Goal: Task Accomplishment & Management: Complete application form

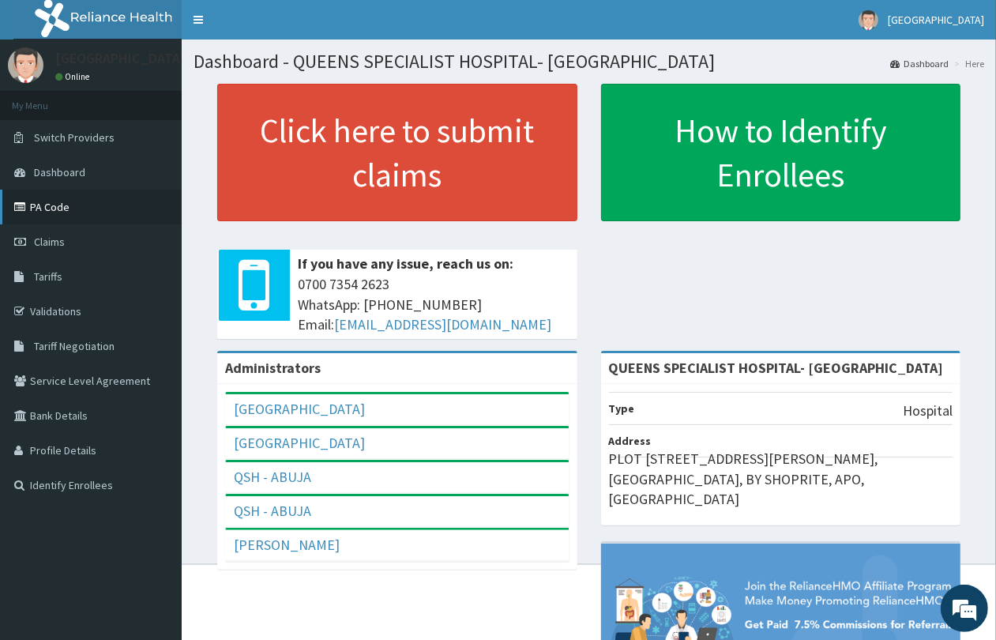
click at [84, 212] on link "PA Code" at bounding box center [91, 207] width 182 height 35
click at [69, 245] on link "Claims" at bounding box center [91, 241] width 182 height 35
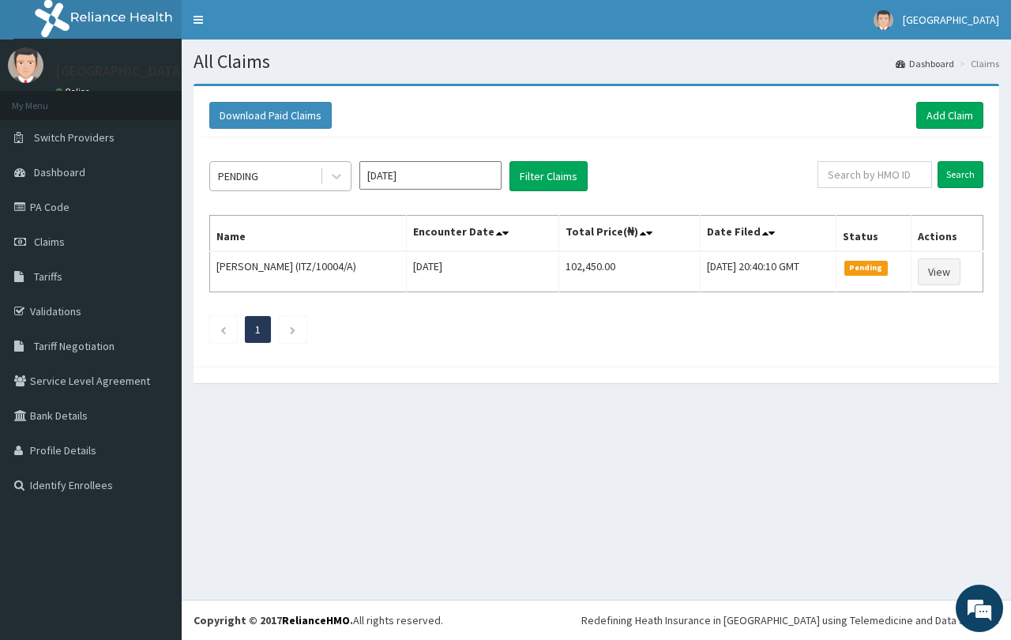
click at [305, 175] on div "PENDING" at bounding box center [265, 176] width 110 height 25
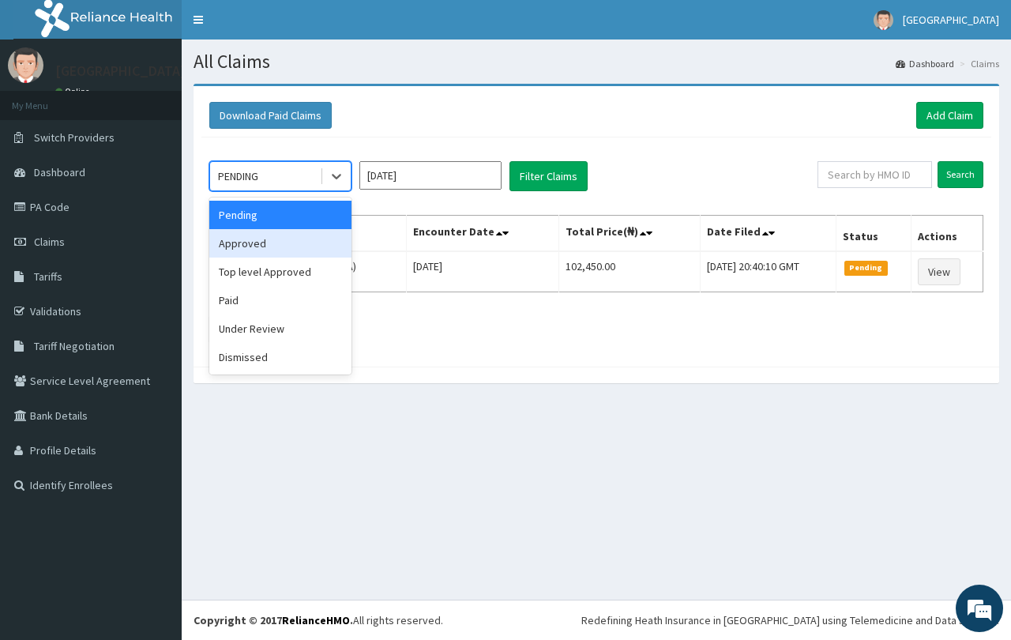
click at [300, 249] on div "Approved" at bounding box center [280, 243] width 142 height 28
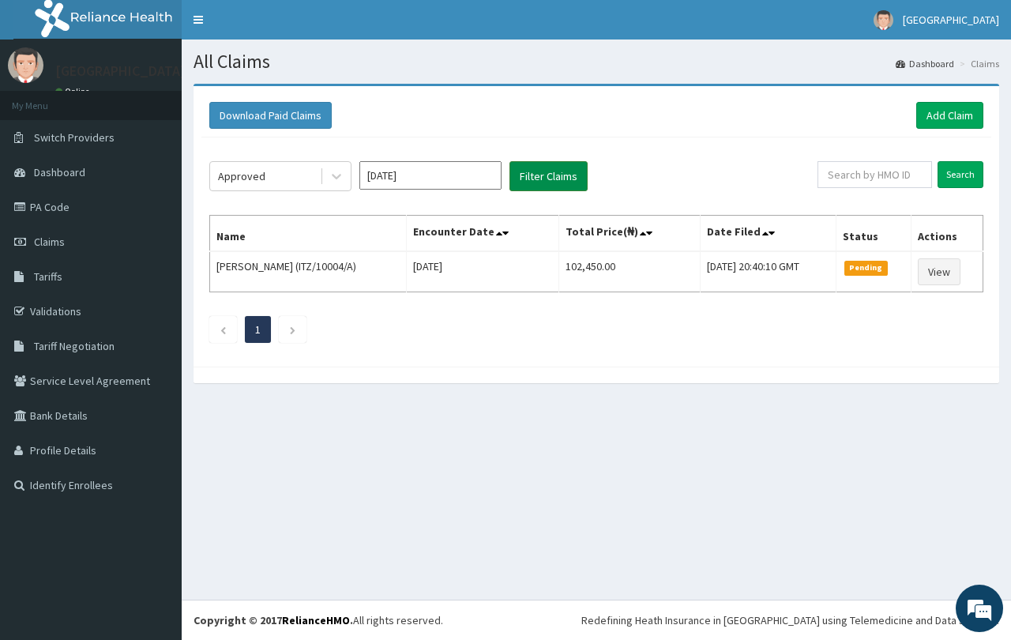
click at [555, 183] on button "Filter Claims" at bounding box center [549, 176] width 78 height 30
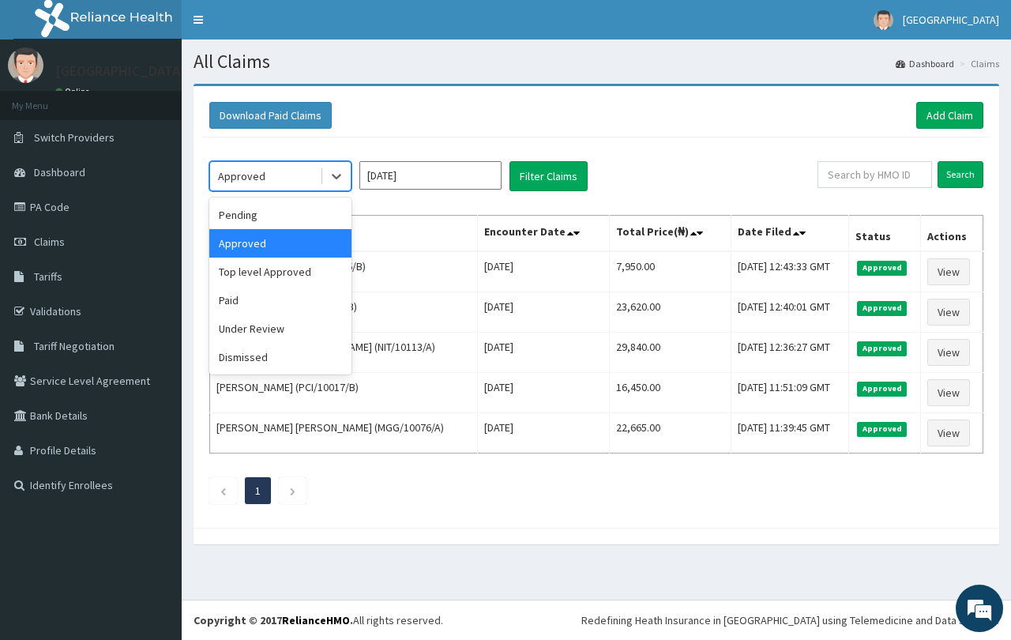
click at [285, 179] on div "Approved" at bounding box center [265, 176] width 110 height 25
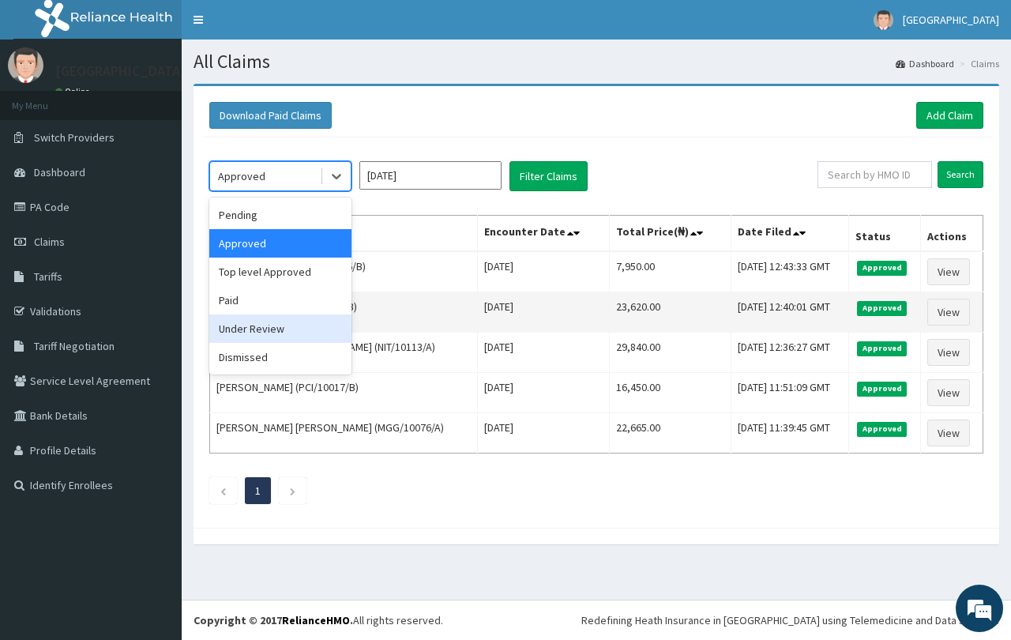
drag, startPoint x: 313, startPoint y: 338, endPoint x: 336, endPoint y: 324, distance: 27.0
click at [313, 340] on div "Under Review" at bounding box center [280, 328] width 142 height 28
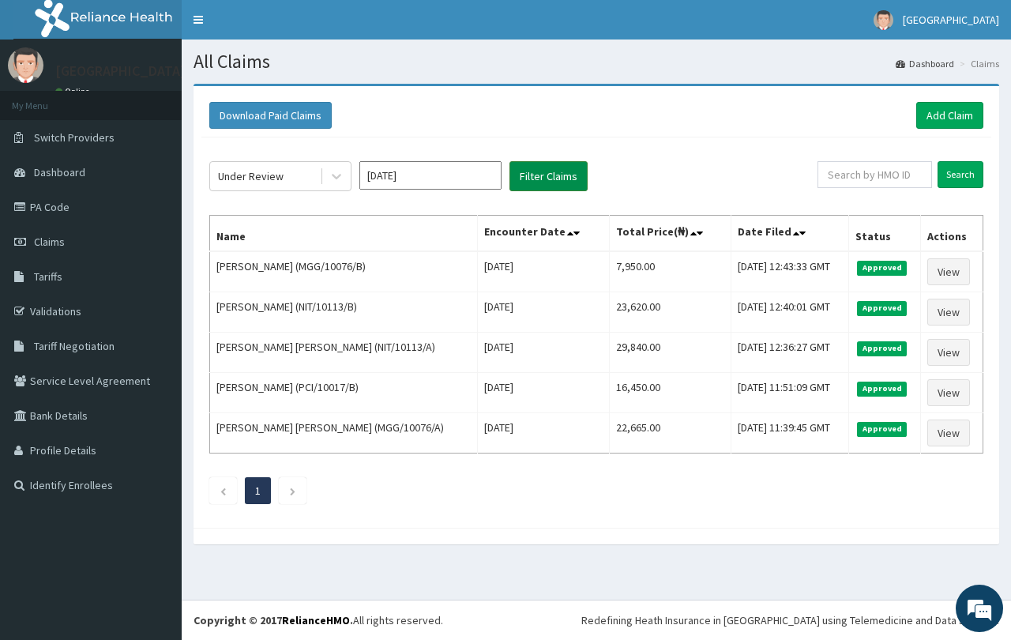
click at [578, 174] on button "Filter Claims" at bounding box center [549, 176] width 78 height 30
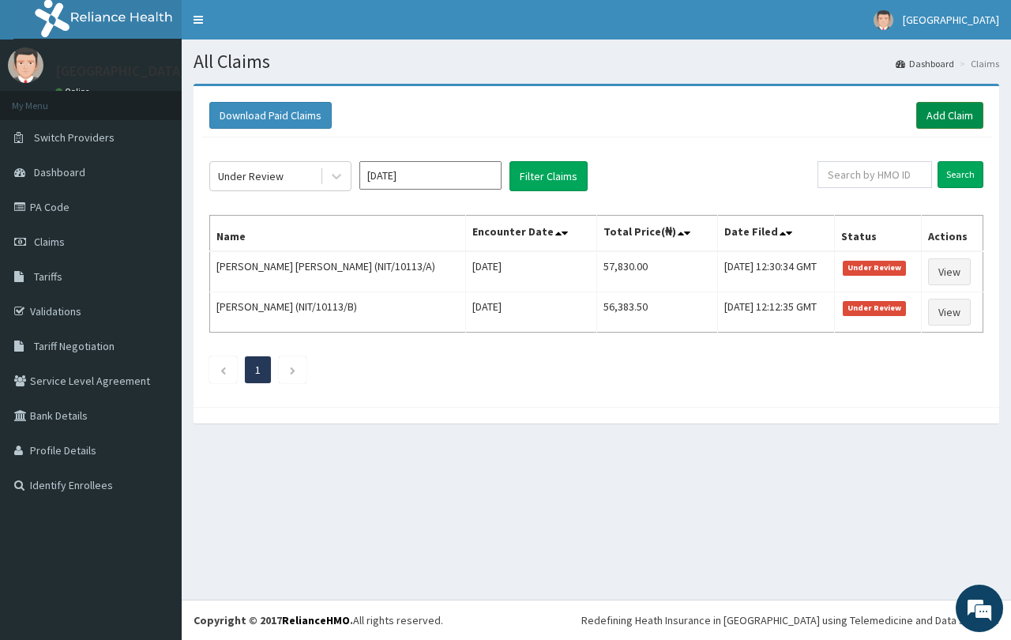
click at [942, 117] on link "Add Claim" at bounding box center [950, 115] width 67 height 27
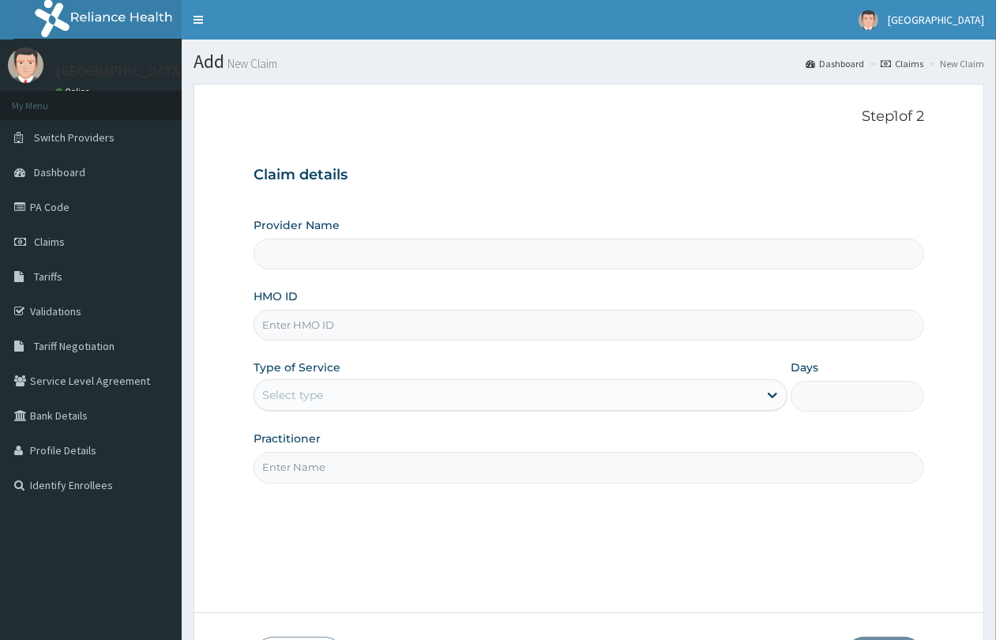
type input "QUEENS SPECIALIST HOSPITAL- [GEOGRAPHIC_DATA]"
paste input "NIT/10031/F"
type input "NIT/10031/F"
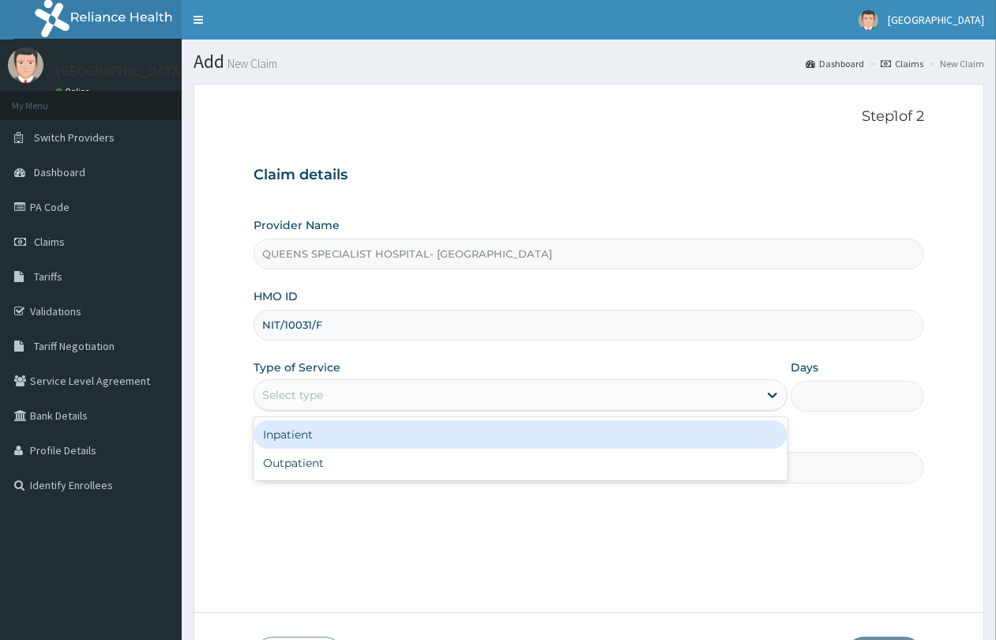
click at [310, 397] on div "Select type" at bounding box center [292, 395] width 61 height 16
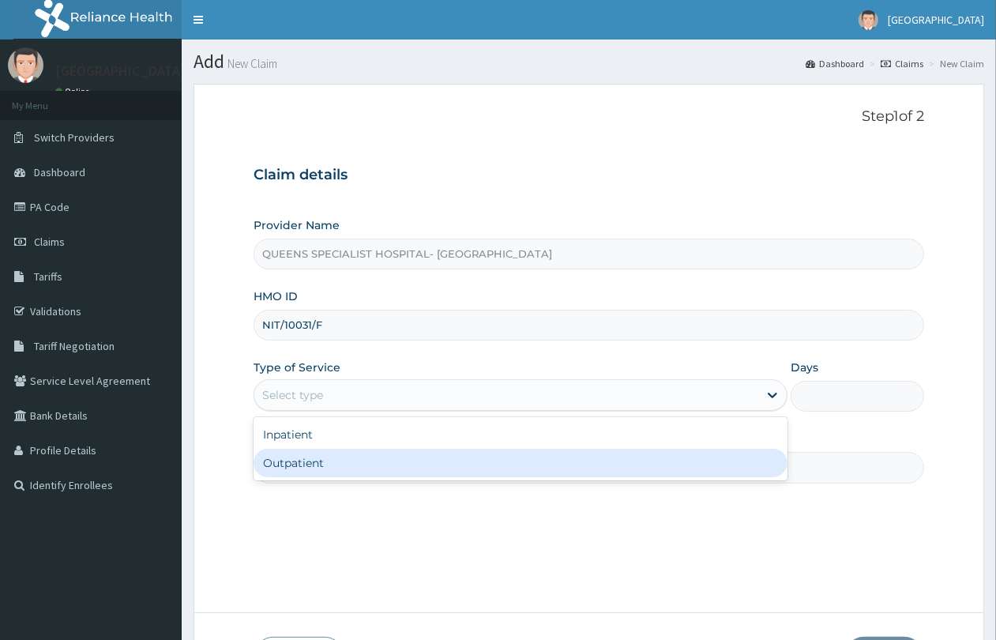
click at [316, 458] on div "Outpatient" at bounding box center [521, 463] width 534 height 28
type input "1"
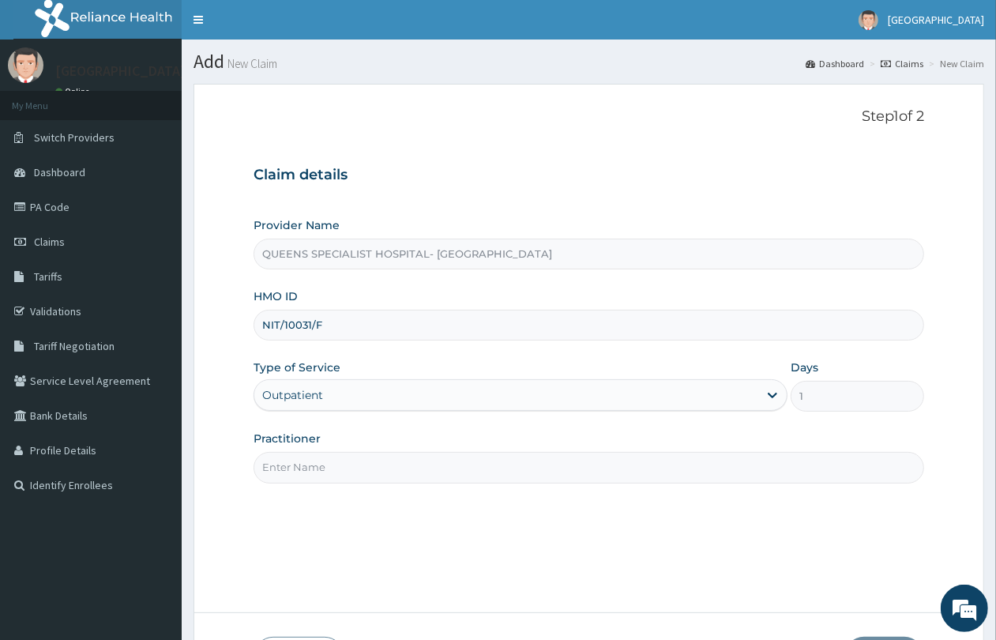
click at [312, 470] on input "Practitioner" at bounding box center [589, 467] width 671 height 31
type input "GP"
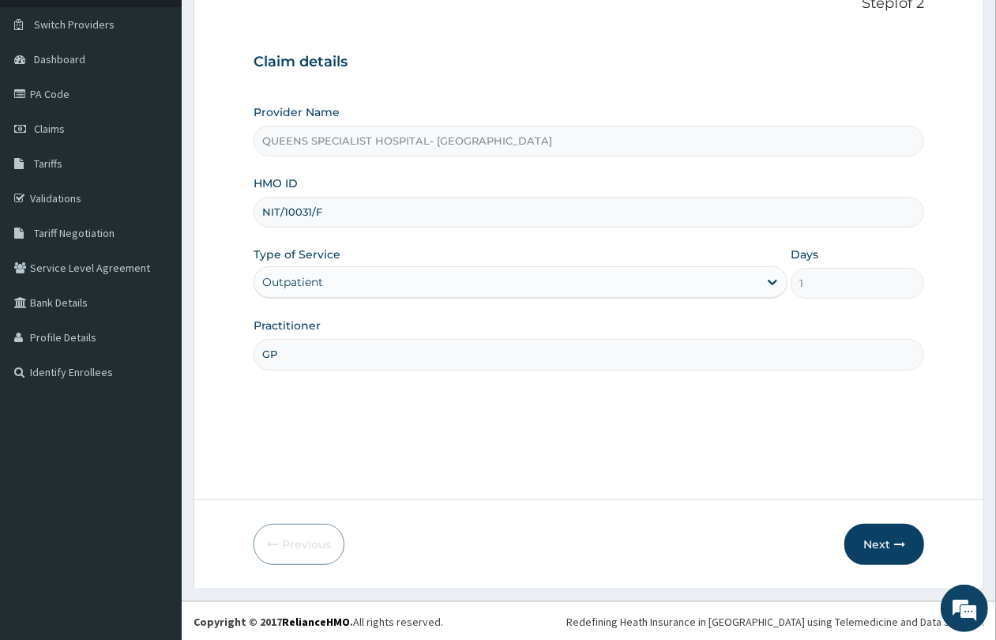
scroll to position [115, 0]
click at [882, 539] on button "Next" at bounding box center [885, 542] width 80 height 41
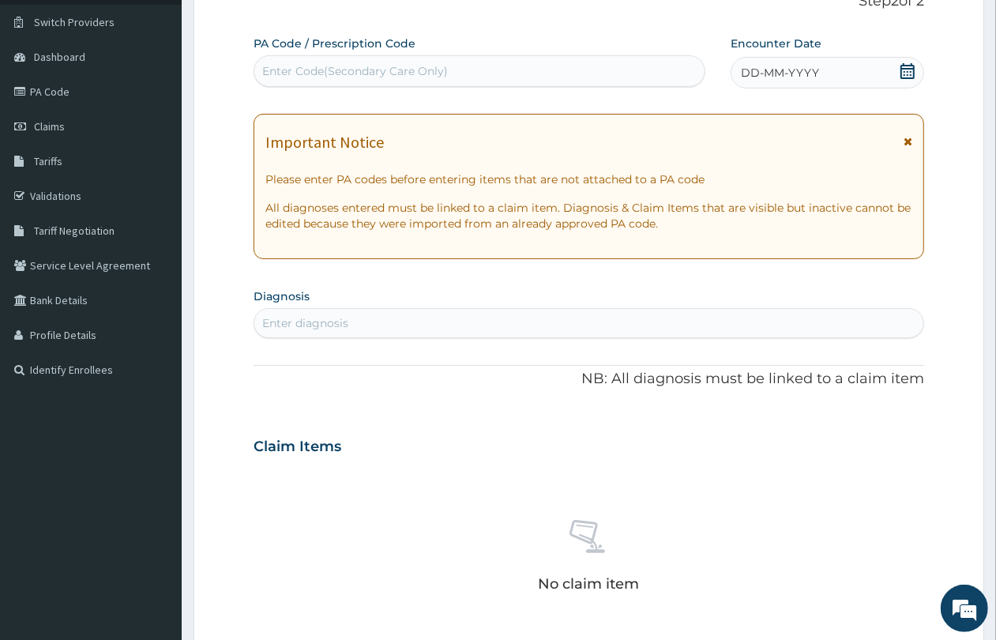
scroll to position [0, 0]
click at [528, 80] on div "Enter Code(Secondary Care Only)" at bounding box center [479, 70] width 450 height 25
paste input "PA/27DD9B"
type input "PA/27DD9B"
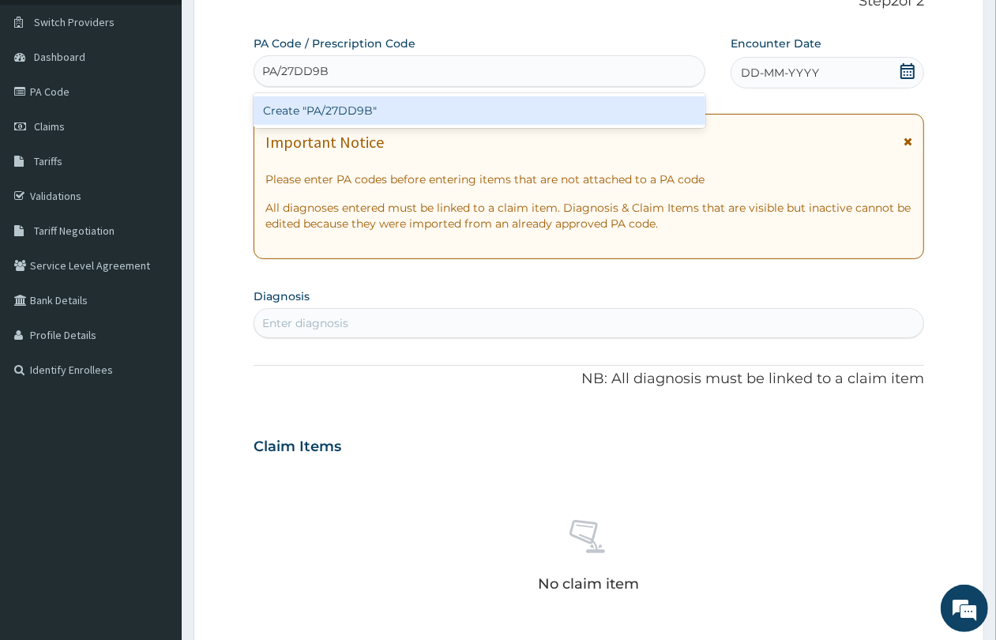
click at [510, 111] on div "Create "PA/27DD9B"" at bounding box center [480, 110] width 452 height 28
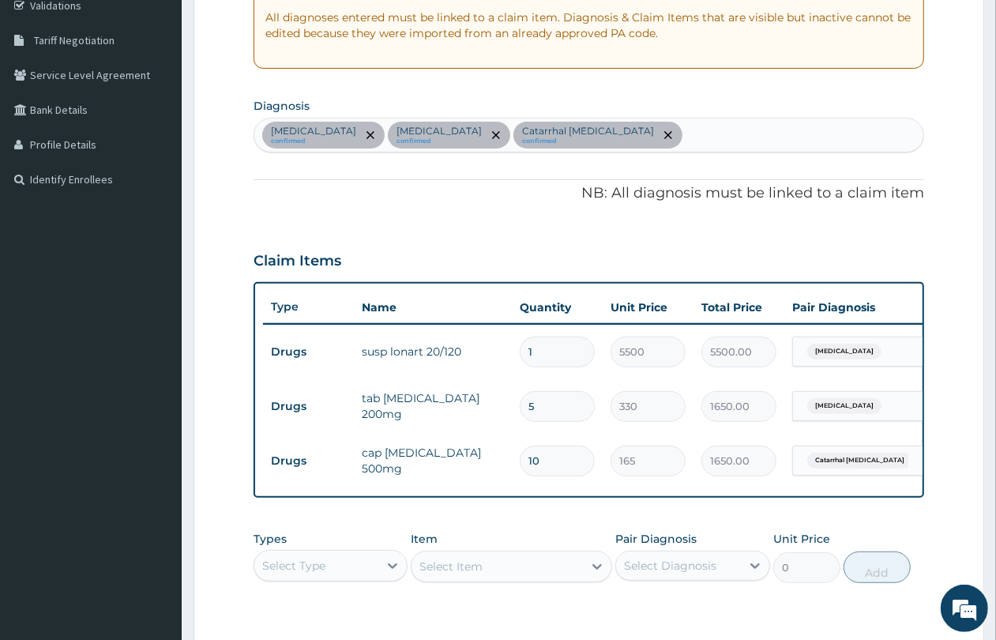
scroll to position [395, 0]
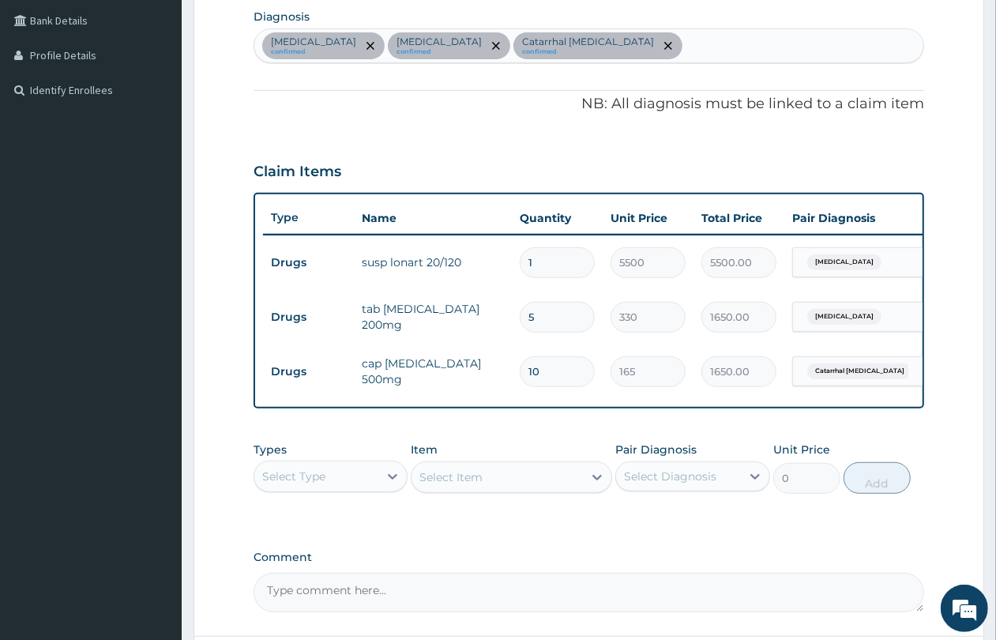
click at [751, 46] on div "Malaria, unspecified confirmed Cramp or spasm confirmed Catarrhal gingivitis co…" at bounding box center [588, 45] width 669 height 33
type input "upper respiratory"
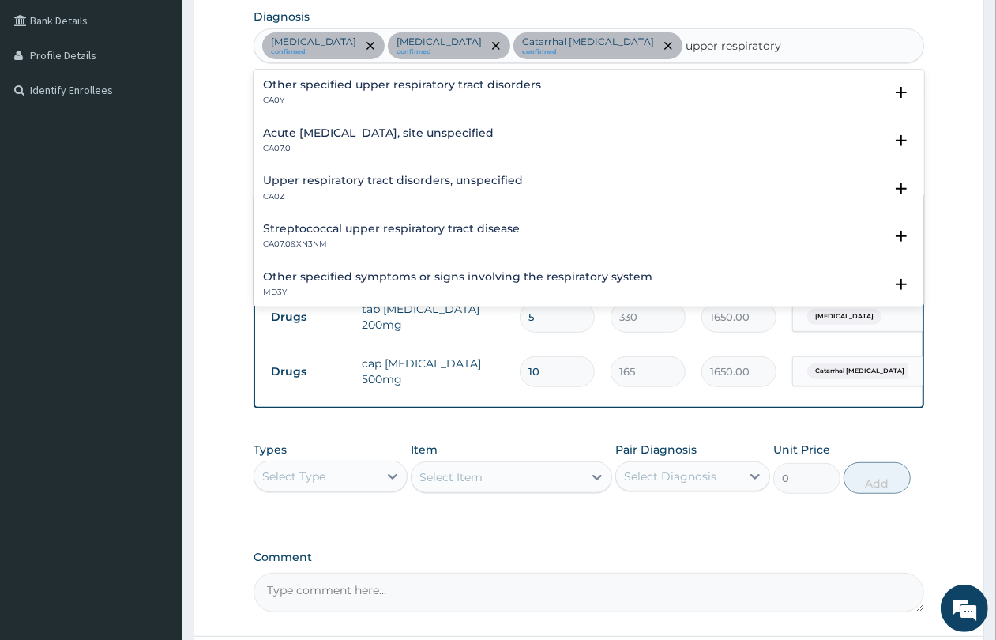
click at [431, 178] on h4 "Upper respiratory tract disorders, unspecified" at bounding box center [393, 181] width 260 height 12
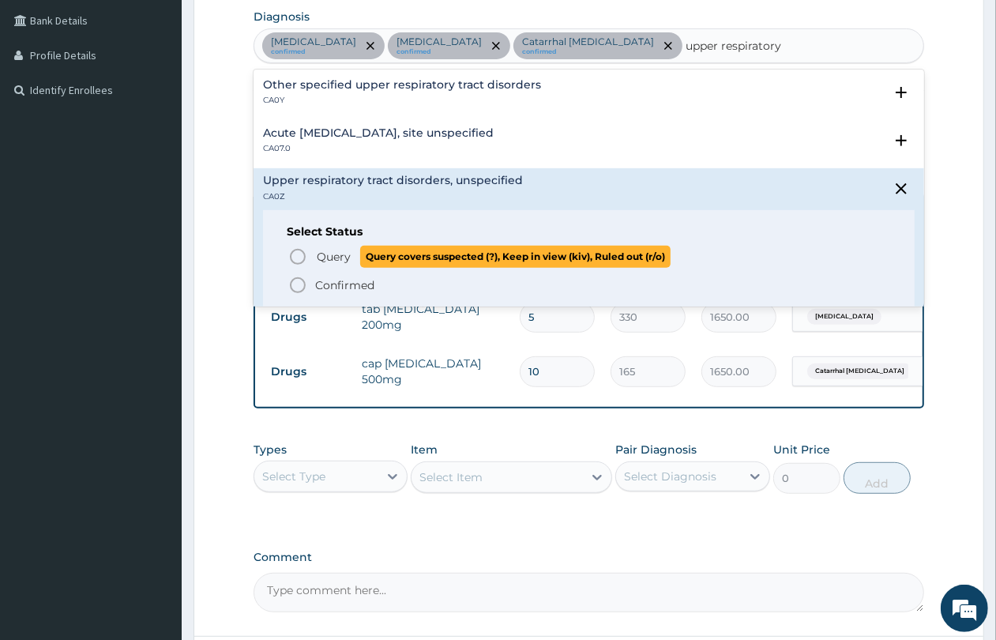
click at [336, 258] on span "Query" at bounding box center [334, 257] width 34 height 16
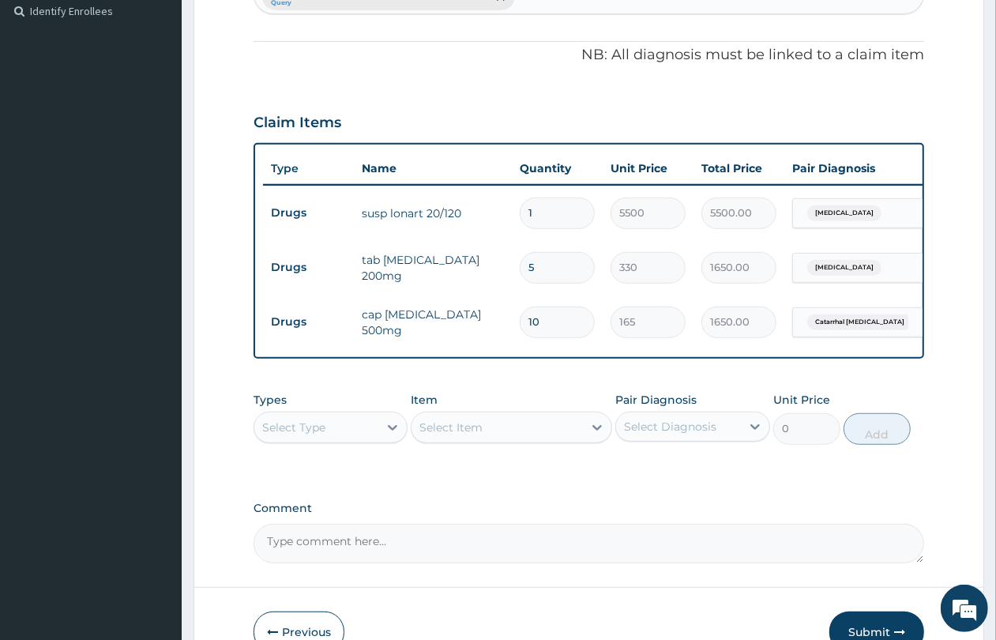
scroll to position [548, 0]
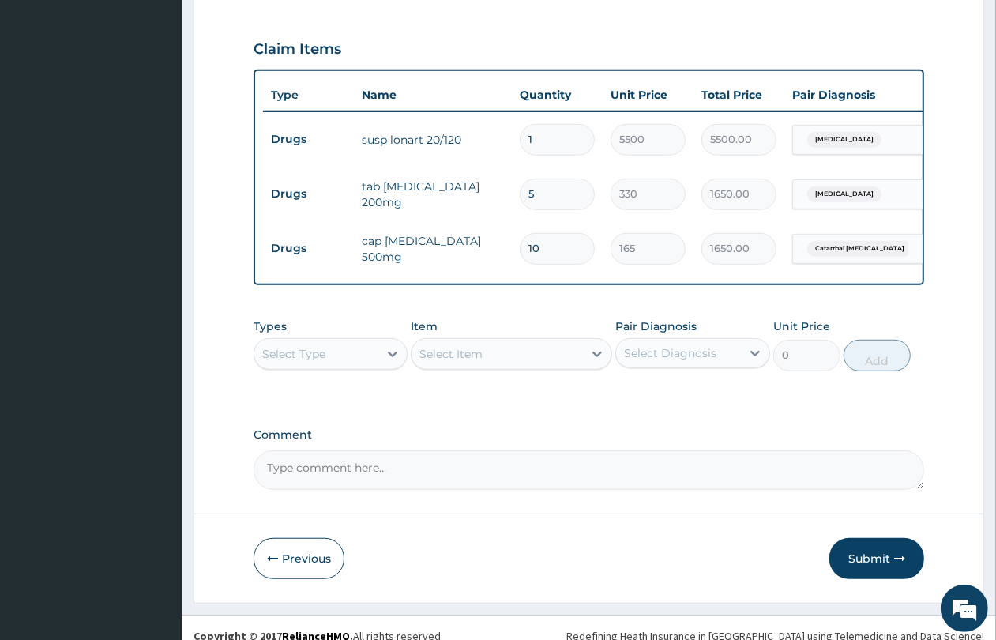
click at [333, 344] on div "Select Type" at bounding box center [316, 353] width 124 height 25
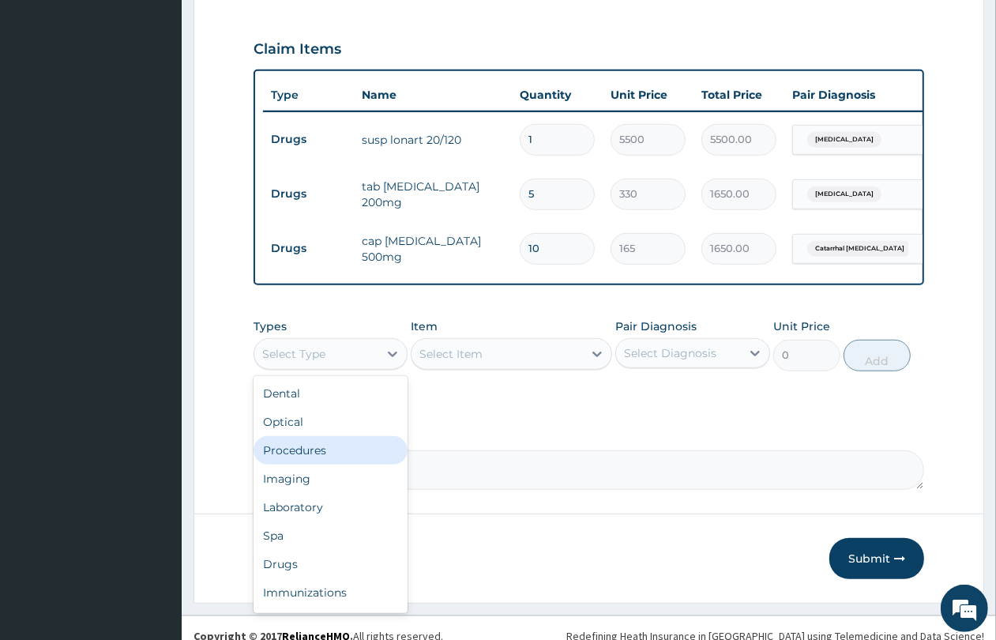
click at [338, 439] on div "Procedures" at bounding box center [331, 450] width 154 height 28
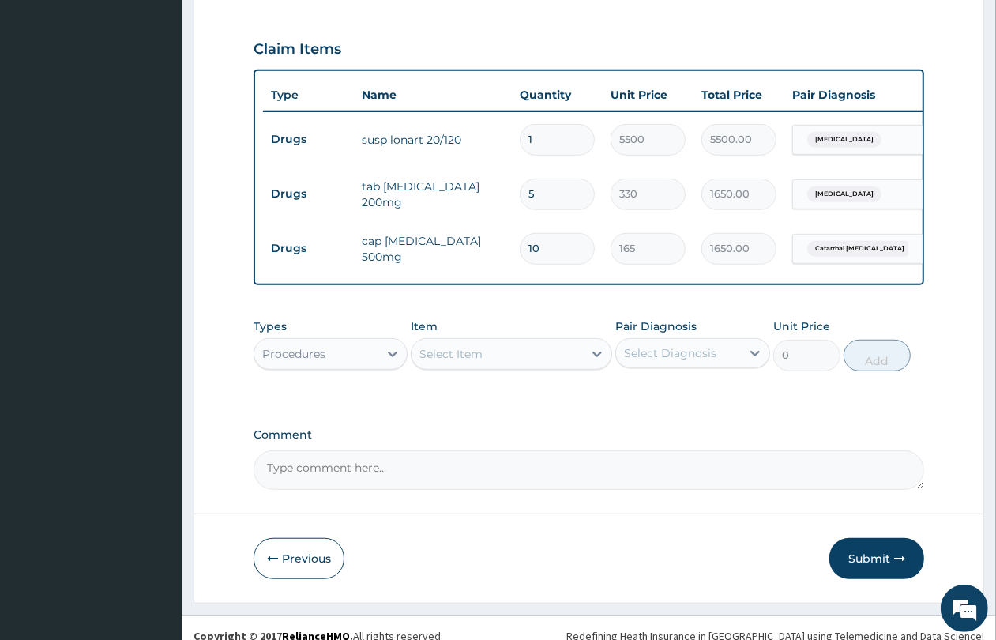
click at [482, 346] on div "Select Item" at bounding box center [451, 354] width 63 height 16
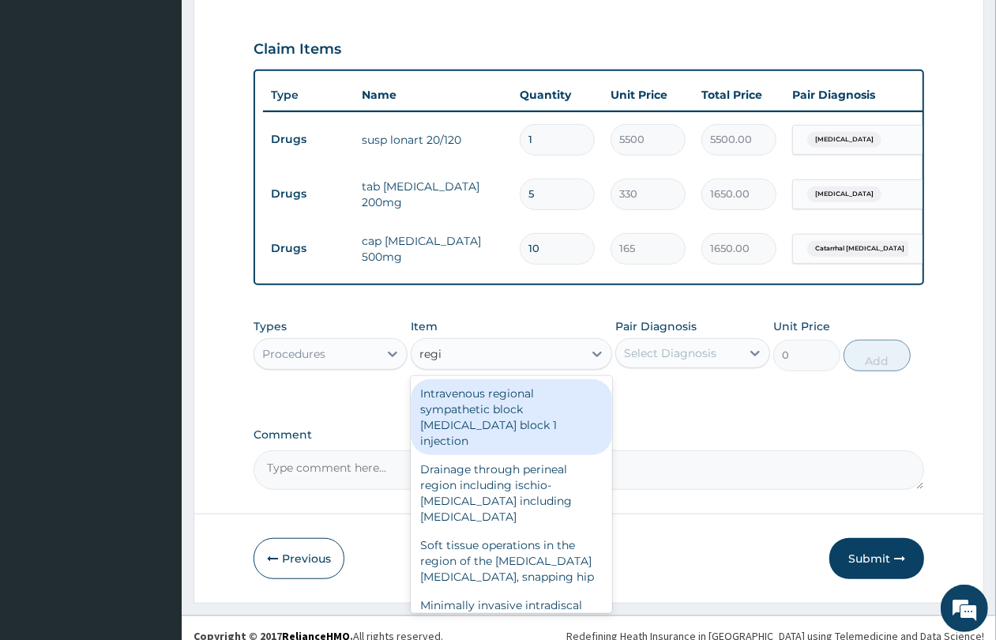
type input "regis"
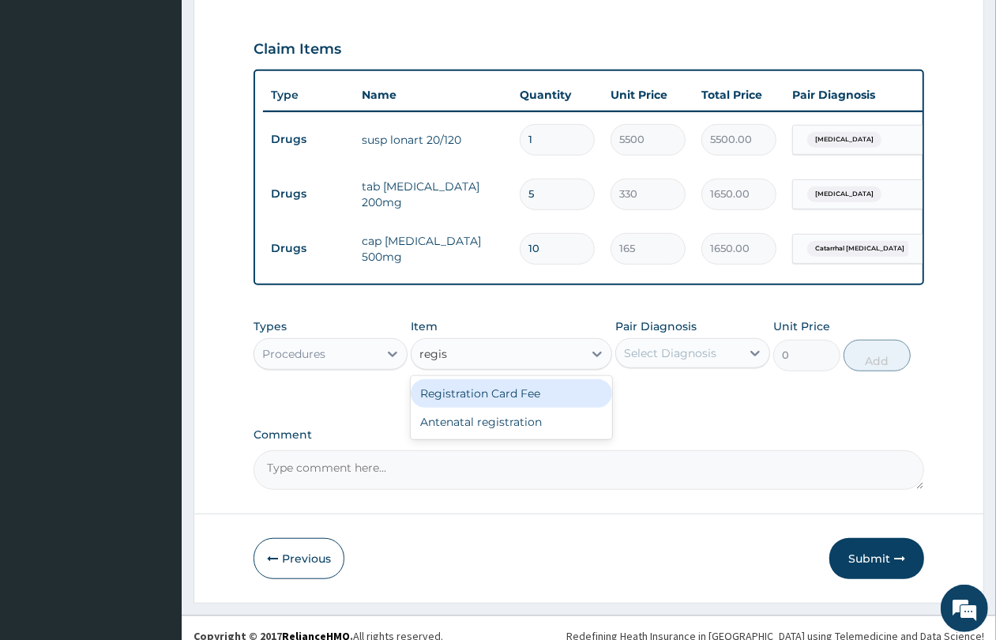
click at [499, 380] on div "Registration Card Fee" at bounding box center [511, 393] width 201 height 28
type input "3600"
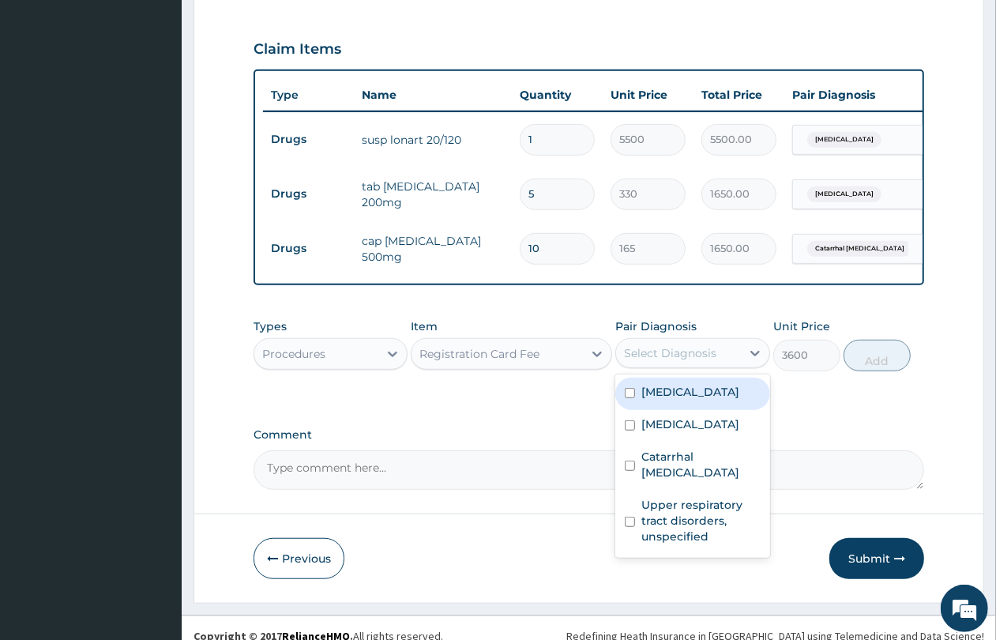
click at [688, 345] on div "Select Diagnosis" at bounding box center [670, 353] width 92 height 16
click at [695, 384] on label "Malaria, unspecified" at bounding box center [691, 392] width 98 height 16
checkbox input "true"
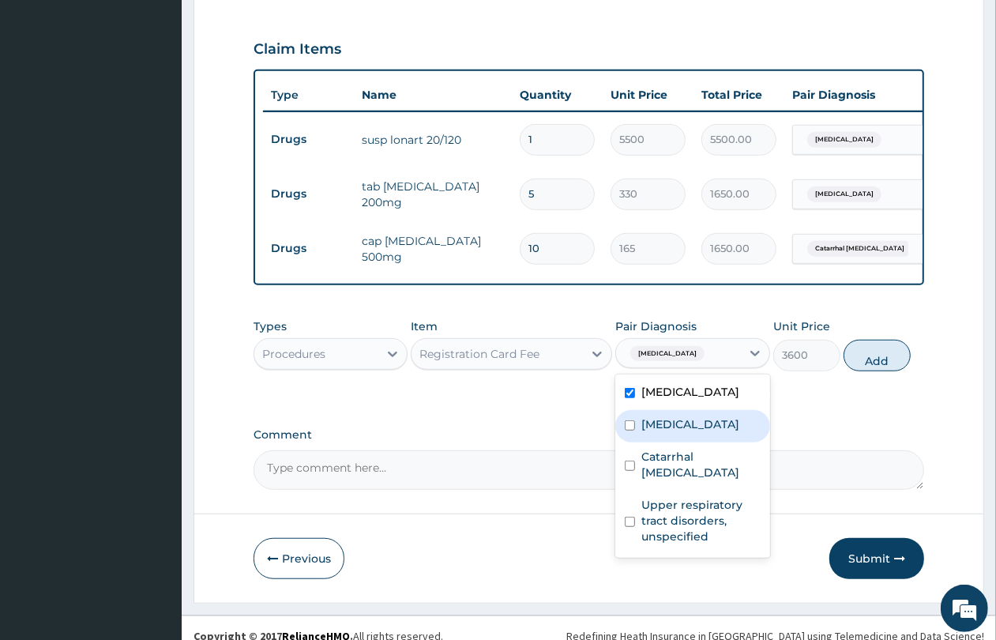
click at [697, 416] on label "Cramp or spasm" at bounding box center [691, 424] width 98 height 16
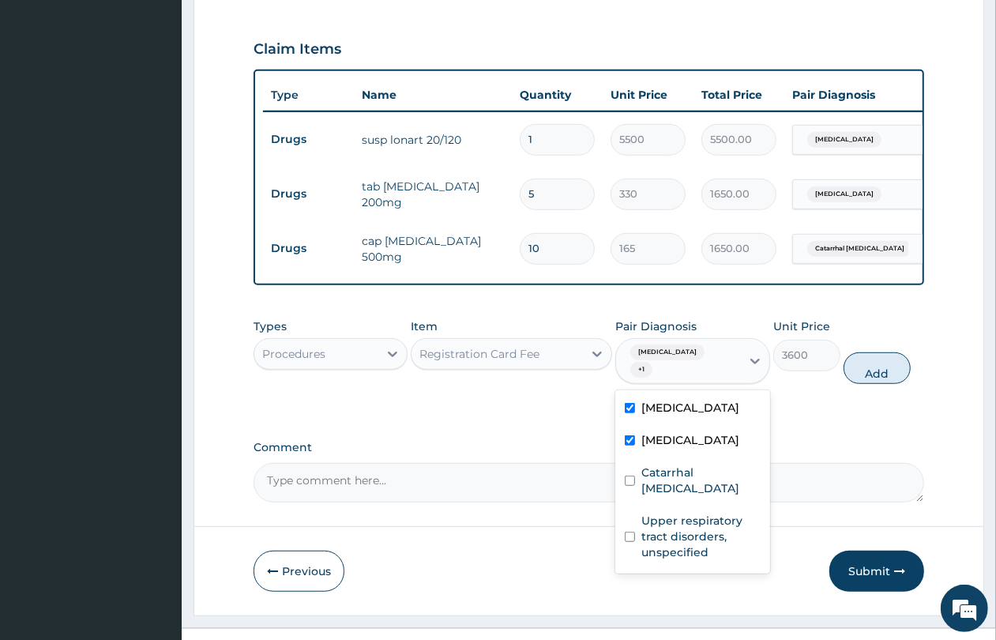
click at [703, 435] on div "Cramp or spasm" at bounding box center [693, 442] width 154 height 32
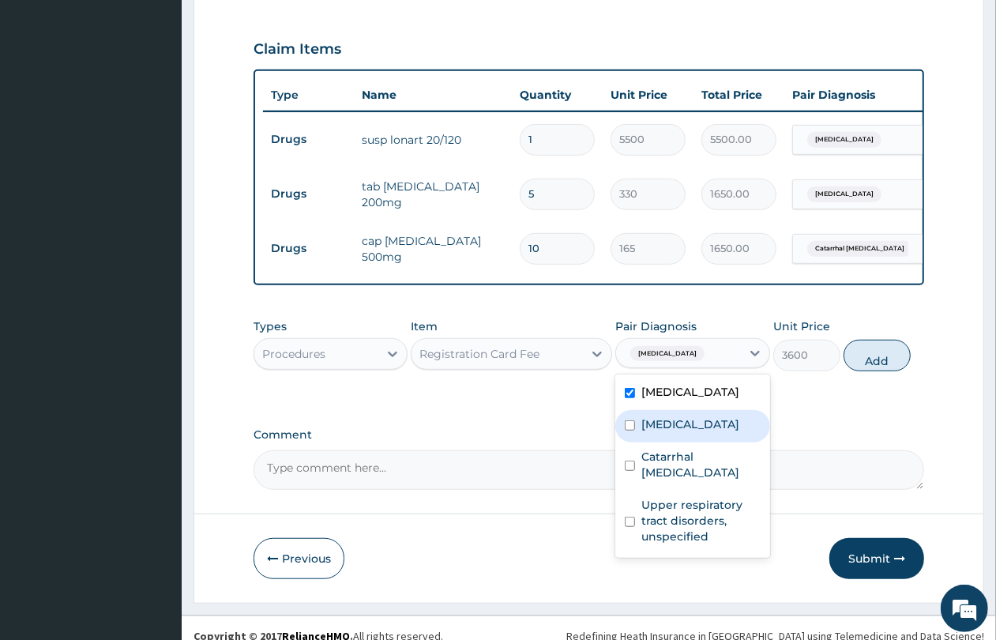
click at [708, 416] on label "Cramp or spasm" at bounding box center [691, 424] width 98 height 16
checkbox input "true"
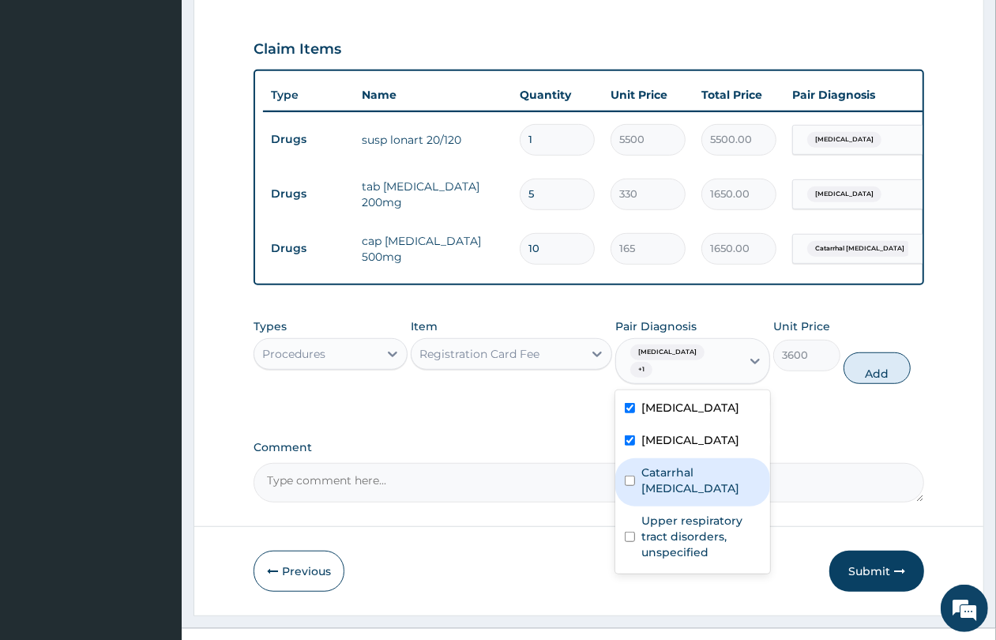
click at [709, 458] on div "Catarrhal gingivitis" at bounding box center [693, 482] width 154 height 48
checkbox input "true"
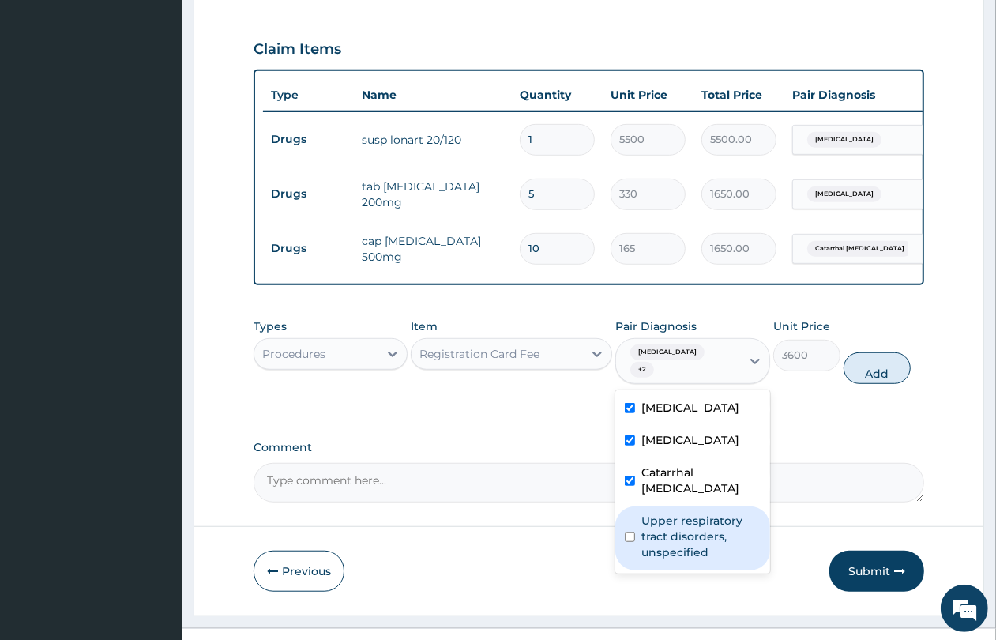
click at [707, 513] on label "Upper respiratory tract disorders, unspecified" at bounding box center [701, 536] width 119 height 47
checkbox input "true"
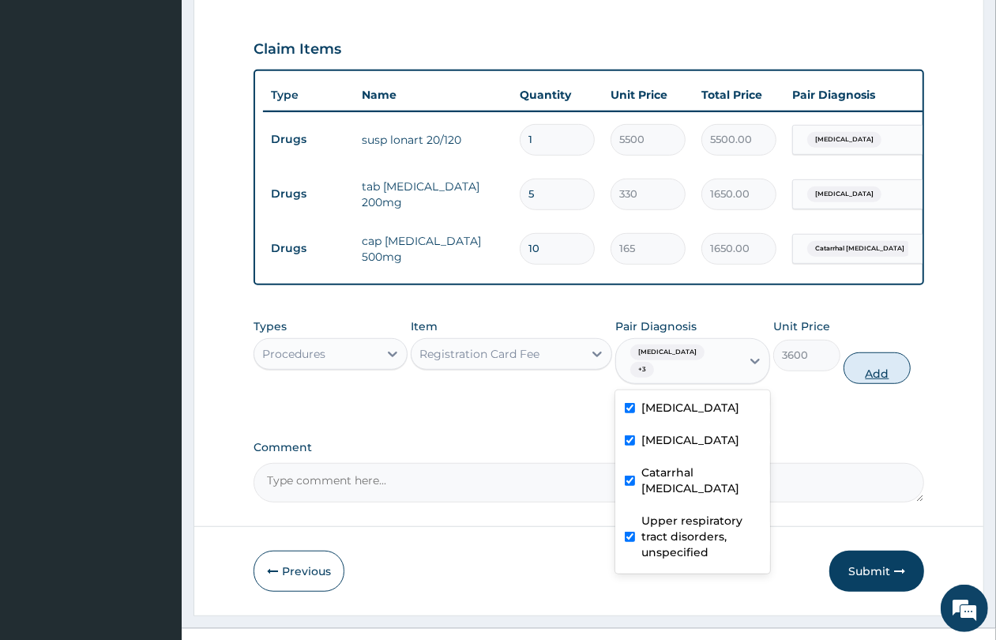
click at [868, 352] on button "Add" at bounding box center [877, 368] width 67 height 32
type input "0"
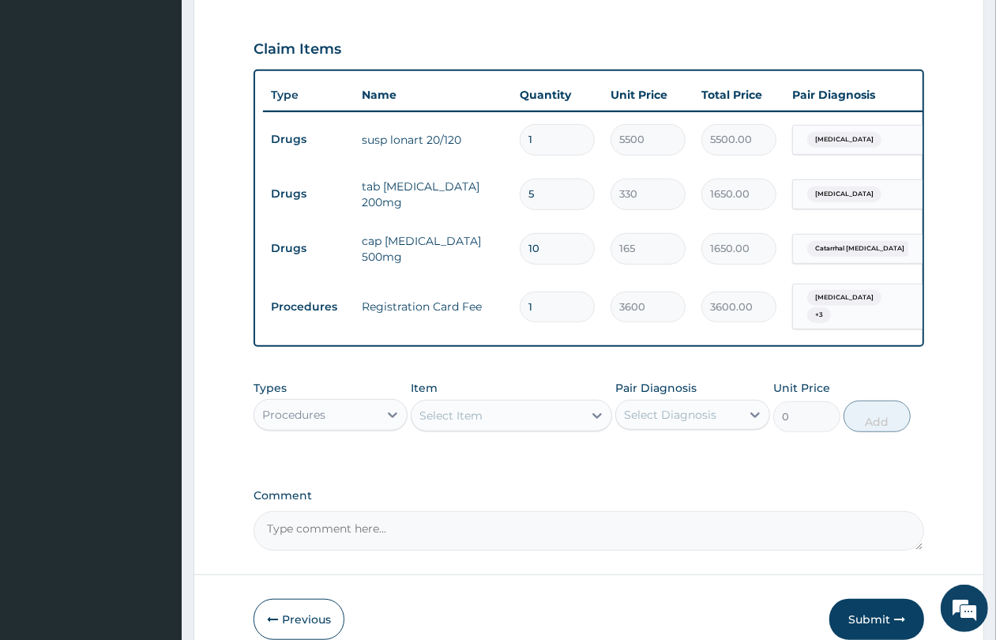
click at [503, 403] on div "Select Item" at bounding box center [497, 415] width 171 height 25
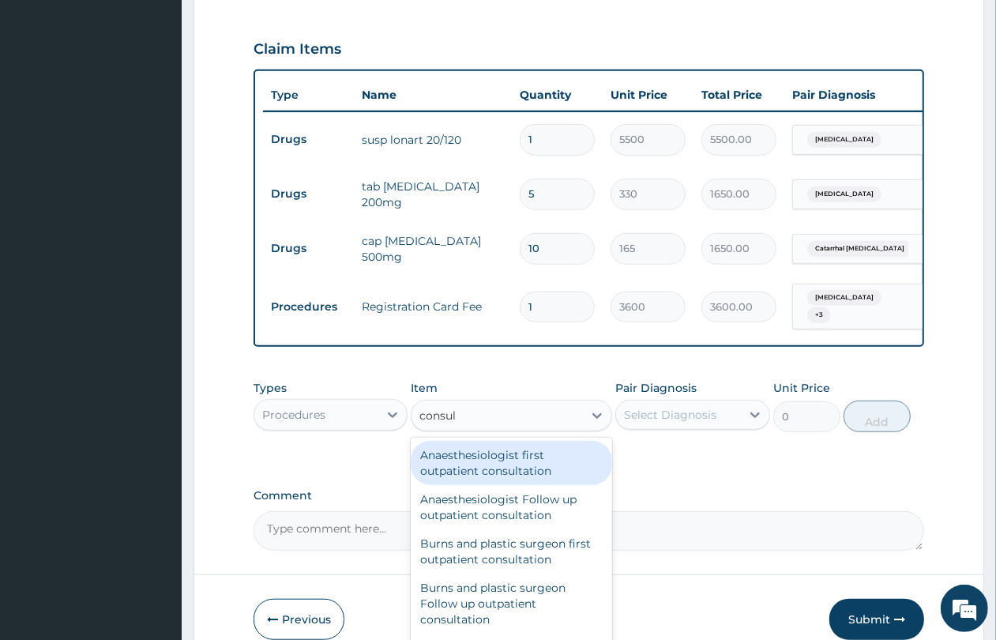
type input "consult"
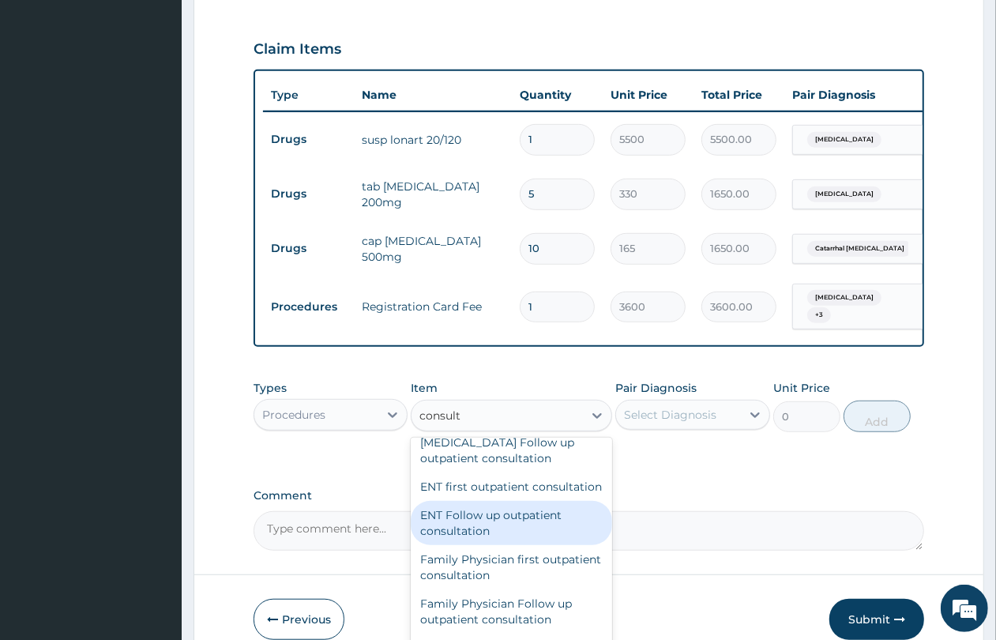
scroll to position [830, 0]
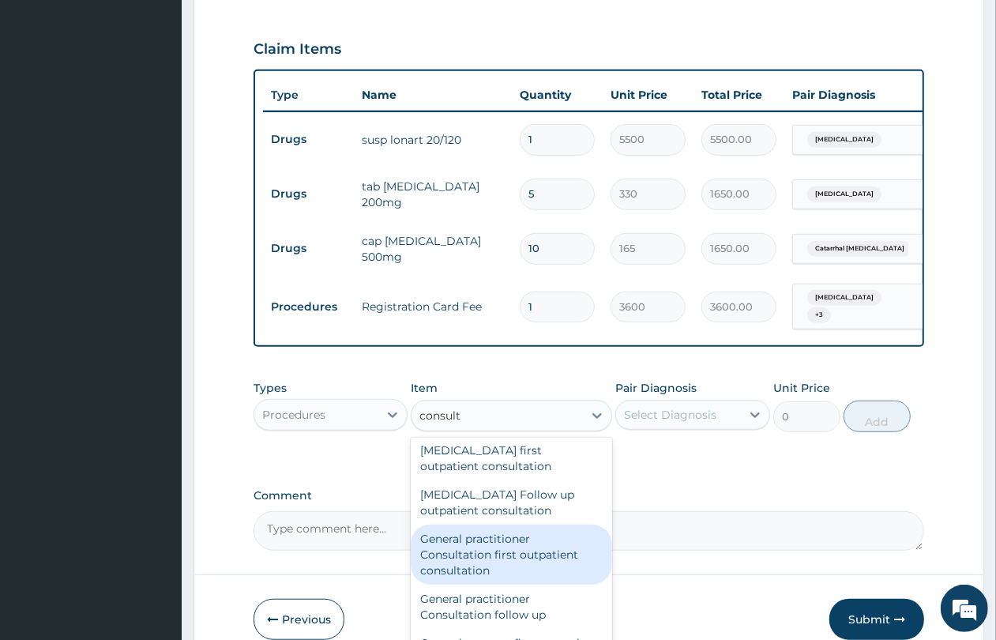
click at [546, 547] on div "General practitioner Consultation first outpatient consultation" at bounding box center [511, 555] width 201 height 60
type input "4350"
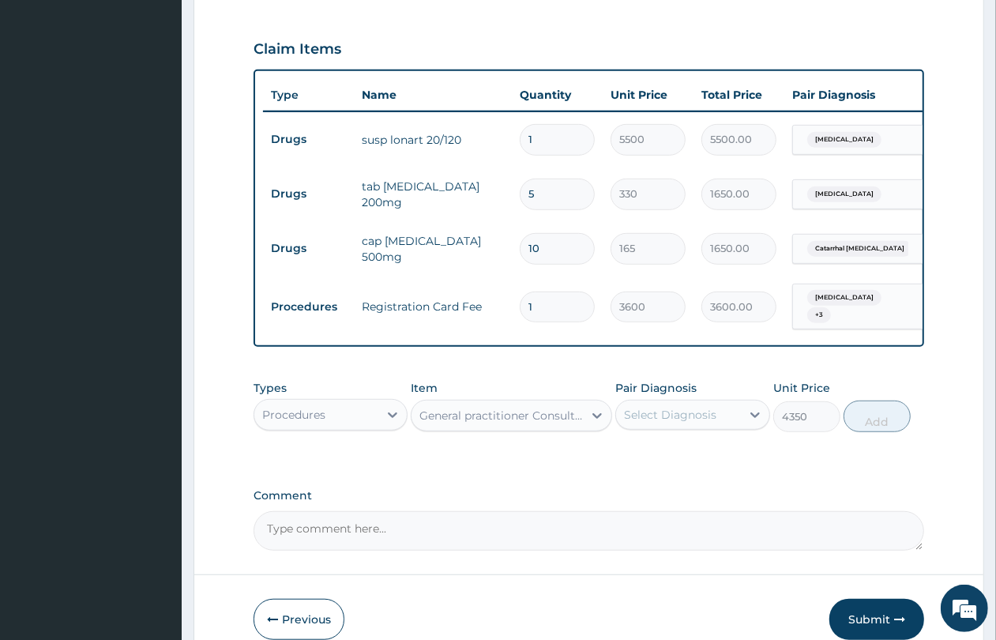
click at [673, 407] on div "Select Diagnosis" at bounding box center [670, 415] width 92 height 16
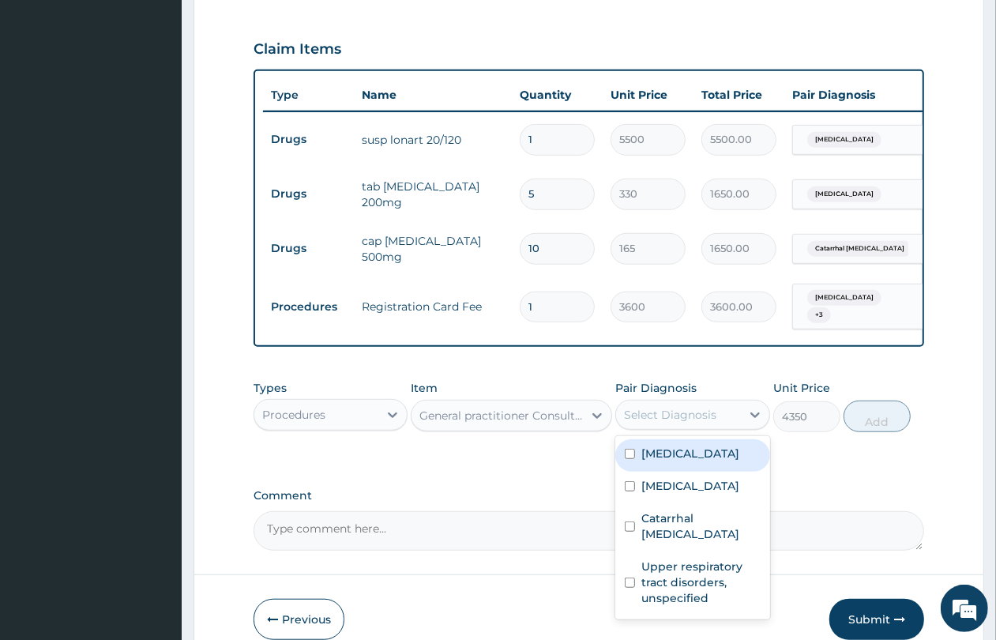
click at [688, 446] on label "Malaria, unspecified" at bounding box center [691, 454] width 98 height 16
checkbox input "true"
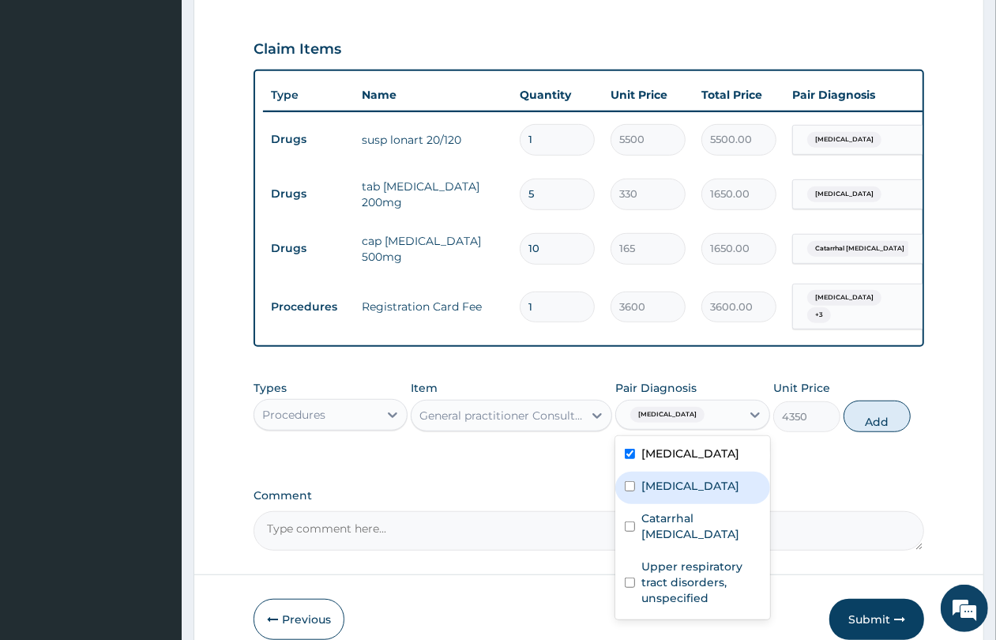
click at [693, 478] on label "Cramp or spasm" at bounding box center [691, 486] width 98 height 16
checkbox input "true"
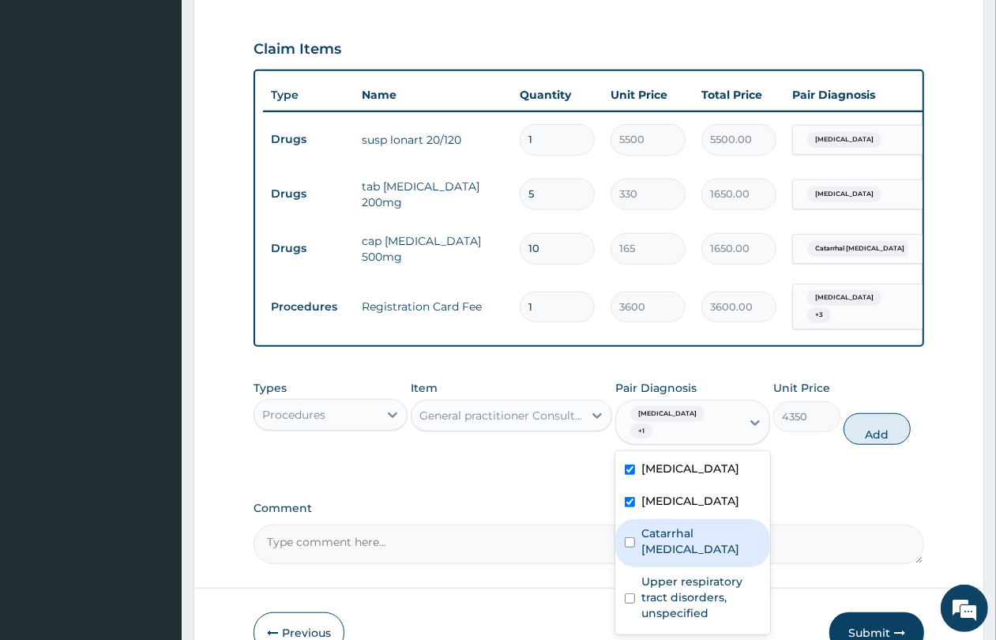
click at [694, 519] on div "Catarrhal gingivitis" at bounding box center [693, 543] width 154 height 48
checkbox input "true"
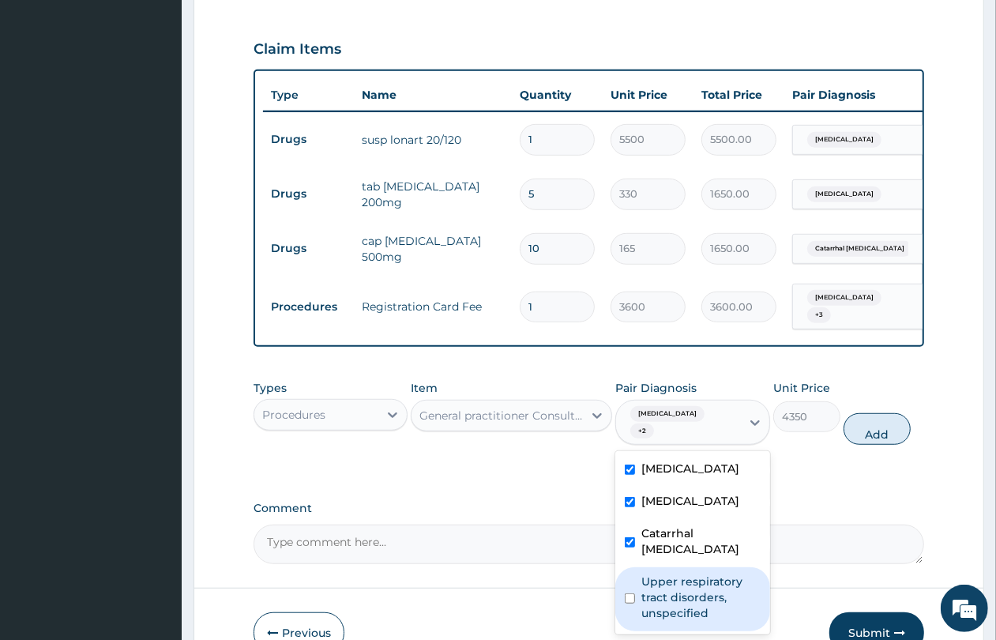
click at [696, 574] on label "Upper respiratory tract disorders, unspecified" at bounding box center [701, 597] width 119 height 47
checkbox input "true"
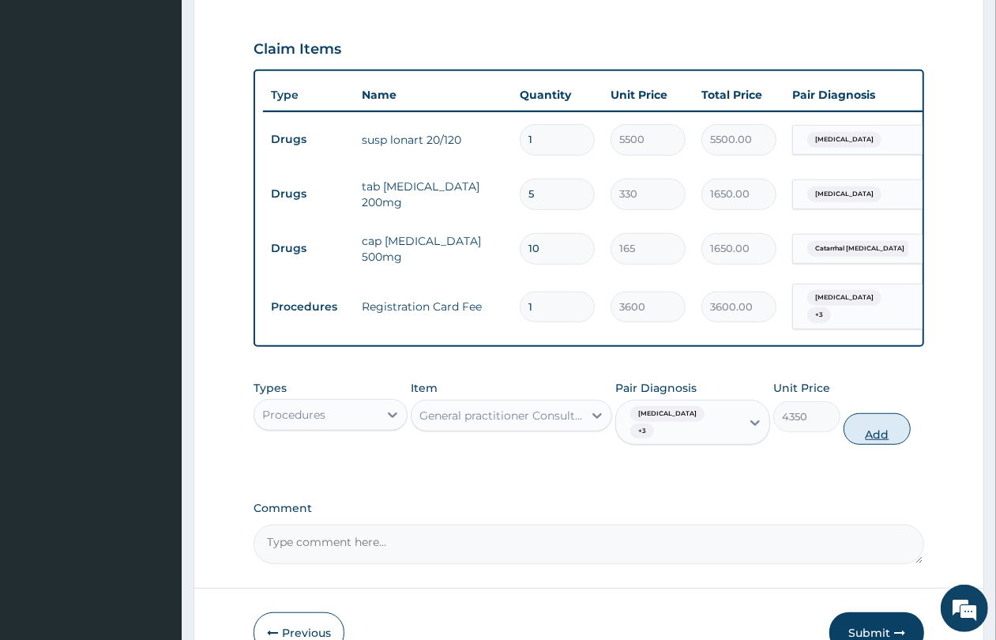
click at [887, 420] on button "Add" at bounding box center [877, 429] width 67 height 32
type input "0"
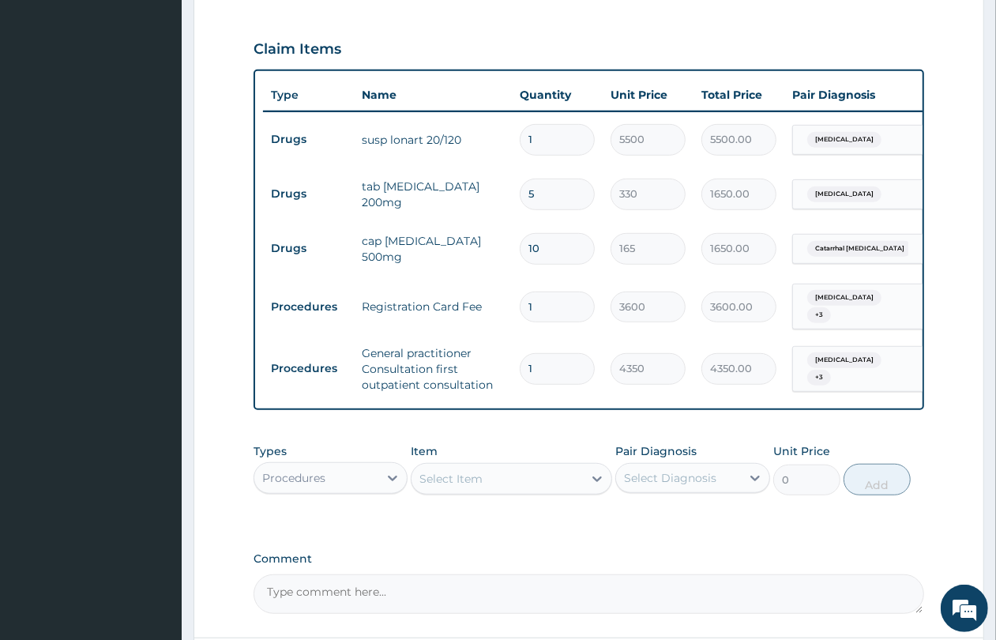
click at [326, 465] on div "Procedures" at bounding box center [316, 477] width 124 height 25
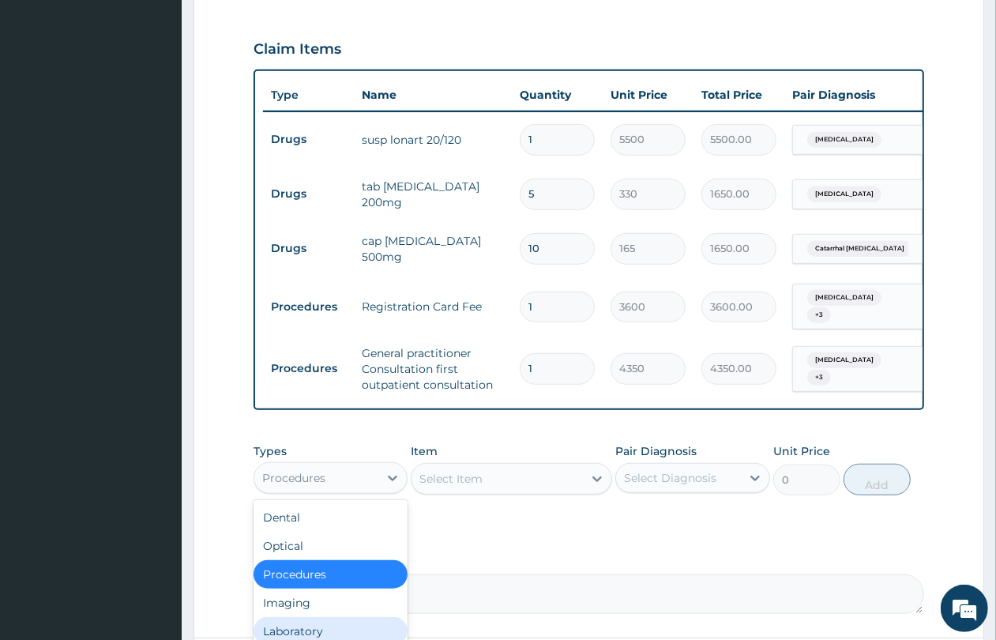
click at [350, 617] on div "Laboratory" at bounding box center [331, 631] width 154 height 28
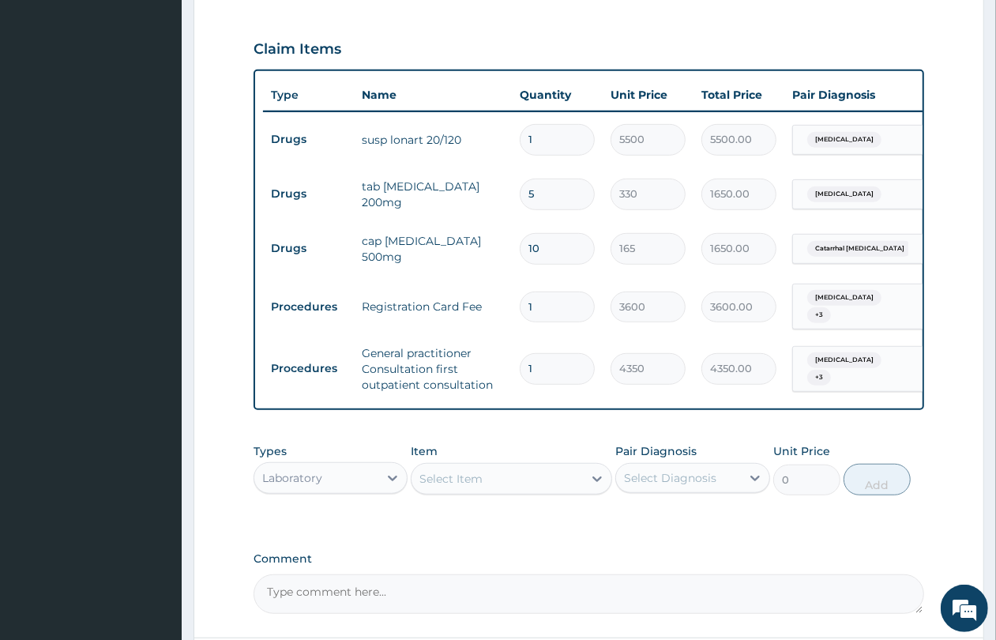
click at [488, 468] on div "Select Item" at bounding box center [497, 478] width 171 height 25
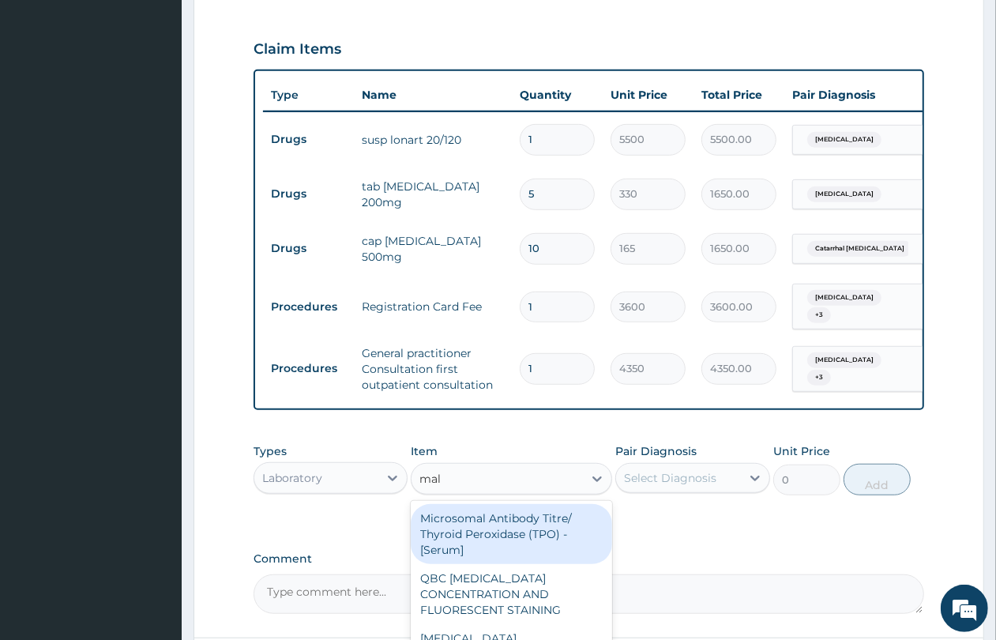
type input "mala"
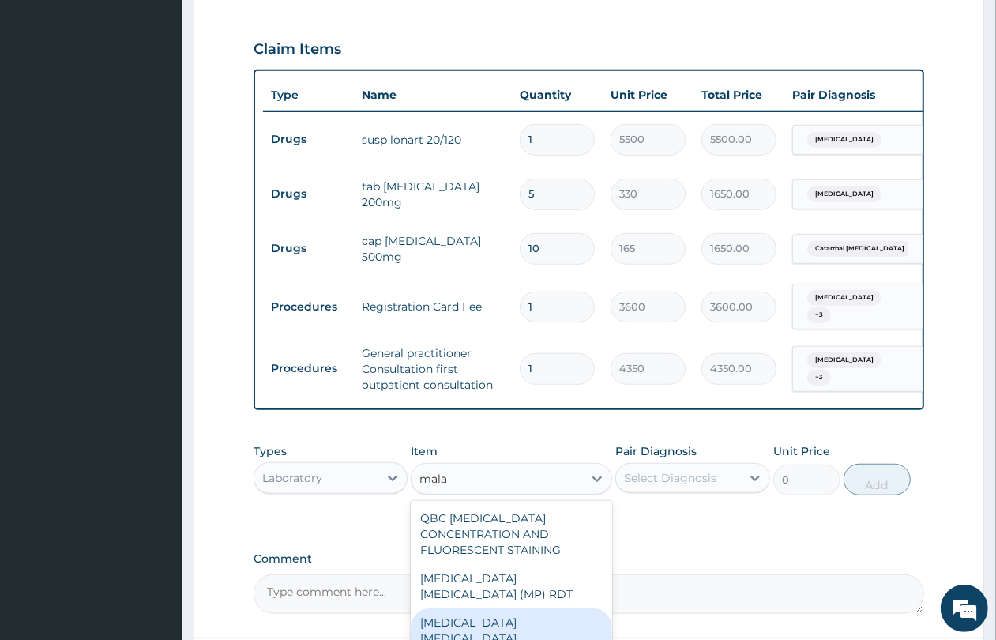
click at [507, 608] on div "Malaria Parasite Combo(Blood Film+ Antibody, IgG) [Blood]" at bounding box center [511, 646] width 201 height 76
type input "3600"
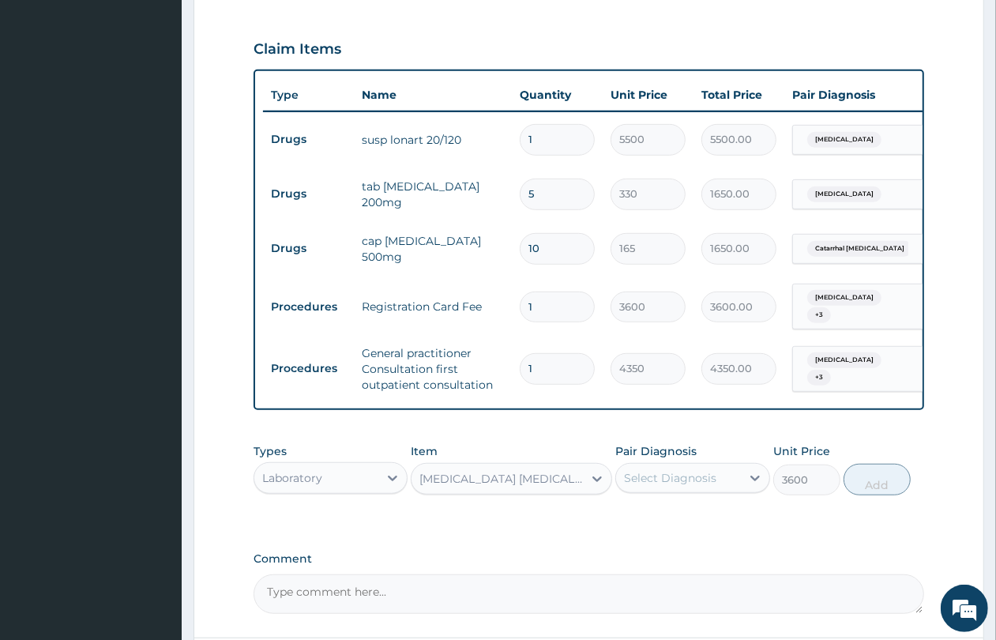
click at [674, 470] on div "Select Diagnosis" at bounding box center [670, 478] width 92 height 16
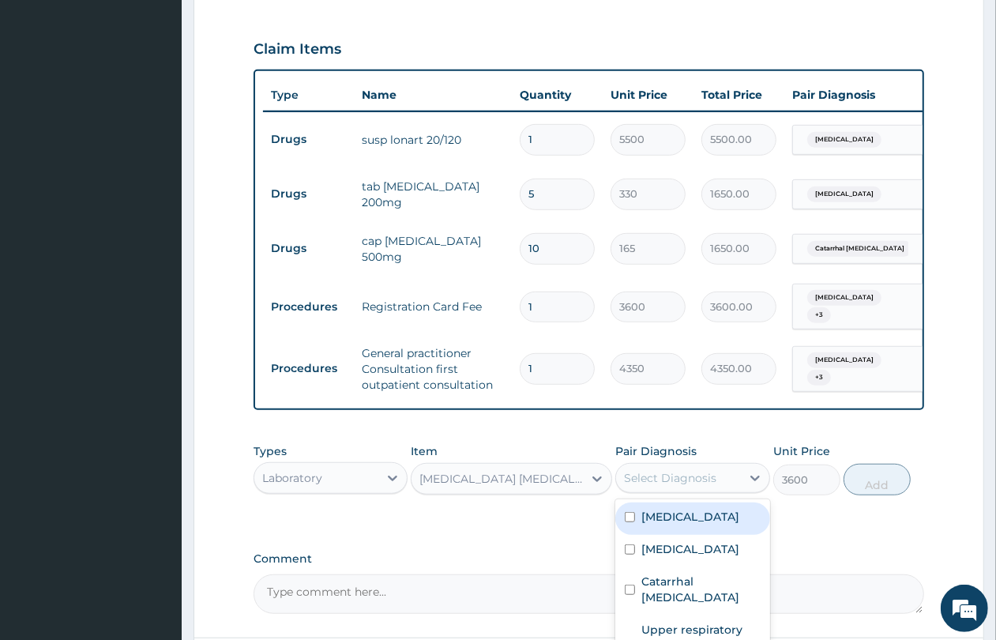
click at [699, 509] on label "Malaria, unspecified" at bounding box center [691, 517] width 98 height 16
checkbox input "true"
click at [868, 471] on button "Add" at bounding box center [877, 480] width 67 height 32
type input "0"
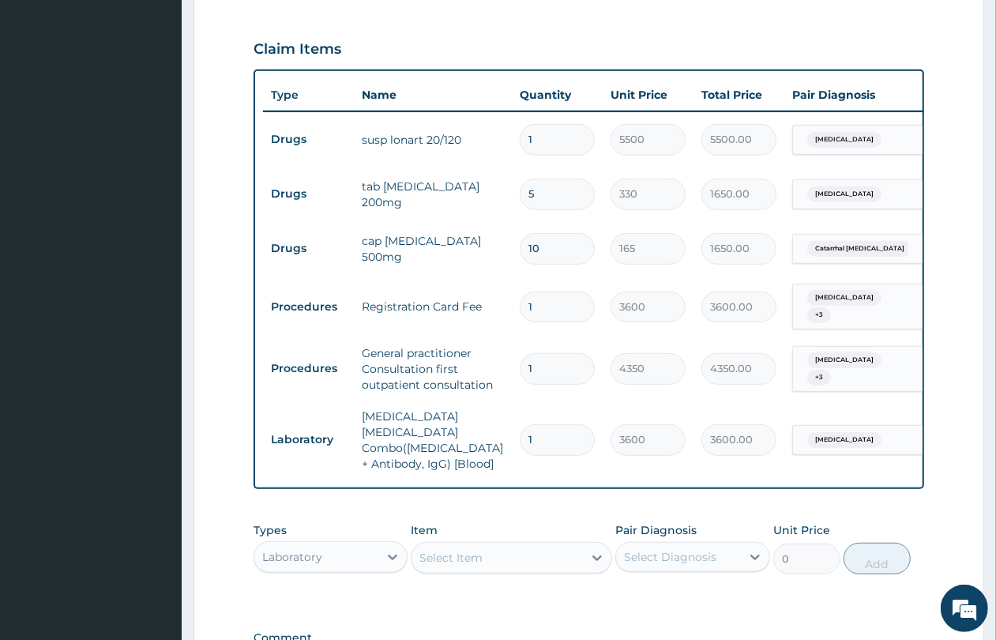
click at [483, 550] on div "Select Item" at bounding box center [451, 558] width 63 height 16
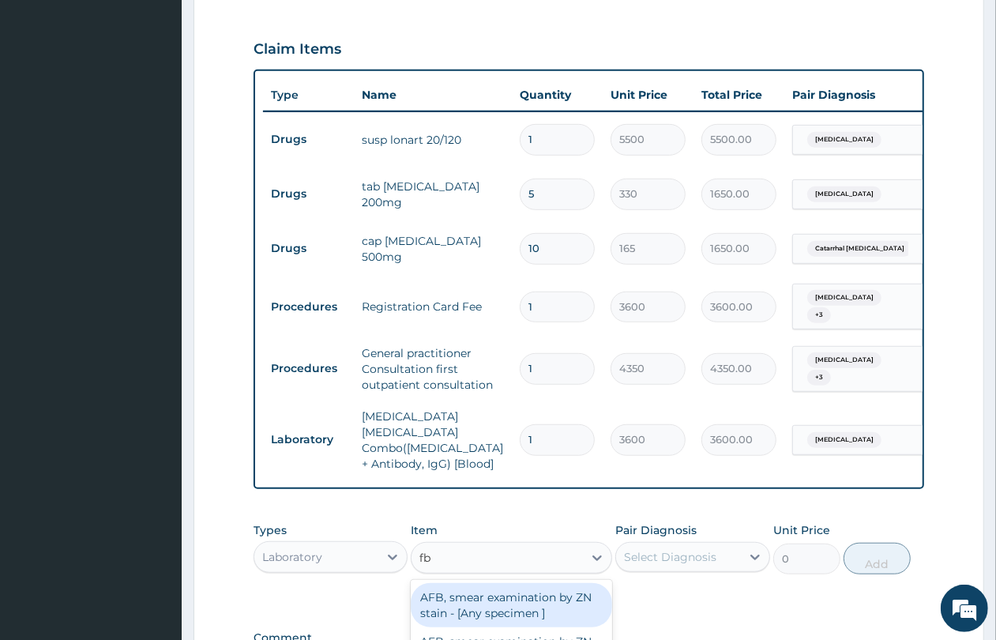
type input "fbc"
click at [482, 583] on div "FBC CBC-Complete Blood Count (Haemogram) - [Blood]" at bounding box center [511, 605] width 201 height 44
type input "5400"
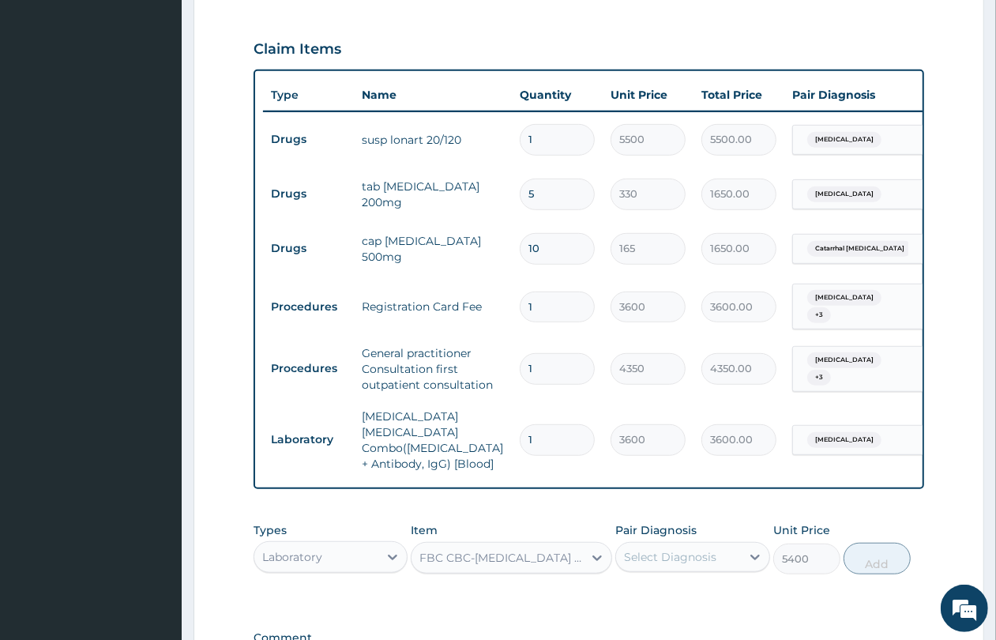
click at [673, 549] on div "Select Diagnosis" at bounding box center [670, 557] width 92 height 16
click at [697, 588] on label "Malaria, unspecified" at bounding box center [691, 596] width 98 height 16
checkbox input "true"
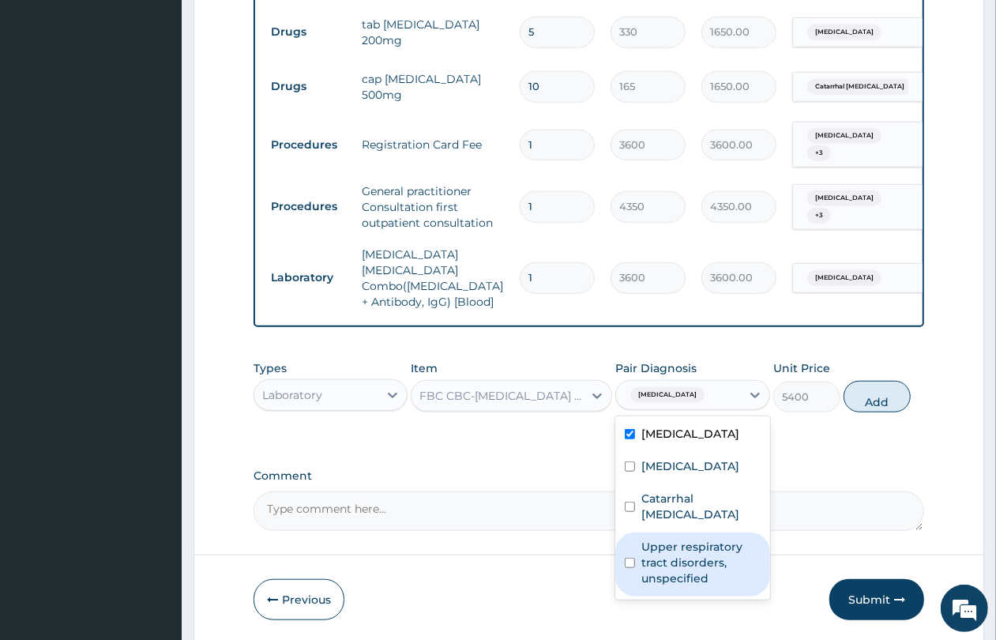
scroll to position [736, 0]
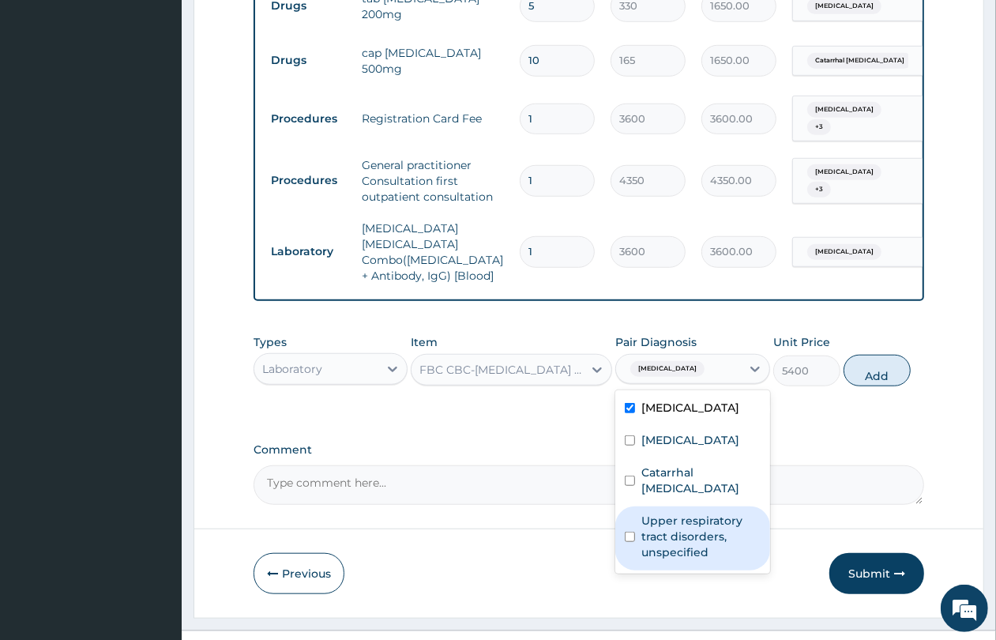
click at [653, 513] on label "Upper respiratory tract disorders, unspecified" at bounding box center [701, 536] width 119 height 47
checkbox input "true"
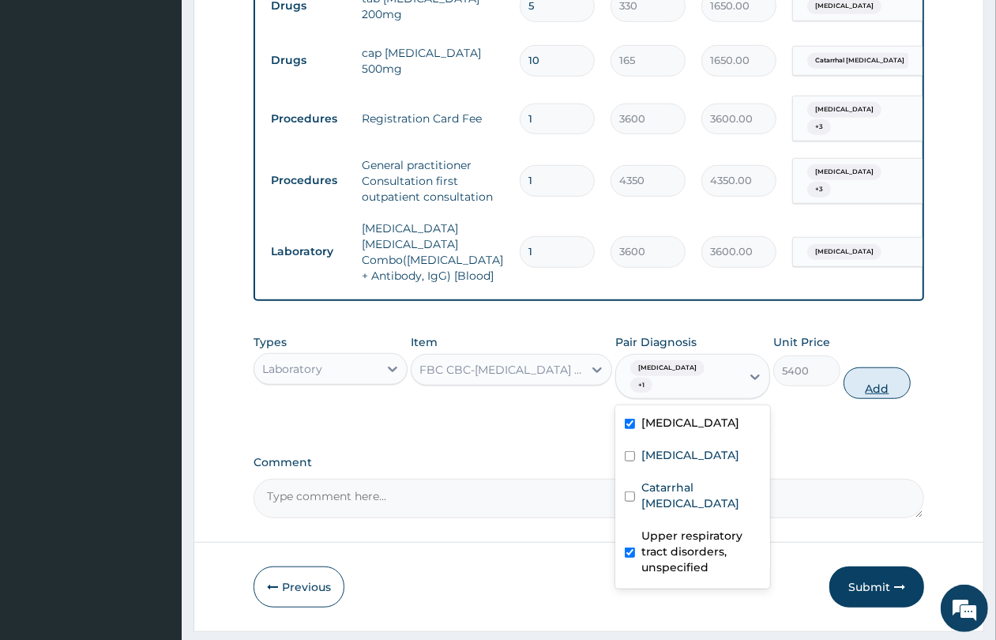
click at [886, 367] on button "Add" at bounding box center [877, 383] width 67 height 32
type input "0"
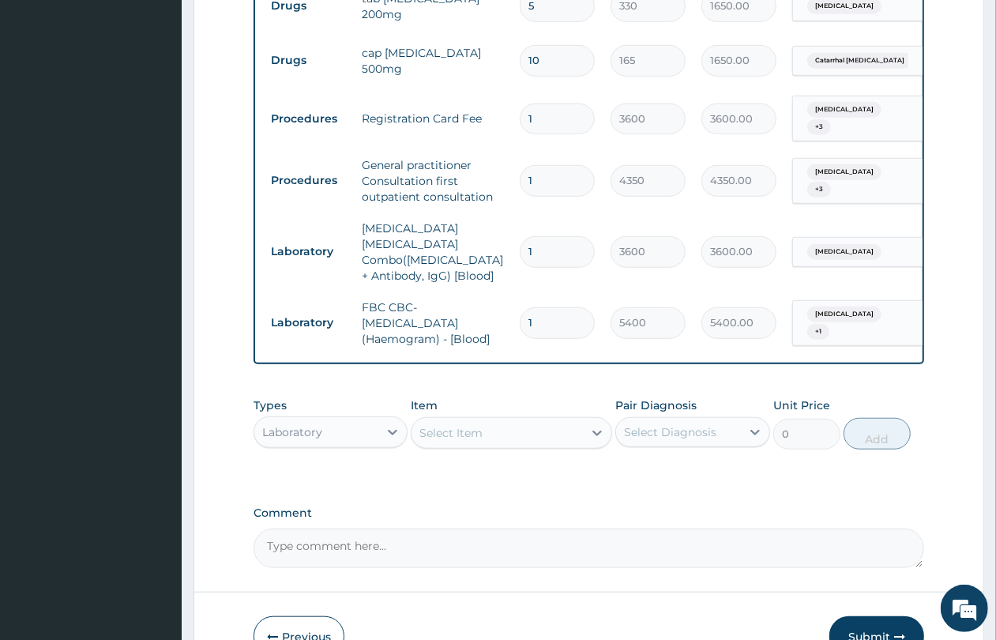
click at [330, 420] on div "Laboratory" at bounding box center [316, 432] width 124 height 25
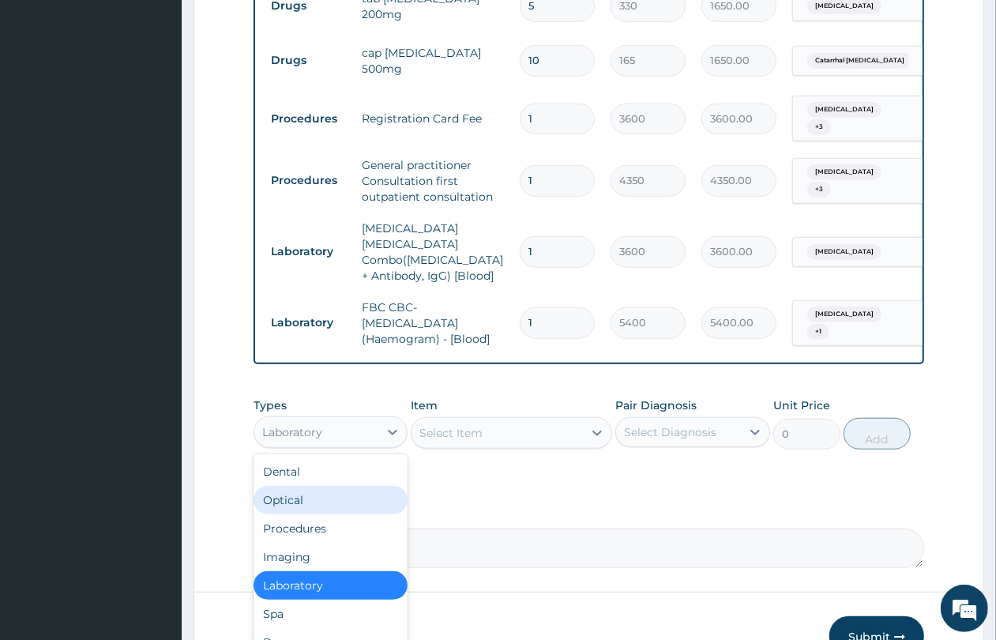
scroll to position [53, 0]
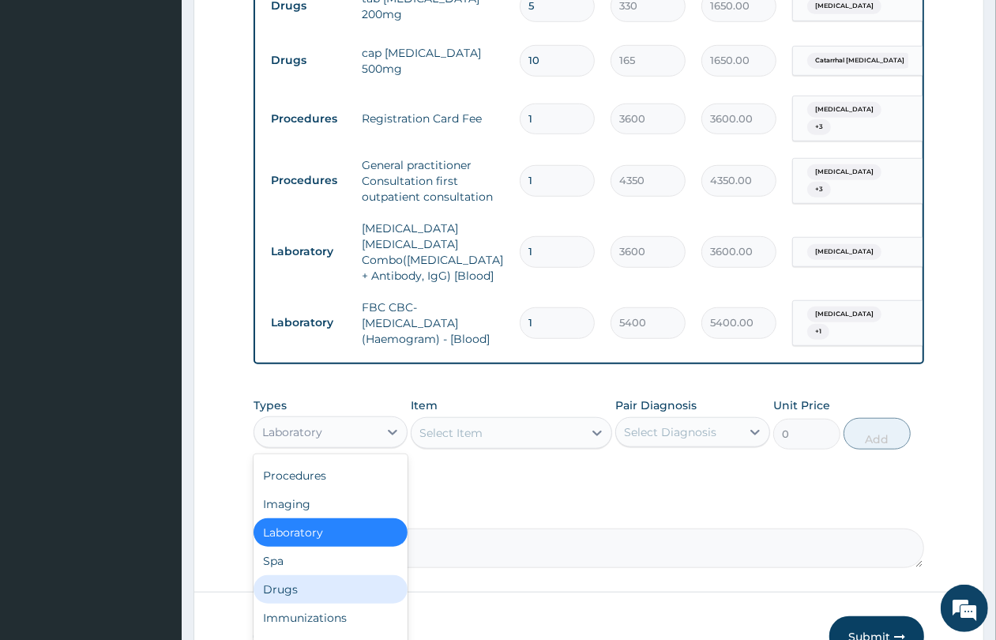
click at [377, 575] on div "Drugs" at bounding box center [331, 589] width 154 height 28
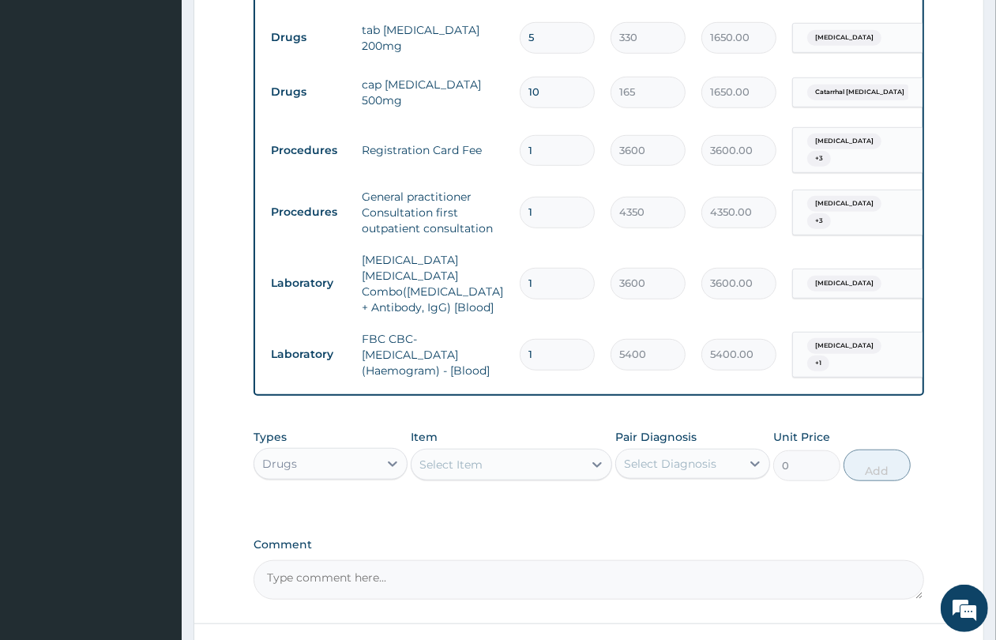
scroll to position [799, 0]
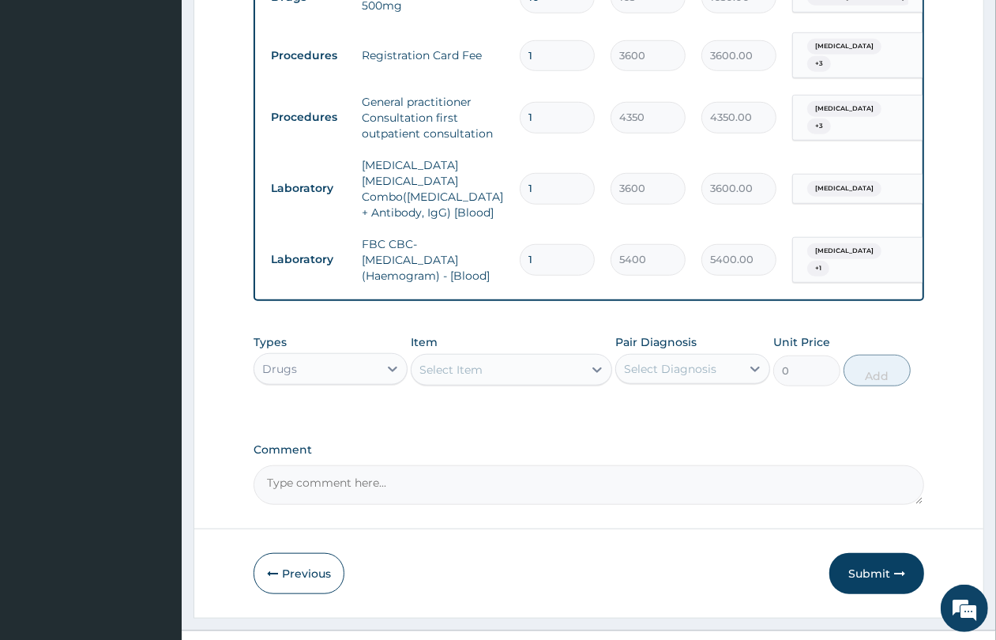
click at [452, 362] on div "Select Item" at bounding box center [451, 370] width 63 height 16
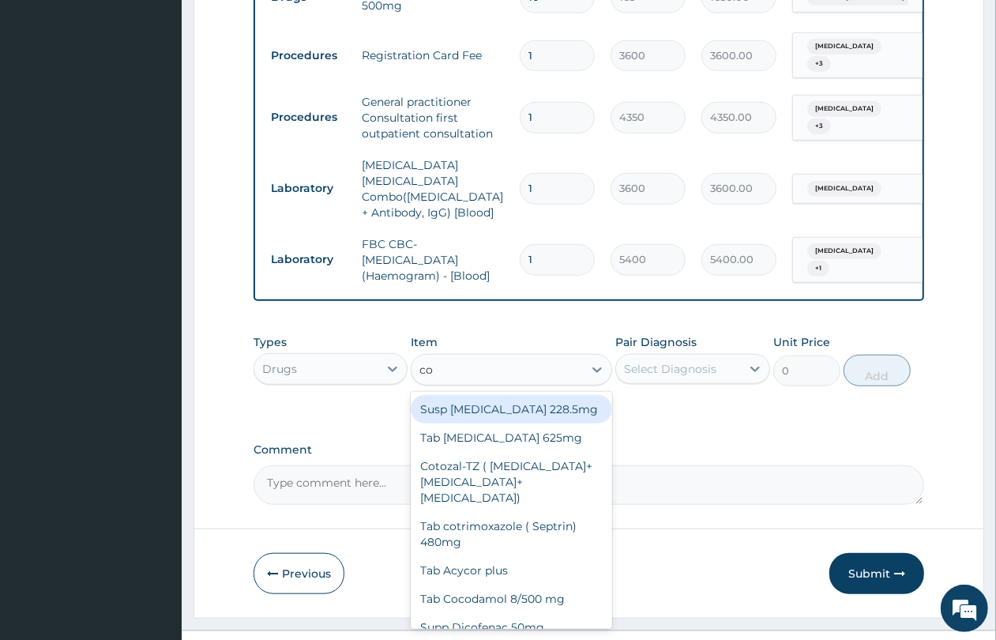
type input "cou"
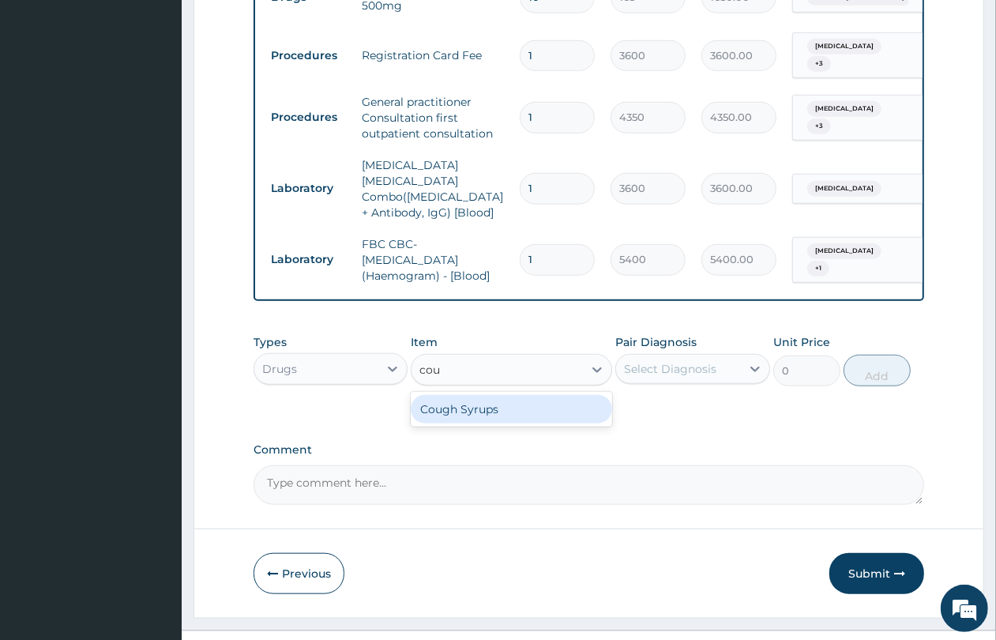
click at [471, 395] on div "Cough Syrups" at bounding box center [511, 409] width 201 height 28
type input "2200"
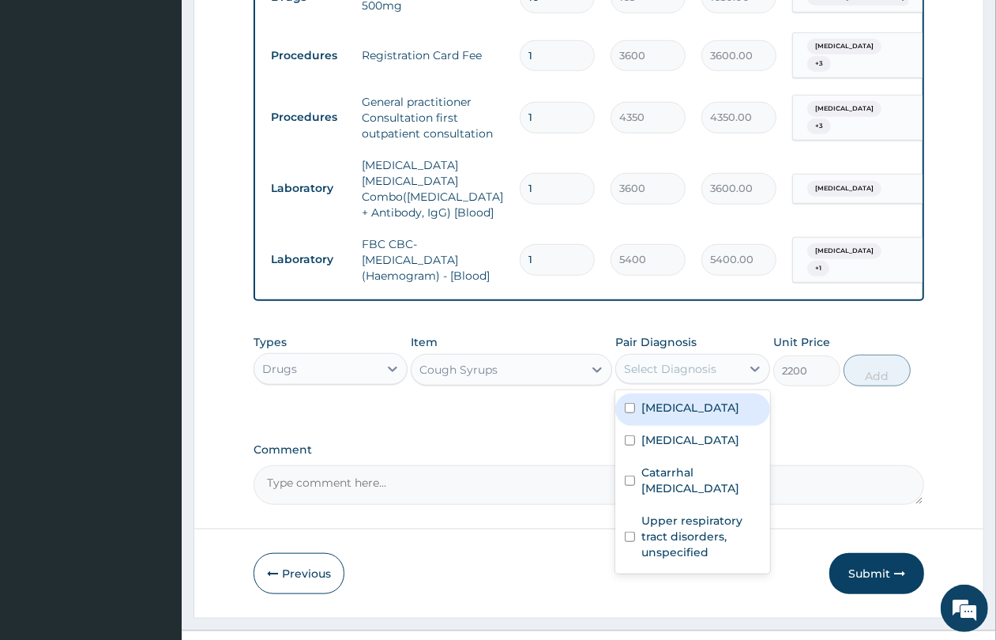
click at [698, 361] on div "Select Diagnosis" at bounding box center [670, 369] width 92 height 16
click at [687, 393] on div "Malaria, unspecified" at bounding box center [693, 409] width 154 height 32
click at [687, 400] on label "Malaria, unspecified" at bounding box center [691, 408] width 98 height 16
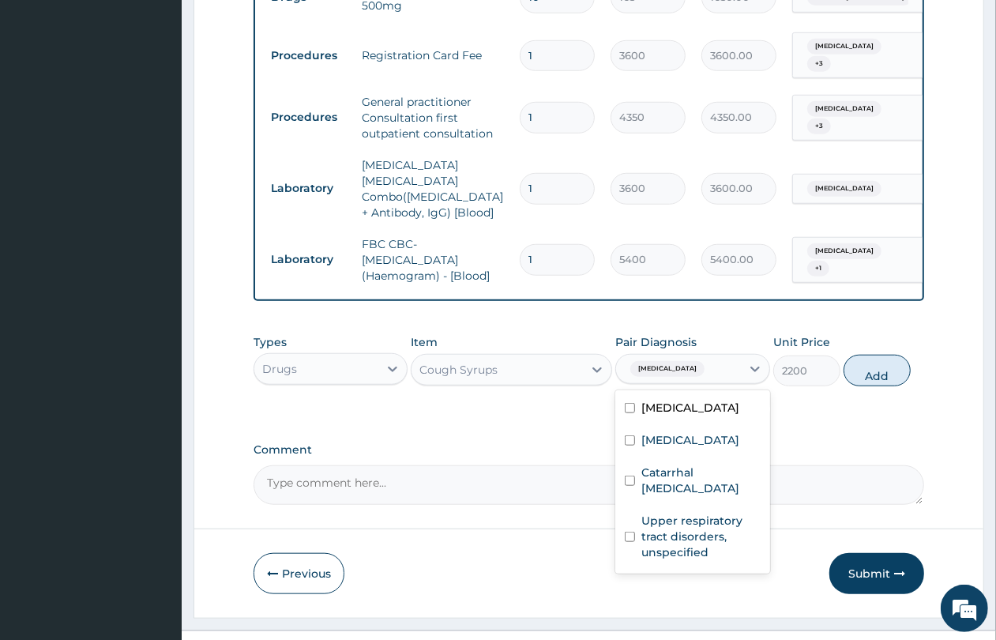
checkbox input "false"
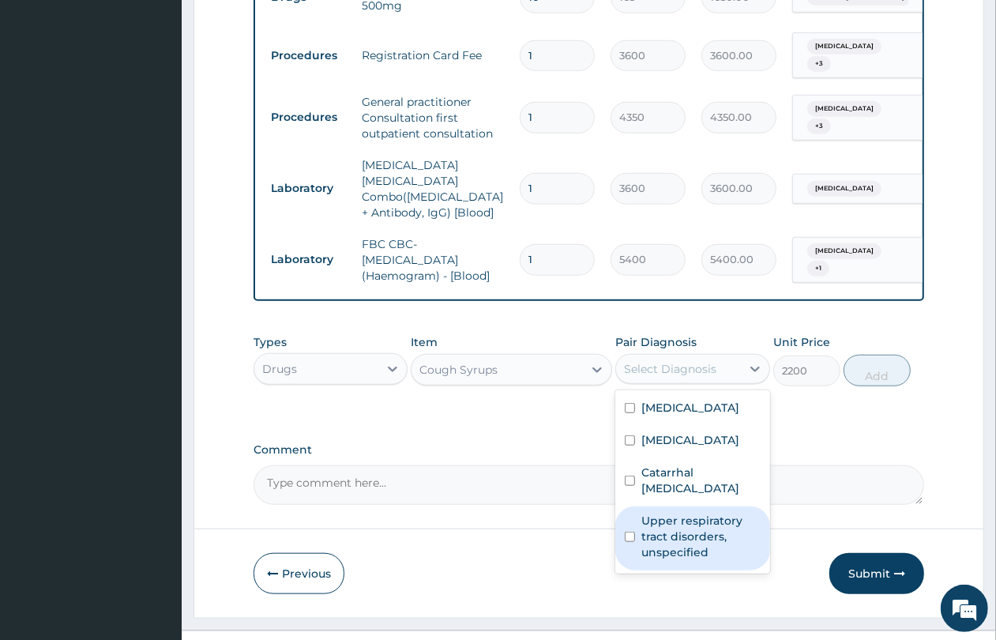
click at [672, 513] on label "Upper respiratory tract disorders, unspecified" at bounding box center [701, 536] width 119 height 47
checkbox input "true"
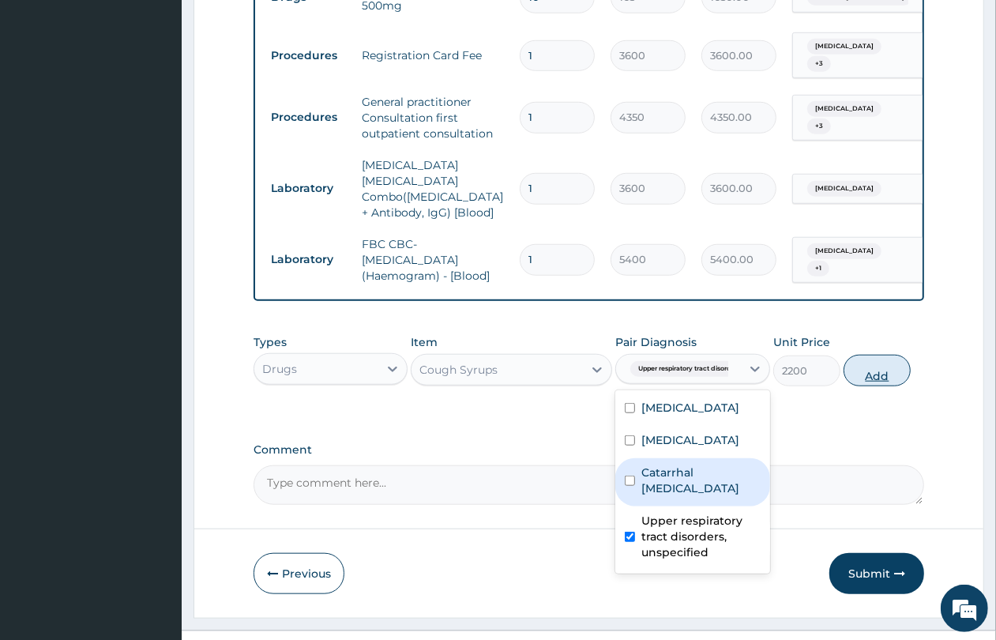
click at [855, 355] on button "Add" at bounding box center [877, 371] width 67 height 32
type input "0"
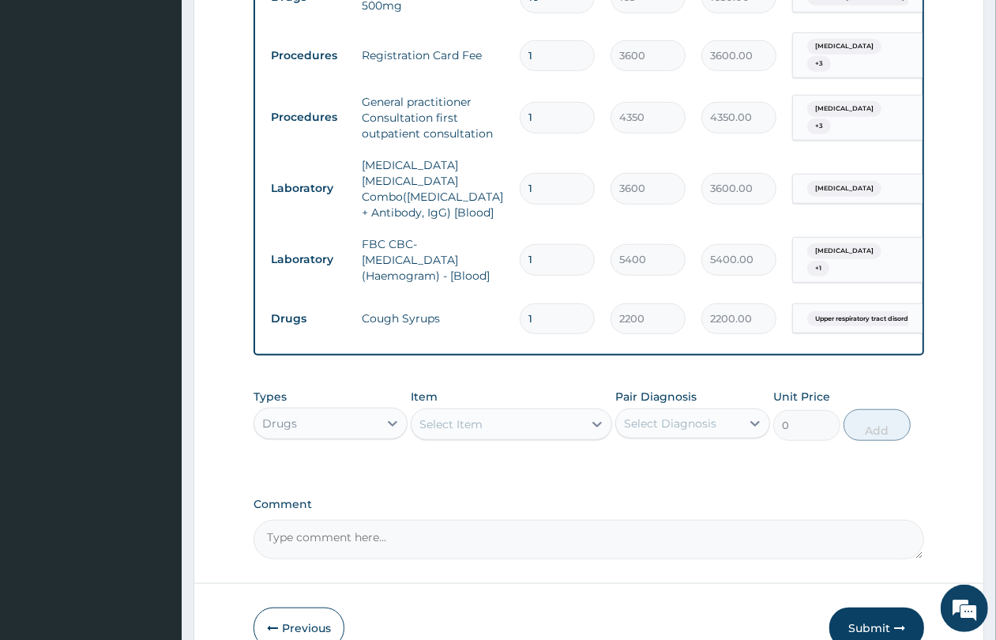
click at [431, 416] on div "Select Item" at bounding box center [451, 424] width 63 height 16
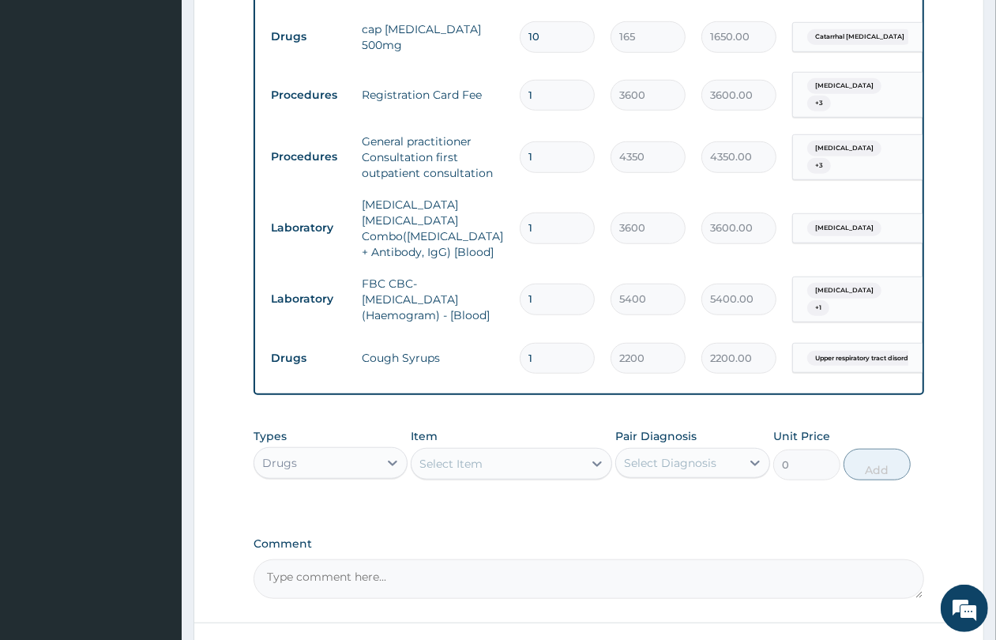
scroll to position [853, 0]
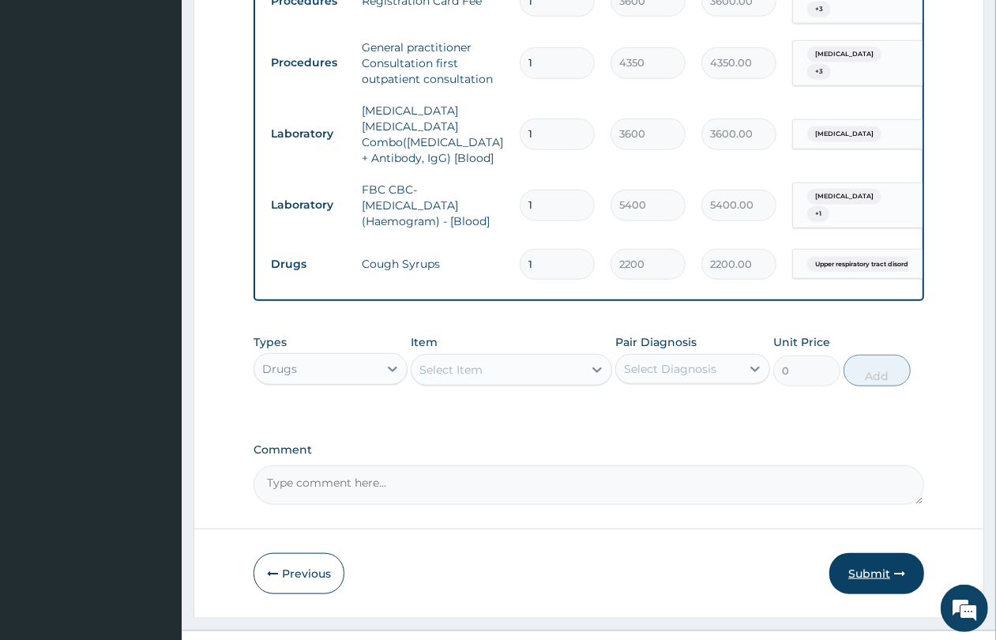
click at [849, 553] on button "Submit" at bounding box center [877, 573] width 95 height 41
click at [850, 553] on button "Submit" at bounding box center [877, 573] width 95 height 41
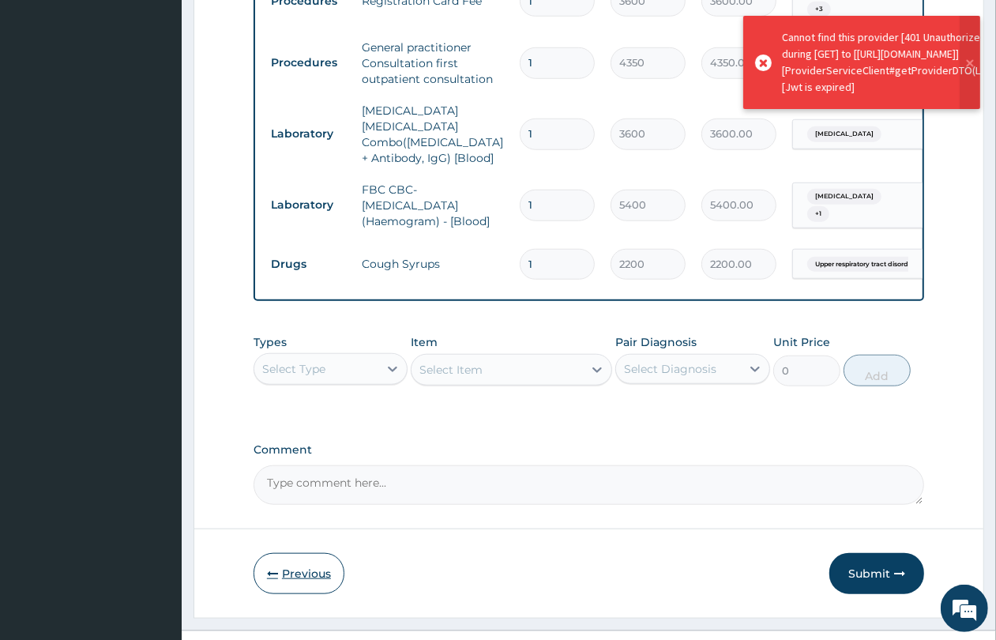
click at [279, 553] on button "Previous" at bounding box center [299, 573] width 91 height 41
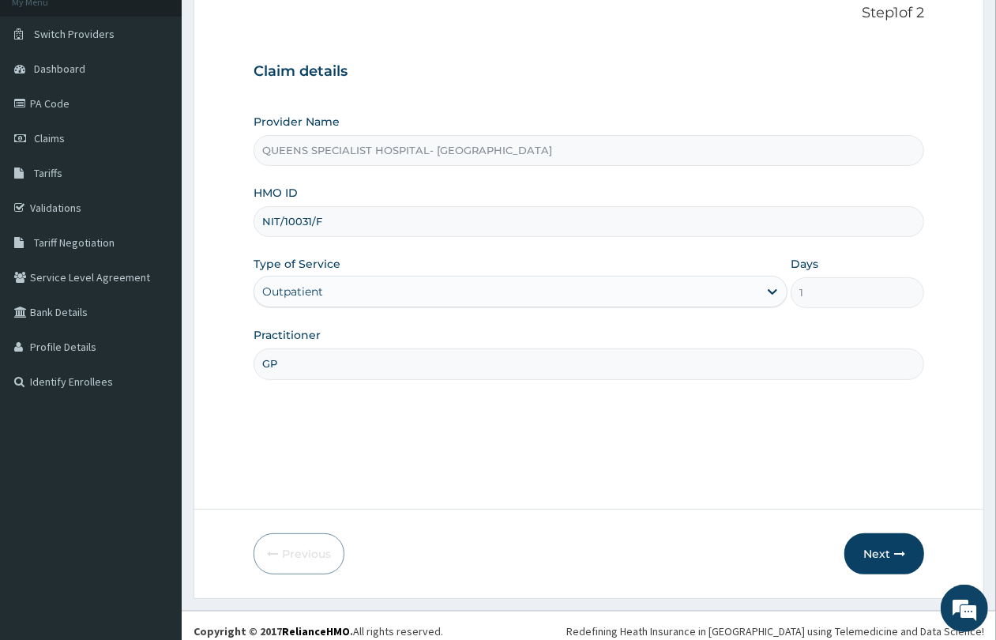
scroll to position [0, 0]
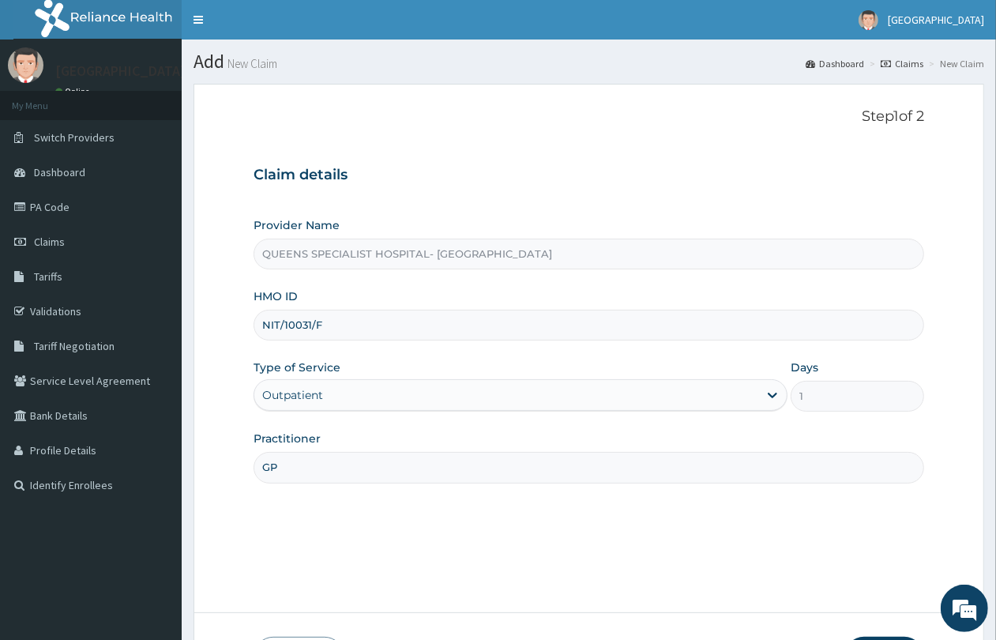
drag, startPoint x: 262, startPoint y: 320, endPoint x: 337, endPoint y: 328, distance: 74.7
click at [337, 328] on input "NIT/10031/F" at bounding box center [589, 325] width 671 height 31
type input "QUEENS SPECIALIST HOSPITAL- [GEOGRAPHIC_DATA]"
paste input "NIT/10031/F"
type input "NIT/10031/F"
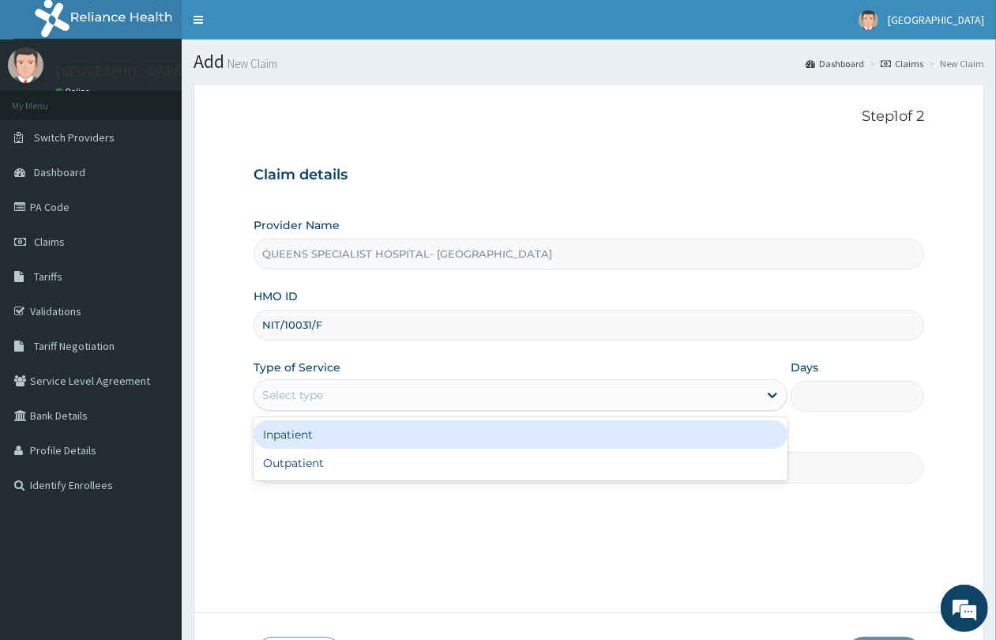
click at [306, 400] on div "Select type" at bounding box center [292, 395] width 61 height 16
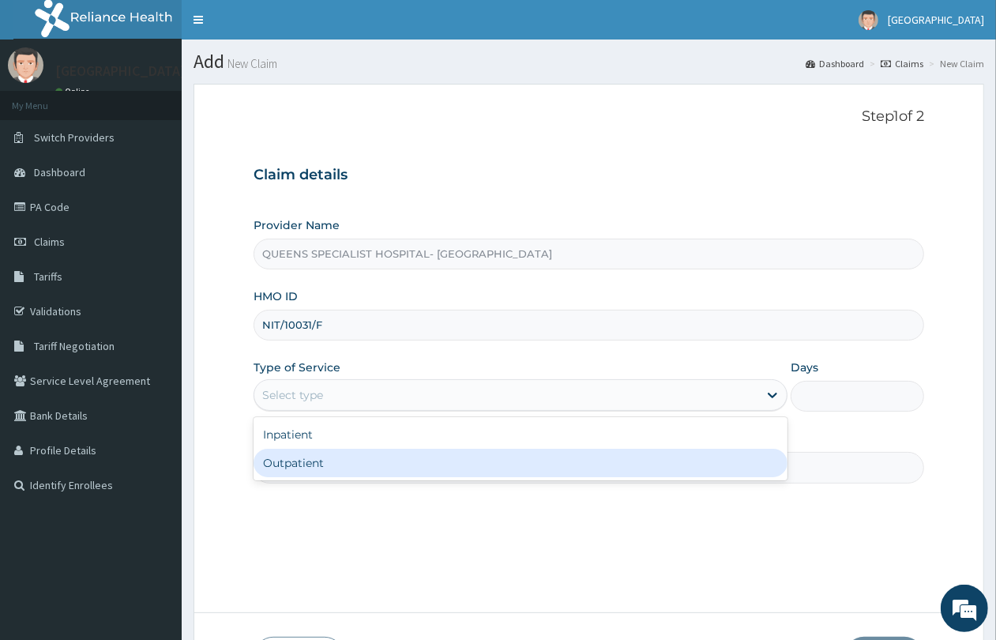
click at [312, 462] on div "Outpatient" at bounding box center [521, 463] width 534 height 28
type input "1"
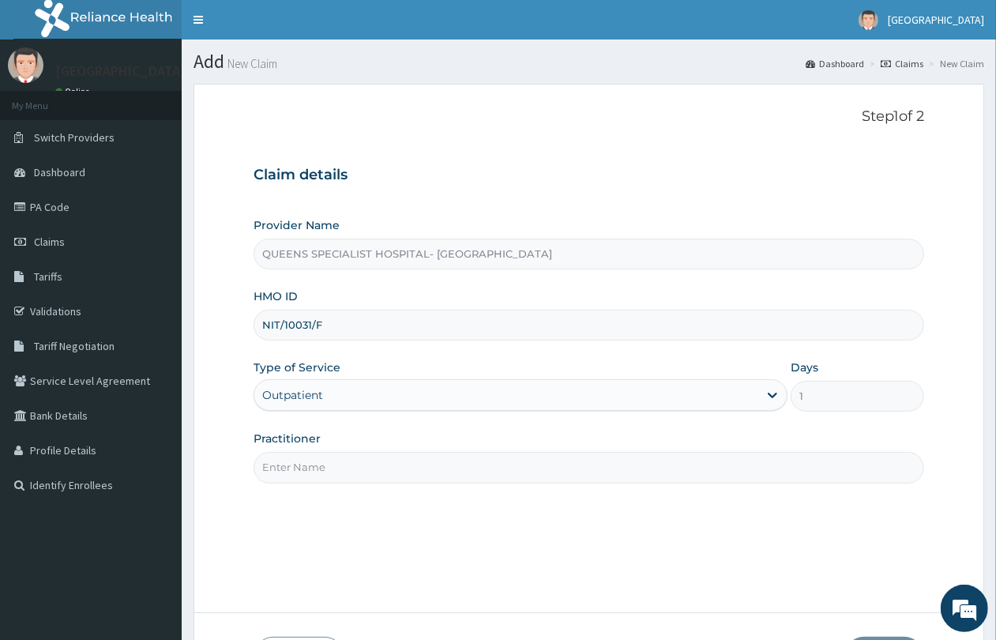
click at [313, 462] on input "Practitioner" at bounding box center [589, 467] width 671 height 31
type input "GP"
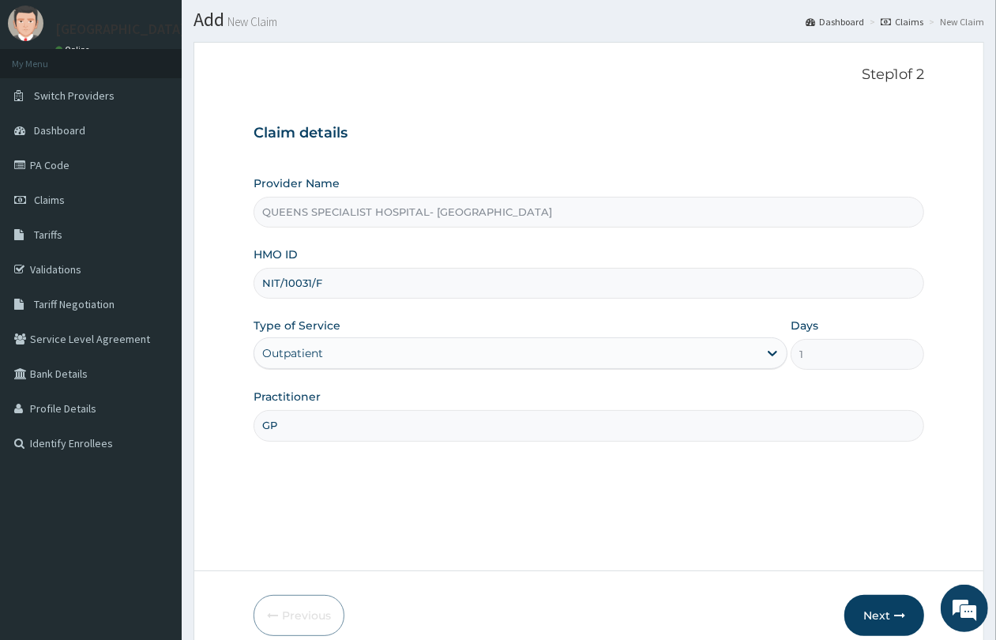
scroll to position [115, 0]
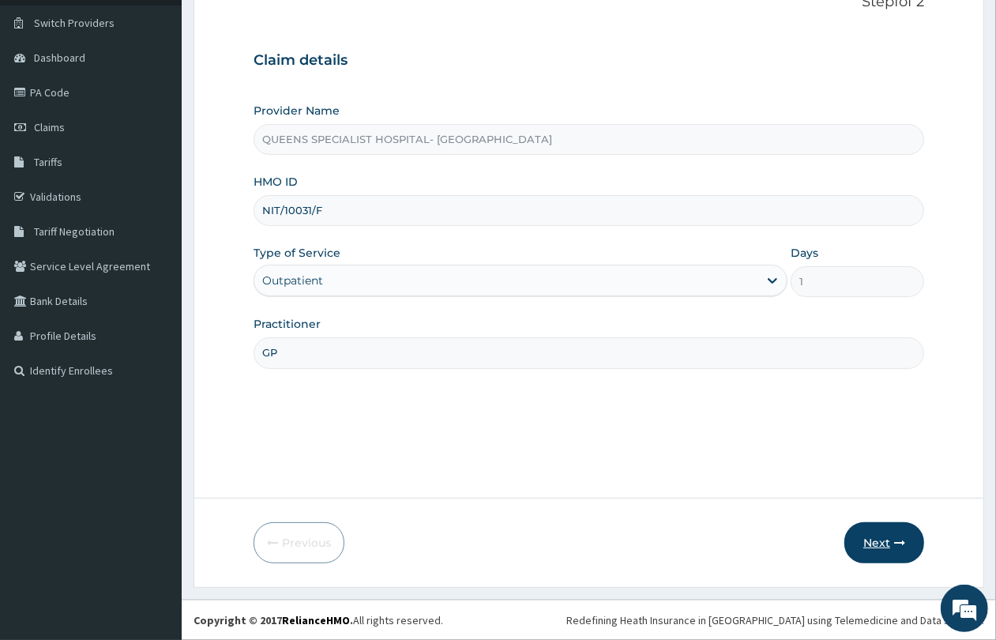
click at [909, 558] on button "Next" at bounding box center [885, 542] width 80 height 41
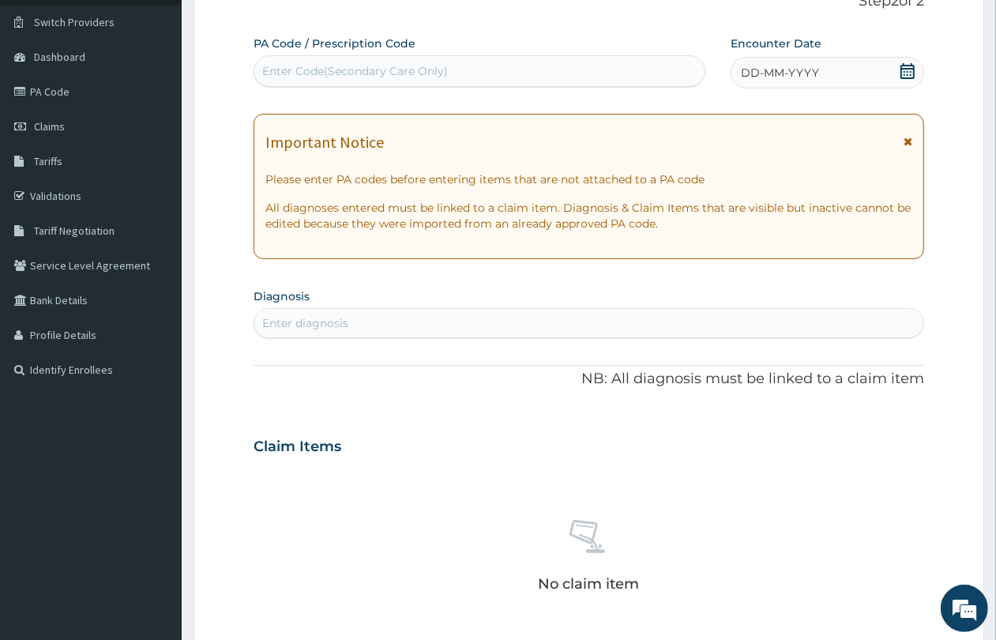
scroll to position [0, 0]
click at [423, 71] on div "Enter Code(Secondary Care Only)" at bounding box center [355, 71] width 186 height 16
paste input "PA/27DD9B"
type input "PA/27DD9B"
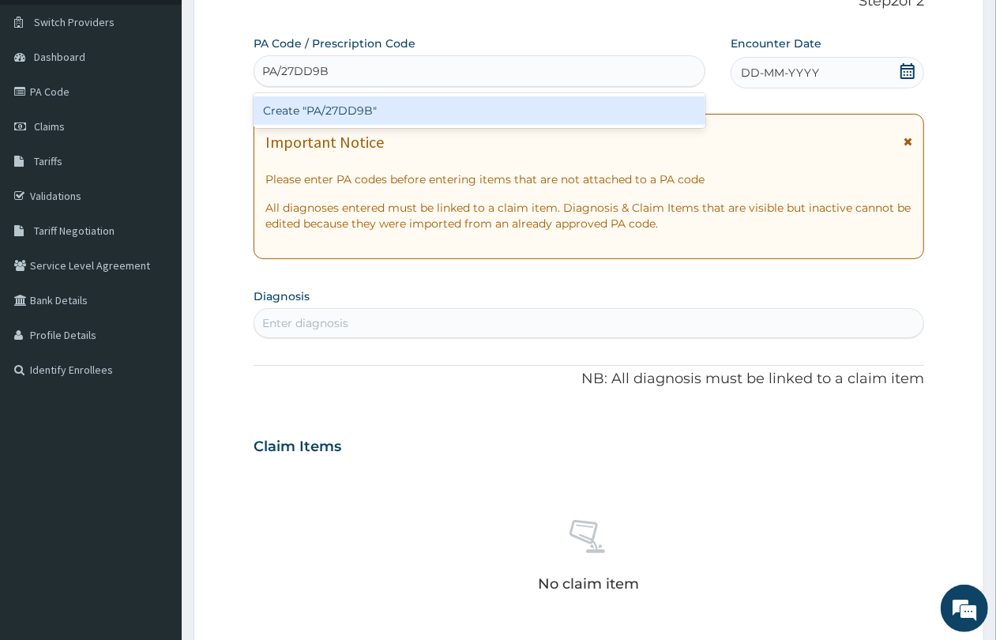
click at [423, 119] on div "Create "PA/27DD9B"" at bounding box center [480, 110] width 452 height 28
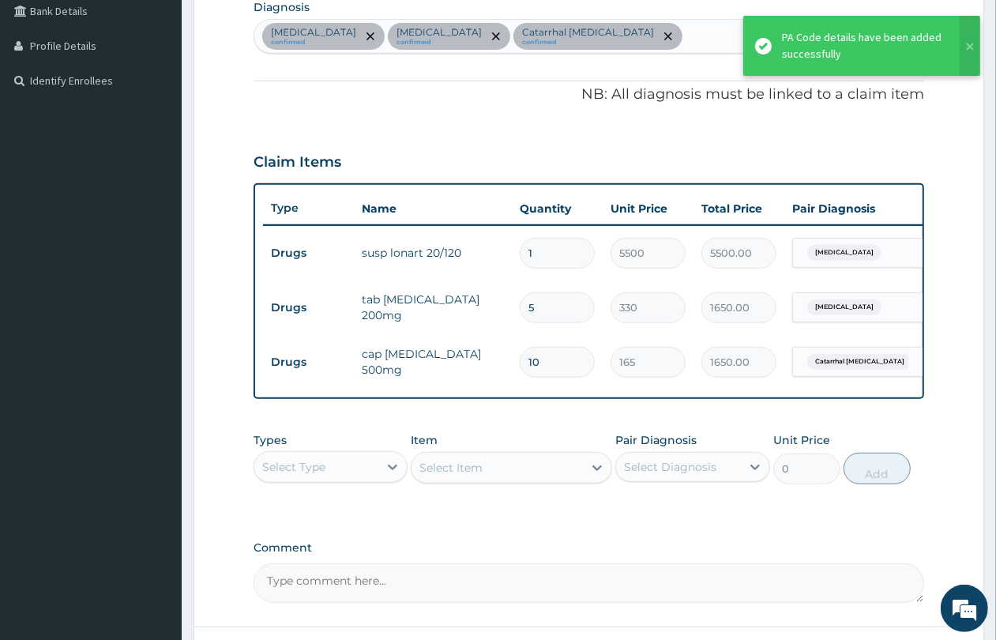
scroll to position [548, 0]
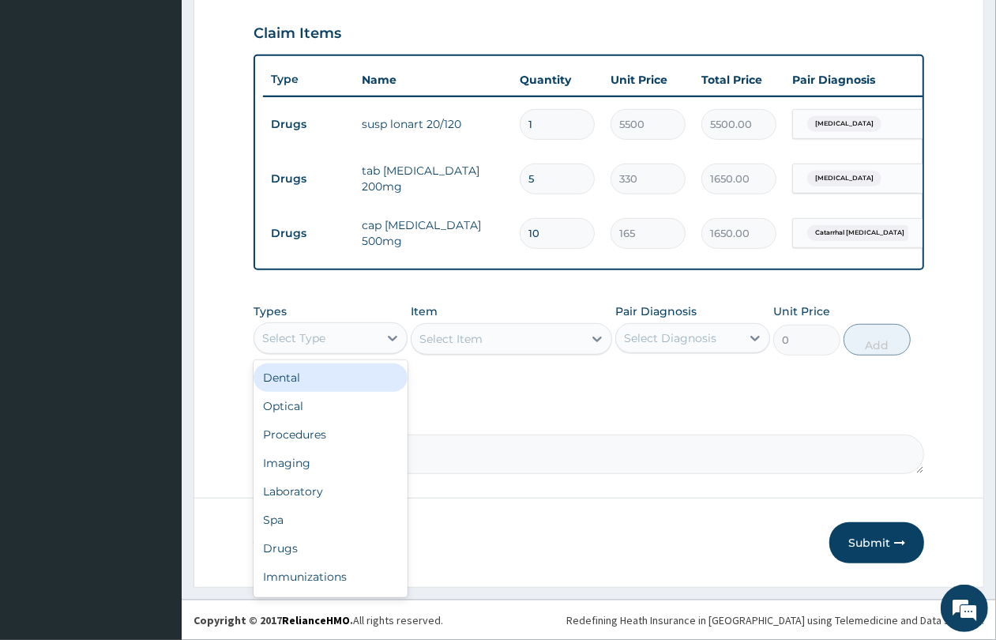
click at [311, 345] on div "Select Type" at bounding box center [316, 338] width 124 height 25
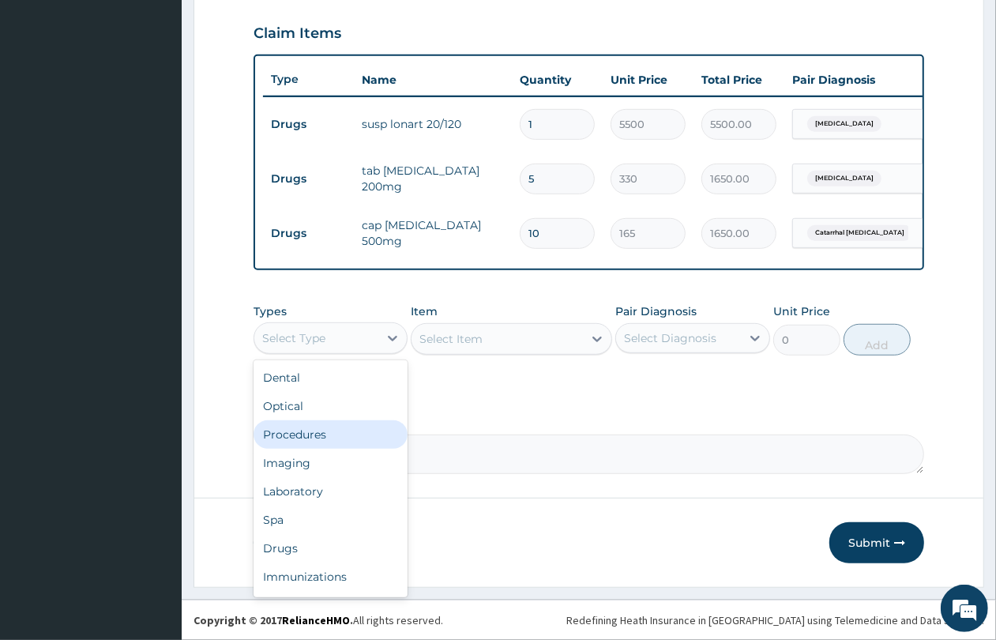
click at [316, 432] on div "Procedures" at bounding box center [331, 434] width 154 height 28
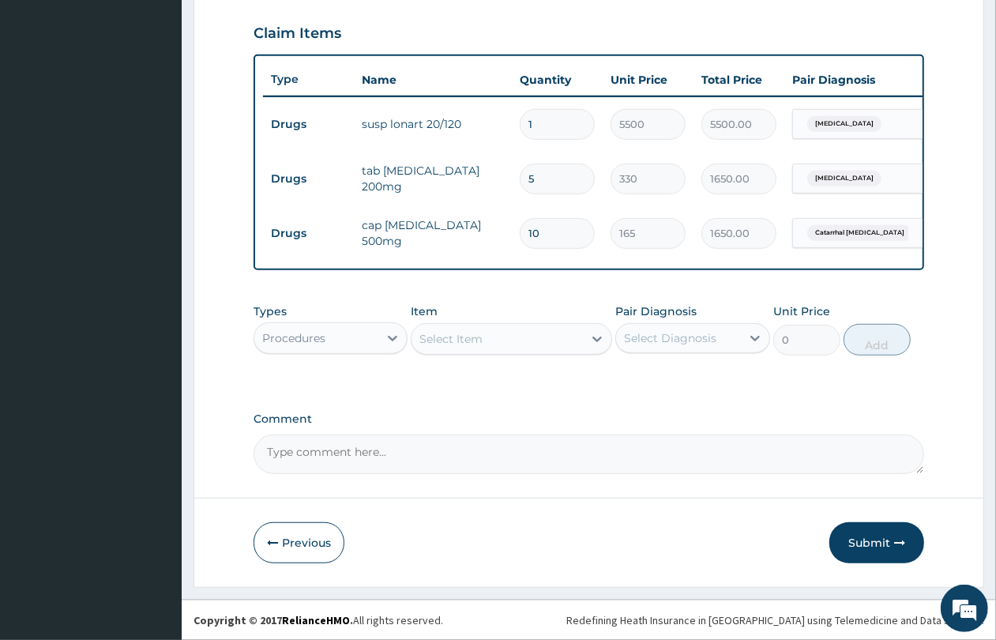
click at [504, 338] on div "Select Item" at bounding box center [497, 338] width 171 height 25
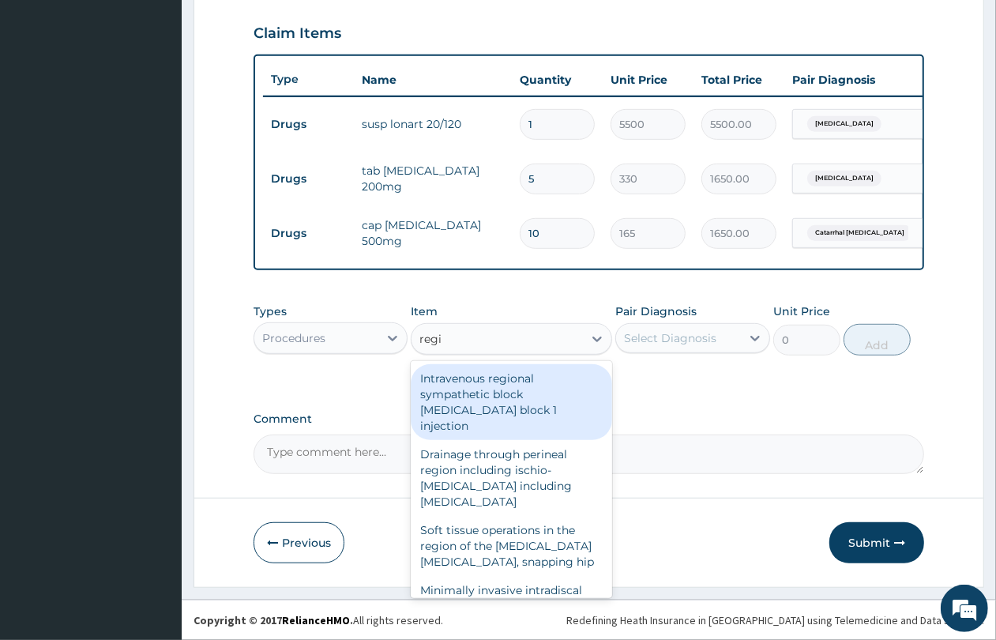
type input "regis"
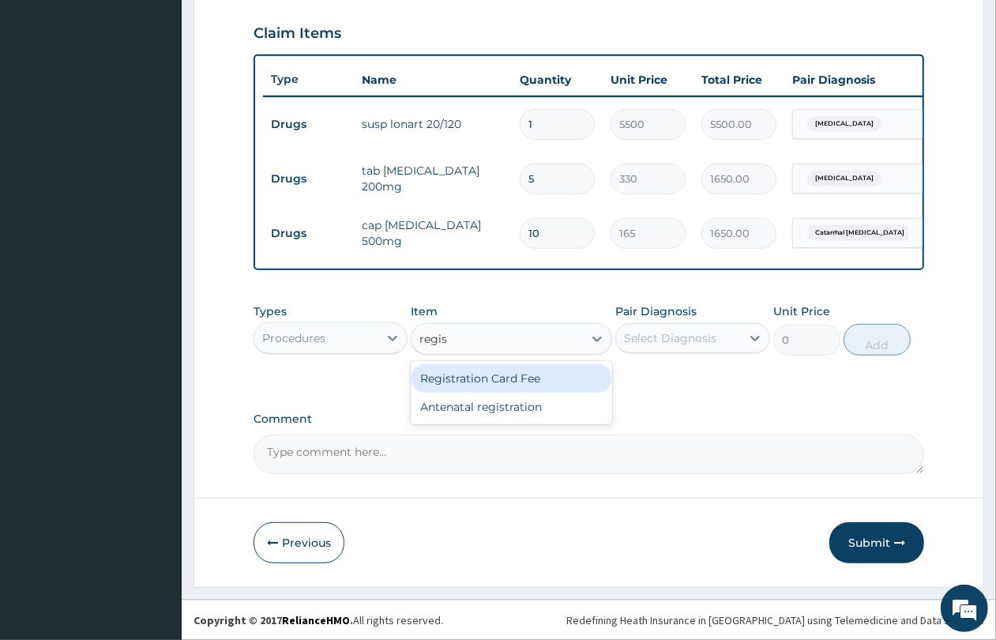
drag, startPoint x: 510, startPoint y: 372, endPoint x: 548, endPoint y: 399, distance: 45.8
click at [510, 373] on div "Registration Card Fee" at bounding box center [511, 378] width 201 height 28
type input "3600"
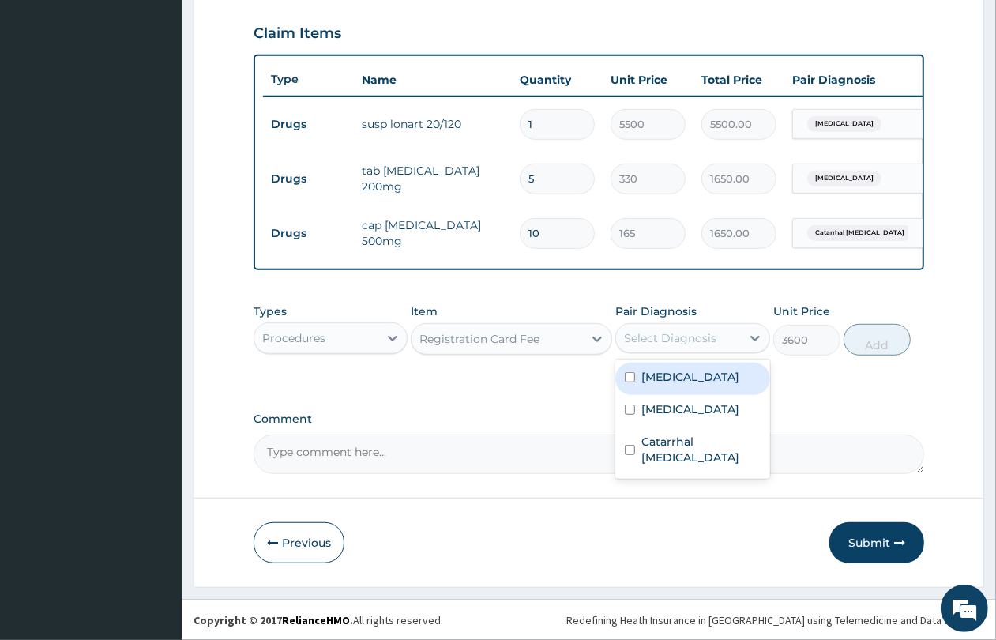
click at [656, 337] on div "Select Diagnosis" at bounding box center [670, 338] width 92 height 16
click at [682, 384] on div "Malaria, unspecified" at bounding box center [693, 379] width 154 height 32
checkbox input "true"
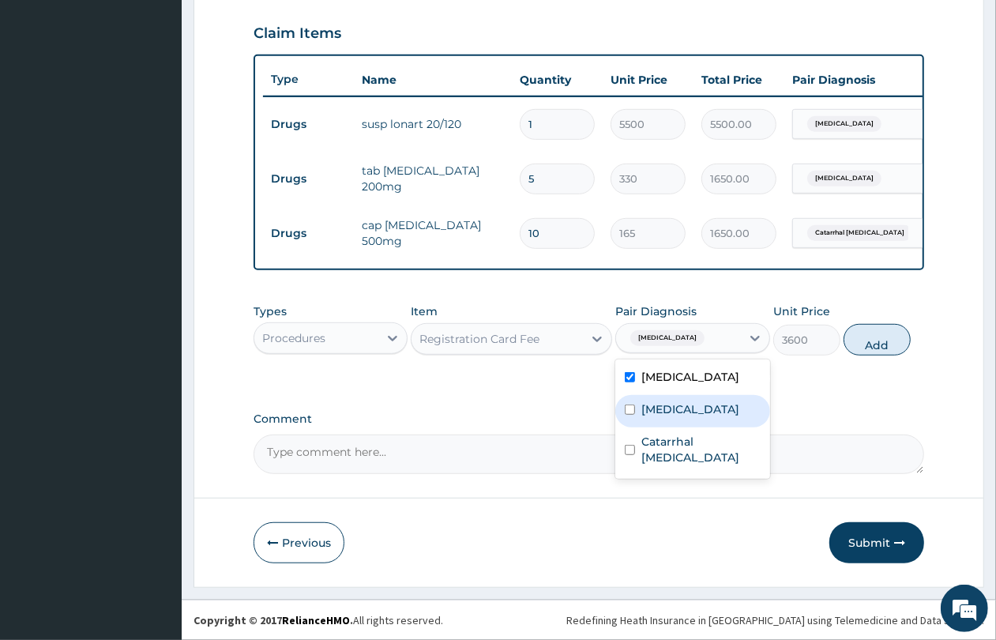
click at [687, 407] on label "Cramp or spasm" at bounding box center [691, 409] width 98 height 16
checkbox input "true"
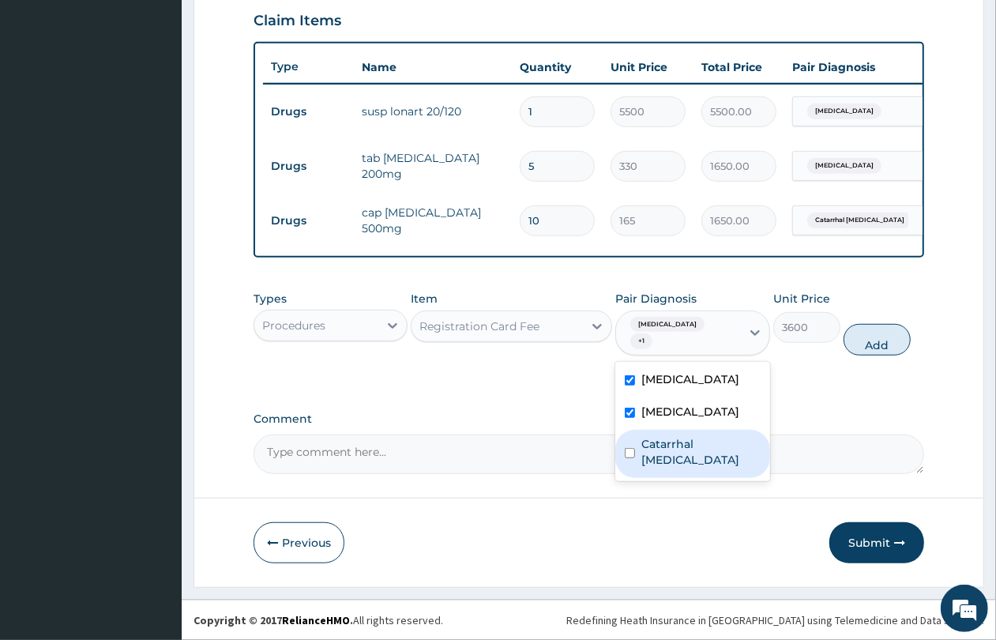
click at [686, 452] on label "Catarrhal gingivitis" at bounding box center [701, 452] width 119 height 32
checkbox input "true"
click at [899, 348] on button "Add" at bounding box center [877, 340] width 67 height 32
type input "0"
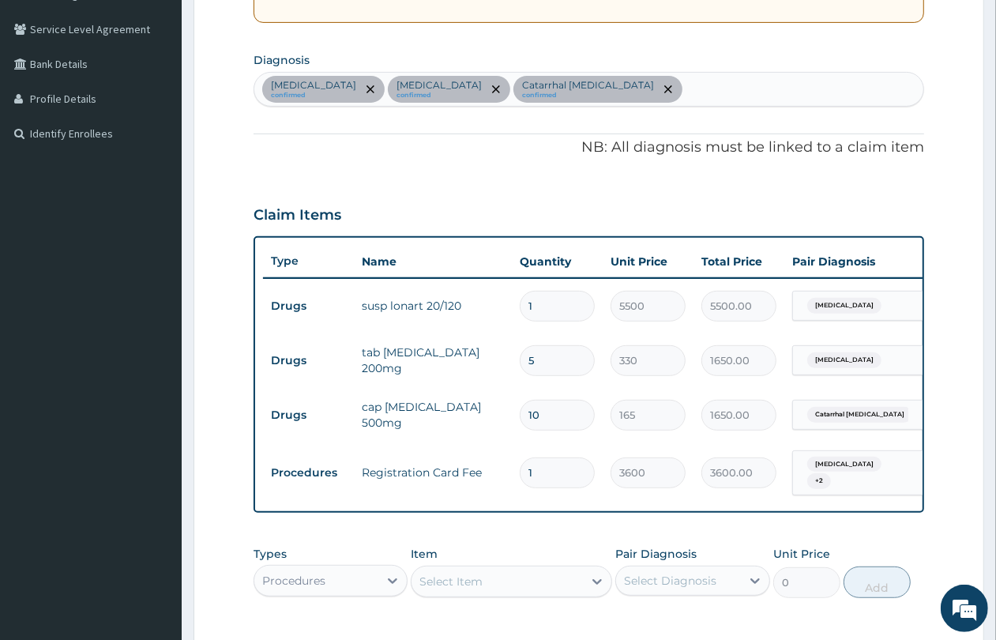
scroll to position [152, 0]
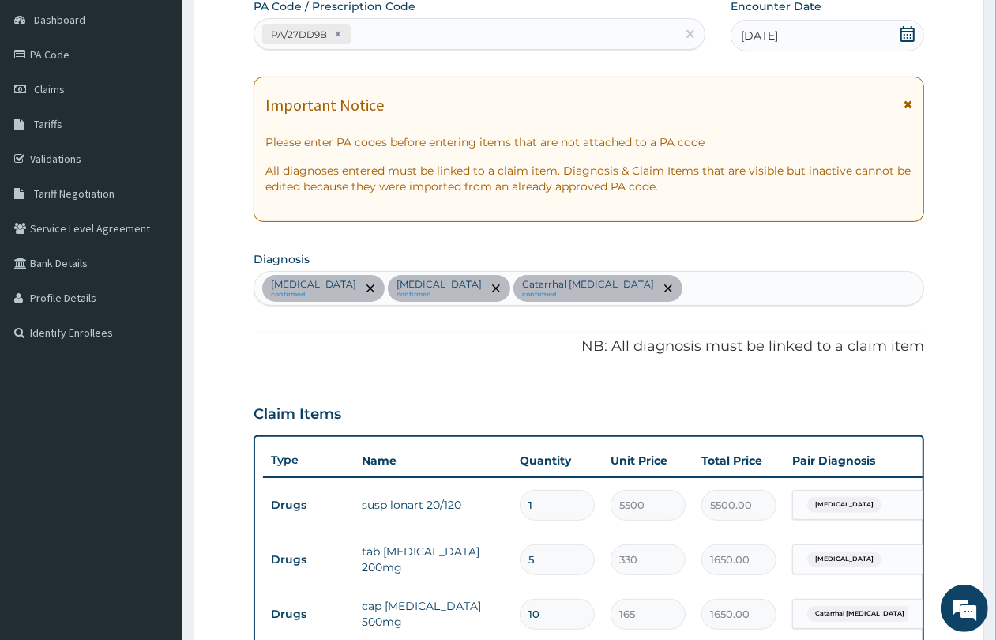
click at [695, 280] on div "Malaria, unspecified confirmed Cramp or spasm confirmed Catarrhal gingivitis co…" at bounding box center [588, 288] width 669 height 33
type input "upper respiratory"
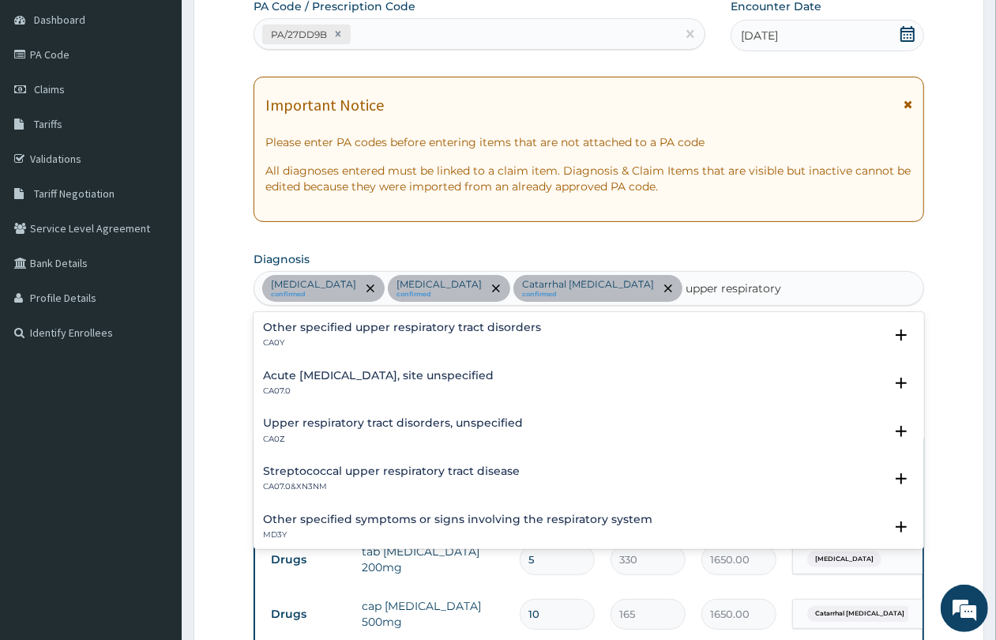
click at [486, 420] on h4 "Upper respiratory tract disorders, unspecified" at bounding box center [393, 423] width 260 height 12
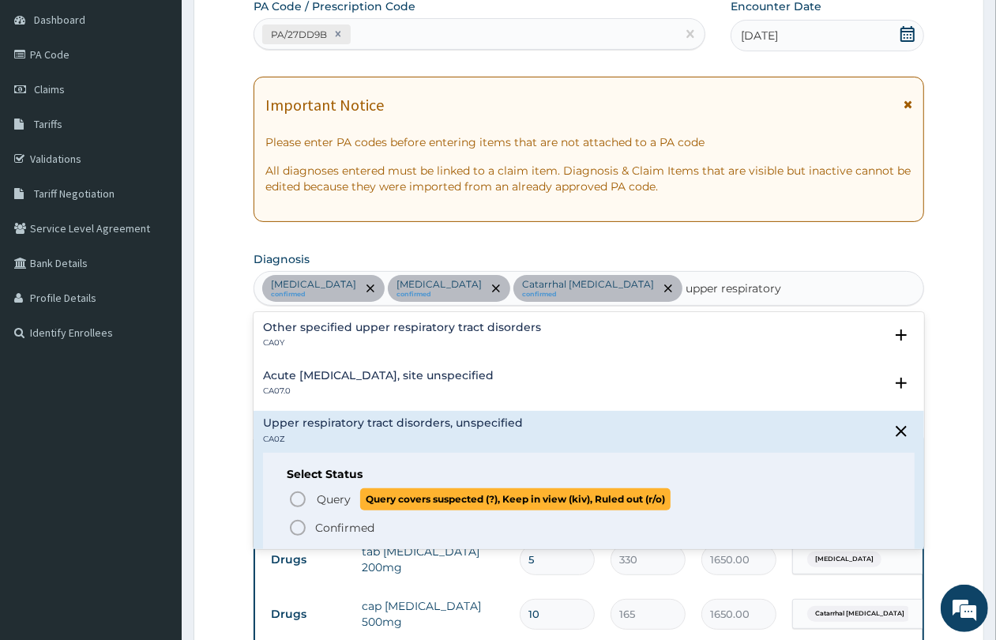
click at [354, 502] on p "Query Query covers suspected (?), Keep in view (kiv), Ruled out (r/o)" at bounding box center [493, 498] width 356 height 21
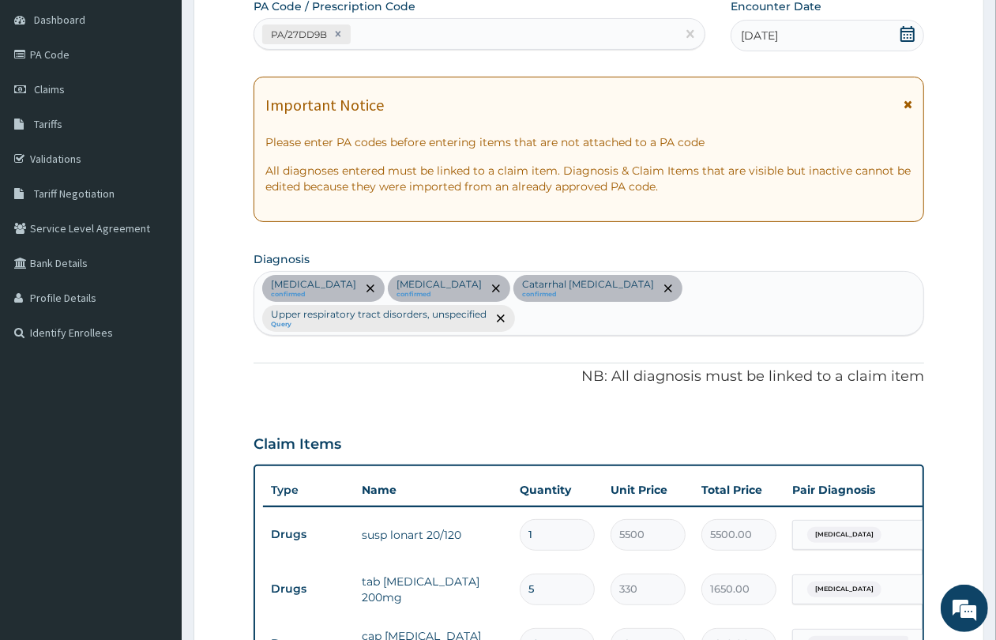
scroll to position [609, 0]
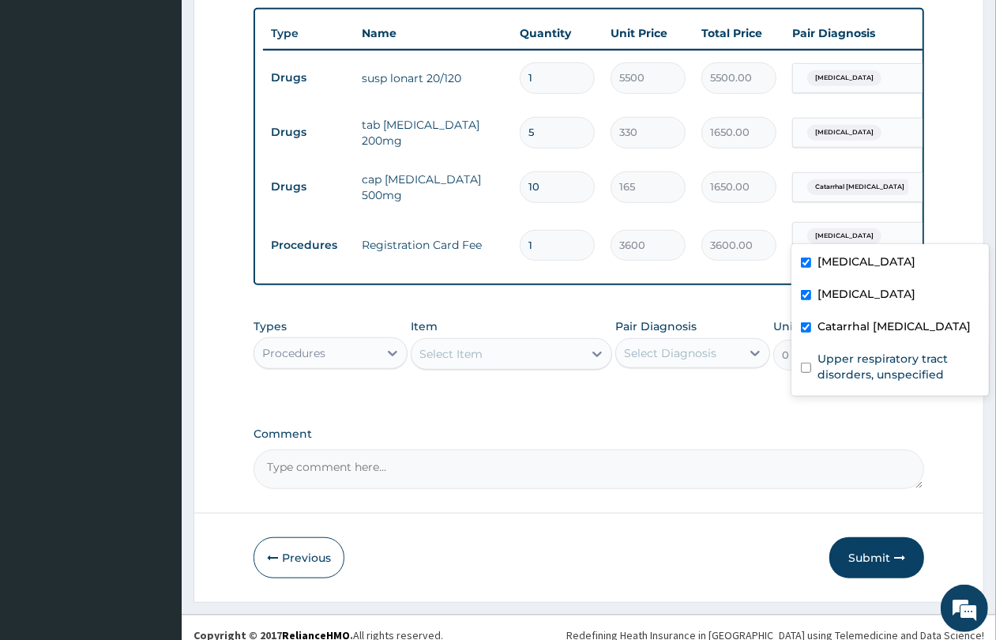
click at [873, 231] on div "Malaria, unspecified + 2" at bounding box center [854, 245] width 107 height 38
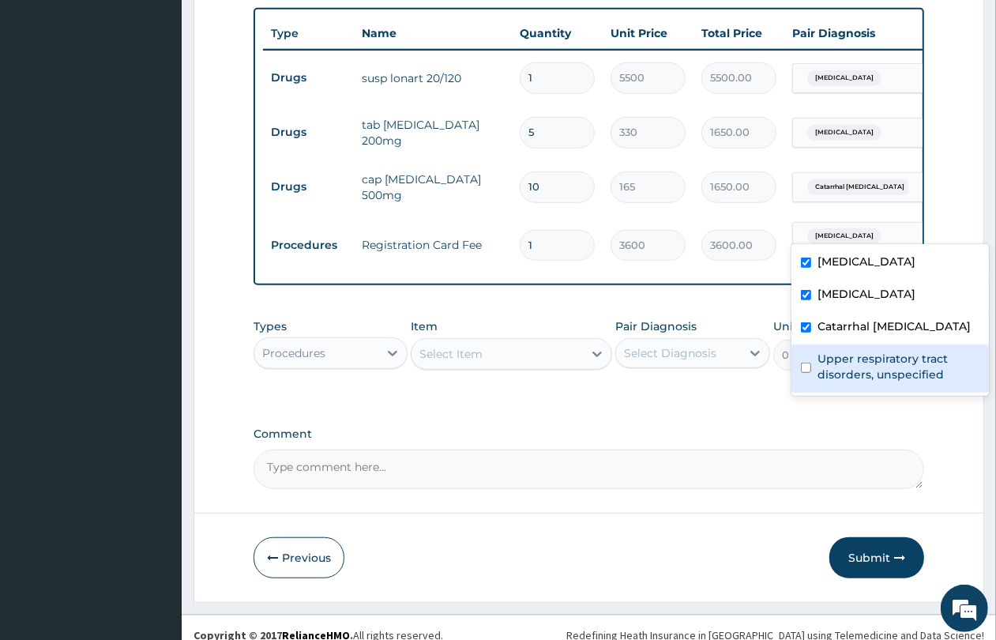
click at [851, 362] on label "Upper respiratory tract disorders, unspecified" at bounding box center [899, 367] width 162 height 32
checkbox input "true"
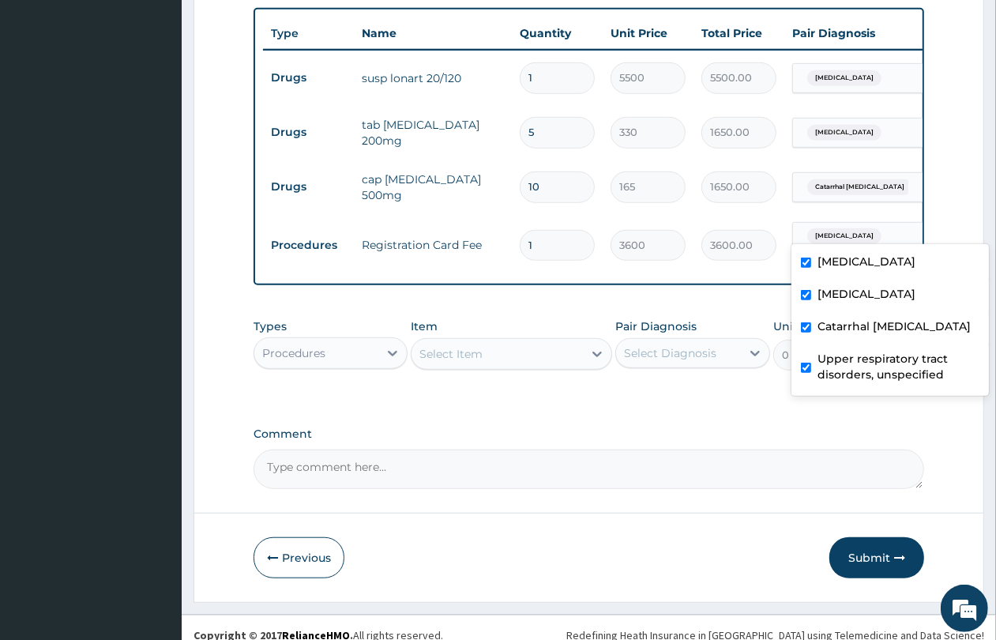
click at [476, 346] on div "Select Item" at bounding box center [451, 354] width 63 height 16
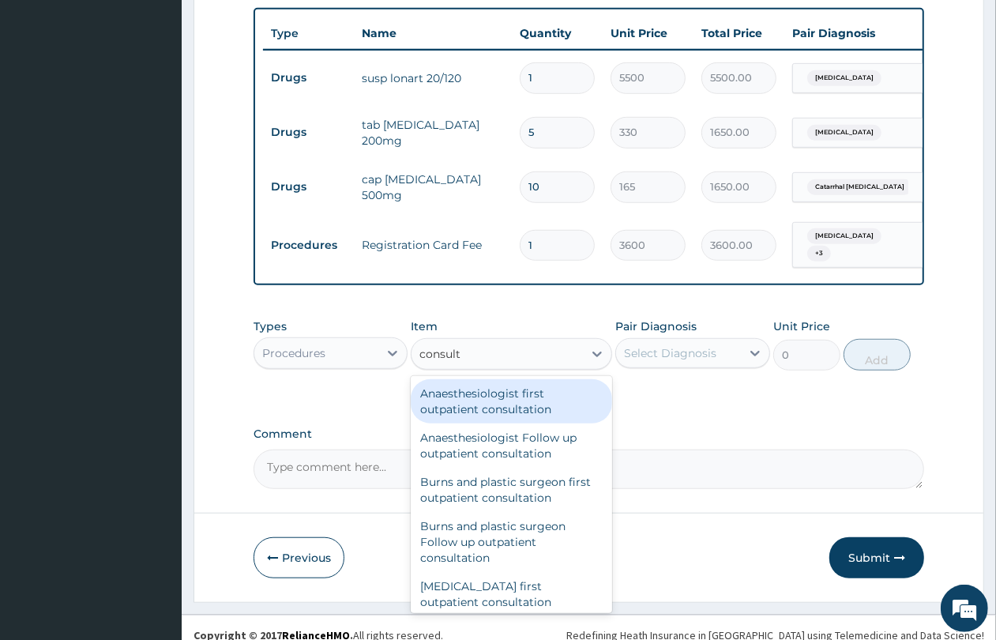
type input "consulta"
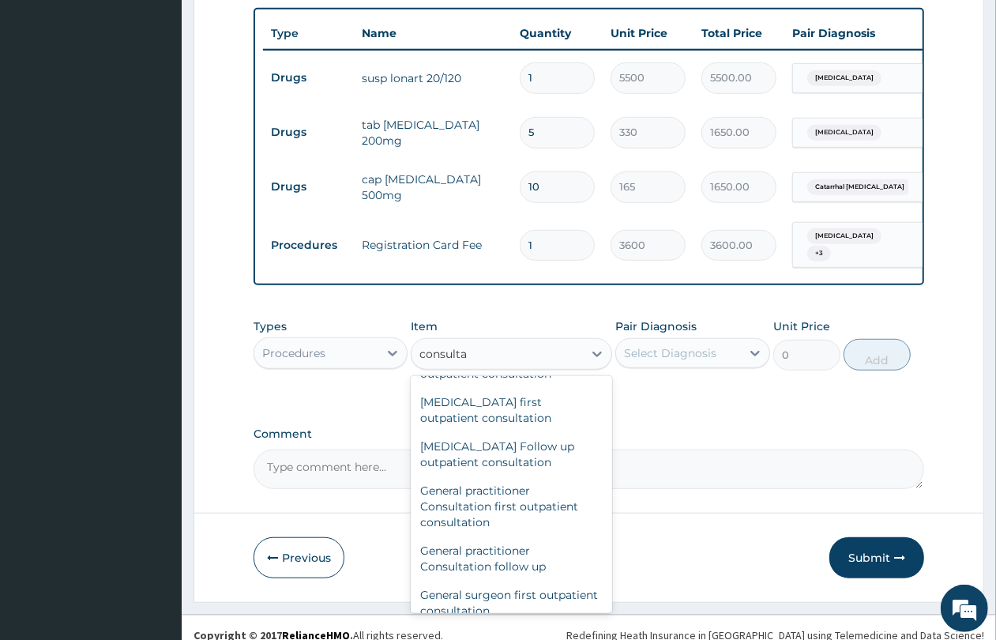
scroll to position [889, 0]
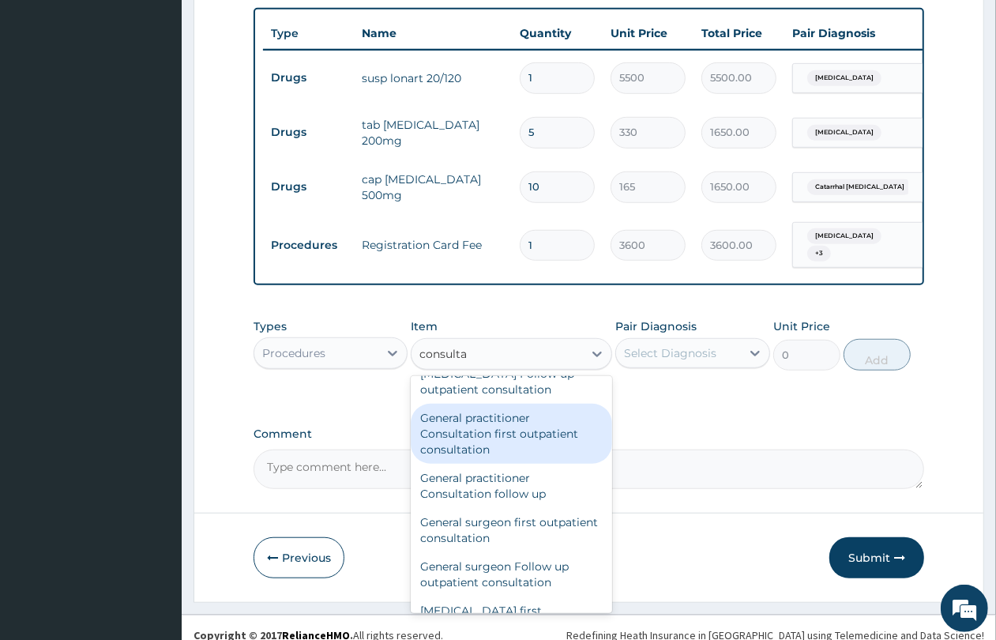
click at [535, 445] on div "General practitioner Consultation first outpatient consultation" at bounding box center [511, 434] width 201 height 60
type input "4350"
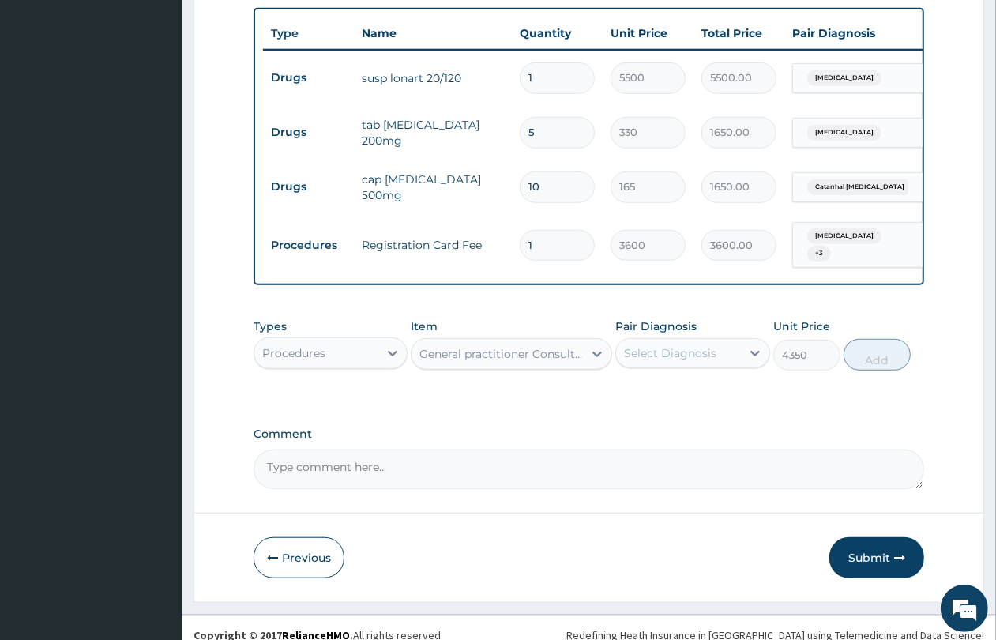
click at [732, 341] on div "Select Diagnosis" at bounding box center [678, 353] width 124 height 25
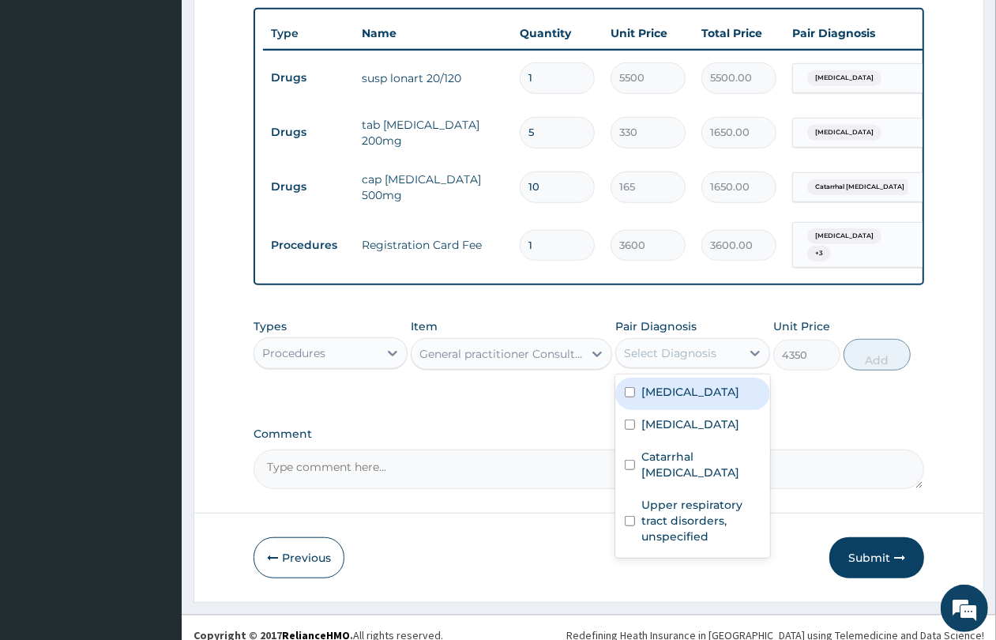
click at [704, 387] on div "Malaria, unspecified" at bounding box center [693, 394] width 154 height 32
checkbox input "true"
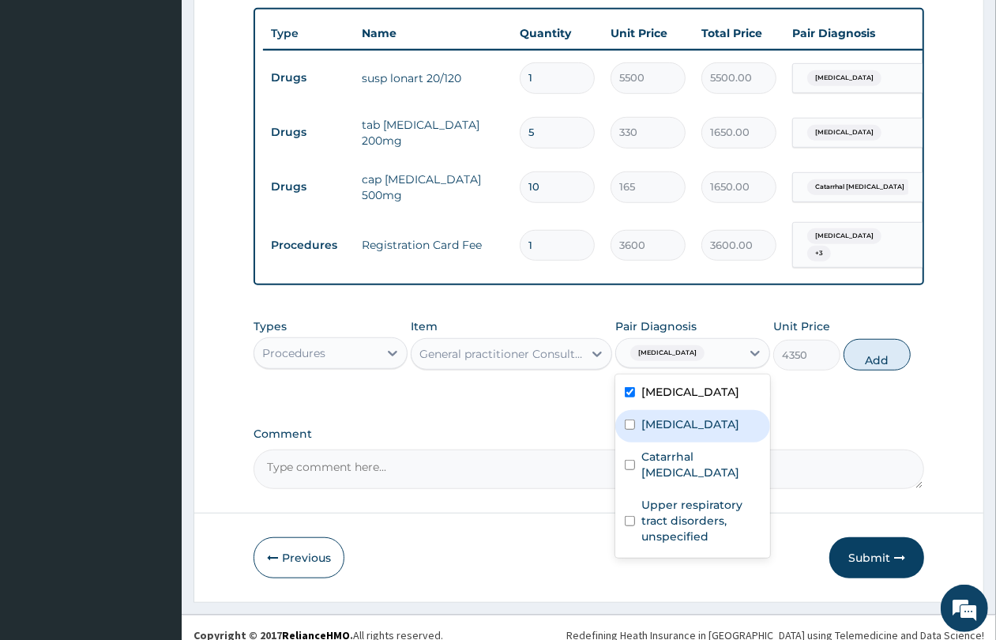
click at [695, 416] on label "Cramp or spasm" at bounding box center [691, 424] width 98 height 16
checkbox input "true"
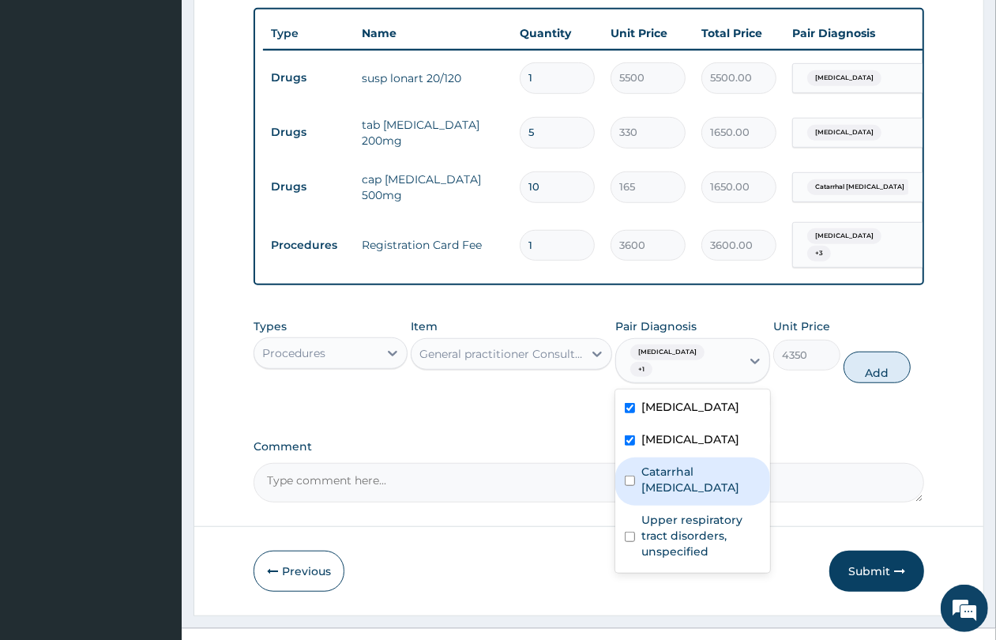
click at [690, 464] on label "Catarrhal gingivitis" at bounding box center [701, 480] width 119 height 32
checkbox input "true"
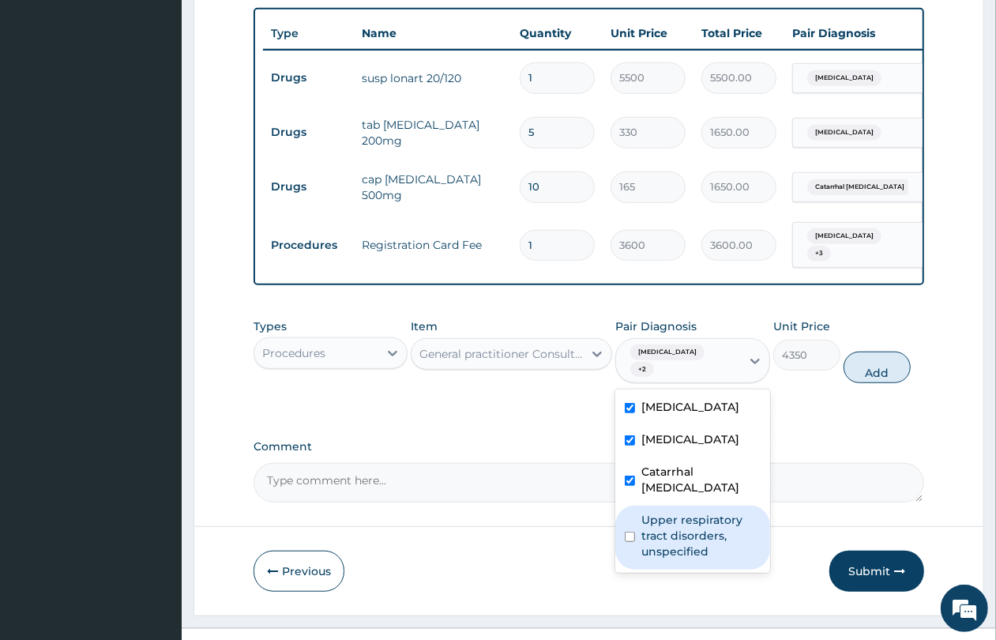
click at [688, 512] on label "Upper respiratory tract disorders, unspecified" at bounding box center [701, 535] width 119 height 47
checkbox input "true"
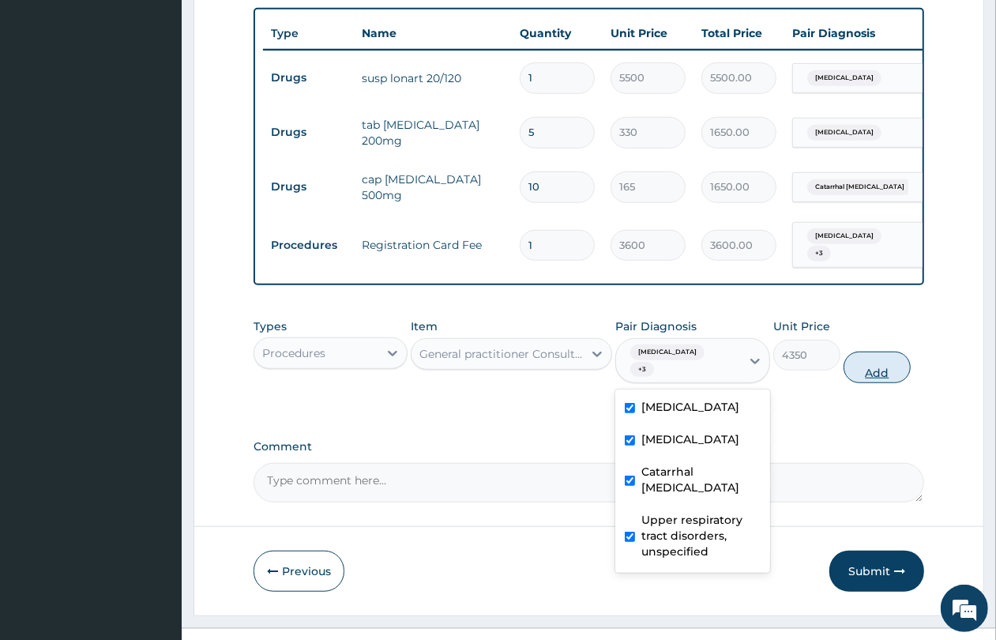
click at [869, 362] on button "Add" at bounding box center [877, 368] width 67 height 32
type input "0"
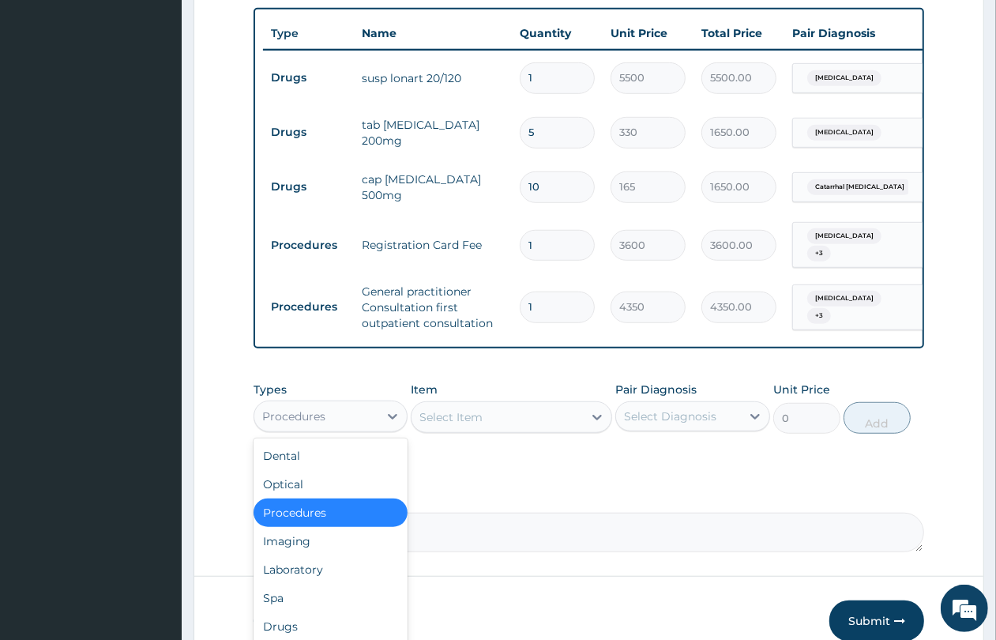
click at [338, 404] on div "Procedures" at bounding box center [316, 416] width 124 height 25
click at [332, 555] on div "Laboratory" at bounding box center [331, 569] width 154 height 28
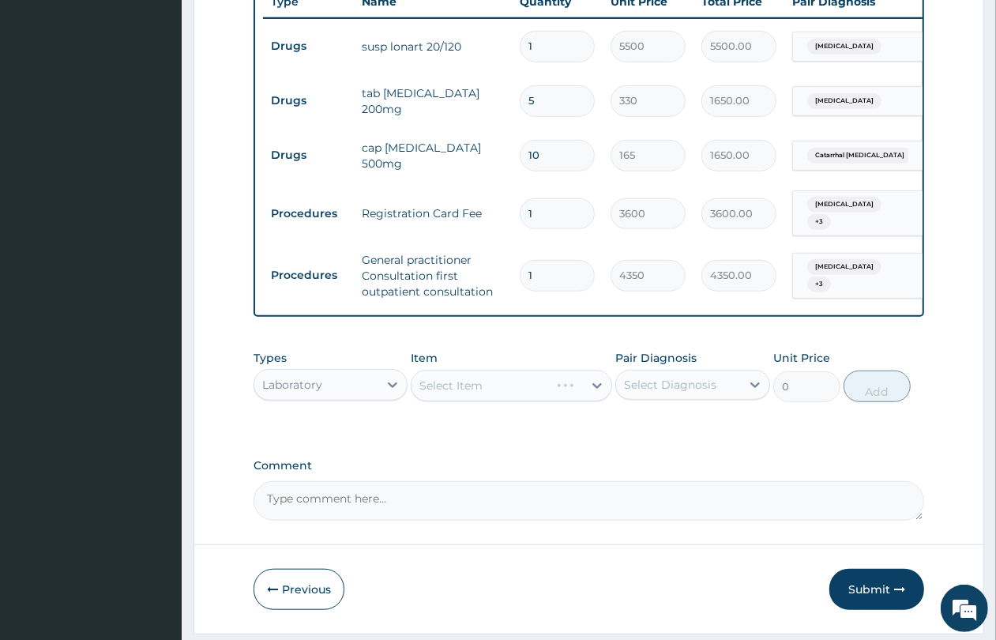
scroll to position [672, 0]
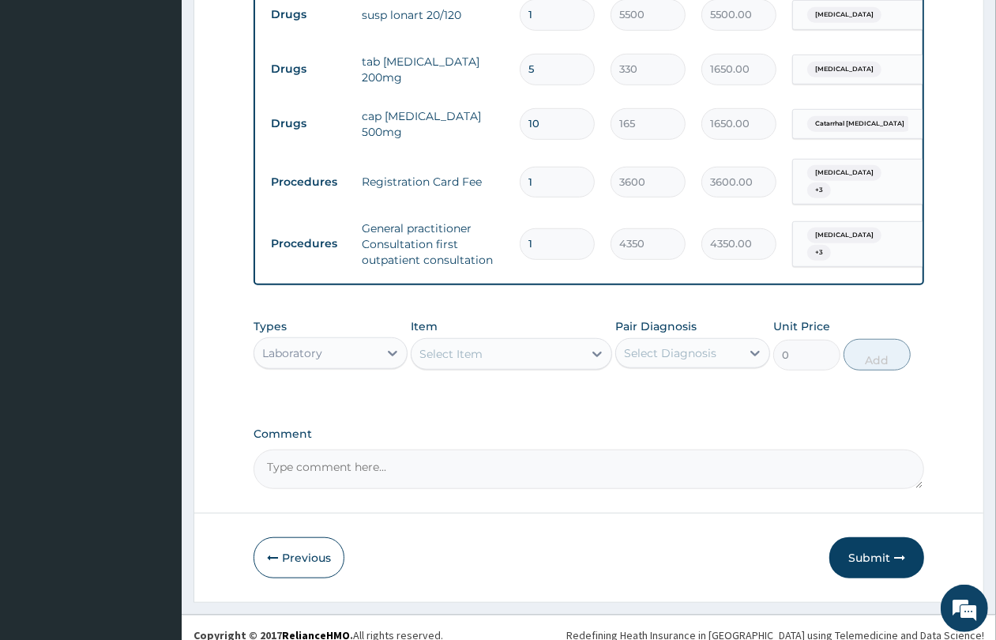
click at [496, 341] on div "Select Item" at bounding box center [497, 353] width 171 height 25
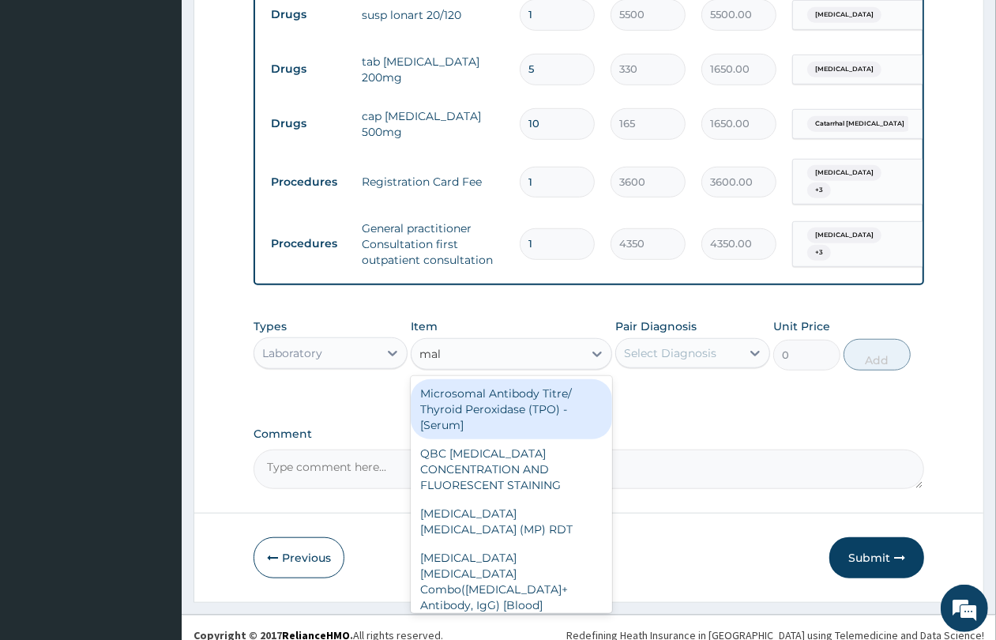
type input "mala"
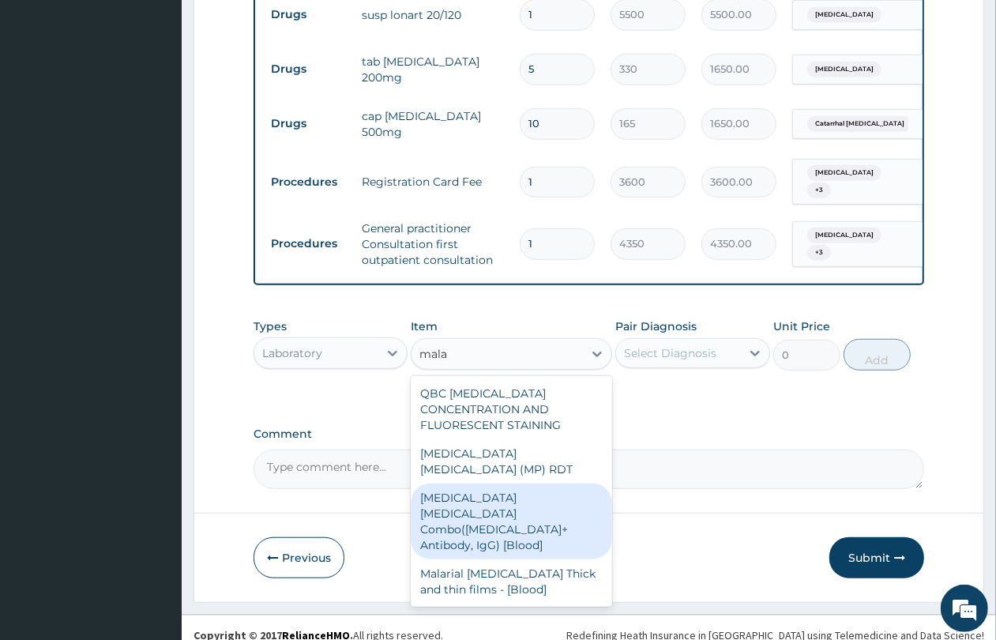
click at [503, 484] on div "Malaria Parasite Combo(Blood Film+ Antibody, IgG) [Blood]" at bounding box center [511, 522] width 201 height 76
type input "3600"
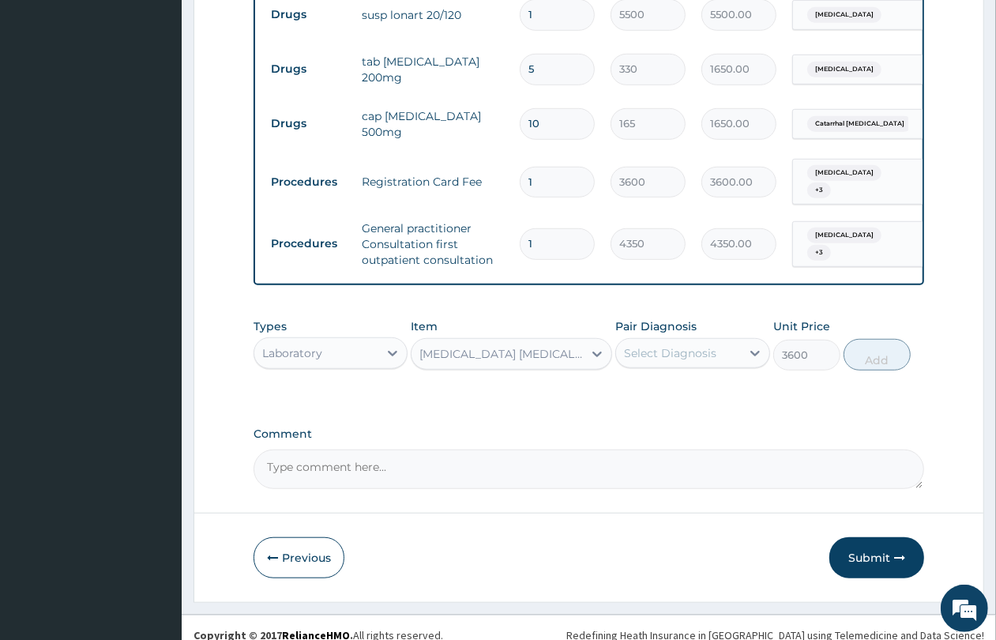
click at [721, 341] on div "Select Diagnosis" at bounding box center [678, 353] width 124 height 25
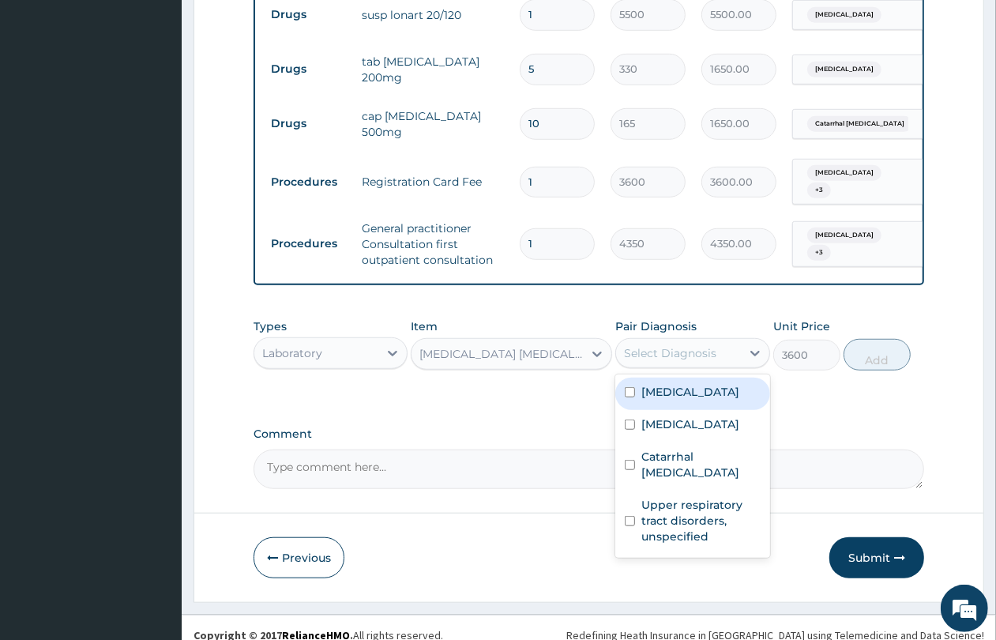
click at [698, 384] on label "Malaria, unspecified" at bounding box center [691, 392] width 98 height 16
checkbox input "true"
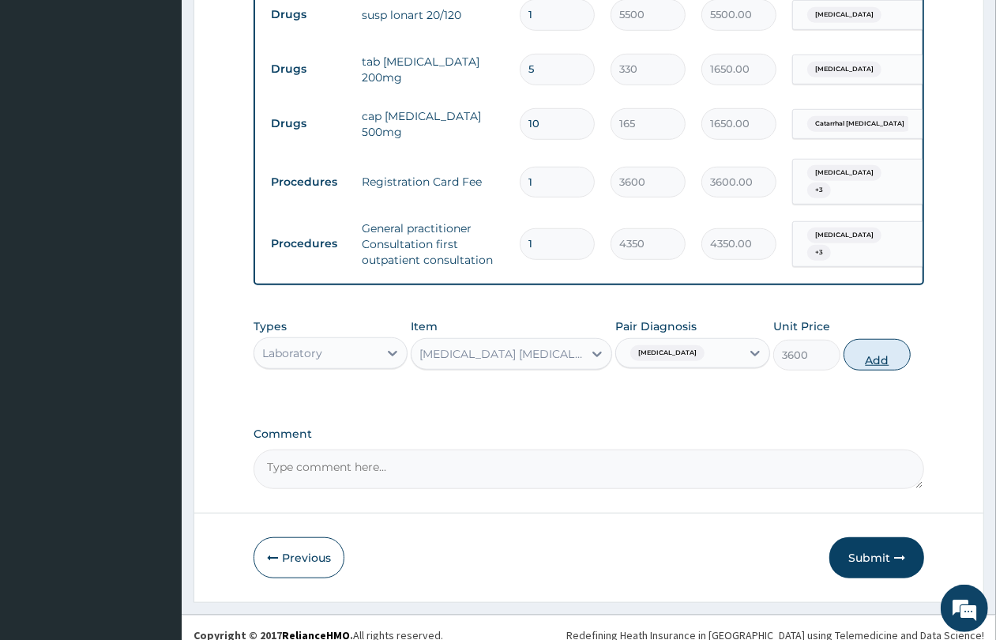
click at [878, 345] on button "Add" at bounding box center [877, 355] width 67 height 32
type input "0"
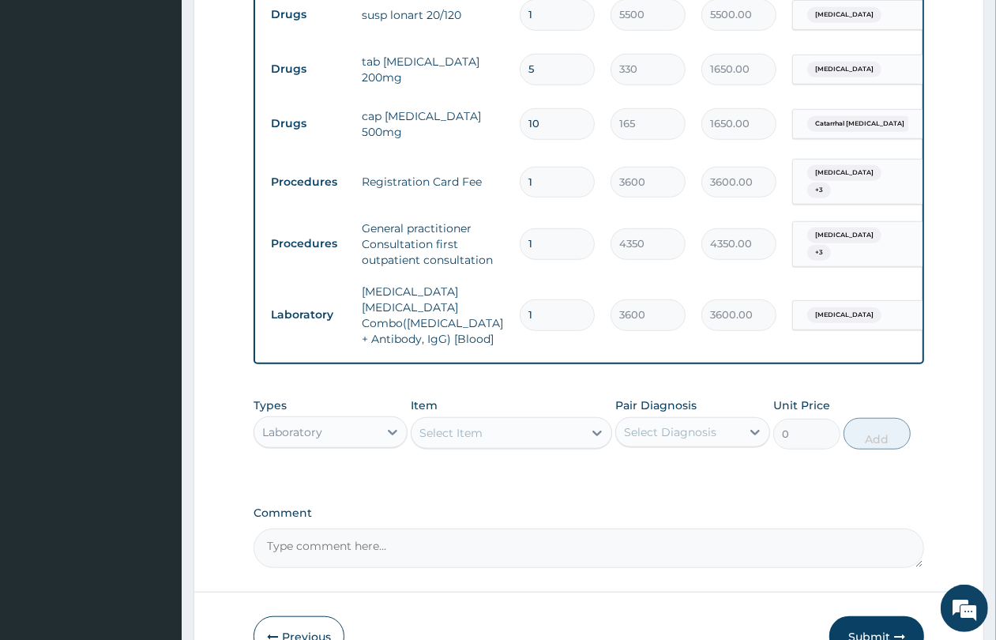
click at [486, 420] on div "Select Item" at bounding box center [497, 432] width 171 height 25
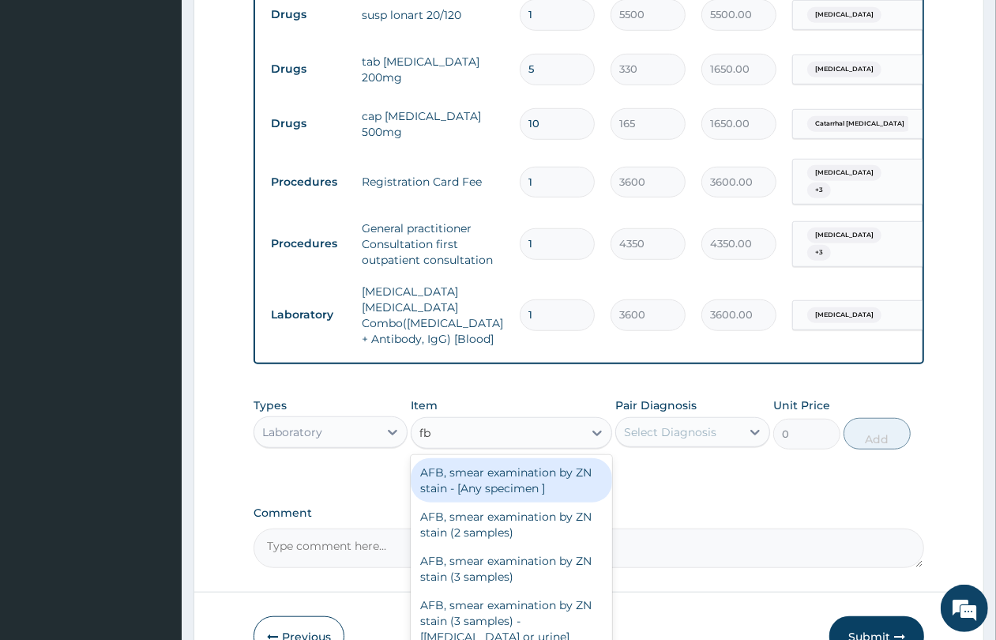
type input "fbc"
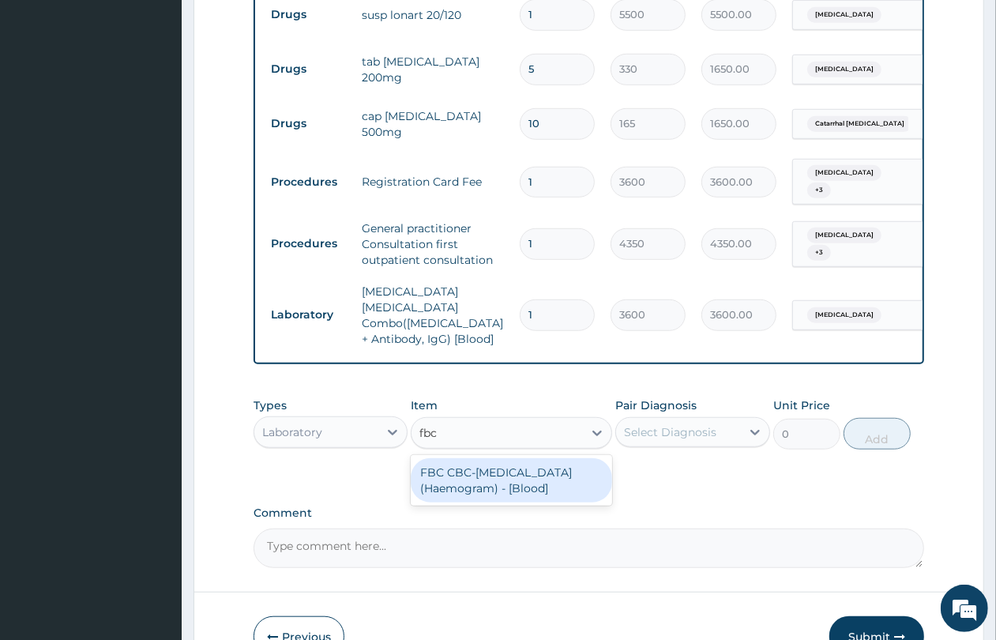
click at [488, 458] on div "FBC CBC-Complete Blood Count (Haemogram) - [Blood]" at bounding box center [511, 480] width 201 height 44
type input "5400"
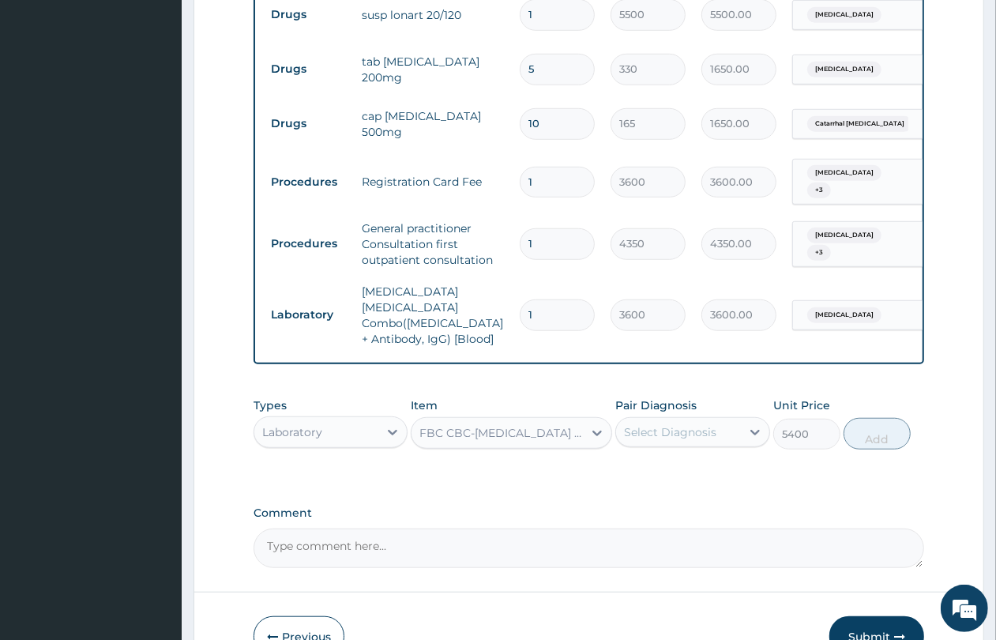
click at [656, 424] on div "Select Diagnosis" at bounding box center [670, 432] width 92 height 16
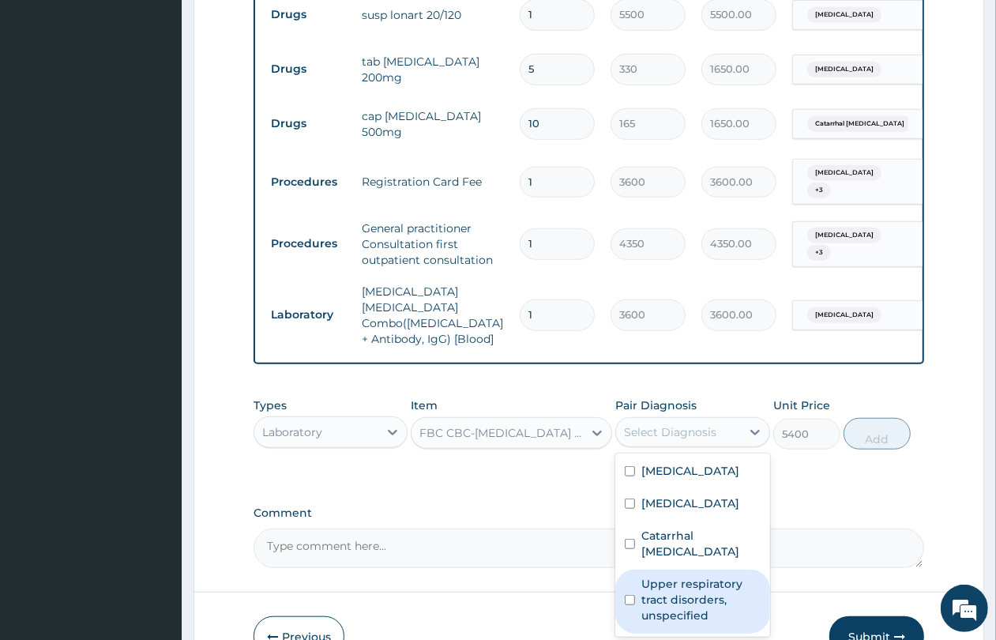
click at [664, 576] on label "Upper respiratory tract disorders, unspecified" at bounding box center [701, 599] width 119 height 47
checkbox input "true"
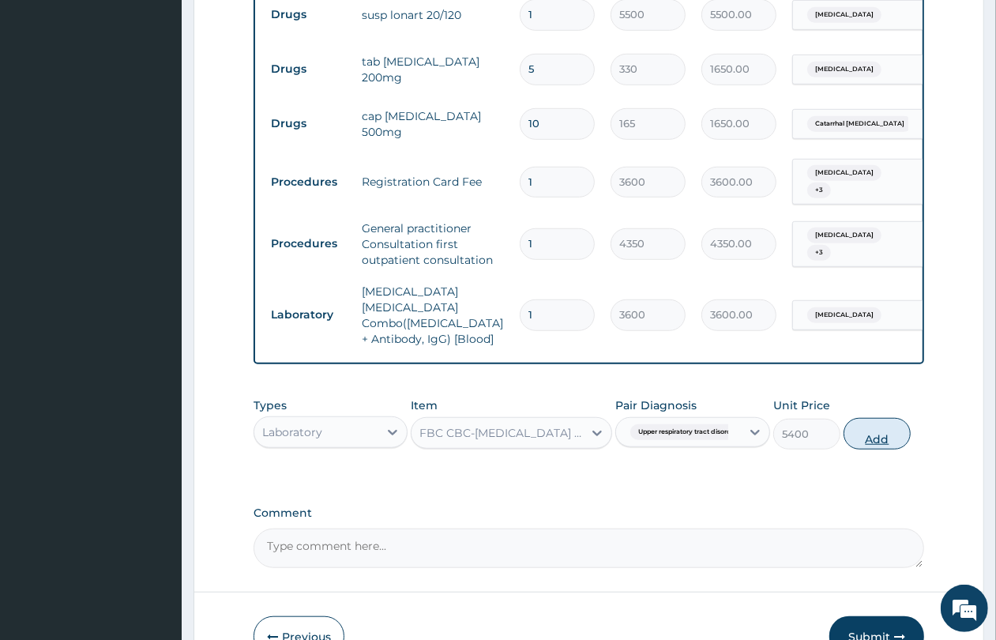
click at [868, 418] on button "Add" at bounding box center [877, 434] width 67 height 32
type input "0"
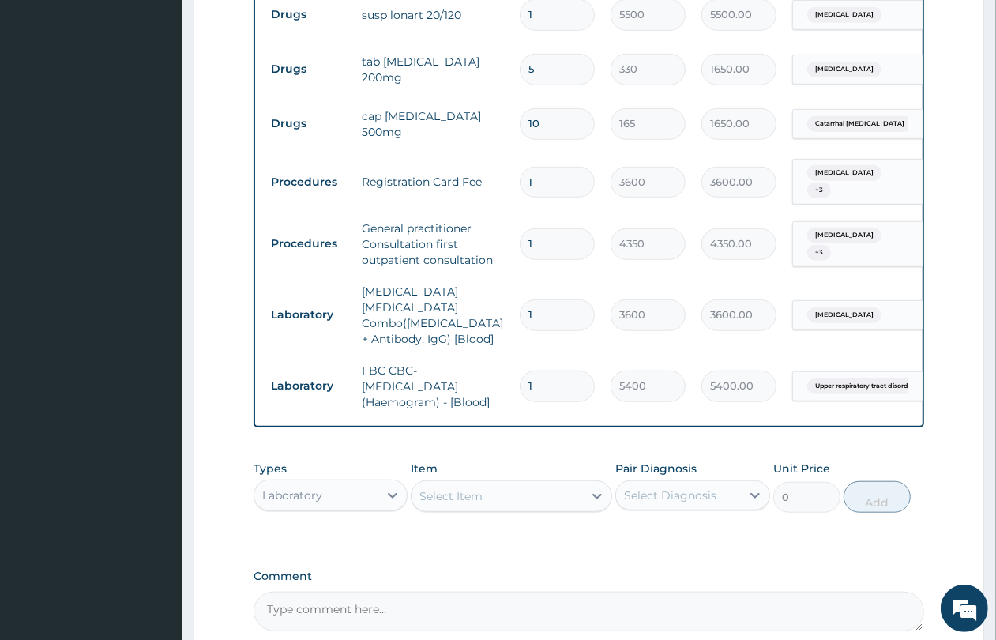
click at [808, 376] on div "Upper respiratory tract disord..." at bounding box center [854, 386] width 107 height 21
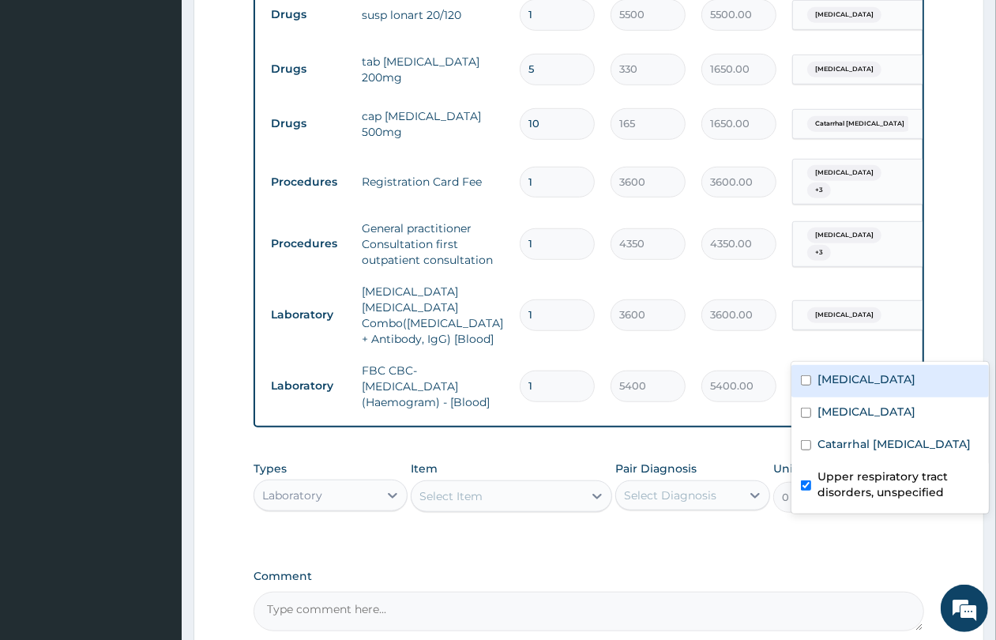
click at [804, 379] on input "checkbox" at bounding box center [806, 380] width 10 height 10
checkbox input "true"
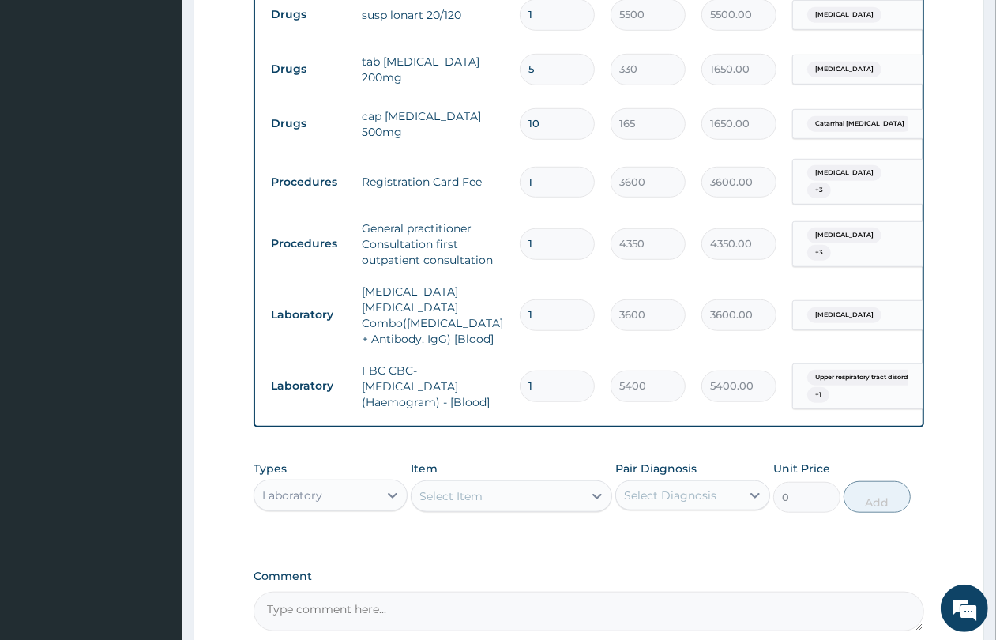
click at [454, 510] on div "Types Laboratory Item Select Item Pair Diagnosis Select Diagnosis Unit Price 0 …" at bounding box center [589, 499] width 671 height 92
click at [312, 483] on div "Laboratory" at bounding box center [316, 495] width 124 height 25
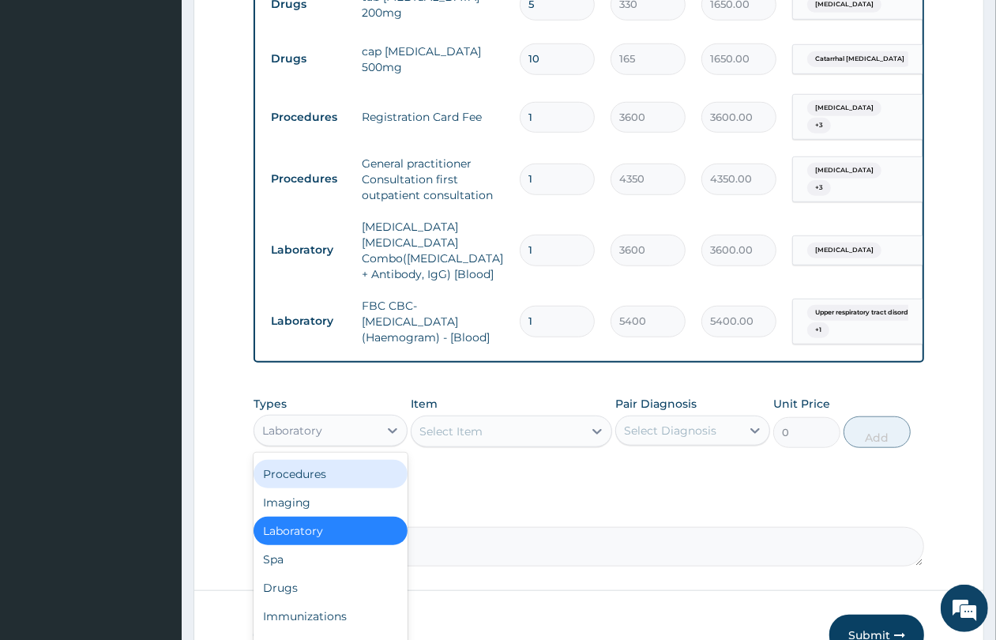
scroll to position [799, 0]
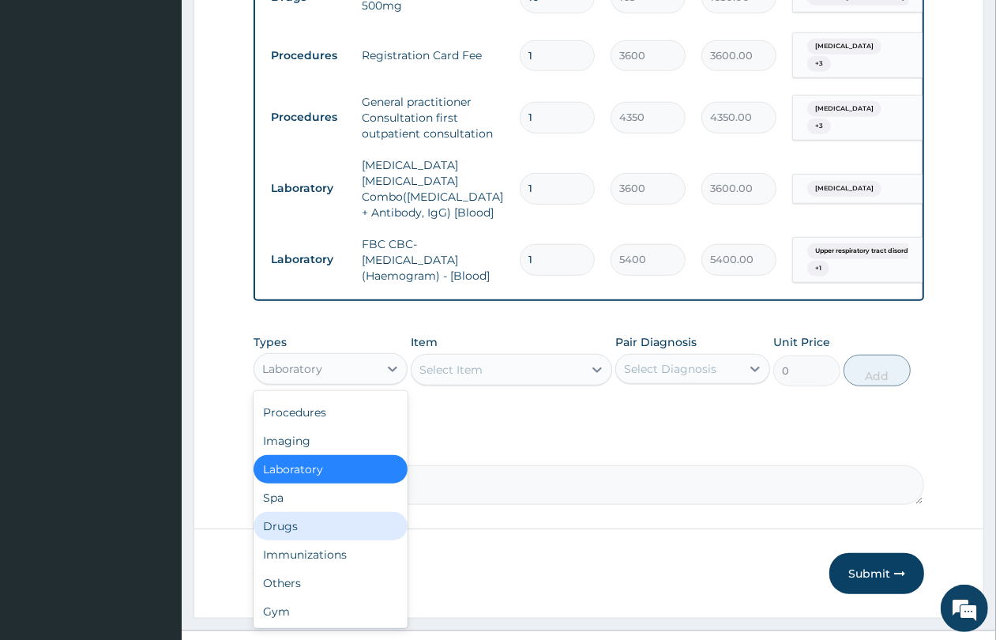
click at [324, 512] on div "Drugs" at bounding box center [331, 526] width 154 height 28
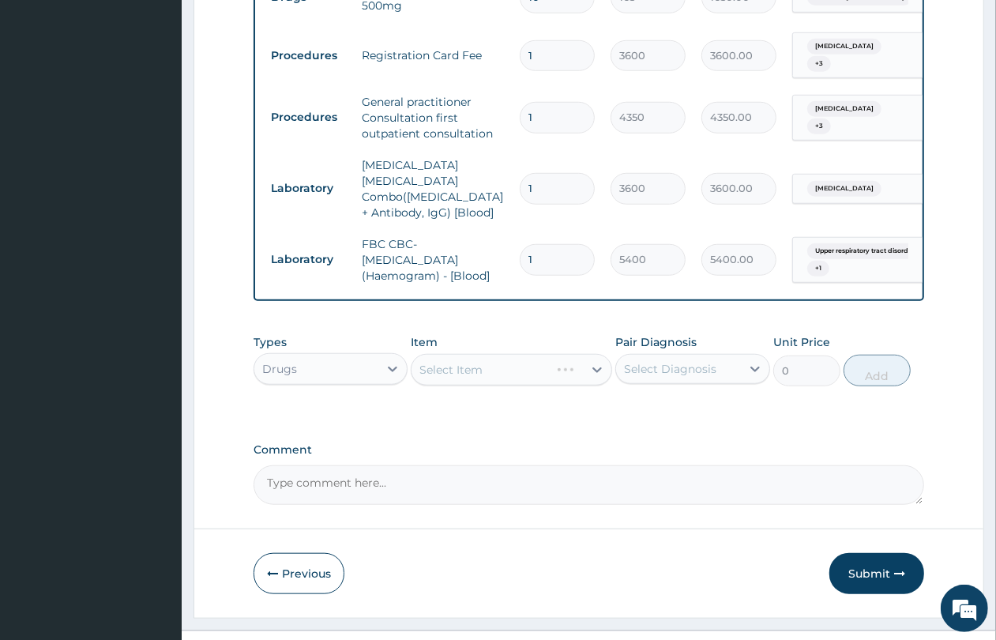
click at [503, 354] on div "Select Item" at bounding box center [511, 370] width 201 height 32
click at [496, 354] on div "Select Item" at bounding box center [511, 370] width 201 height 32
click at [496, 357] on div "Select Item" at bounding box center [497, 369] width 171 height 25
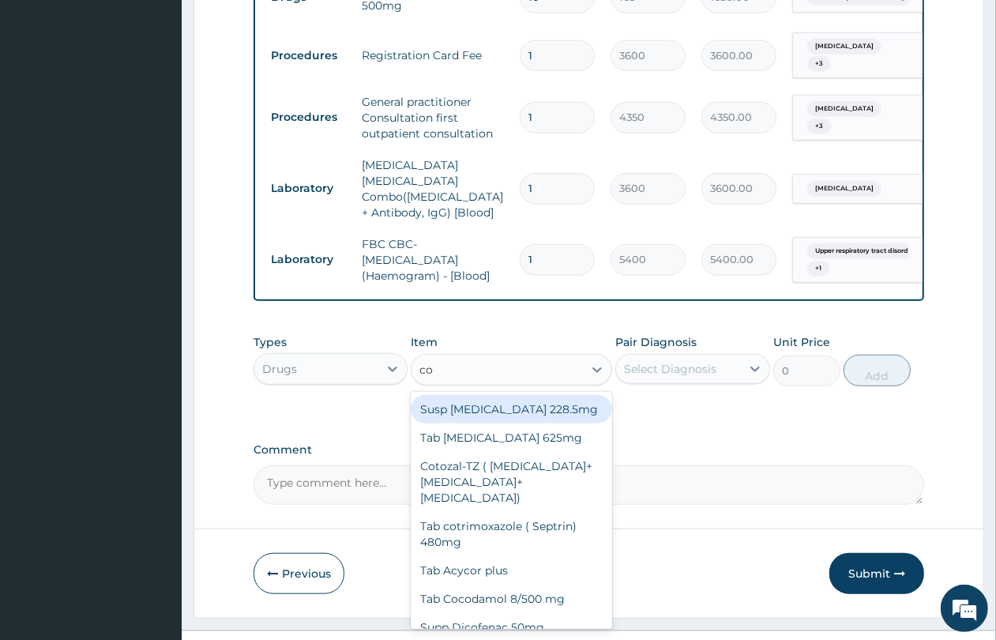
type input "cou"
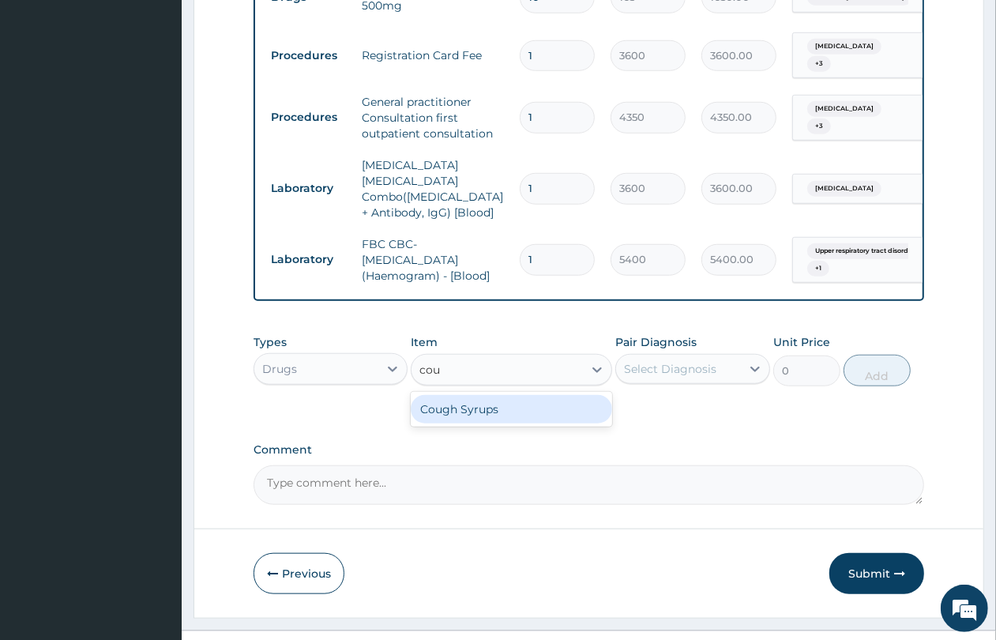
click at [502, 395] on div "Cough Syrups" at bounding box center [511, 409] width 201 height 28
type input "2200"
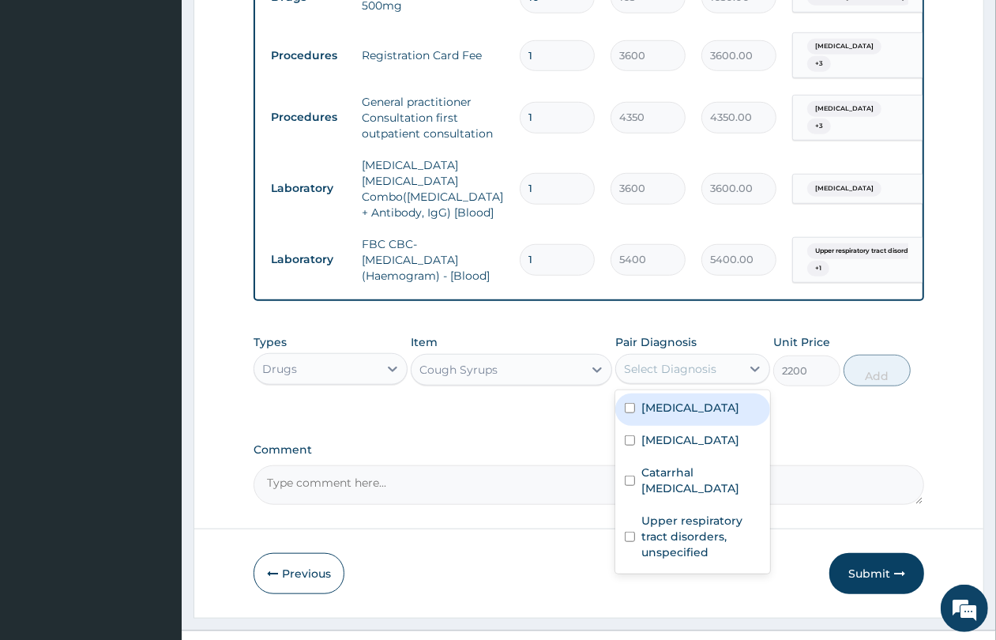
click at [645, 361] on div "Select Diagnosis" at bounding box center [670, 369] width 92 height 16
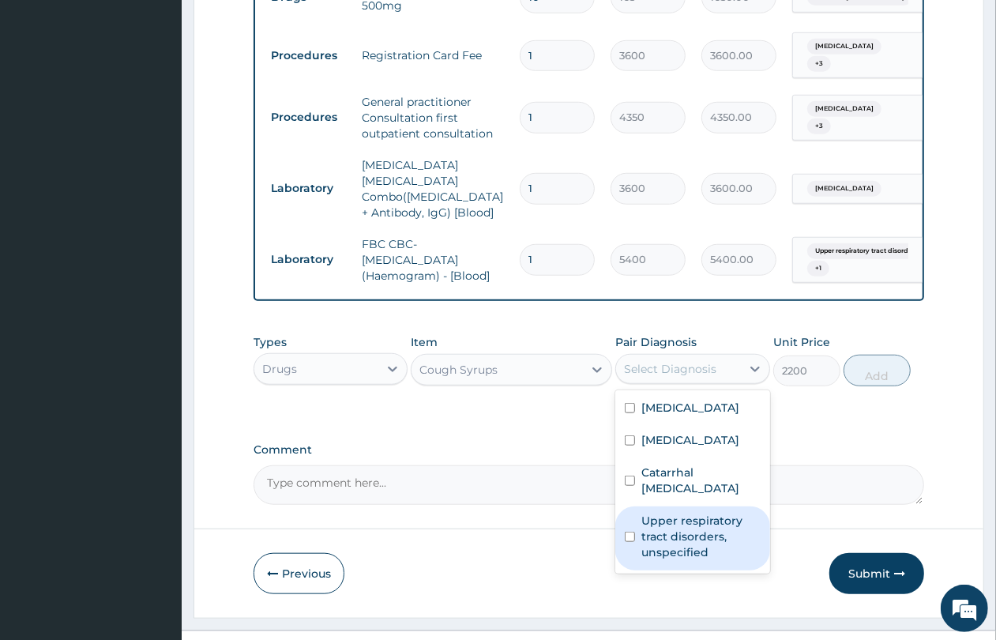
click at [646, 513] on label "Upper respiratory tract disorders, unspecified" at bounding box center [701, 536] width 119 height 47
checkbox input "true"
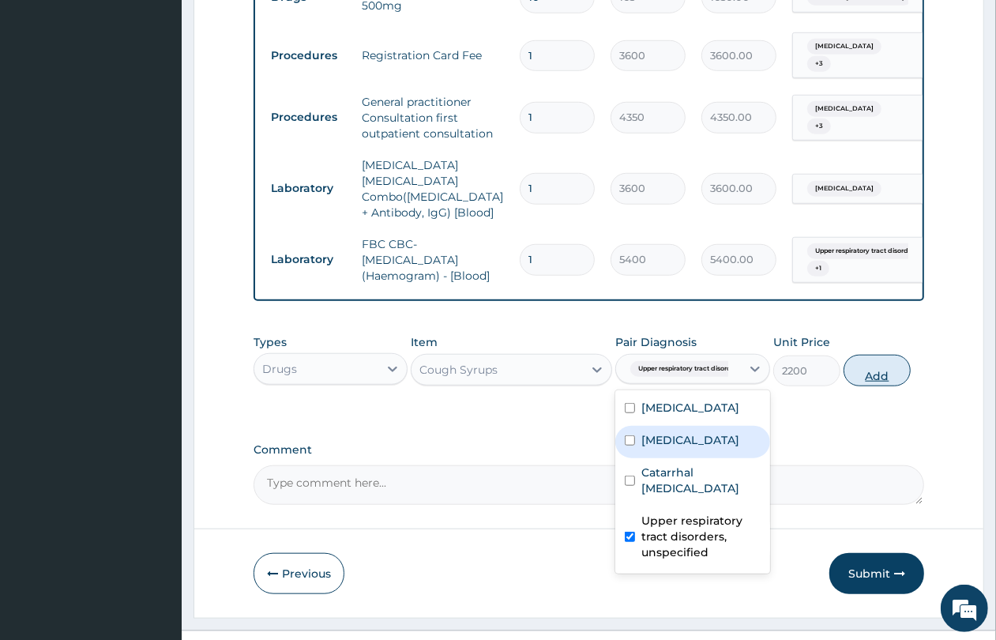
click at [883, 355] on button "Add" at bounding box center [877, 371] width 67 height 32
type input "0"
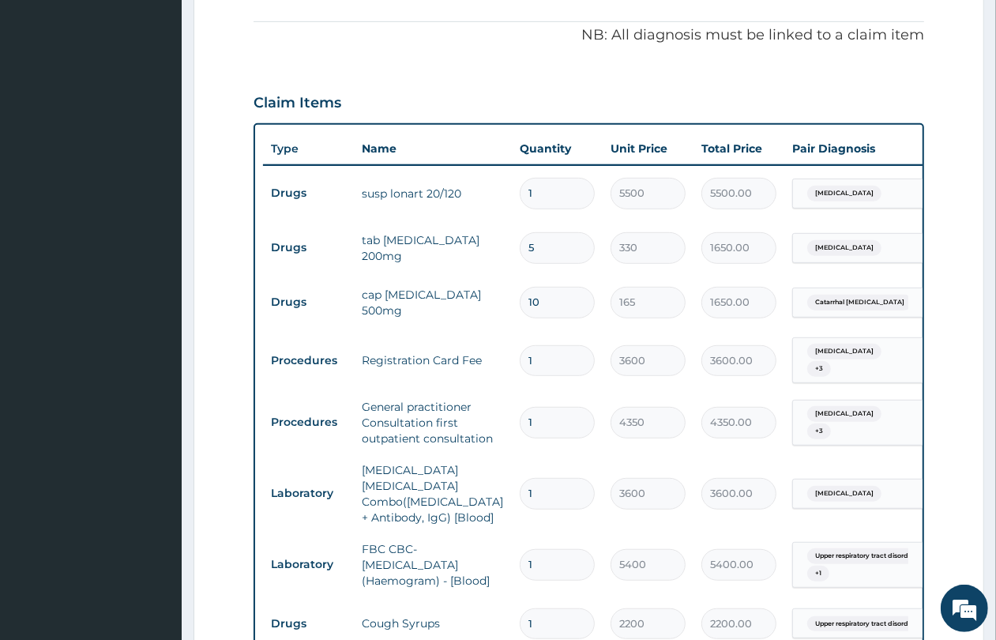
scroll to position [853, 0]
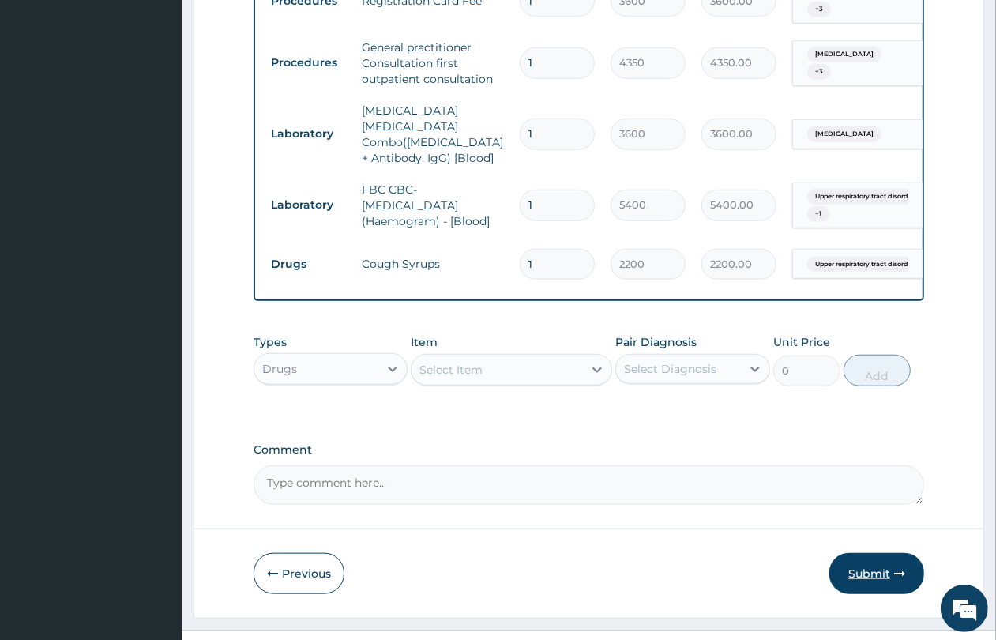
click at [899, 561] on button "Submit" at bounding box center [877, 573] width 95 height 41
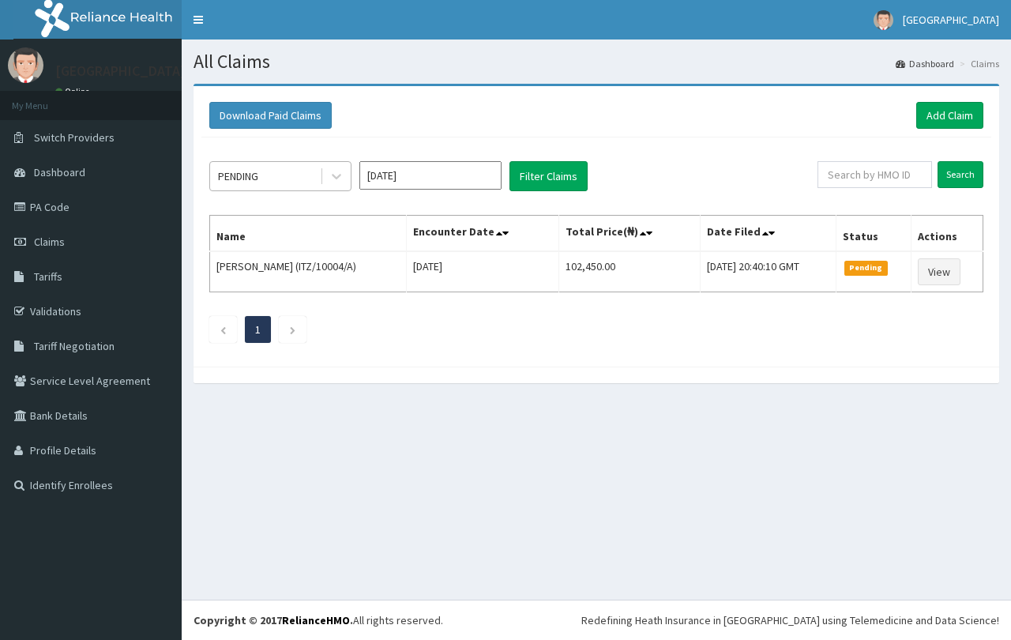
click at [275, 175] on div "PENDING" at bounding box center [265, 176] width 110 height 25
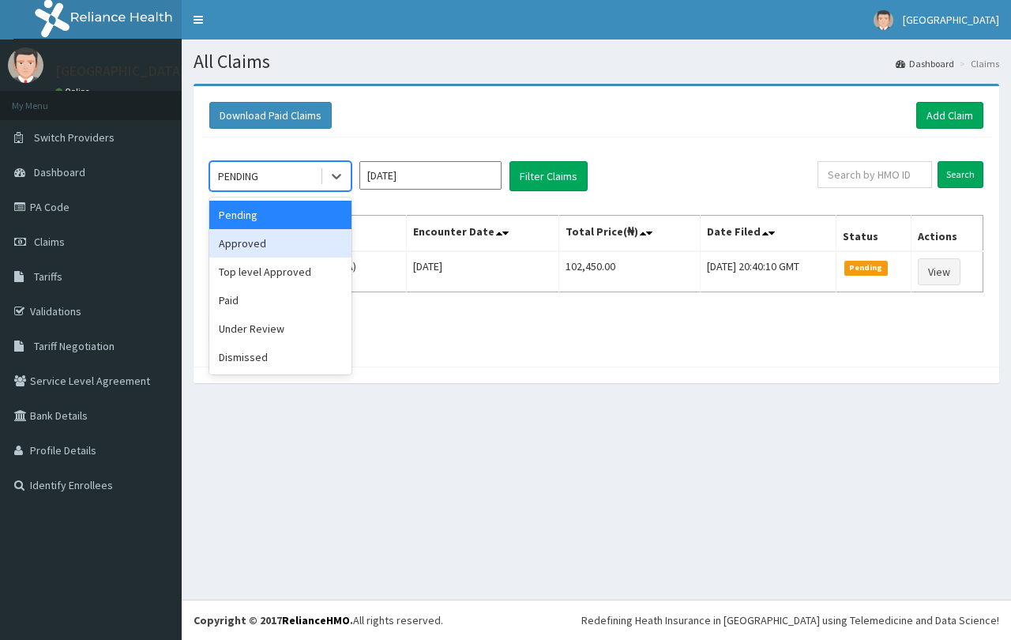
click at [288, 239] on div "Approved" at bounding box center [280, 243] width 142 height 28
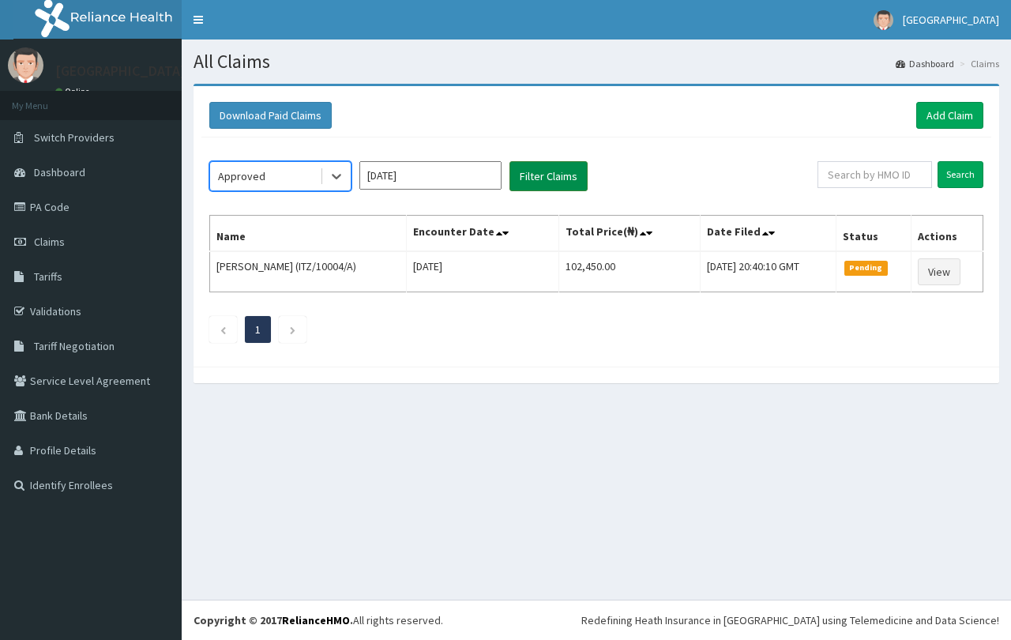
click at [540, 182] on button "Filter Claims" at bounding box center [549, 176] width 78 height 30
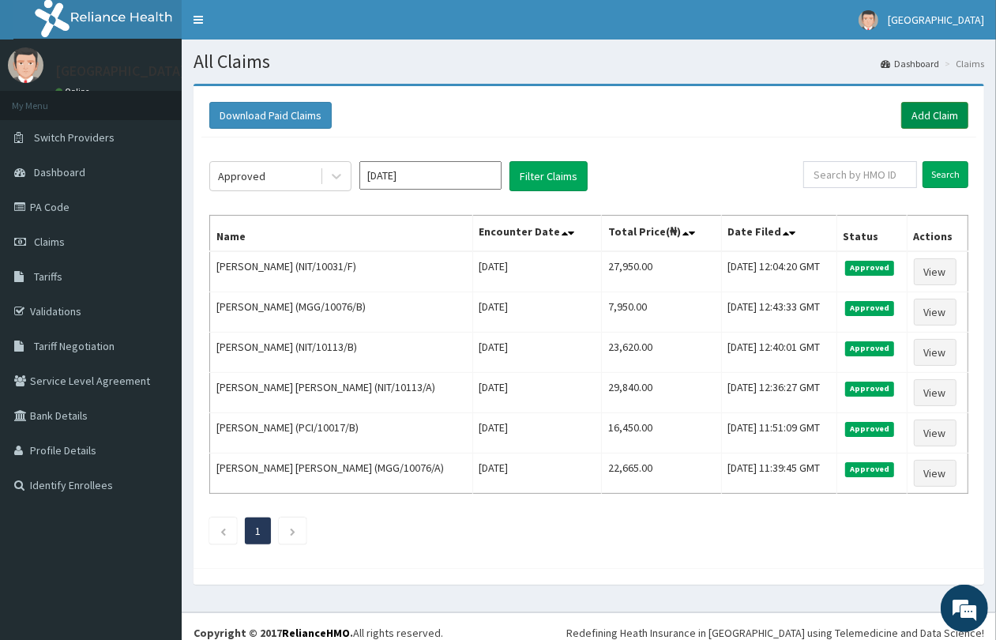
click at [932, 120] on link "Add Claim" at bounding box center [935, 115] width 67 height 27
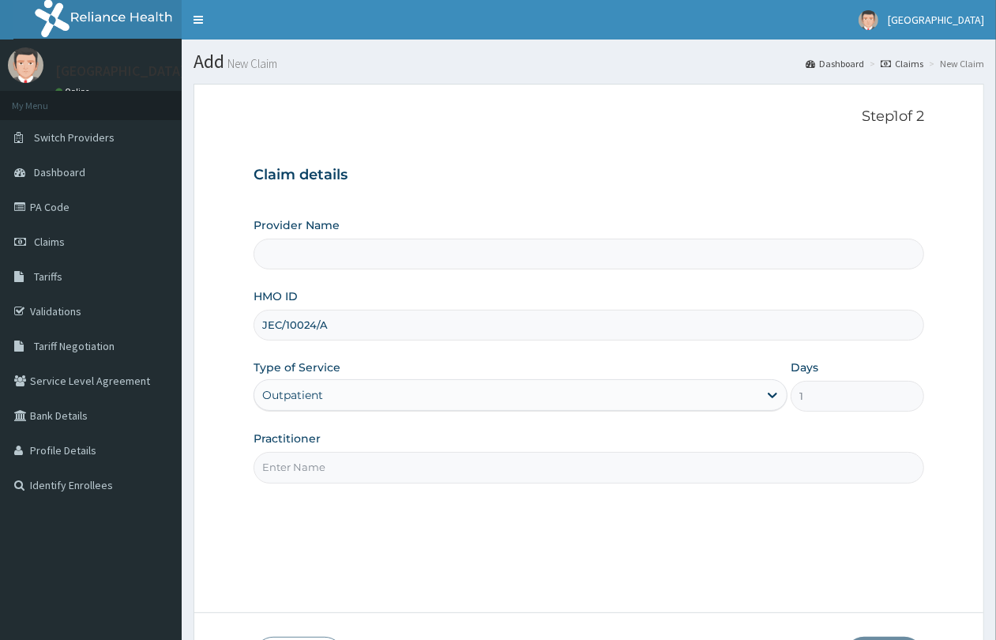
drag, startPoint x: 0, startPoint y: 0, endPoint x: 348, endPoint y: 466, distance: 582.0
click at [348, 466] on input "Practitioner" at bounding box center [589, 467] width 671 height 31
type input "GP"
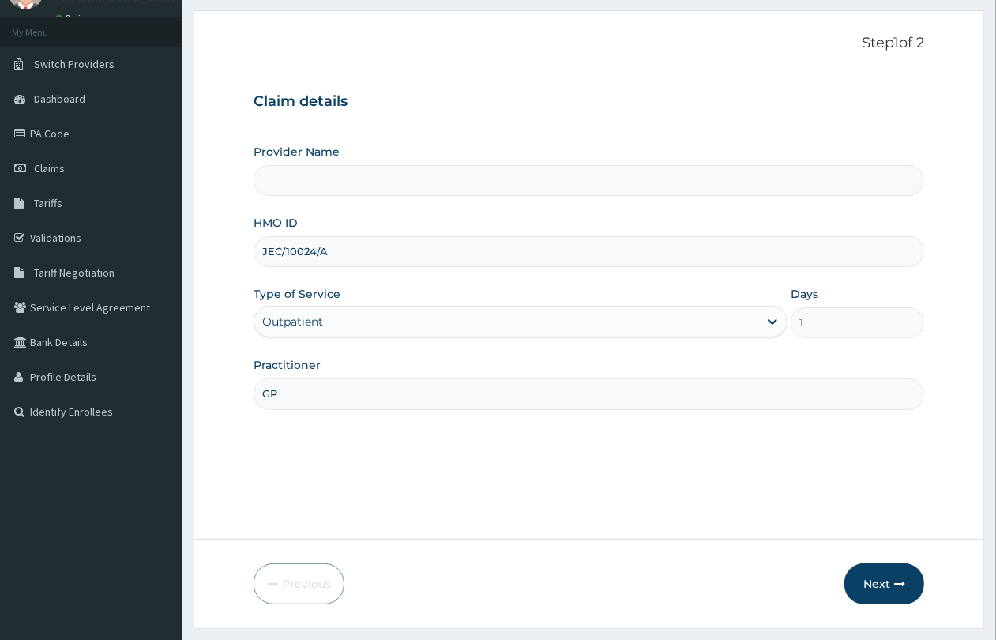
scroll to position [115, 0]
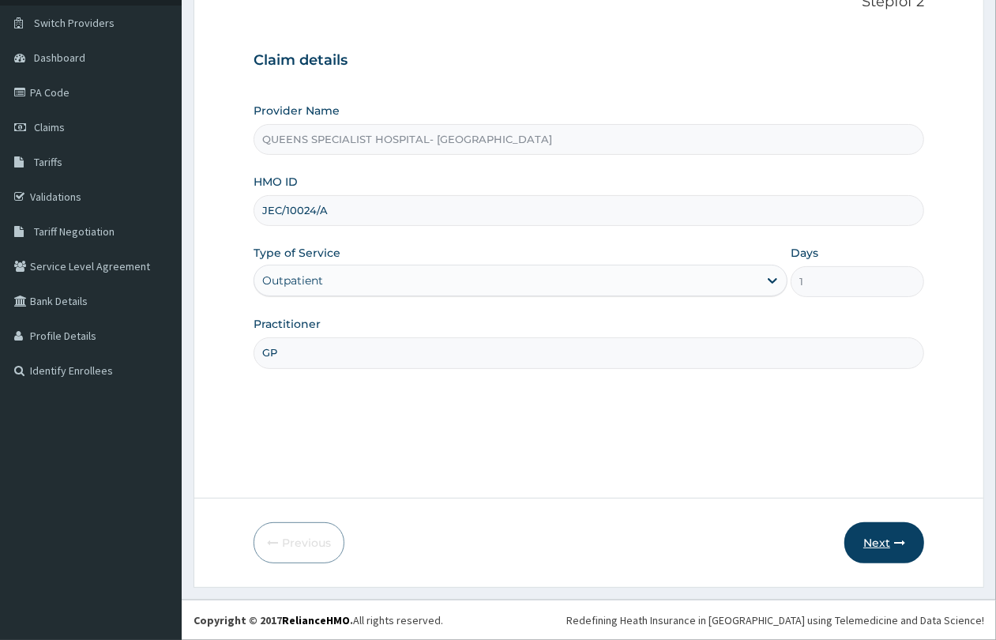
type input "QUEENS SPECIALIST HOSPITAL- [GEOGRAPHIC_DATA]"
click at [871, 526] on button "Next" at bounding box center [885, 542] width 80 height 41
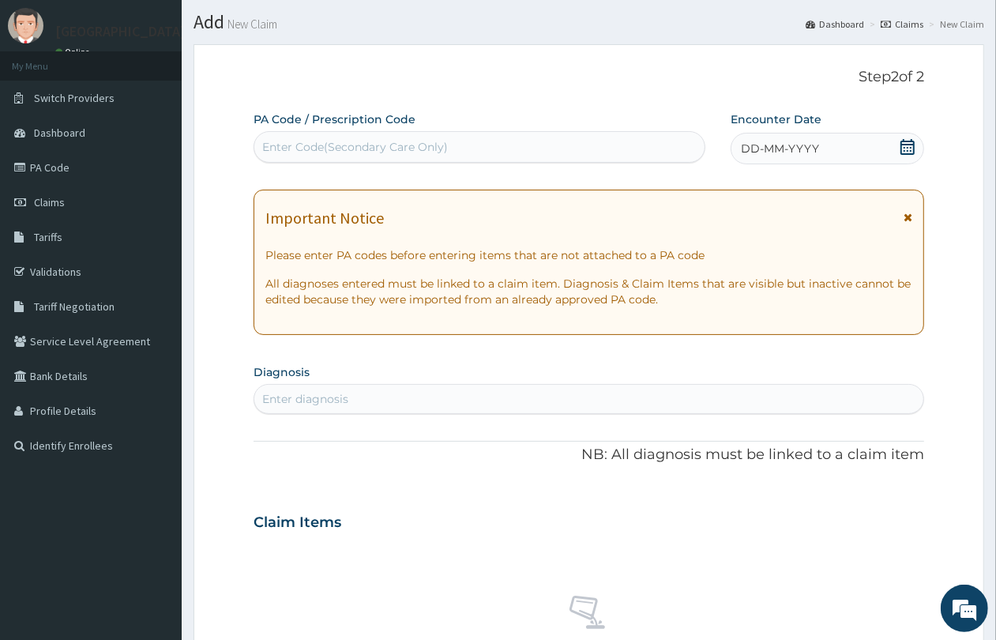
scroll to position [0, 0]
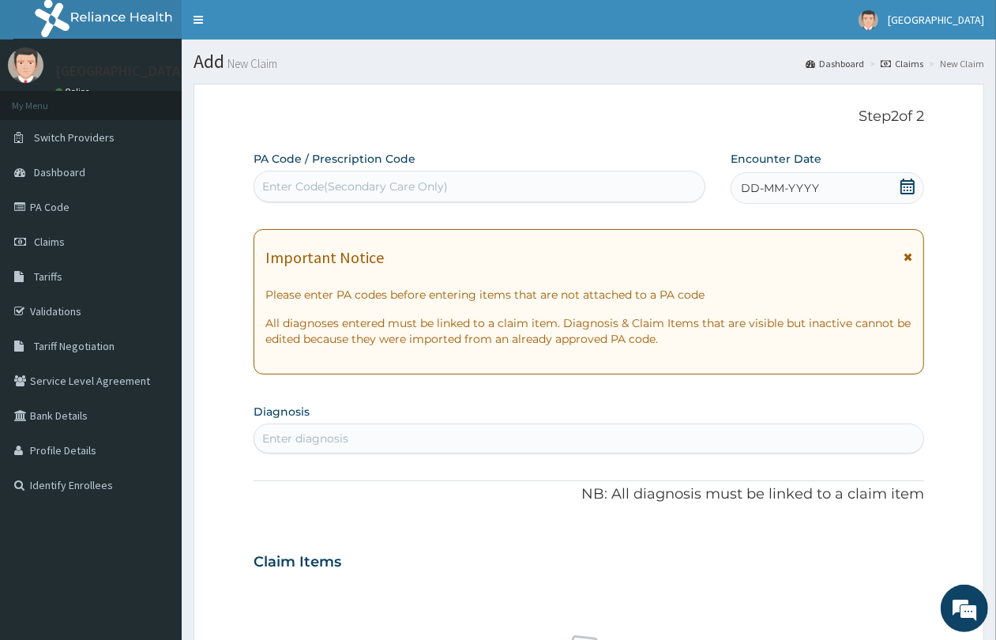
click at [566, 179] on div "Enter Code(Secondary Care Only)" at bounding box center [479, 186] width 450 height 25
paste input "PA/C93598"
type input "PA/C93598"
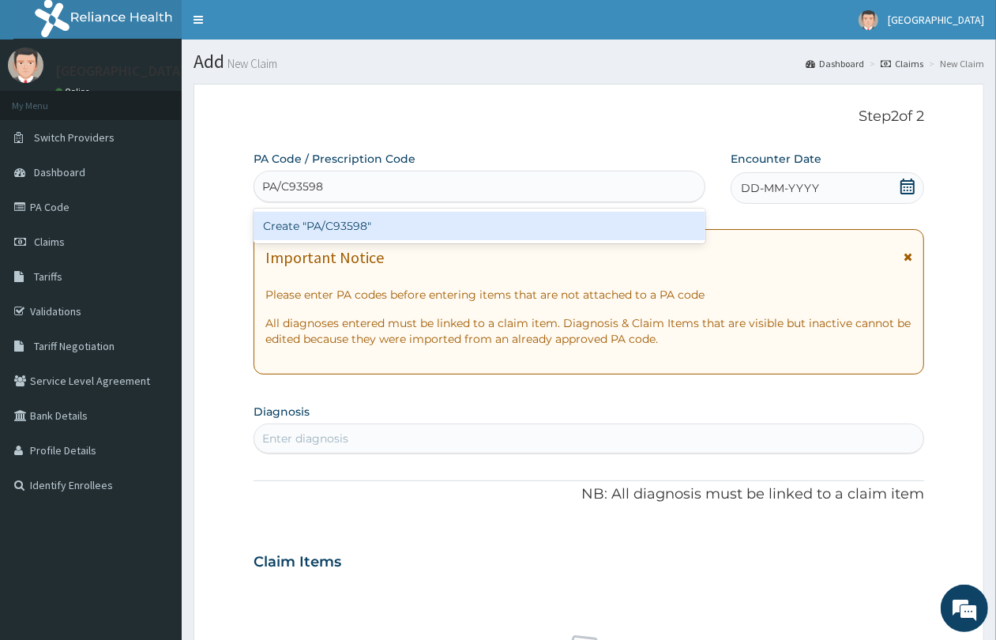
click at [548, 230] on div "Create "PA/C93598"" at bounding box center [480, 226] width 452 height 28
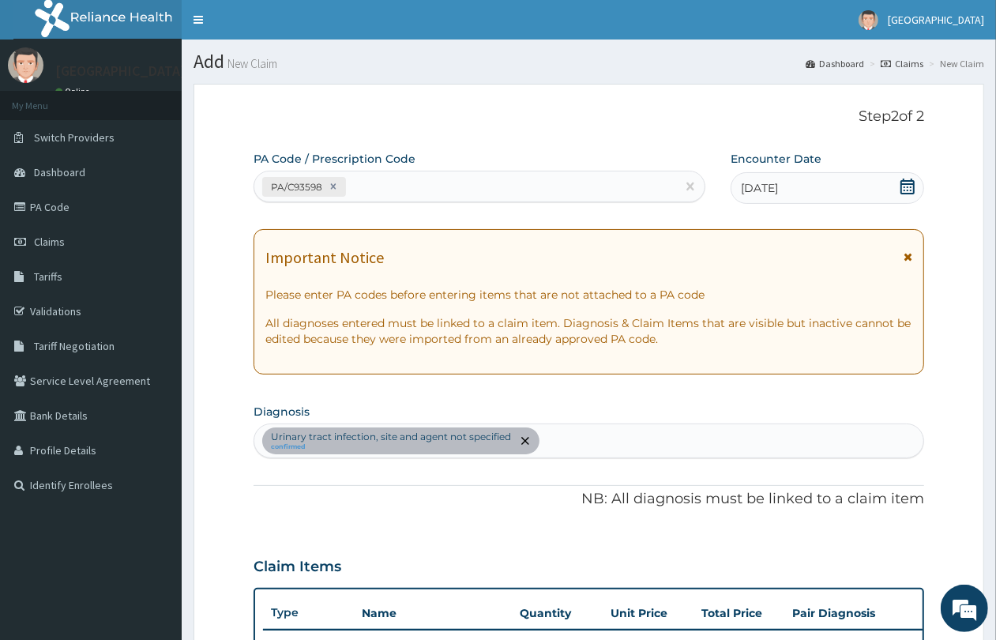
click at [593, 443] on div "[MEDICAL_DATA], site and agent not specified confirmed" at bounding box center [588, 440] width 669 height 33
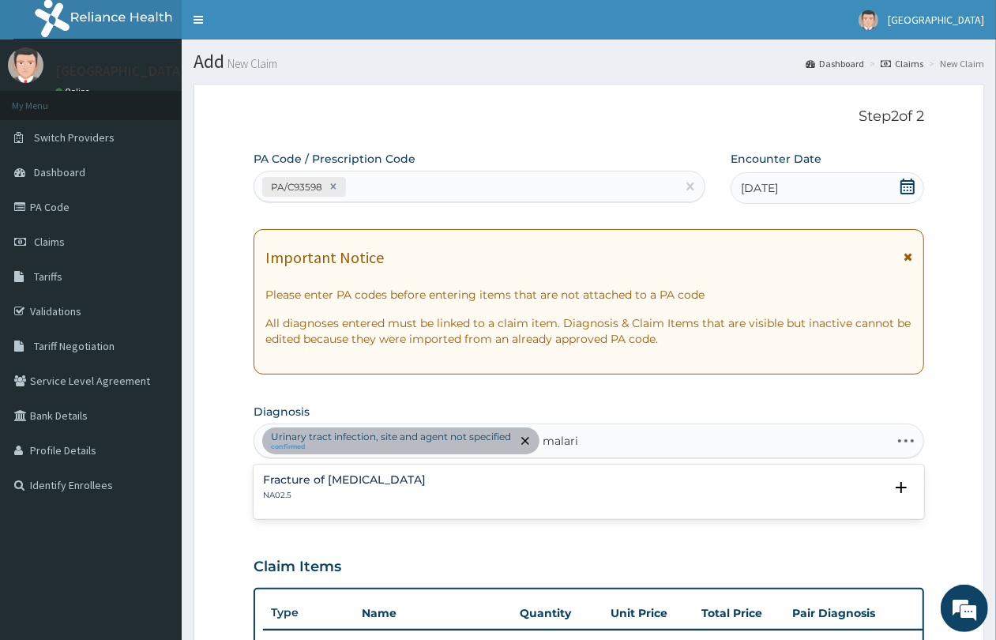
type input "malaria"
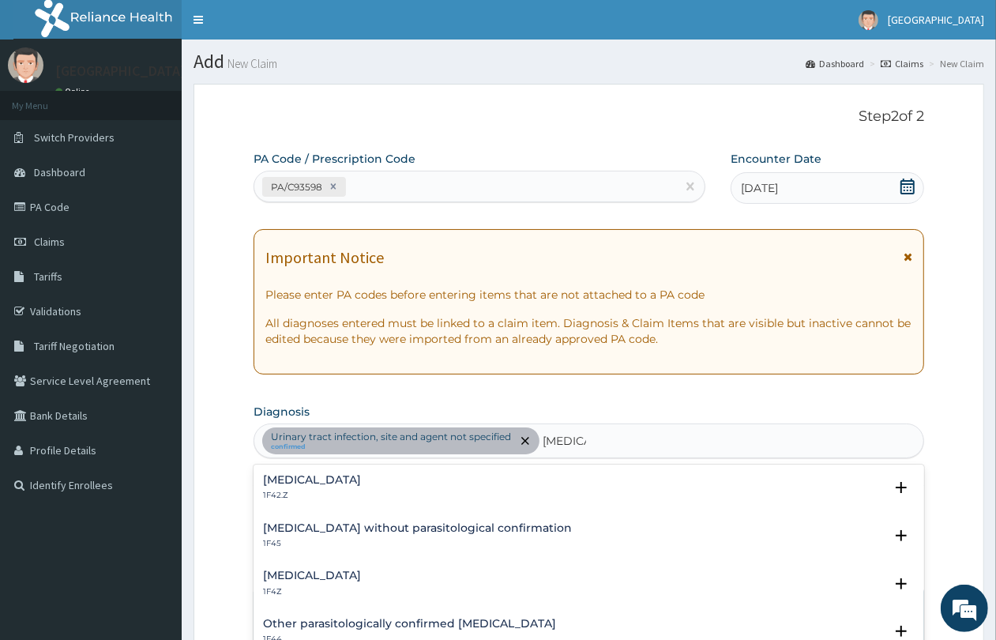
click at [349, 571] on h4 "Malaria, unspecified" at bounding box center [312, 576] width 98 height 12
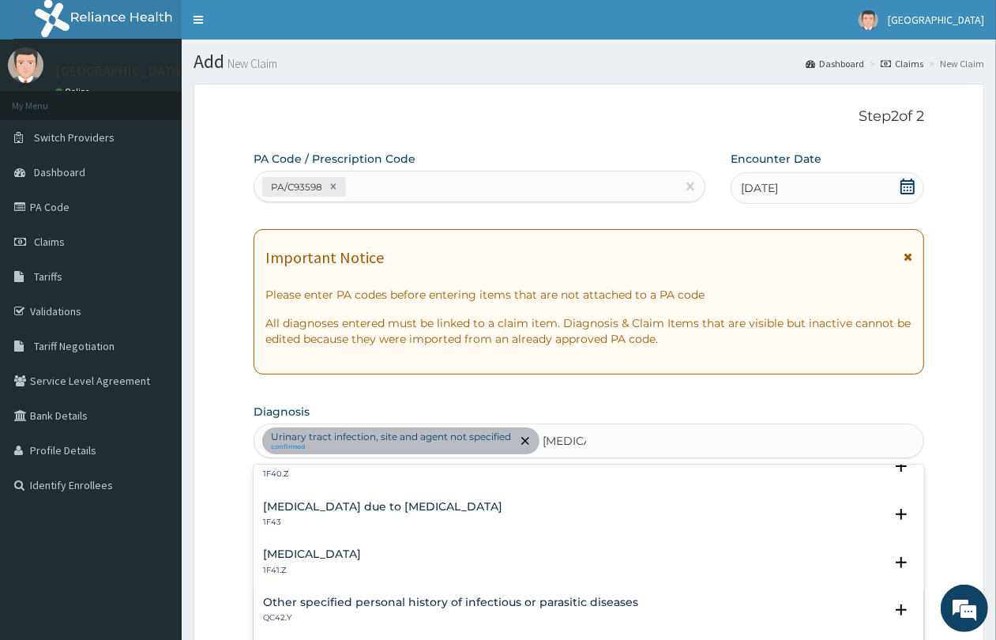
scroll to position [99, 0]
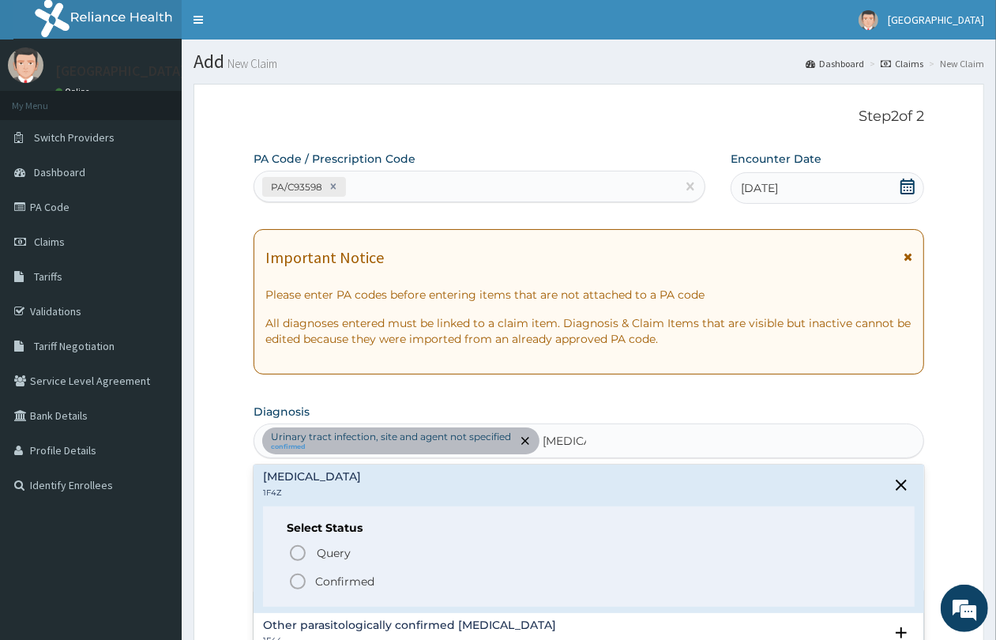
click at [340, 581] on p "Confirmed" at bounding box center [344, 582] width 59 height 16
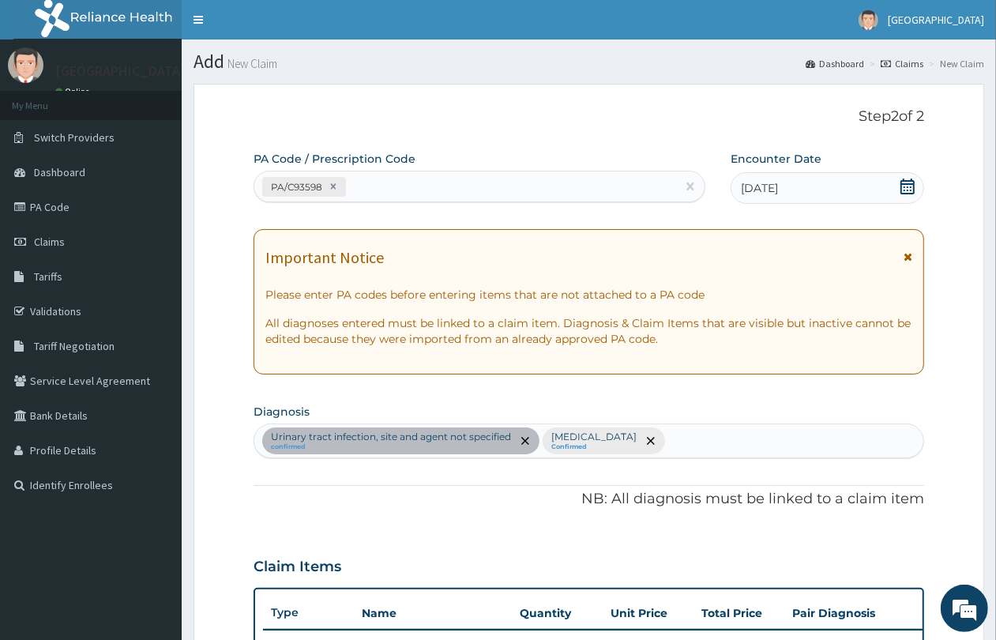
scroll to position [198, 0]
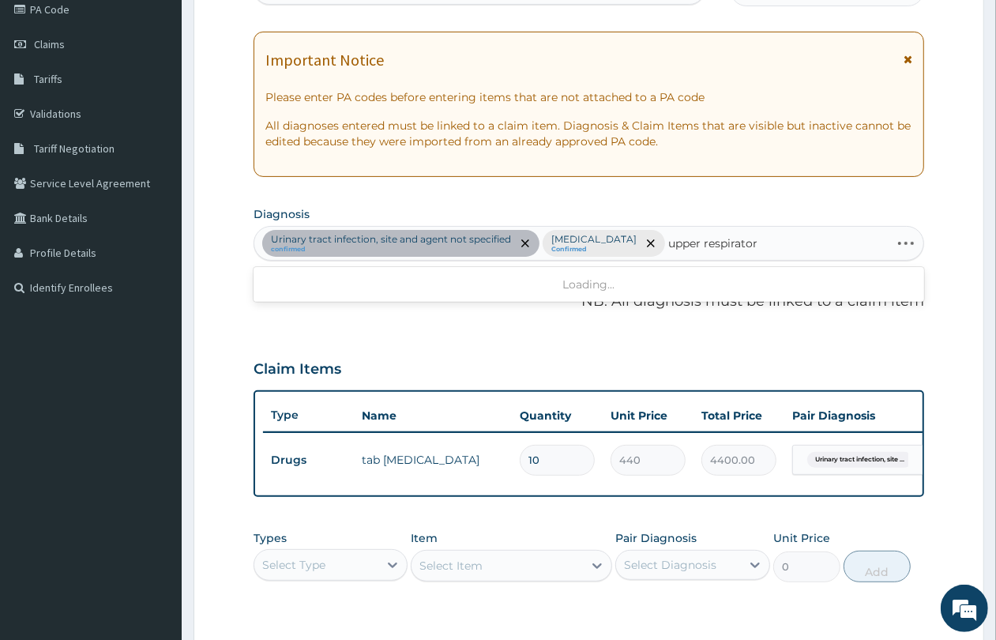
type input "upper respiratory"
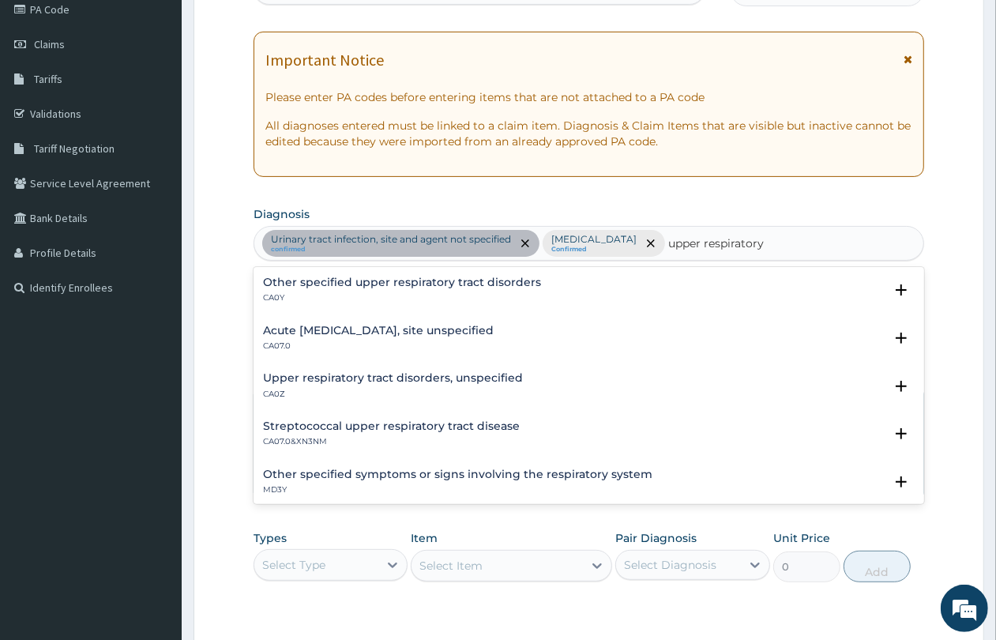
click at [368, 389] on p "CA0Z" at bounding box center [393, 394] width 260 height 11
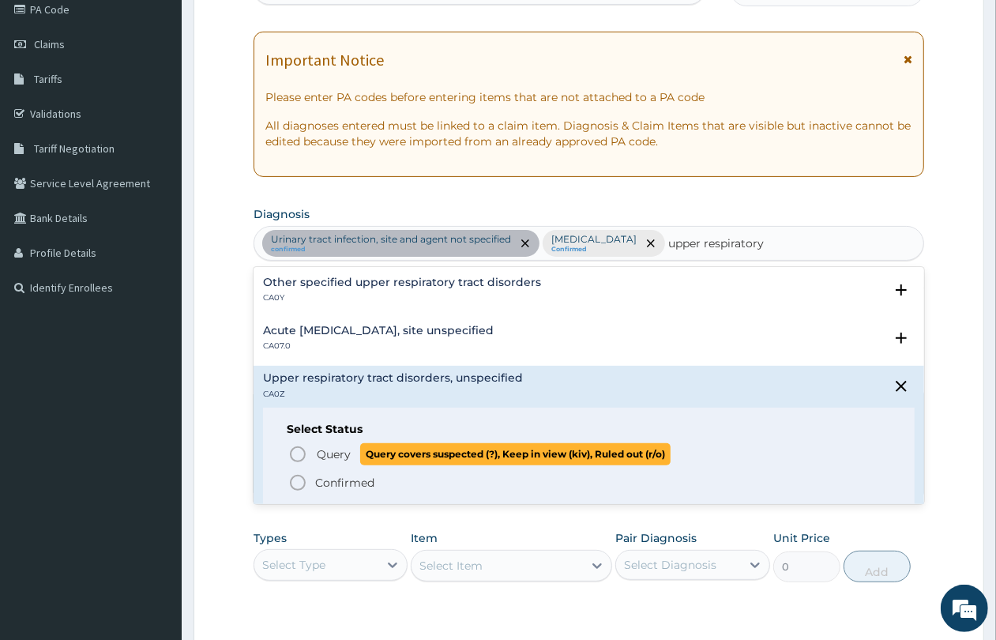
click at [333, 451] on span "Query" at bounding box center [334, 454] width 34 height 16
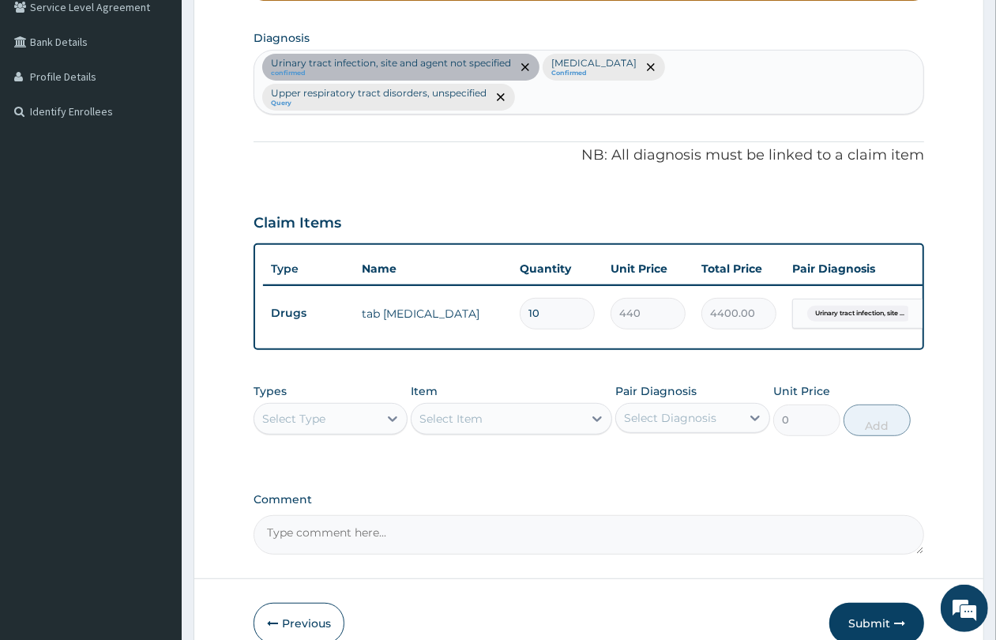
scroll to position [468, 0]
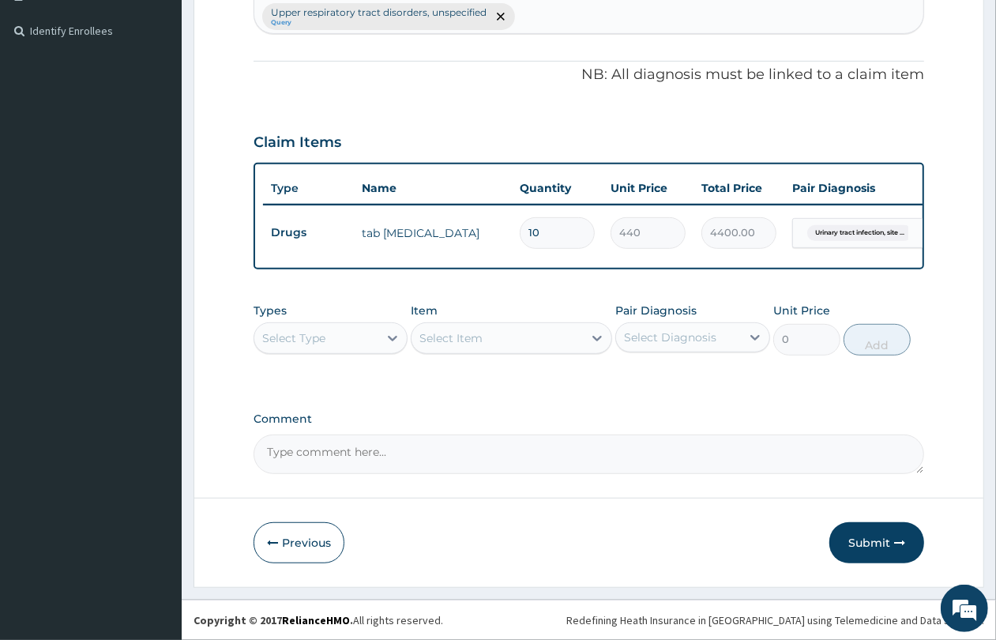
click at [341, 336] on div "Select Type" at bounding box center [316, 338] width 124 height 25
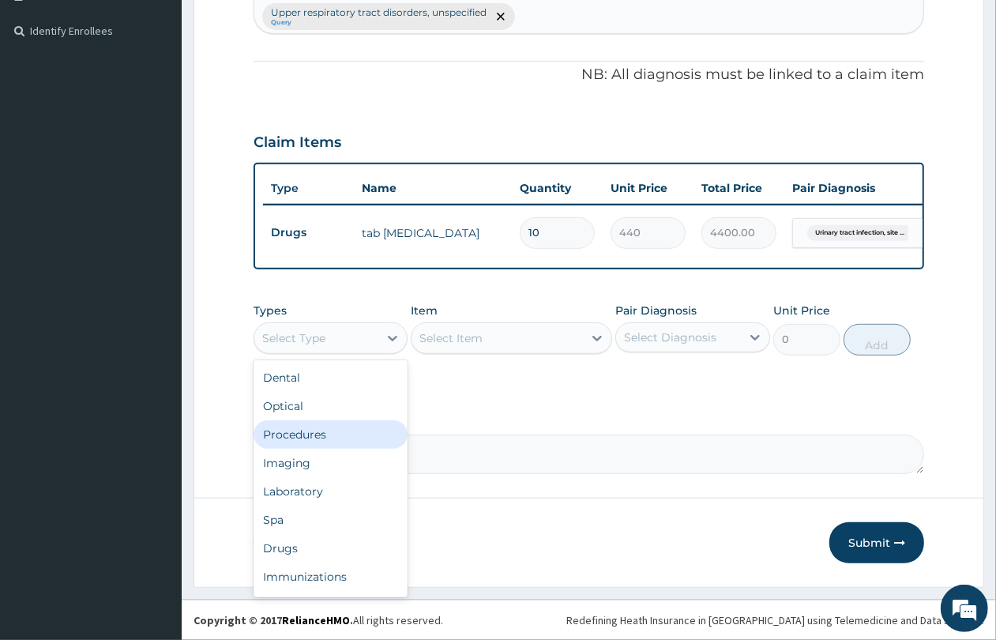
drag, startPoint x: 337, startPoint y: 439, endPoint x: 405, endPoint y: 408, distance: 75.3
click at [338, 436] on div "Procedures" at bounding box center [331, 434] width 154 height 28
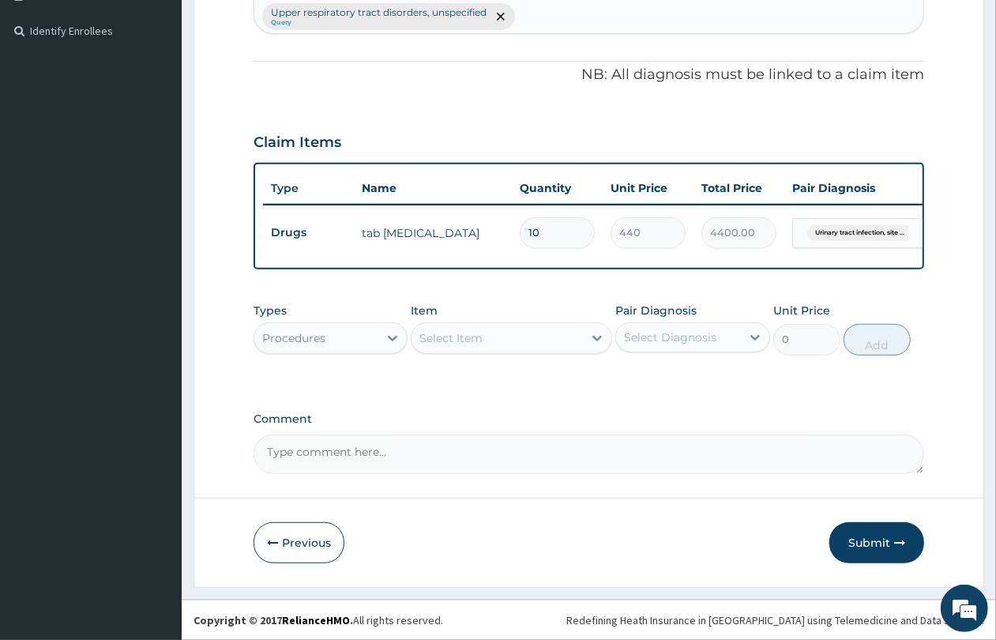
click at [516, 342] on div "Select Item" at bounding box center [497, 338] width 171 height 25
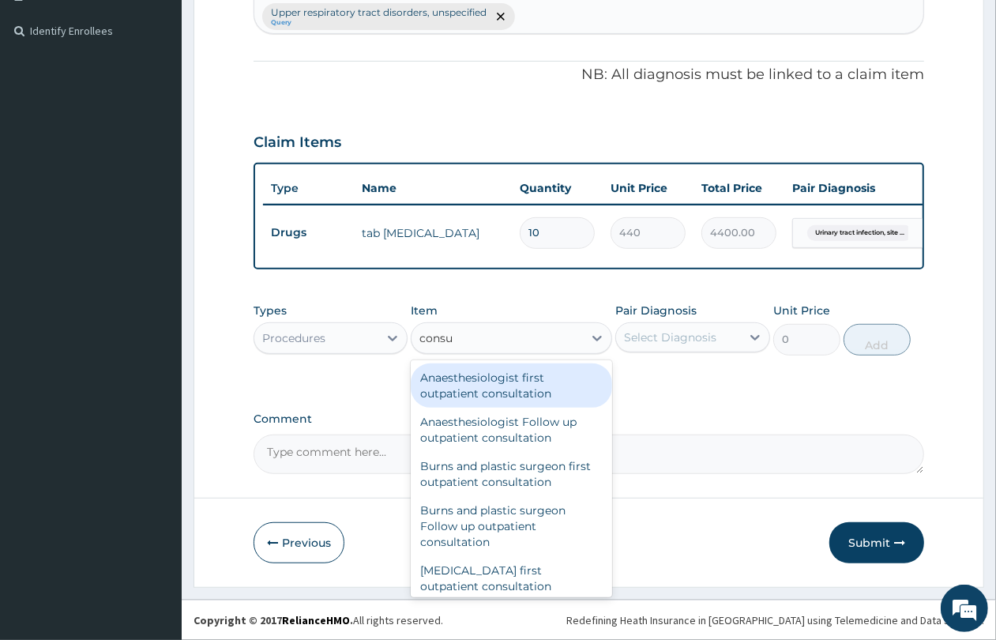
type input "consul"
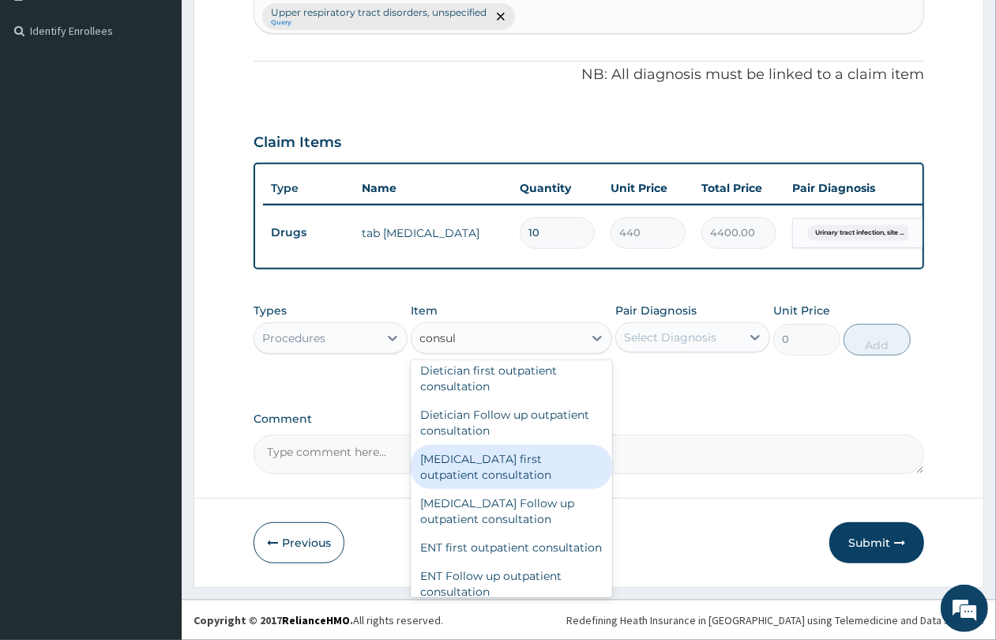
scroll to position [889, 0]
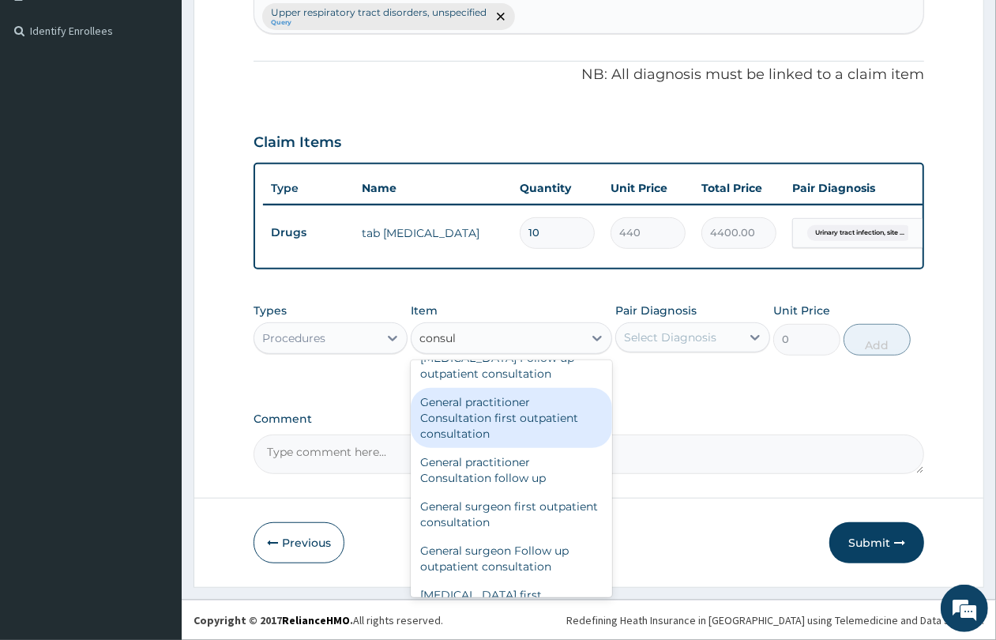
click at [521, 444] on div "General practitioner Consultation first outpatient consultation" at bounding box center [511, 418] width 201 height 60
type input "4350"
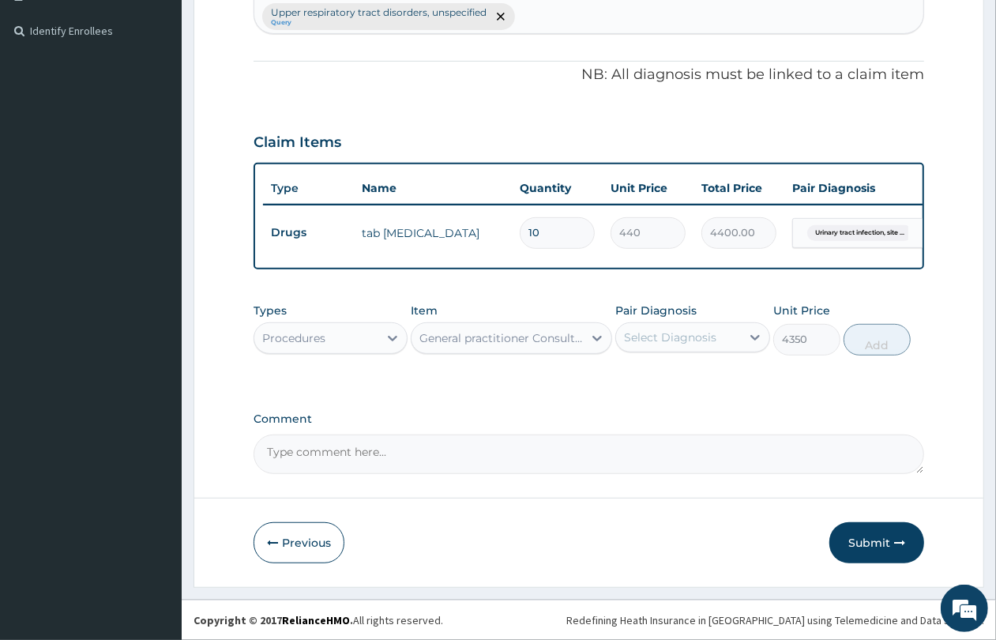
click at [710, 341] on div "Select Diagnosis" at bounding box center [670, 337] width 92 height 16
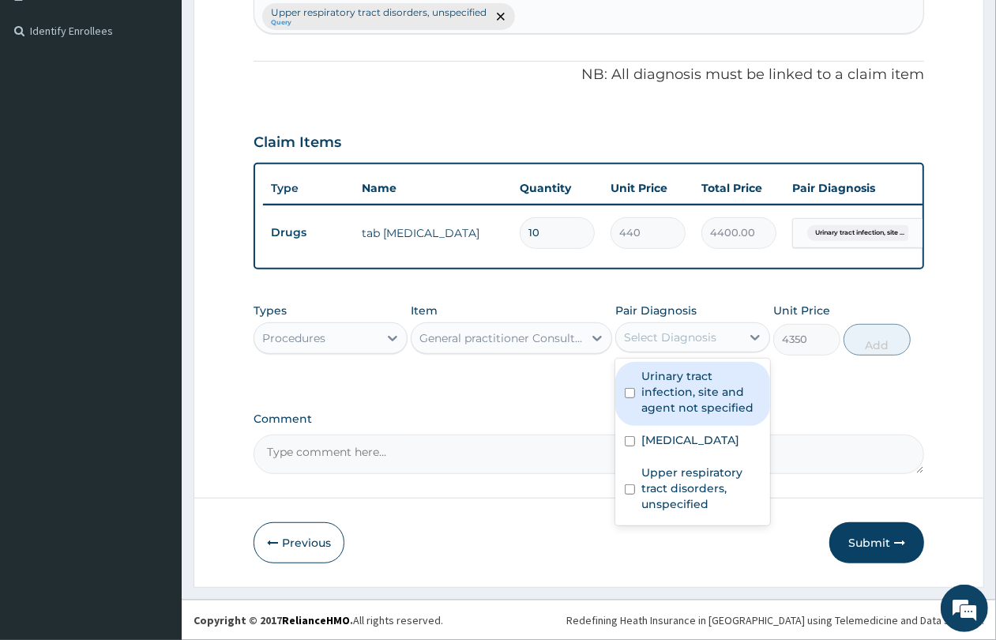
click at [702, 395] on label "Urinary tract infection, site and agent not specified" at bounding box center [701, 391] width 119 height 47
checkbox input "true"
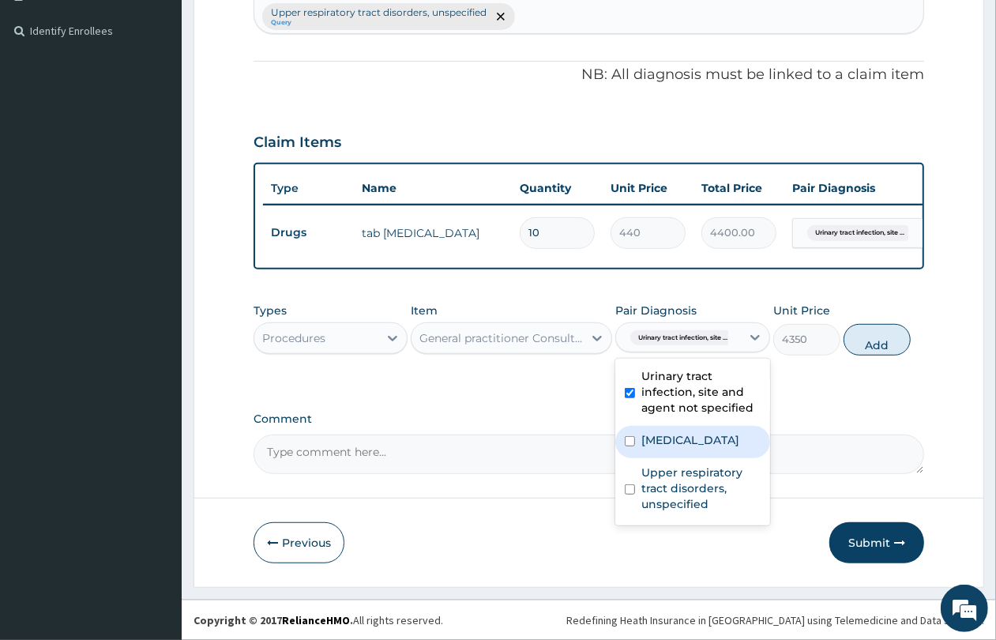
click at [693, 445] on label "Malaria, unspecified" at bounding box center [691, 440] width 98 height 16
checkbox input "true"
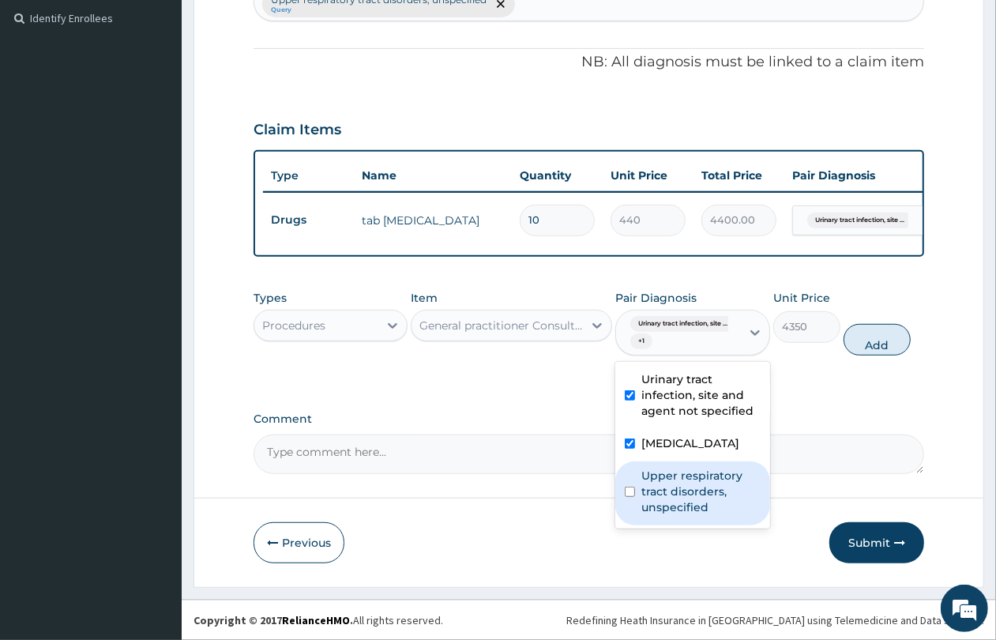
click at [681, 490] on label "Upper respiratory tract disorders, unspecified" at bounding box center [701, 491] width 119 height 47
checkbox input "true"
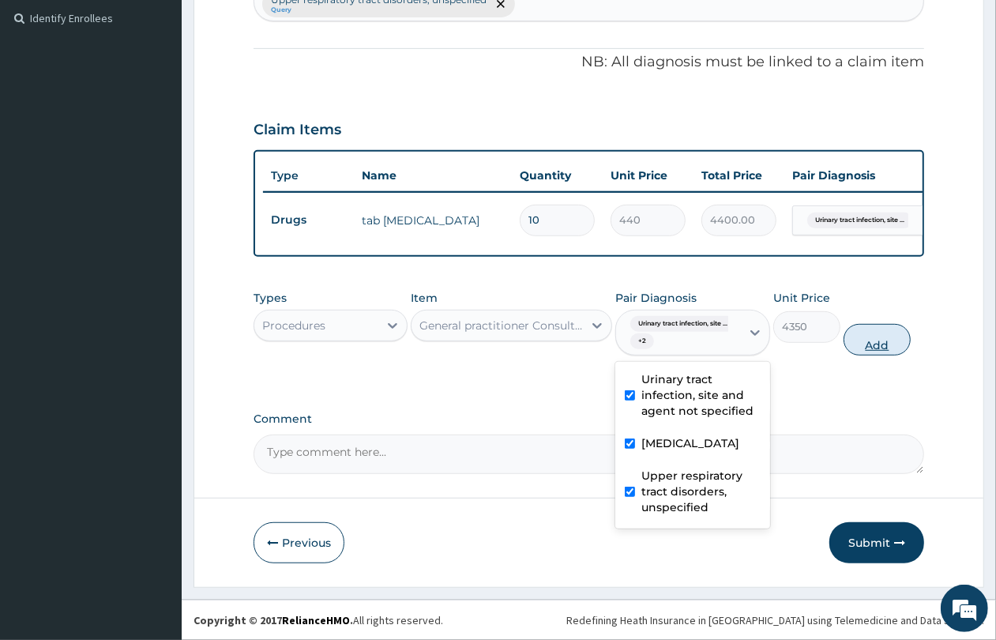
click at [889, 352] on button "Add" at bounding box center [877, 340] width 67 height 32
type input "0"
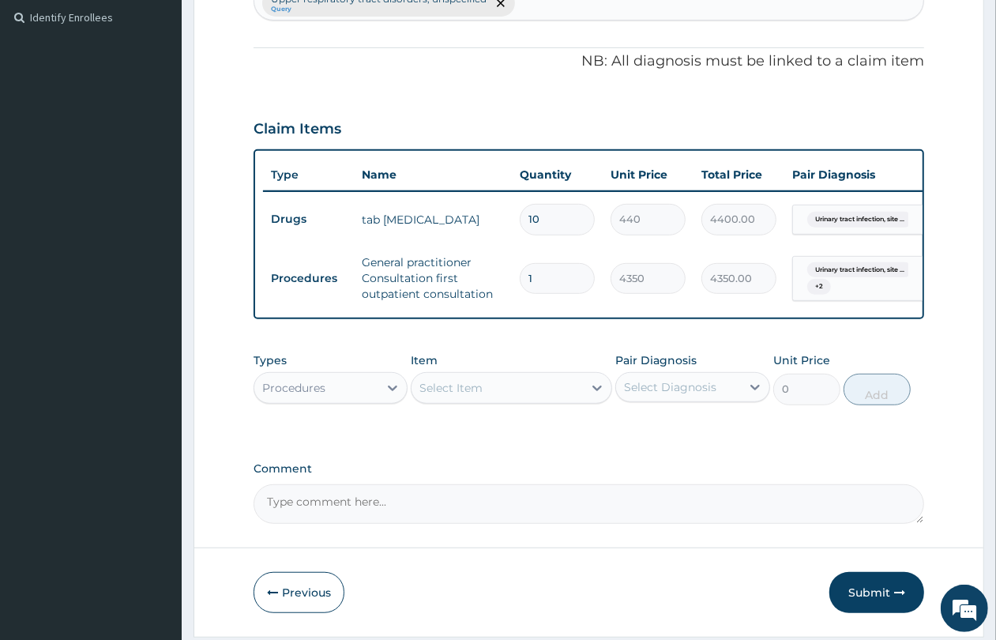
click at [306, 396] on div "Procedures" at bounding box center [293, 388] width 63 height 16
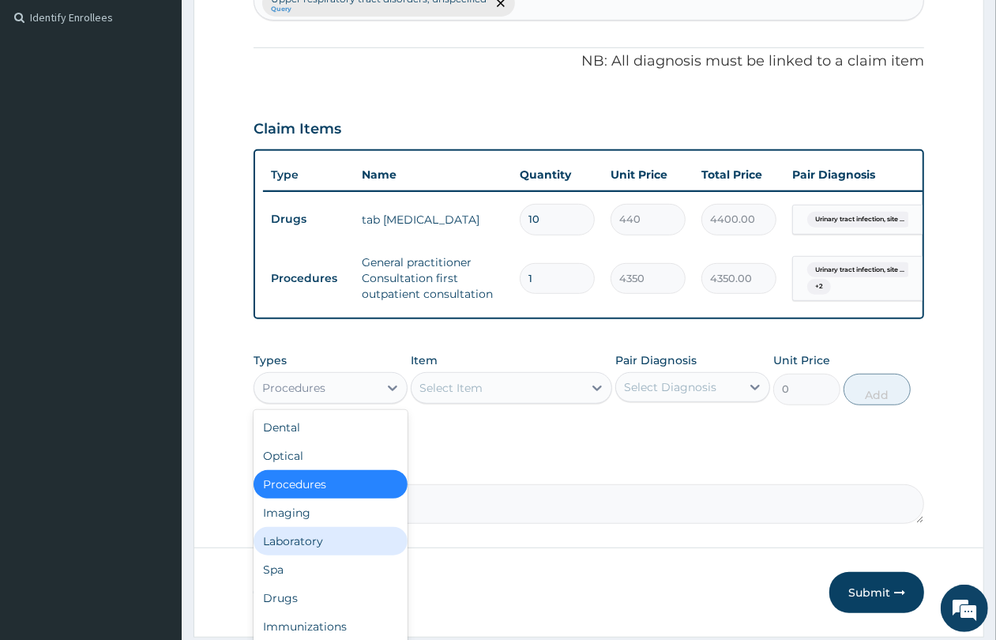
click at [333, 548] on div "Laboratory" at bounding box center [331, 541] width 154 height 28
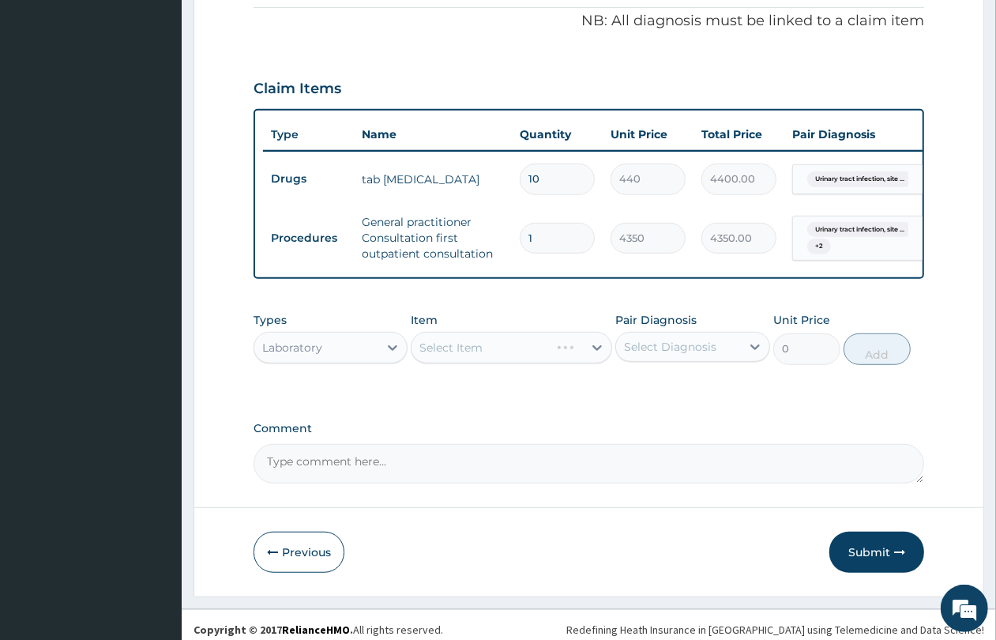
scroll to position [531, 0]
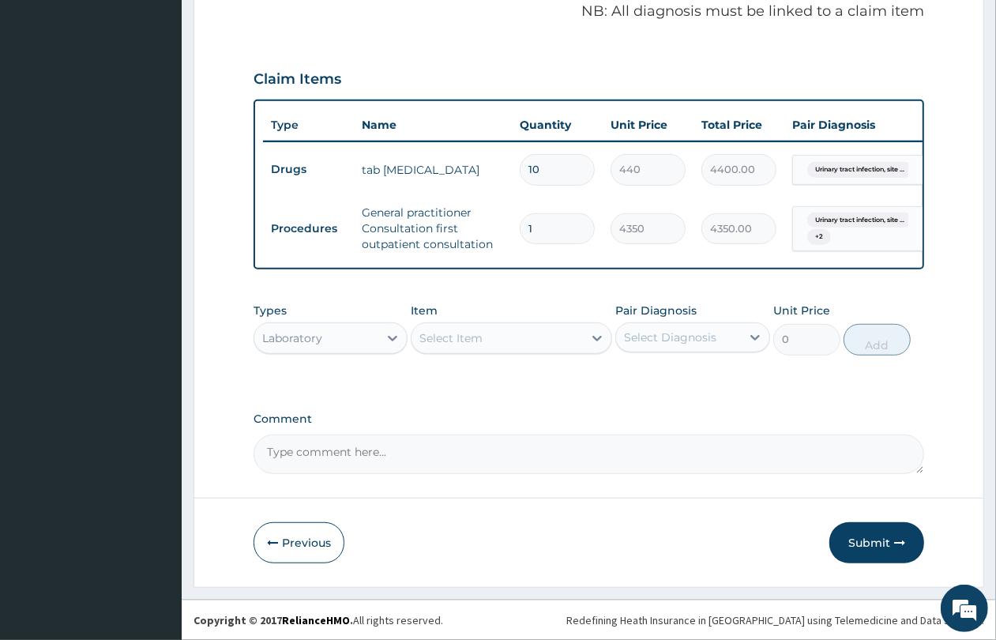
click at [508, 348] on div "Select Item" at bounding box center [497, 338] width 171 height 25
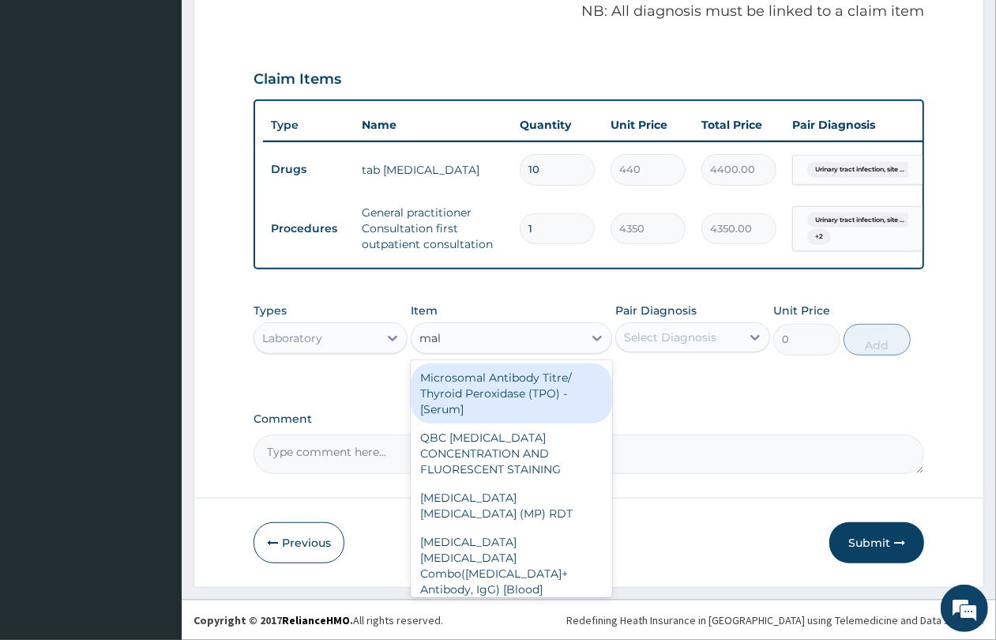
type input "mala"
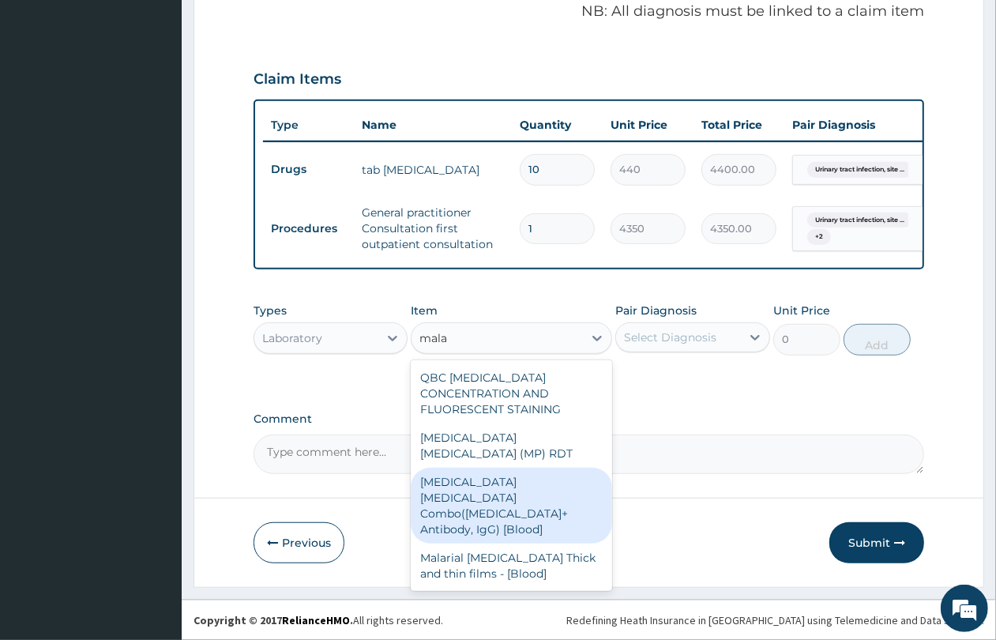
drag, startPoint x: 525, startPoint y: 476, endPoint x: 537, endPoint y: 450, distance: 28.6
click at [527, 478] on div "Malaria Parasite Combo(Blood Film+ Antibody, IgG) [Blood]" at bounding box center [511, 506] width 201 height 76
type input "3600"
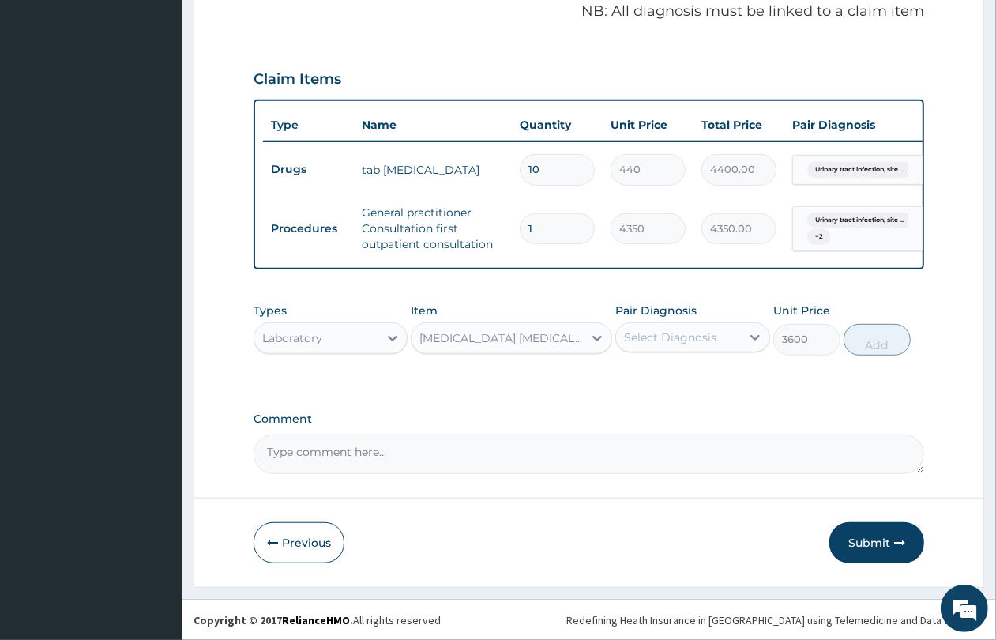
click at [682, 328] on div "Select Diagnosis" at bounding box center [678, 337] width 124 height 25
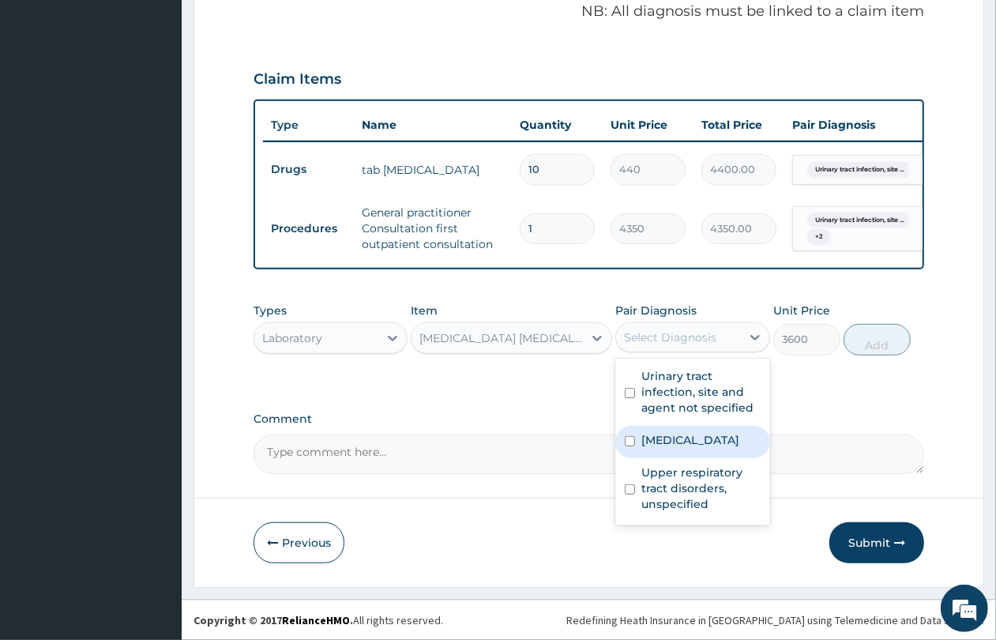
click at [700, 454] on div "Malaria, unspecified" at bounding box center [693, 442] width 154 height 32
checkbox input "true"
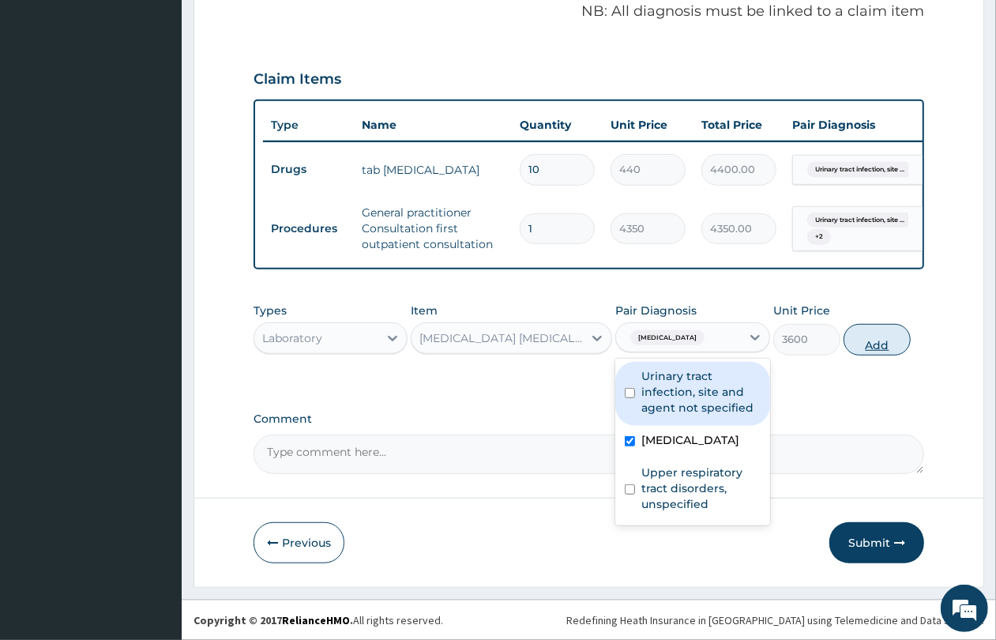
click at [886, 344] on button "Add" at bounding box center [877, 340] width 67 height 32
type input "0"
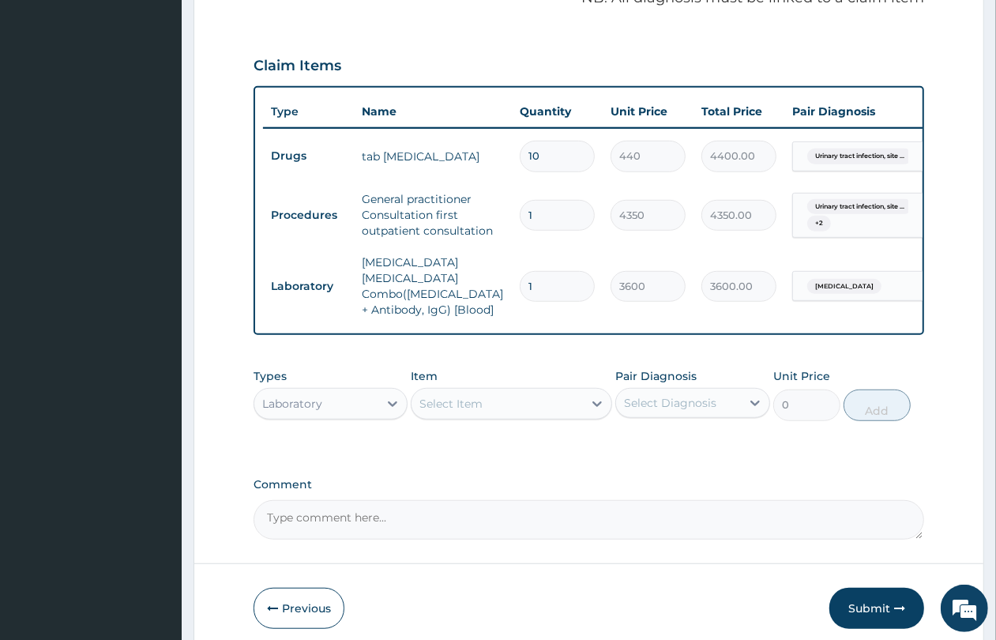
click at [446, 397] on div "Select Item" at bounding box center [451, 404] width 63 height 16
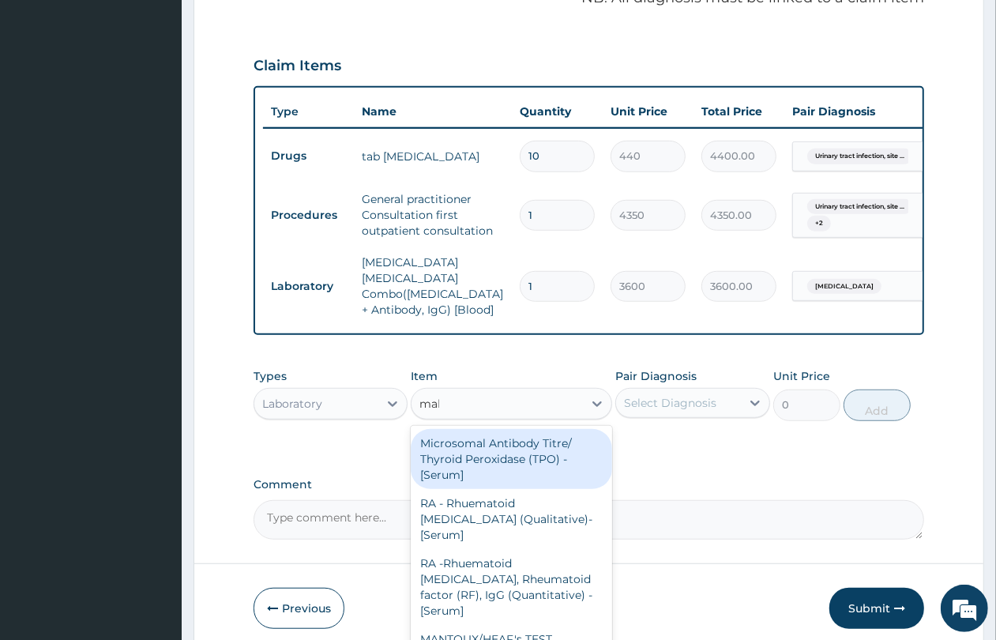
type input "mala"
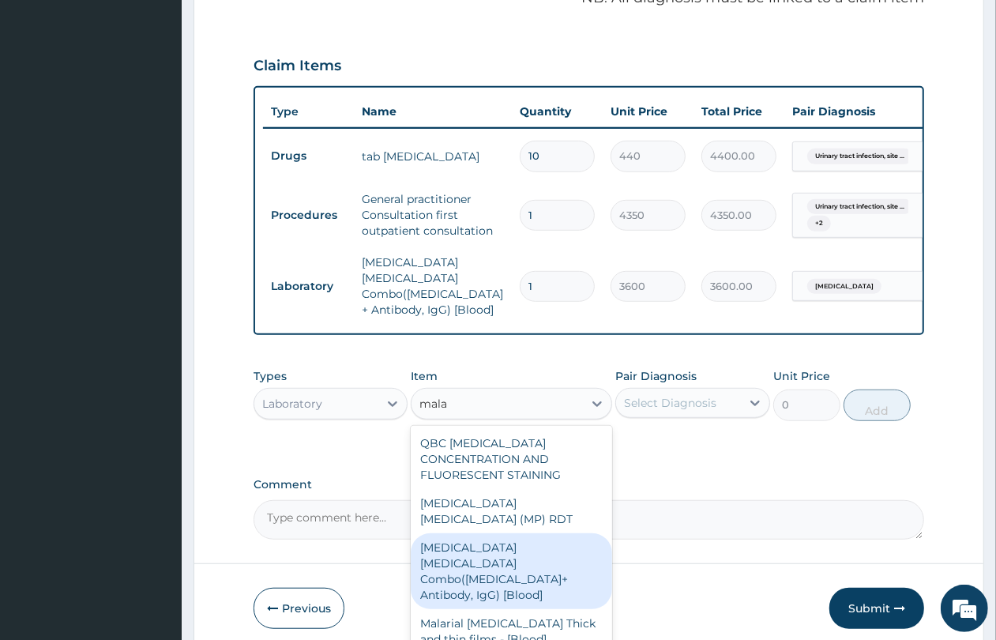
click at [503, 541] on div "Malaria Parasite Combo(Blood Film+ Antibody, IgG) [Blood]" at bounding box center [511, 571] width 201 height 76
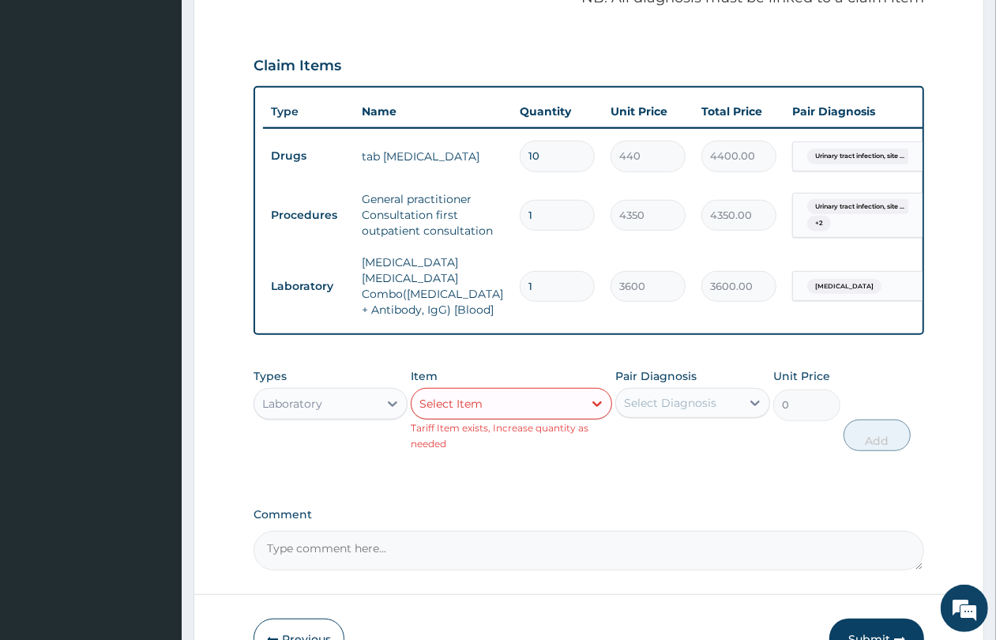
click at [486, 405] on div "Select Item" at bounding box center [497, 403] width 171 height 25
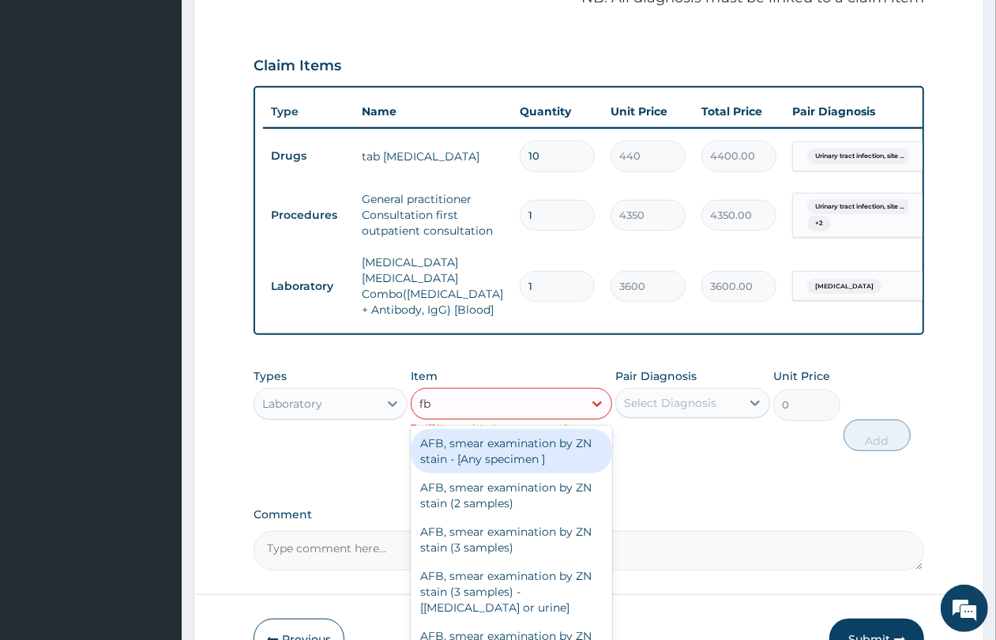
type input "fbc"
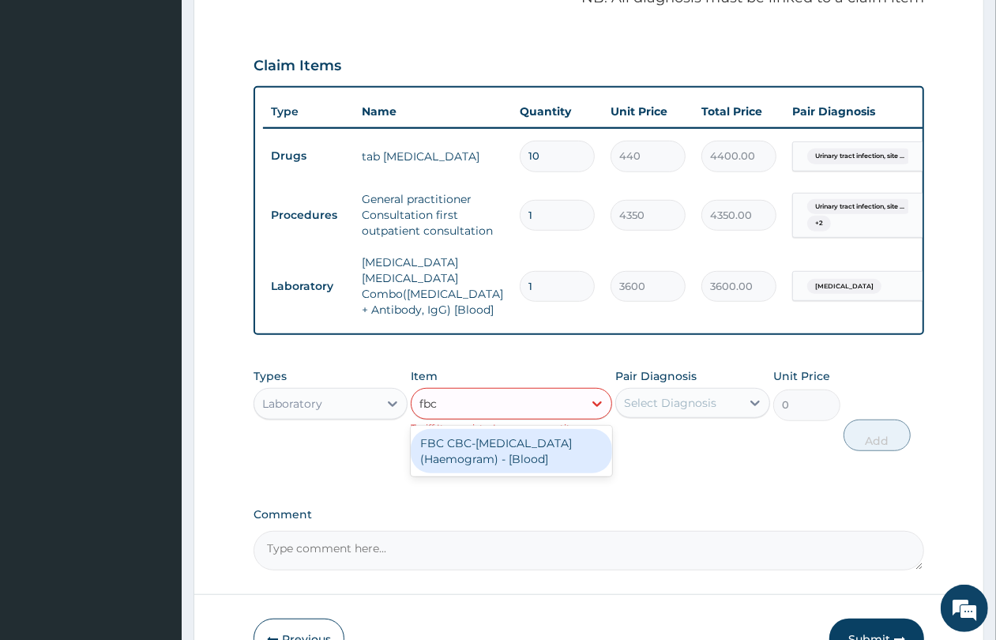
click at [487, 441] on div "FBC CBC-Complete Blood Count (Haemogram) - [Blood]" at bounding box center [511, 451] width 201 height 44
type input "5400"
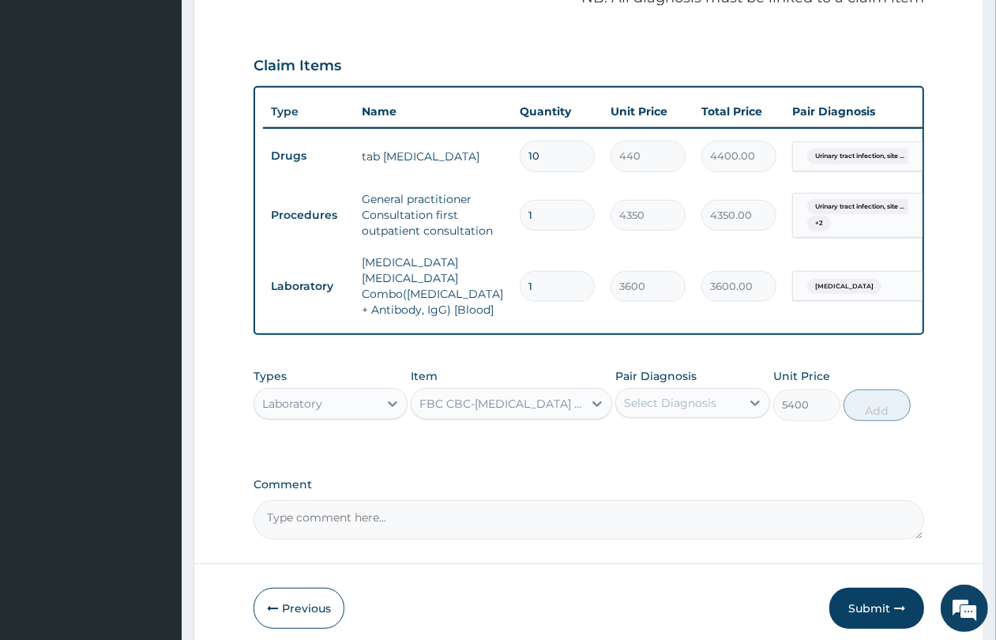
click at [686, 390] on div "Select Diagnosis" at bounding box center [678, 402] width 124 height 25
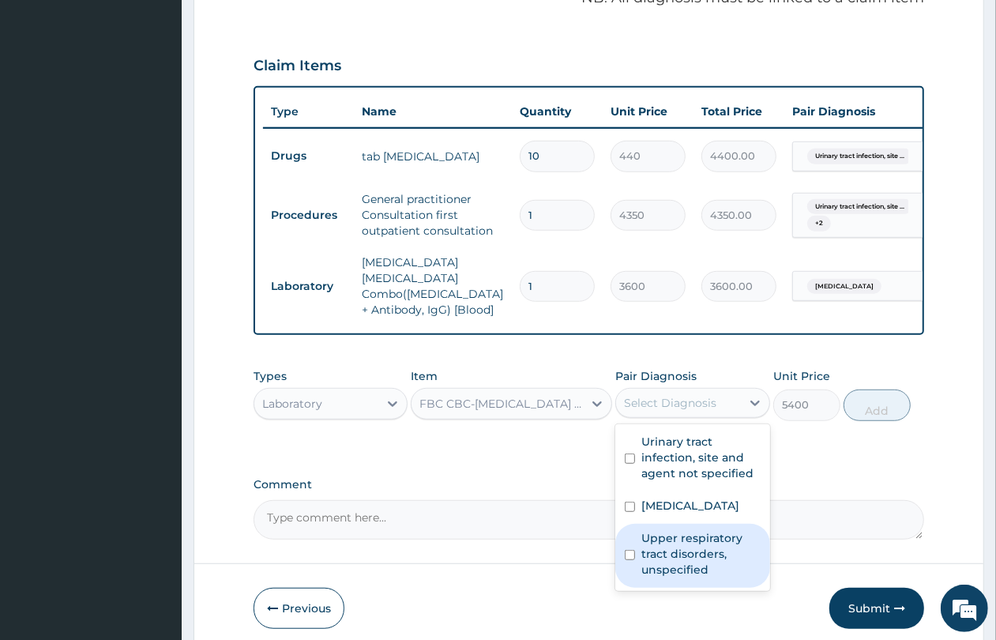
click at [709, 543] on label "Upper respiratory tract disorders, unspecified" at bounding box center [701, 553] width 119 height 47
checkbox input "true"
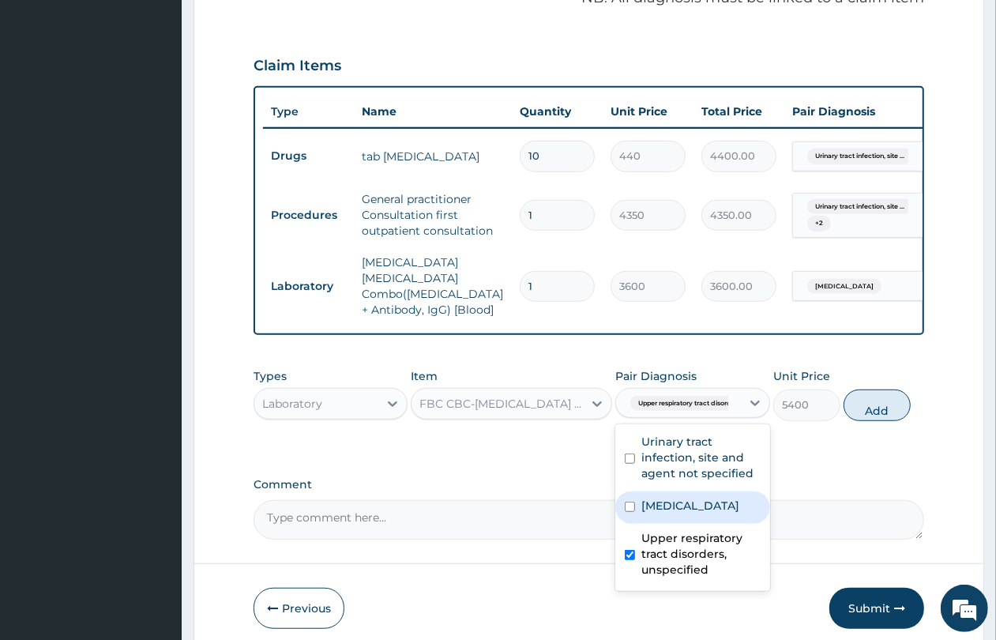
click at [713, 502] on label "Malaria, unspecified" at bounding box center [691, 506] width 98 height 16
checkbox input "true"
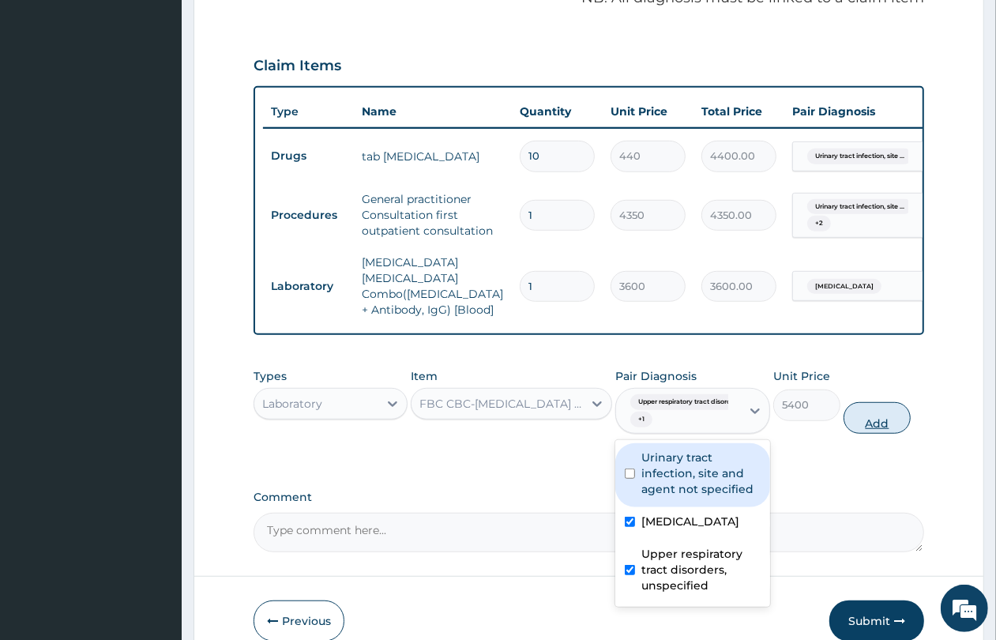
click at [852, 420] on button "Add" at bounding box center [877, 418] width 67 height 32
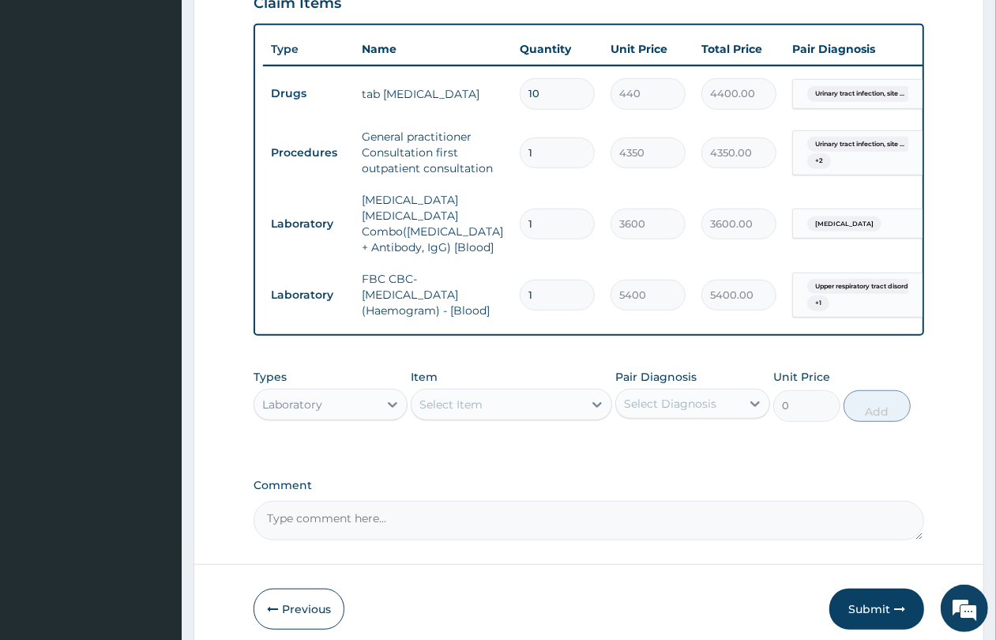
scroll to position [657, 0]
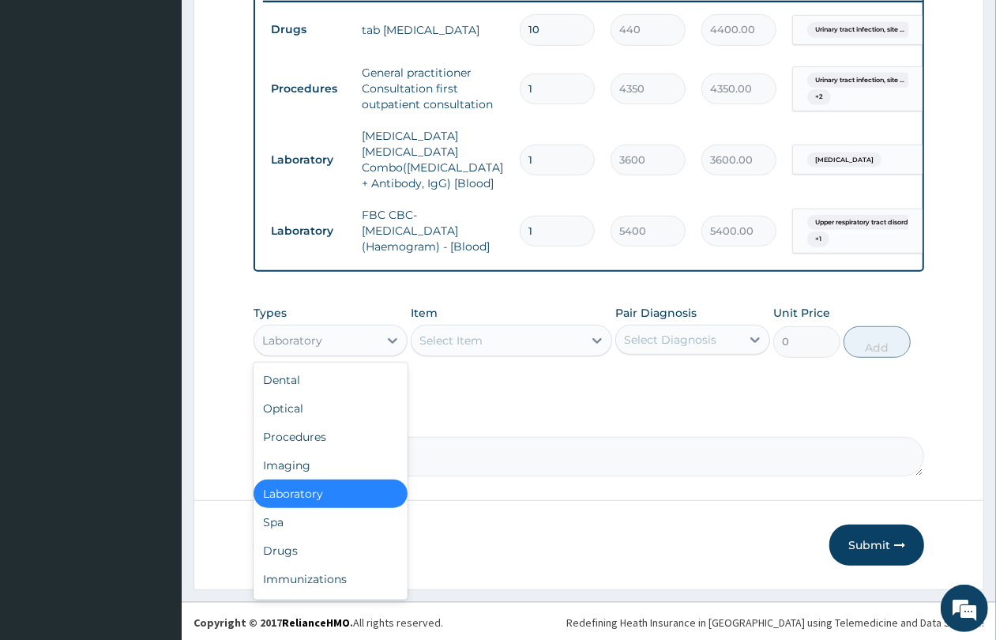
click at [338, 336] on div "Laboratory" at bounding box center [316, 340] width 124 height 25
click at [337, 541] on div "Drugs" at bounding box center [331, 550] width 154 height 28
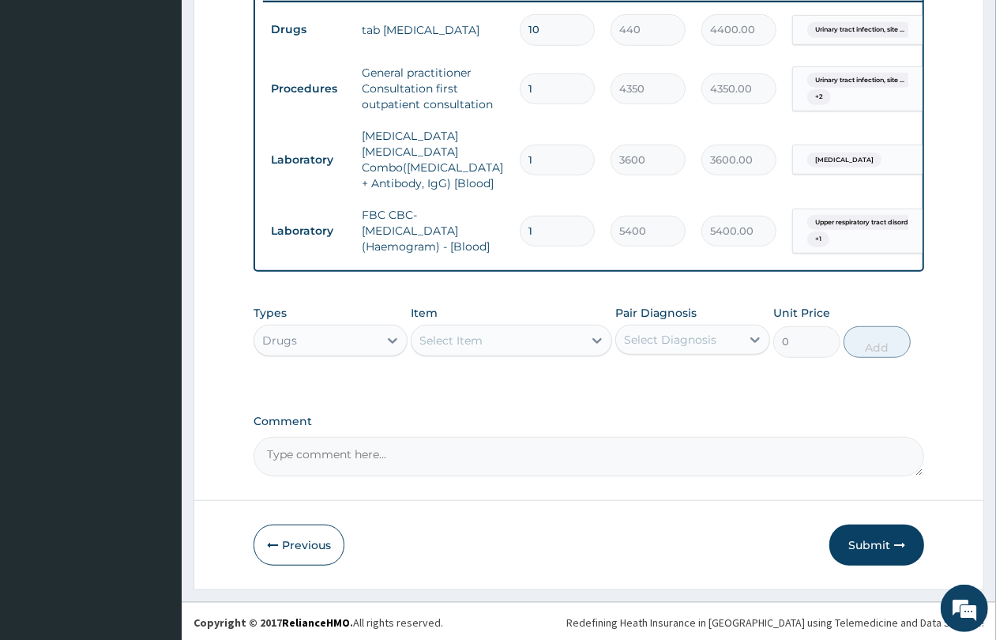
click at [512, 349] on div "Select Item" at bounding box center [497, 340] width 171 height 25
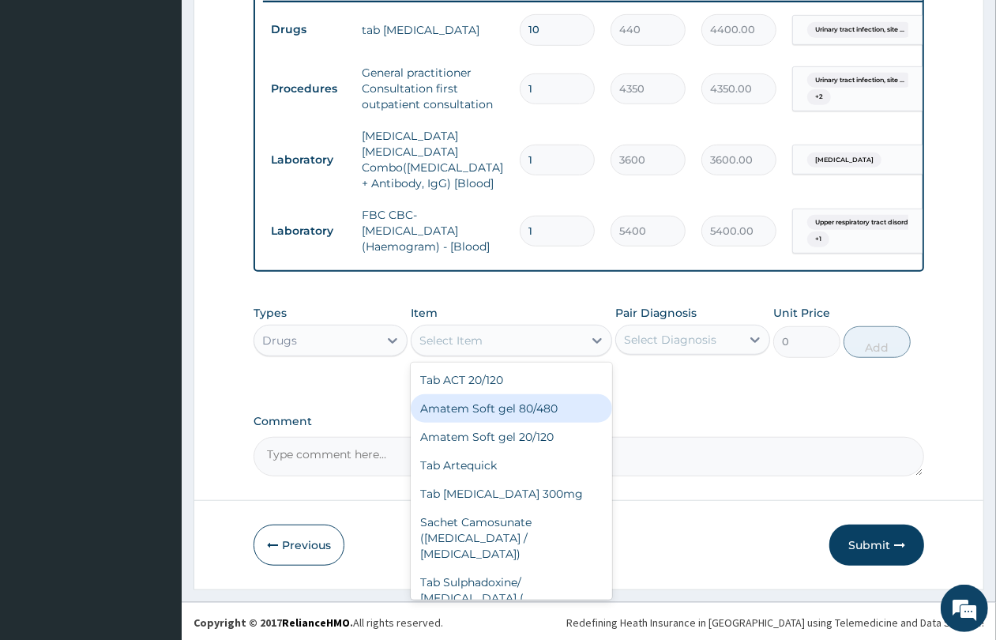
click at [551, 409] on div "Amatem Soft gel 80/480" at bounding box center [511, 408] width 201 height 28
type input "1100"
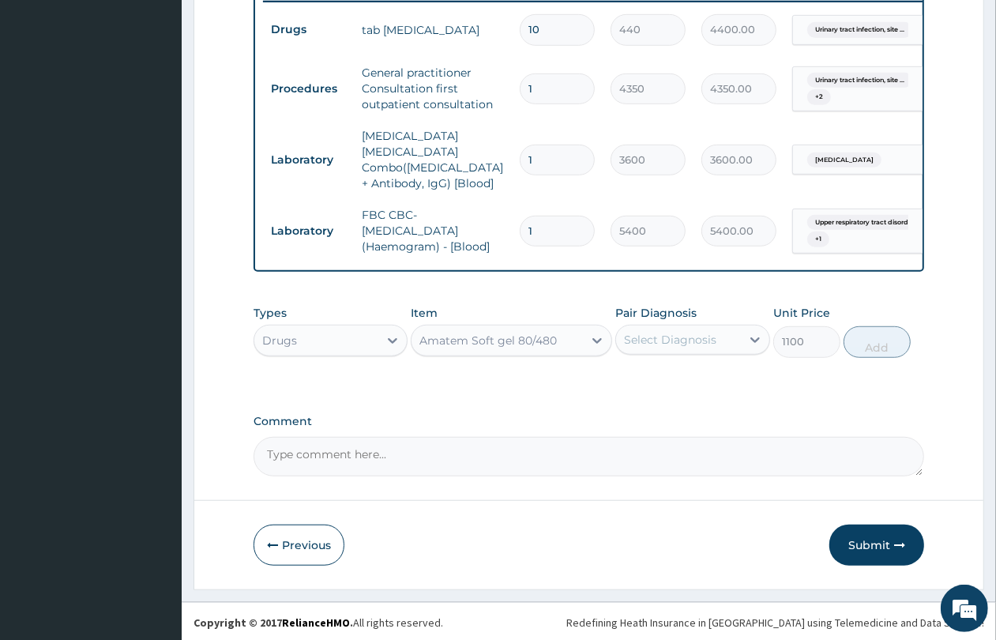
click at [676, 337] on div "Select Diagnosis" at bounding box center [670, 340] width 92 height 16
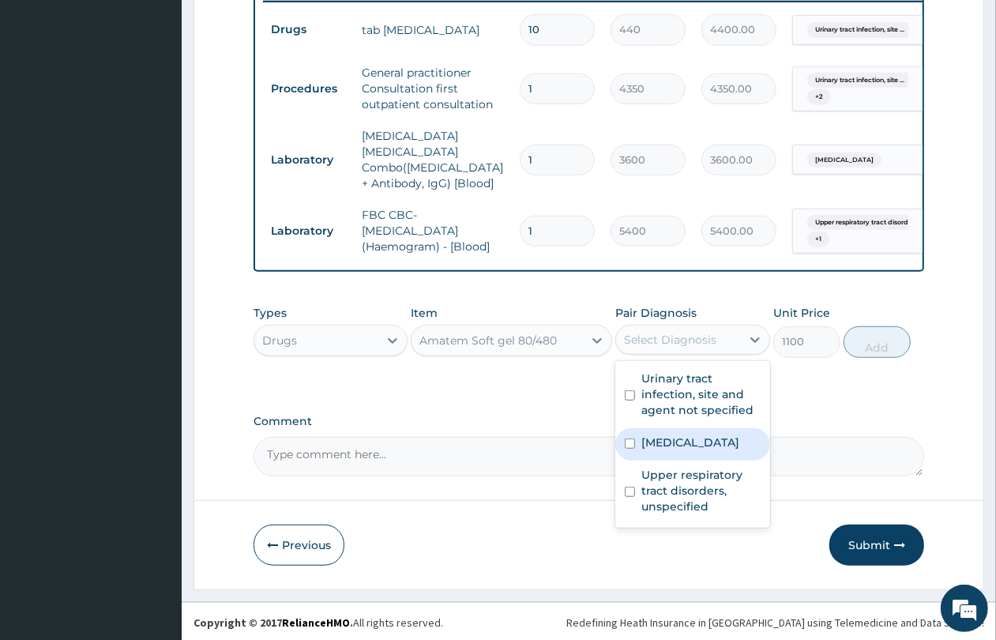
click at [702, 440] on label "Malaria, unspecified" at bounding box center [691, 443] width 98 height 16
checkbox input "true"
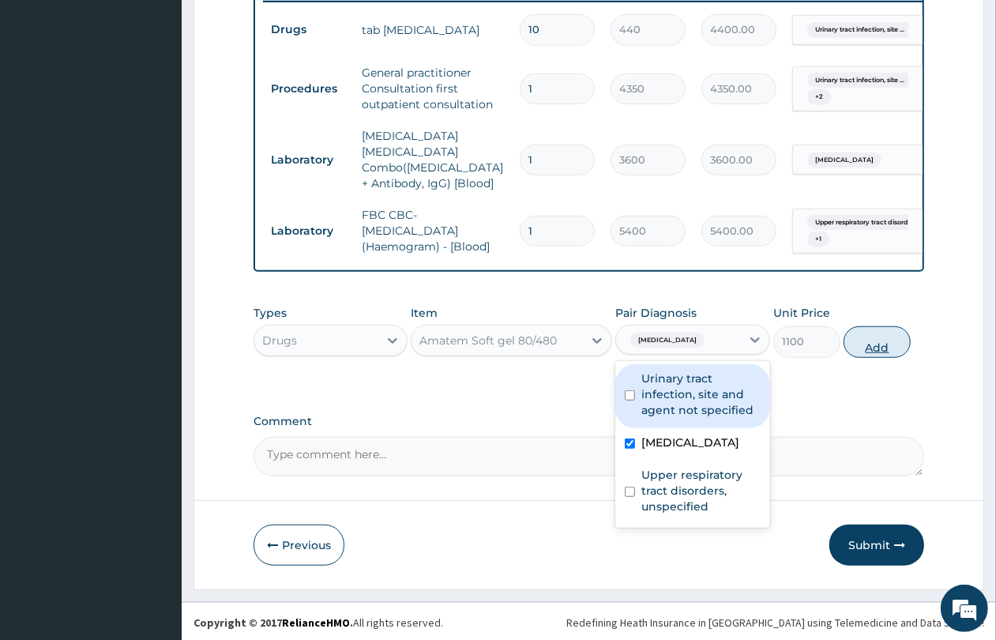
click at [862, 333] on button "Add" at bounding box center [877, 342] width 67 height 32
type input "0"
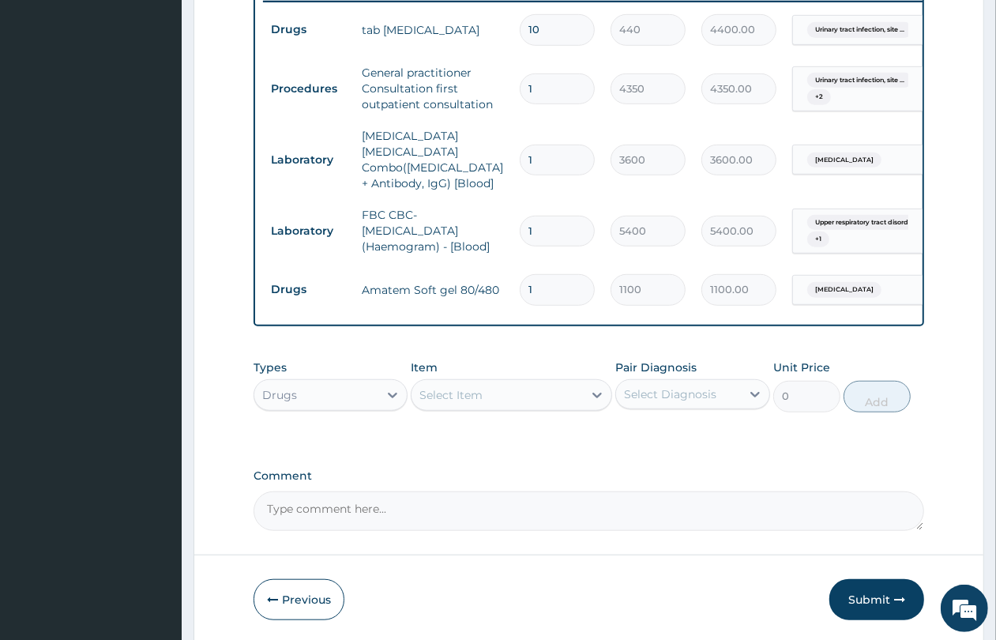
type input "0.00"
type input "6"
type input "6600.00"
type input "6"
click at [452, 395] on div "Select Item" at bounding box center [451, 395] width 63 height 16
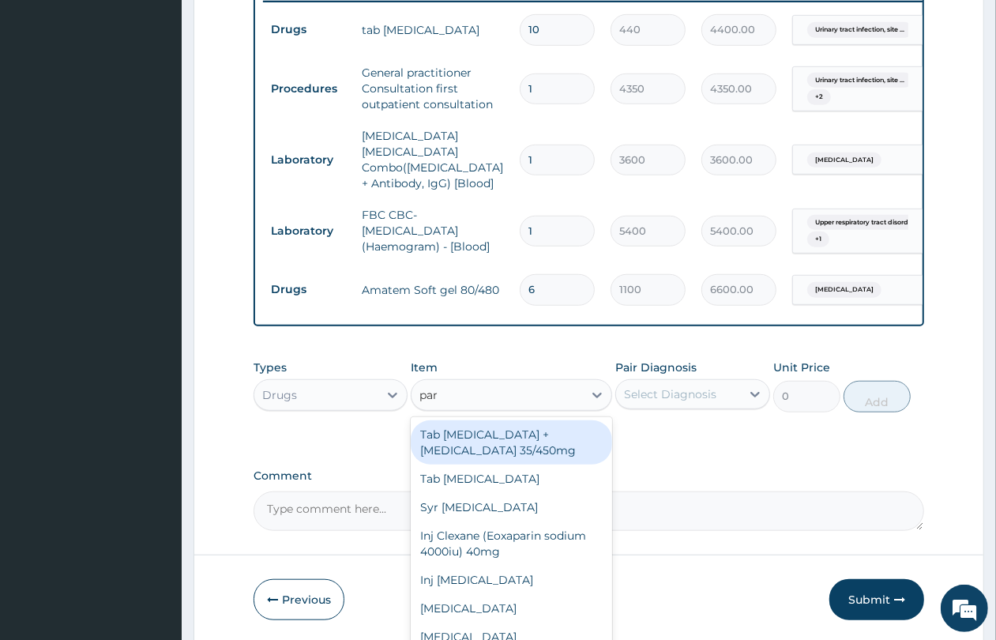
type input "para"
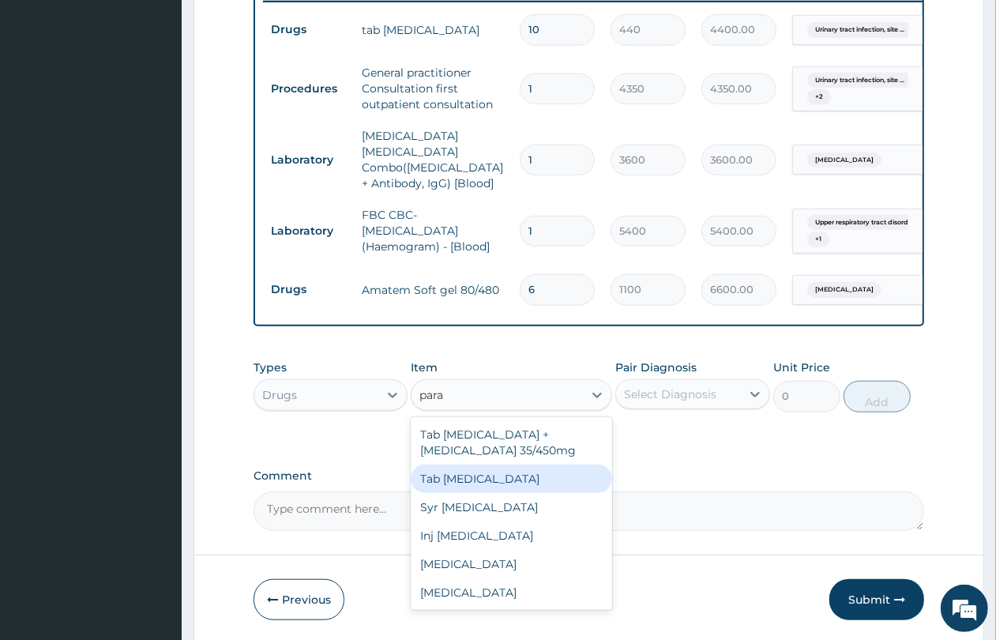
click at [483, 482] on div "Tab Paracetamol" at bounding box center [511, 479] width 201 height 28
type input "61.16"
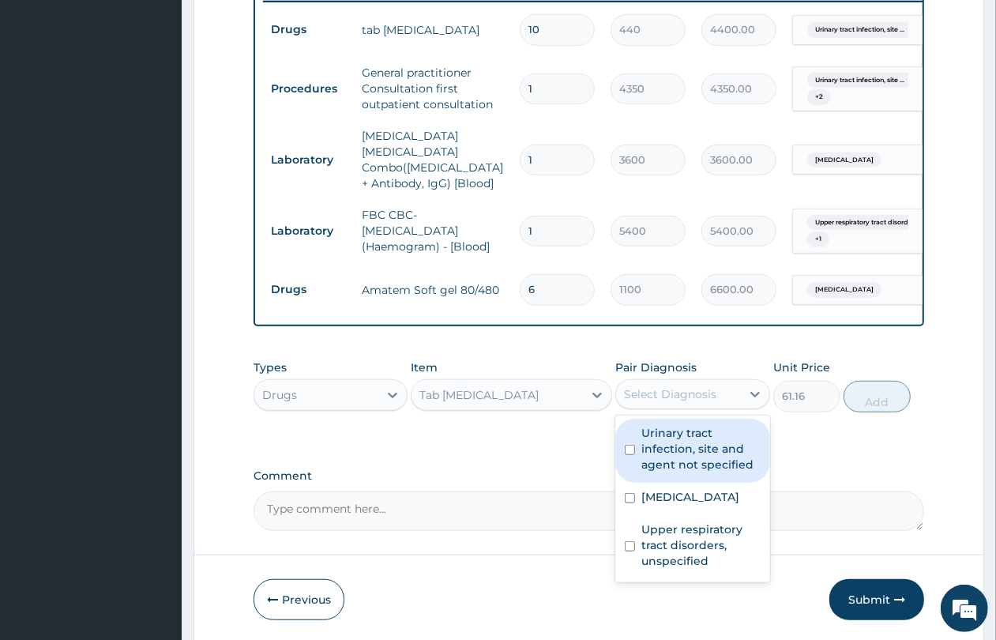
click at [653, 395] on div "Select Diagnosis" at bounding box center [670, 394] width 92 height 16
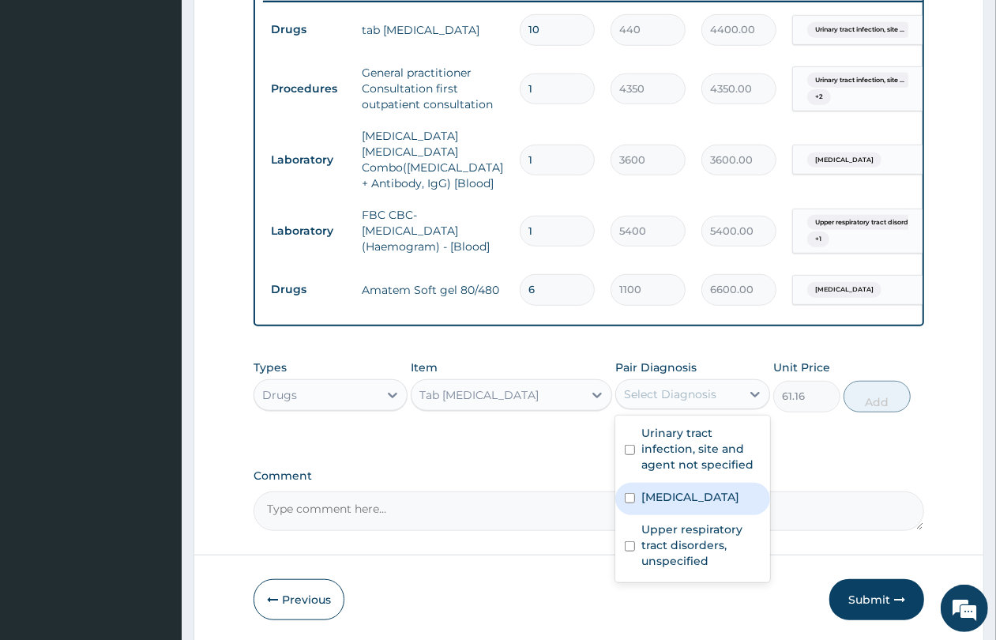
click at [676, 499] on label "Malaria, unspecified" at bounding box center [691, 497] width 98 height 16
checkbox input "true"
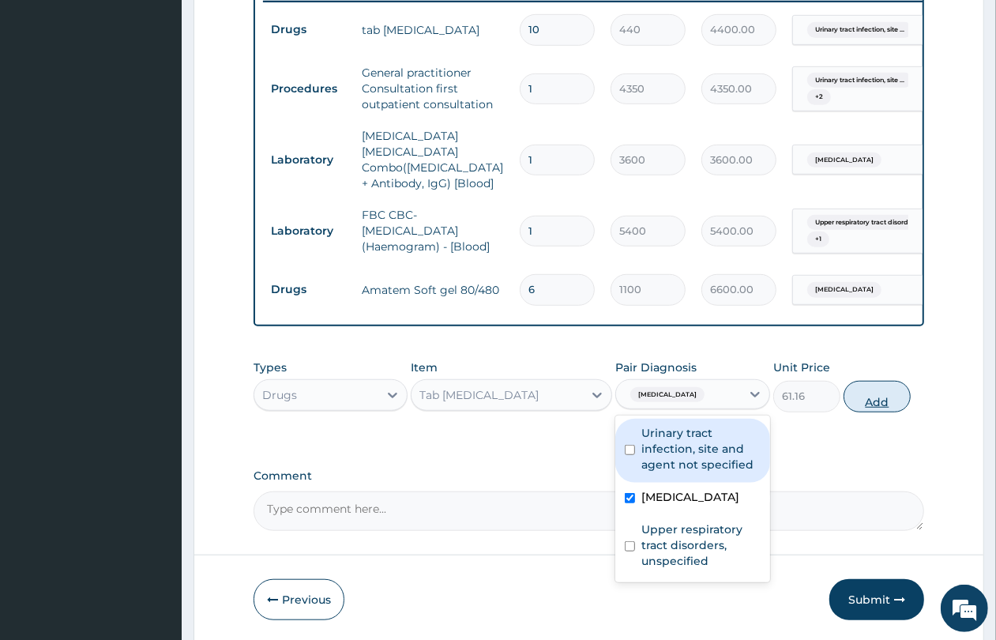
click at [886, 401] on button "Add" at bounding box center [877, 397] width 67 height 32
type input "0"
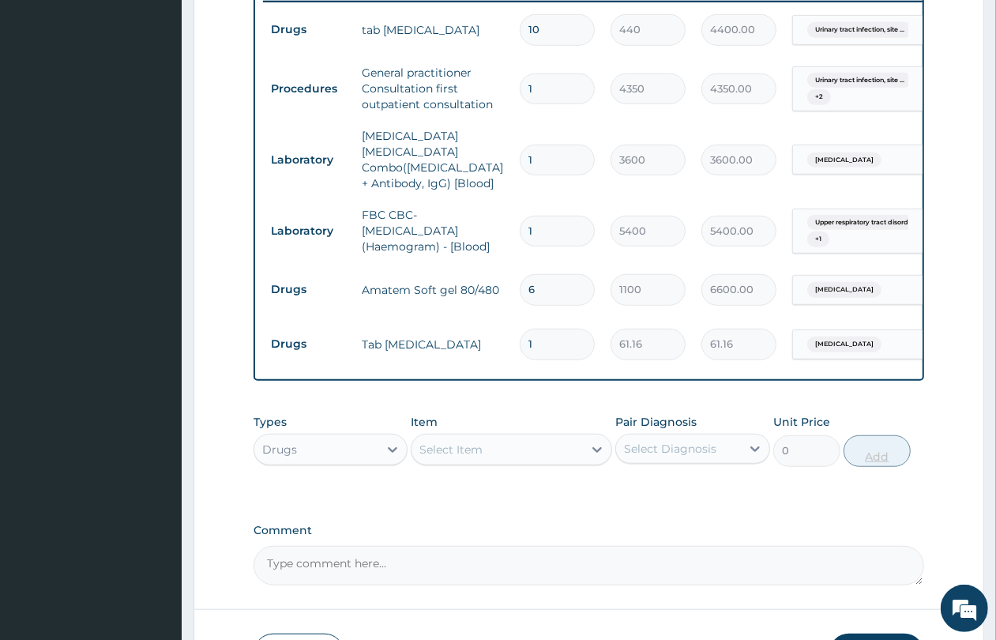
type input "18"
type input "1100.88"
type input "18"
click at [448, 451] on div "Select Item" at bounding box center [451, 450] width 63 height 16
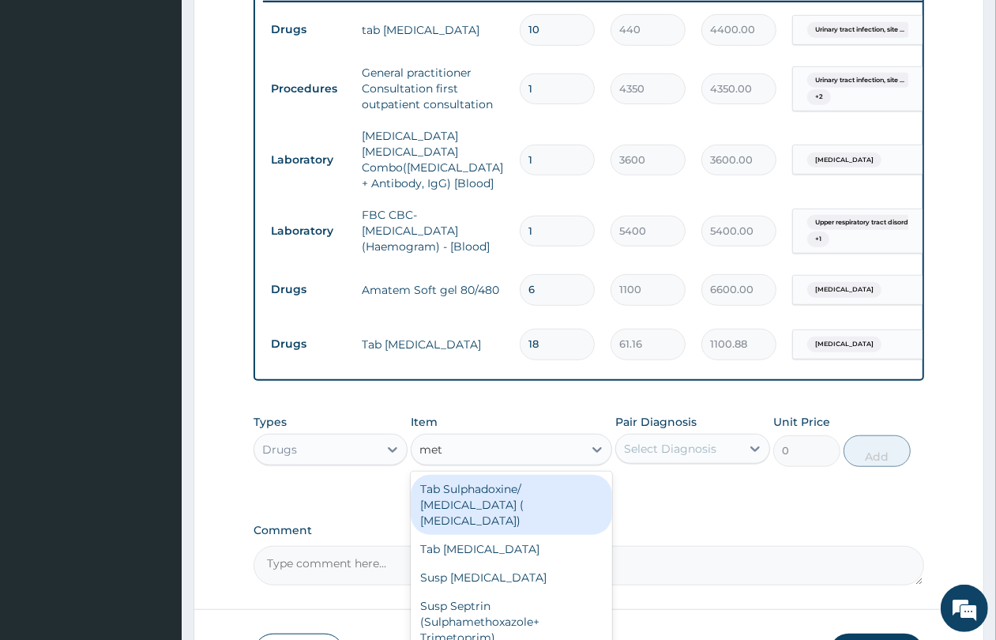
type input "metr"
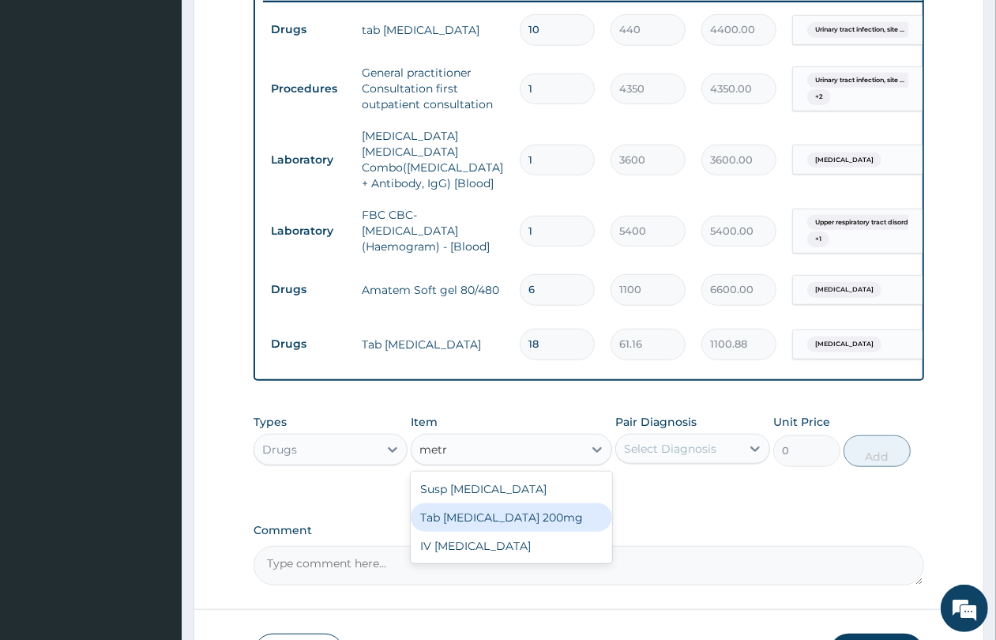
click at [488, 514] on div "Tab Metronidazole 200mg" at bounding box center [511, 517] width 201 height 28
type input "36.74"
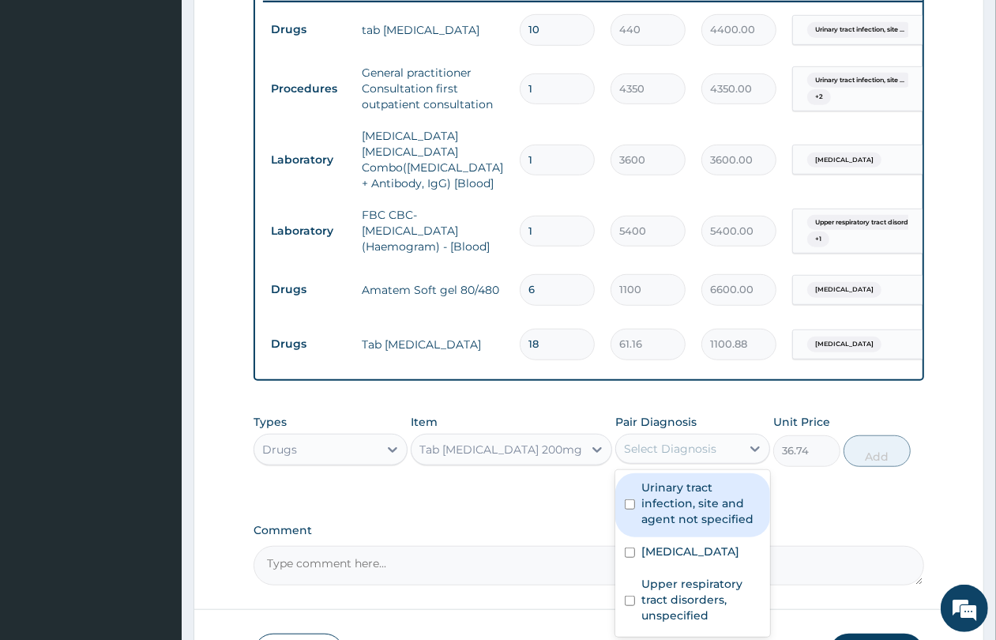
click at [646, 449] on div "Select Diagnosis" at bounding box center [670, 449] width 92 height 16
click at [690, 495] on label "Urinary tract infection, site and agent not specified" at bounding box center [701, 503] width 119 height 47
checkbox input "true"
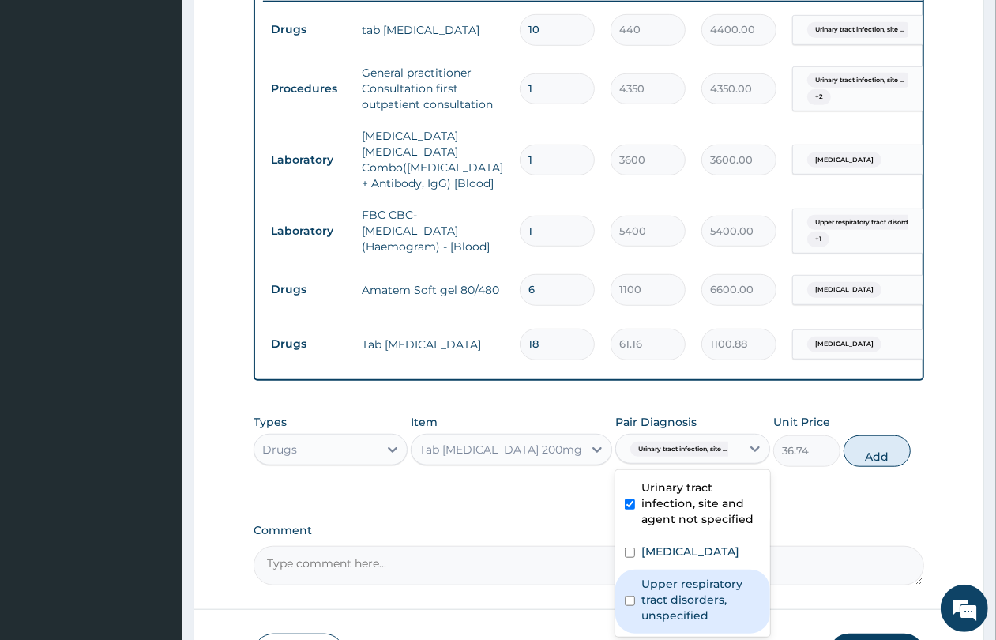
click at [678, 589] on label "Upper respiratory tract disorders, unspecified" at bounding box center [701, 599] width 119 height 47
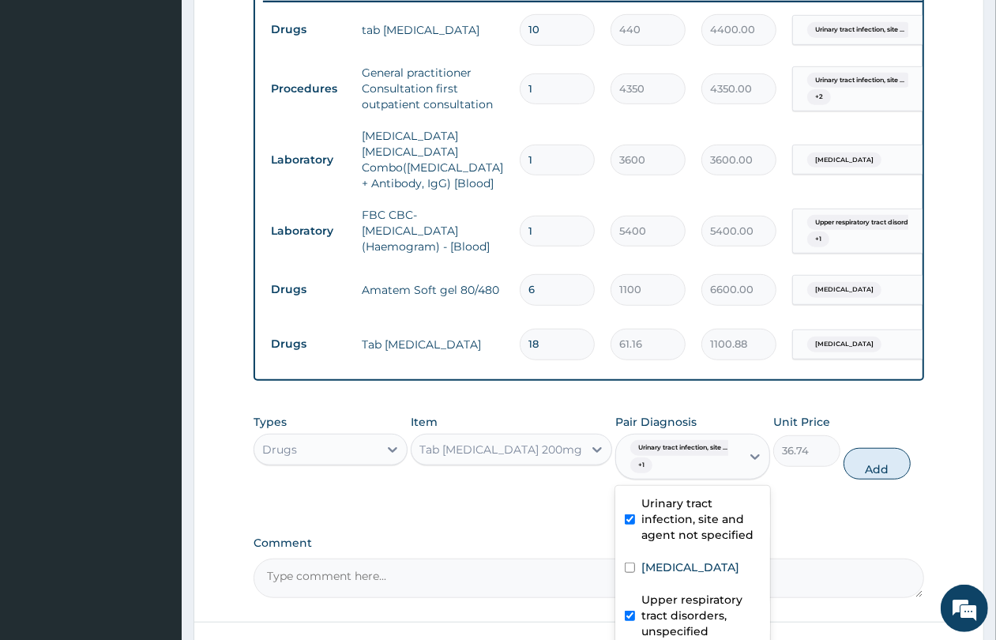
click at [674, 595] on label "Upper respiratory tract disorders, unspecified" at bounding box center [701, 615] width 119 height 47
checkbox input "false"
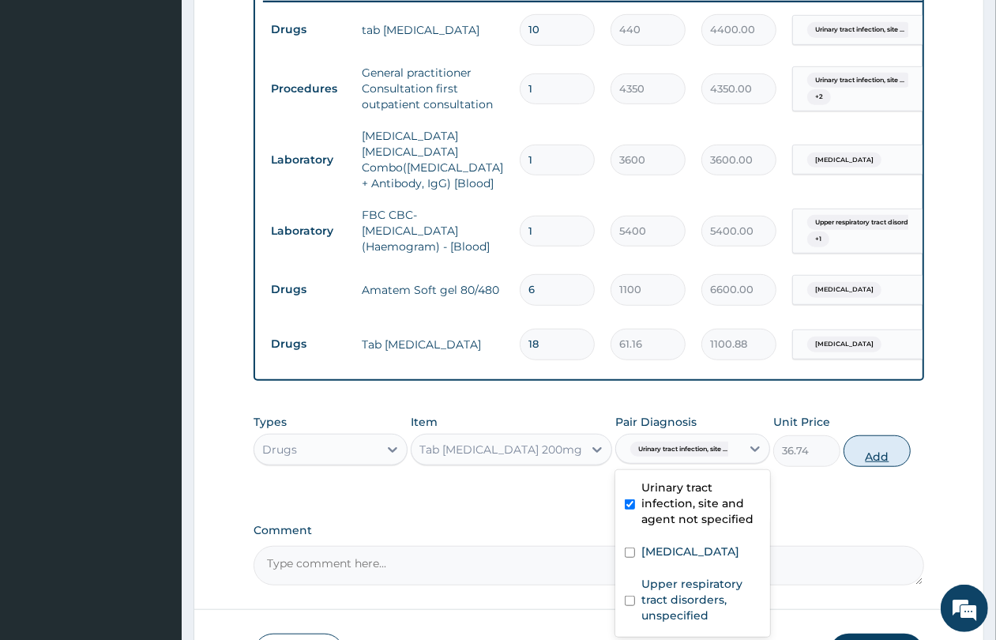
click at [886, 446] on button "Add" at bounding box center [877, 451] width 67 height 32
type input "0"
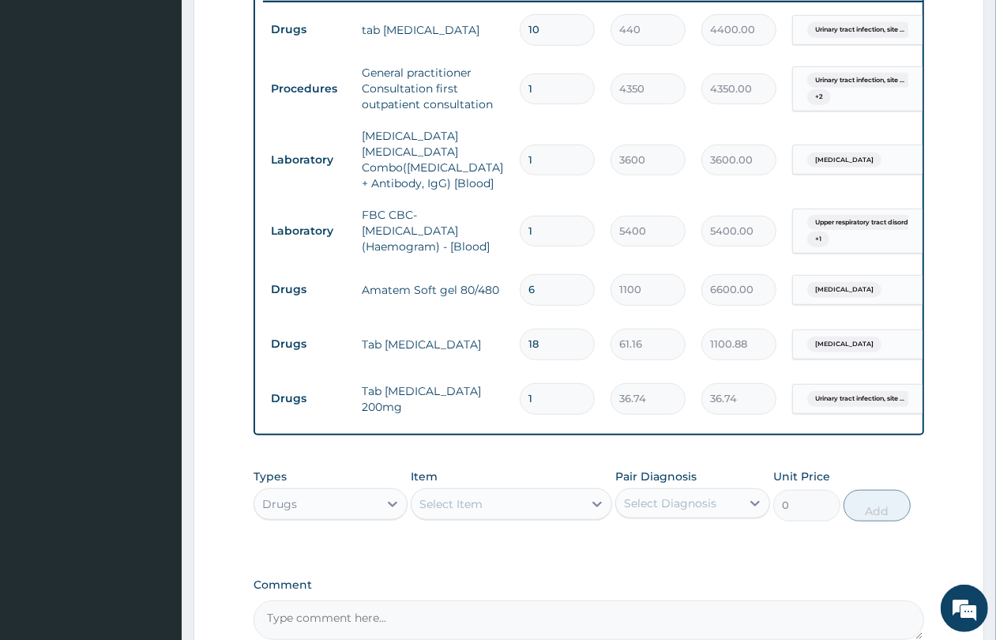
type input "0.00"
type input "3"
type input "110.22"
type input "30"
type input "1102.20"
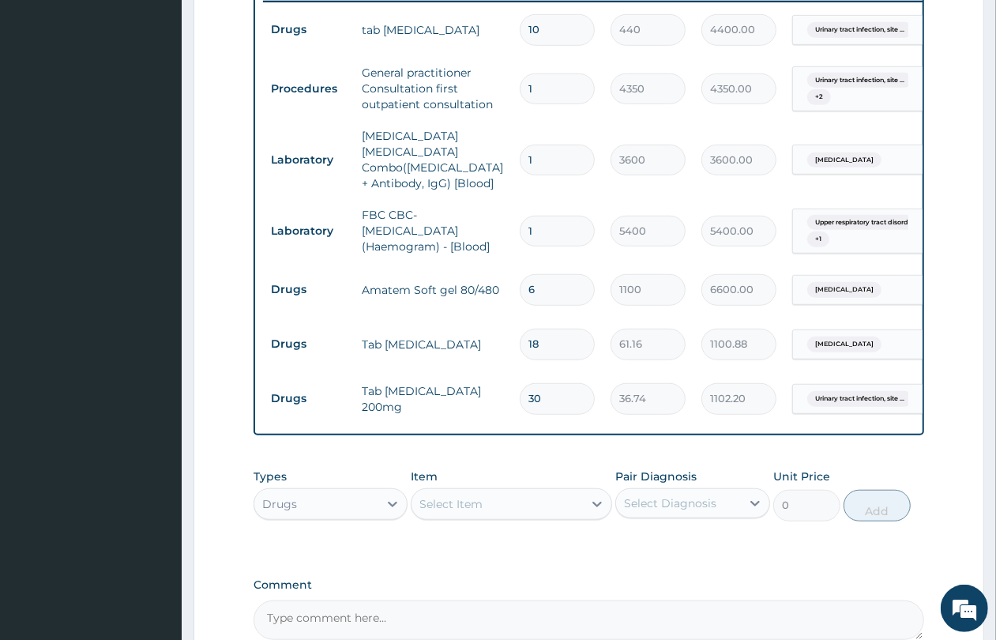
type input "30"
click at [480, 496] on div "Select Item" at bounding box center [451, 504] width 63 height 16
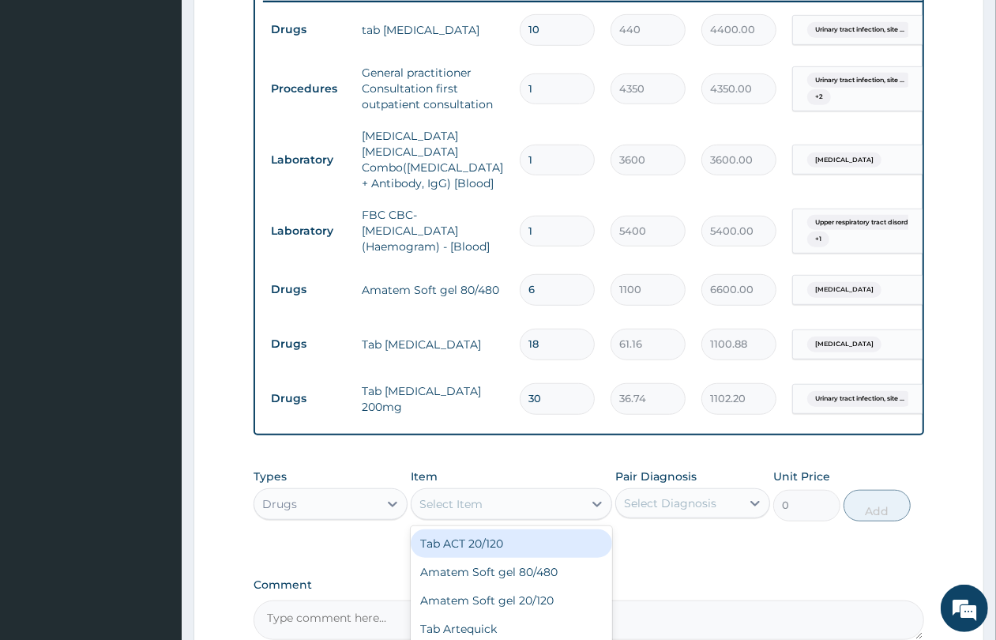
type input "u"
type input "cough"
click at [488, 536] on div "Cough Syrups" at bounding box center [511, 543] width 201 height 28
type input "2200"
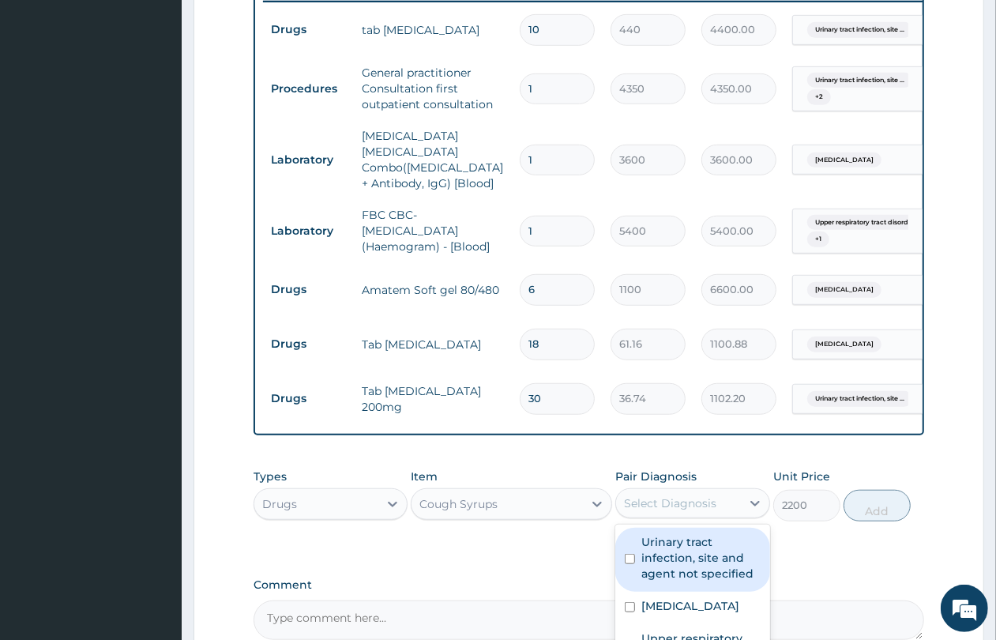
click at [652, 507] on div "Select Diagnosis" at bounding box center [670, 503] width 92 height 16
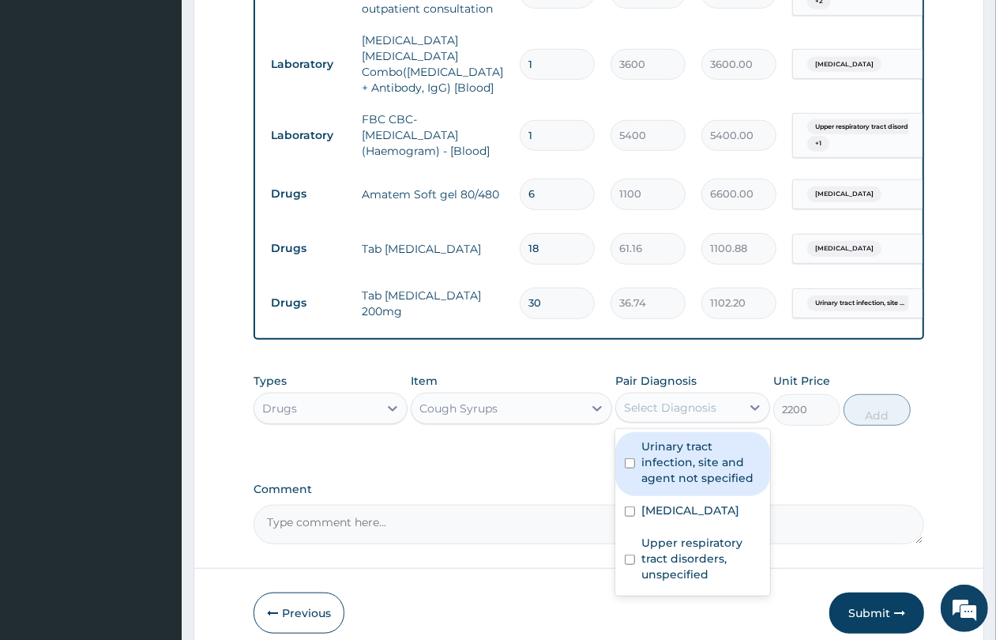
scroll to position [822, 0]
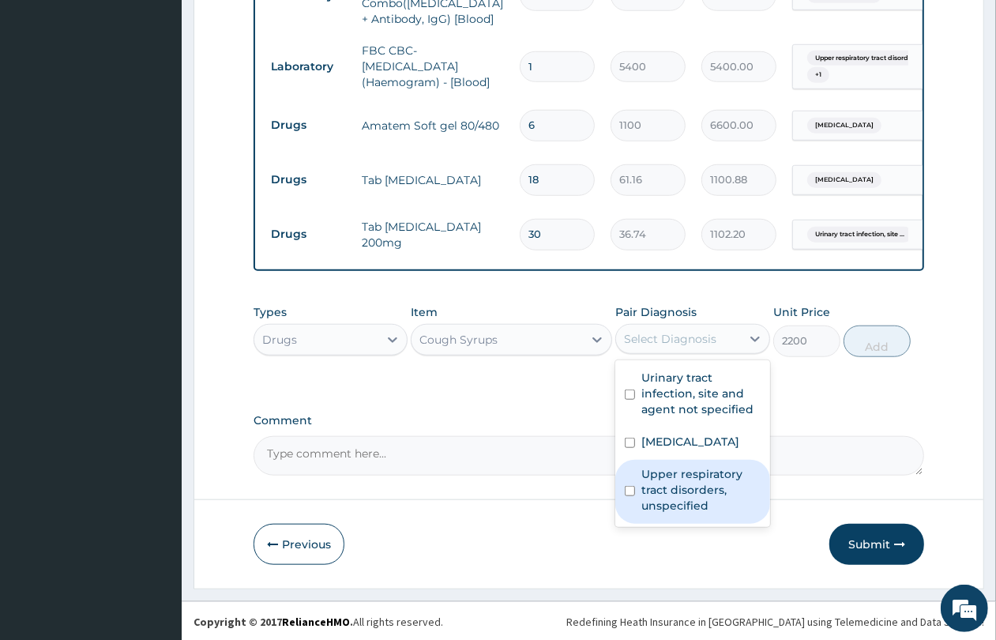
click at [632, 483] on div "Upper respiratory tract disorders, unspecified" at bounding box center [693, 492] width 154 height 64
checkbox input "true"
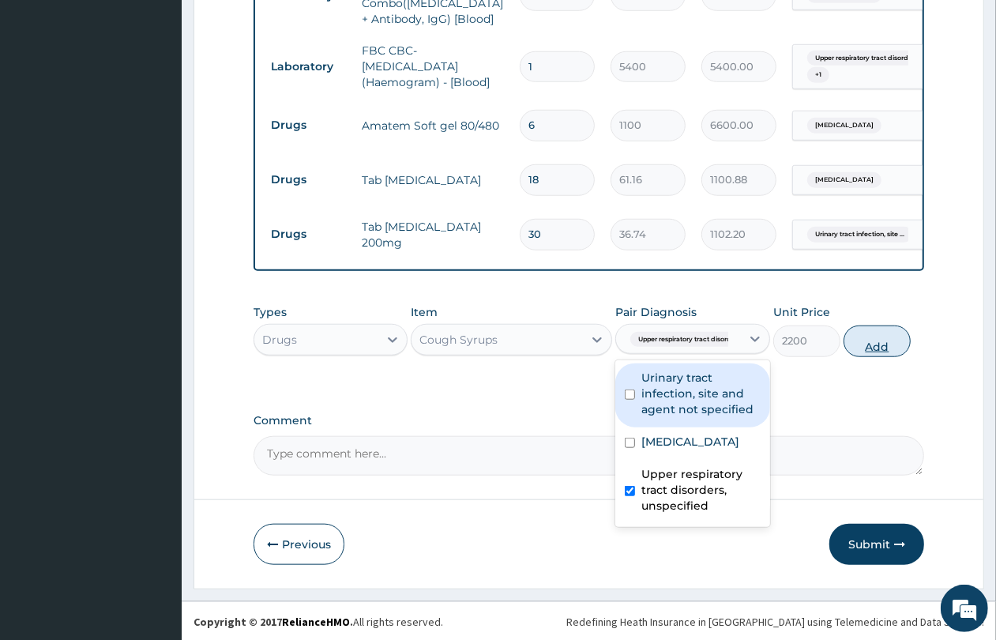
click at [878, 338] on button "Add" at bounding box center [877, 342] width 67 height 32
type input "0"
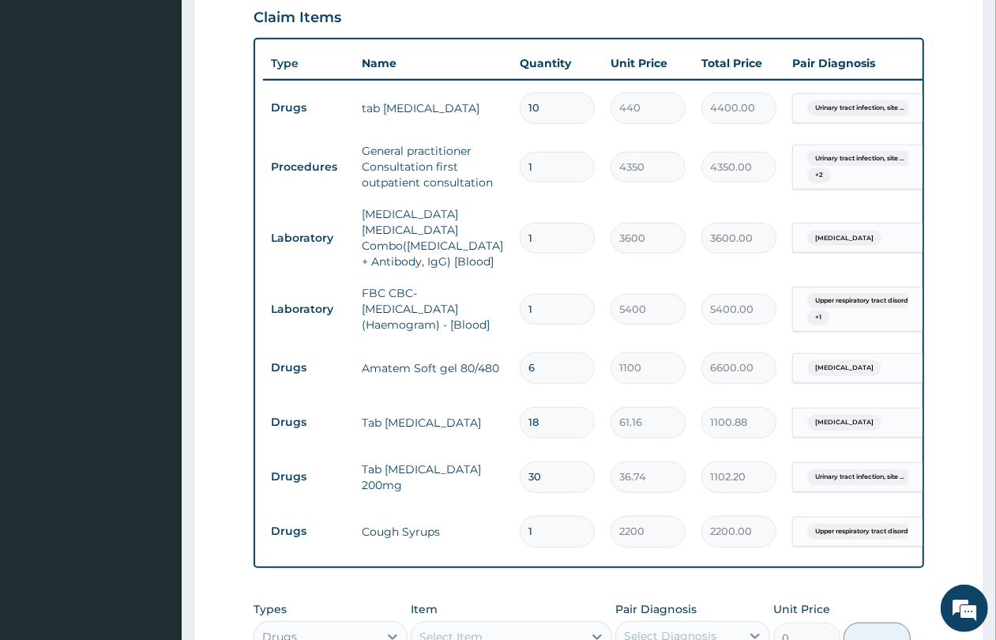
scroll to position [875, 0]
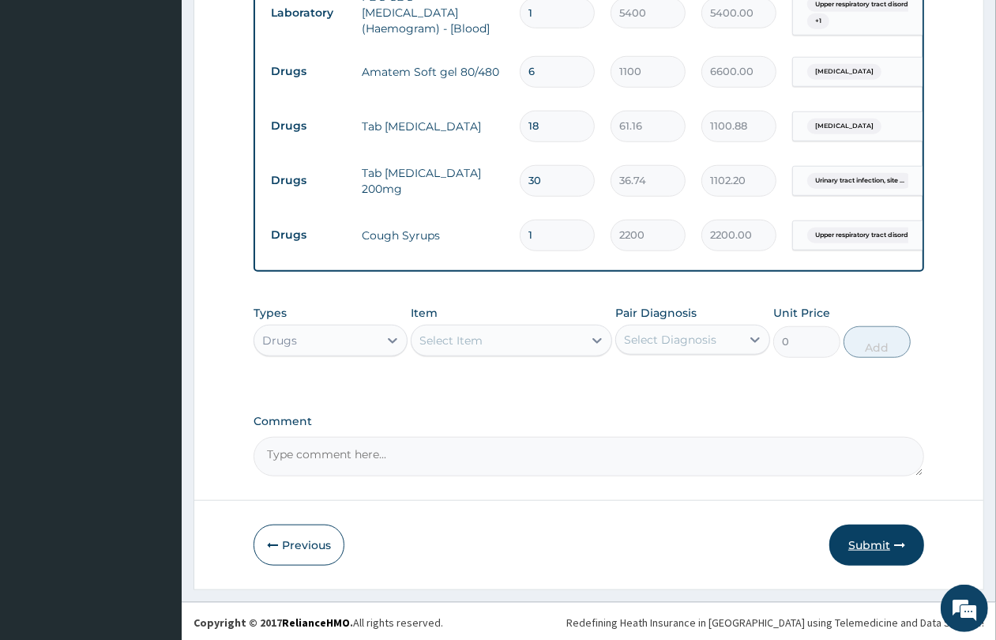
click at [883, 551] on button "Submit" at bounding box center [877, 545] width 95 height 41
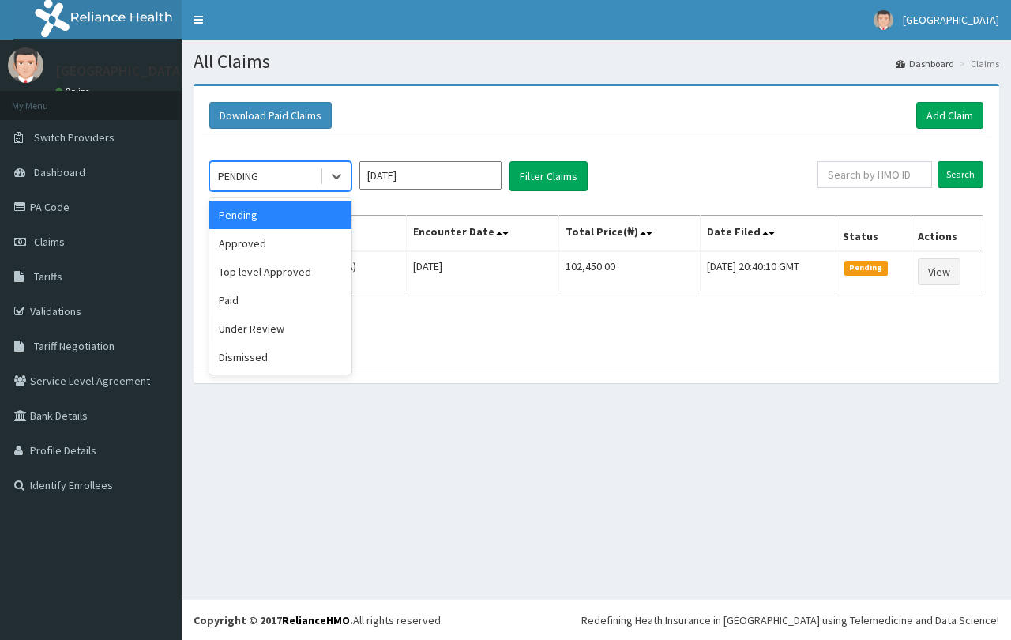
click at [286, 180] on div "PENDING" at bounding box center [265, 176] width 110 height 25
click at [318, 243] on div "Approved" at bounding box center [280, 243] width 142 height 28
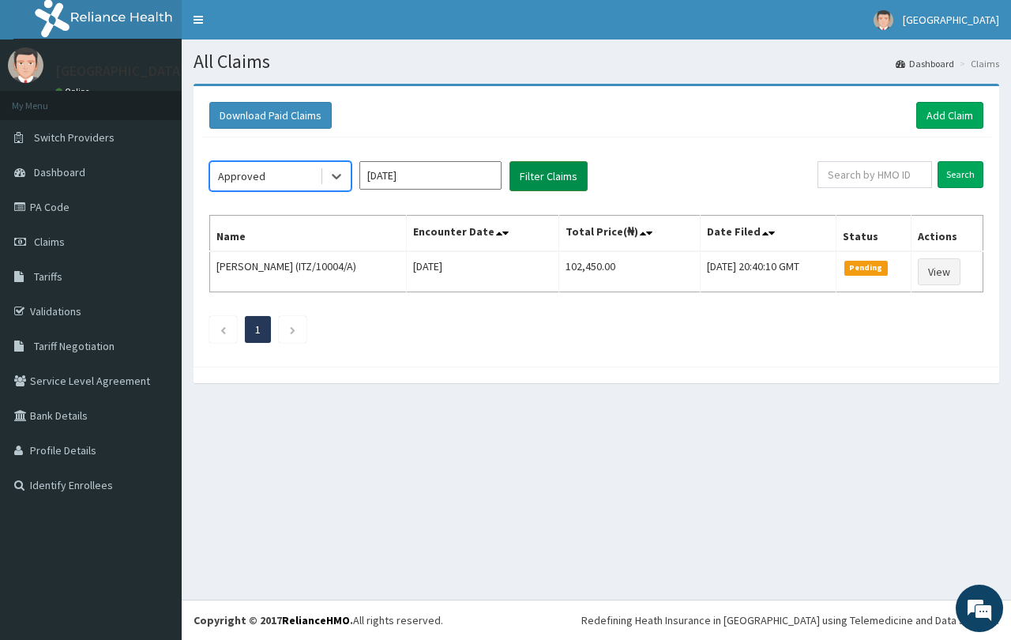
click at [559, 179] on button "Filter Claims" at bounding box center [549, 176] width 78 height 30
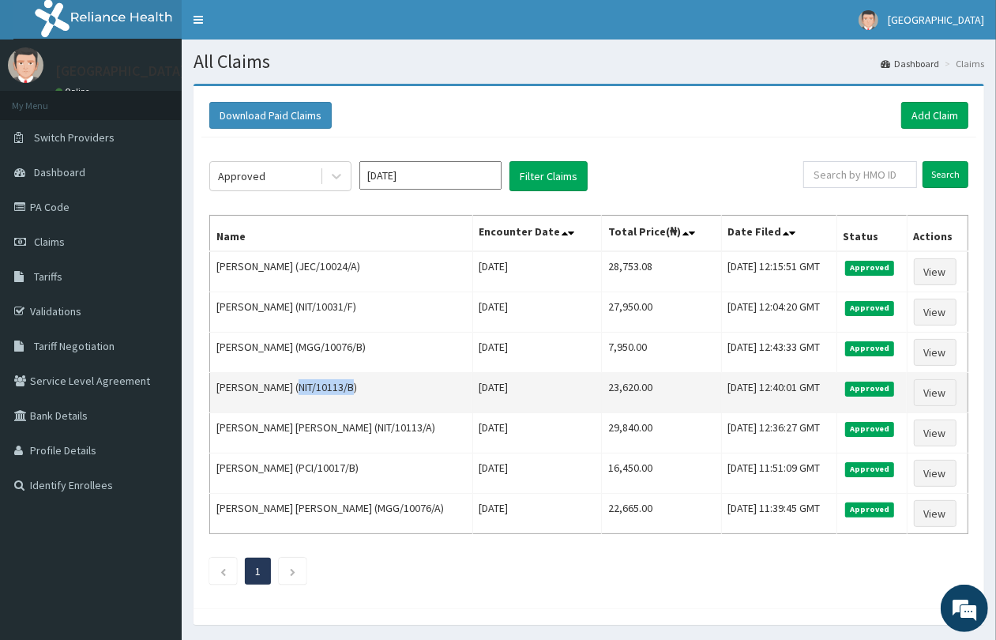
drag, startPoint x: 311, startPoint y: 388, endPoint x: 366, endPoint y: 388, distance: 55.3
click at [366, 388] on td "[PERSON_NAME] (NIT/10113/B)" at bounding box center [341, 393] width 263 height 40
copy td "NIT/10113/B"
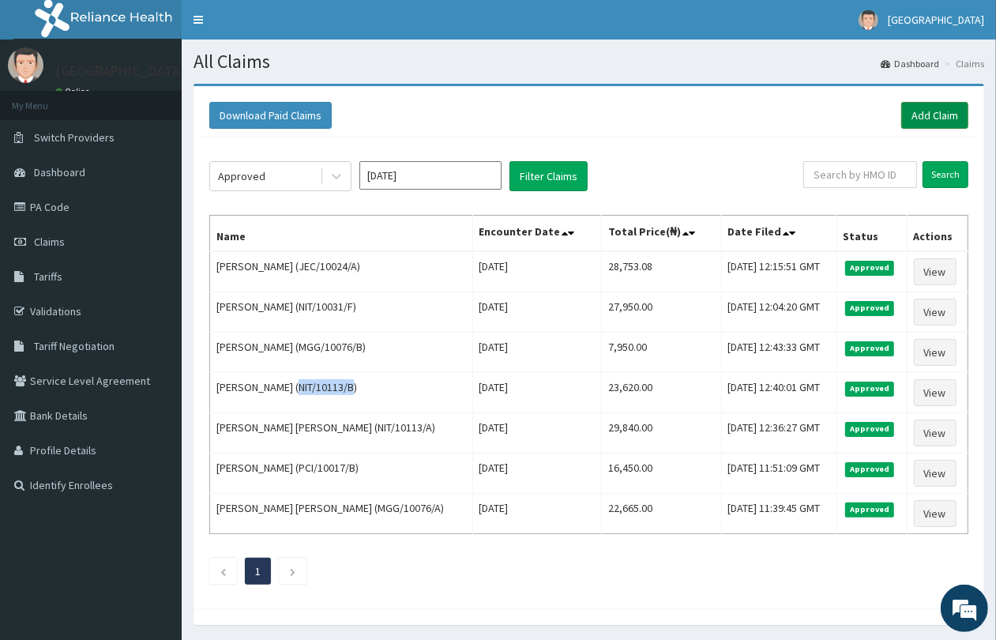
click at [932, 121] on link "Add Claim" at bounding box center [935, 115] width 67 height 27
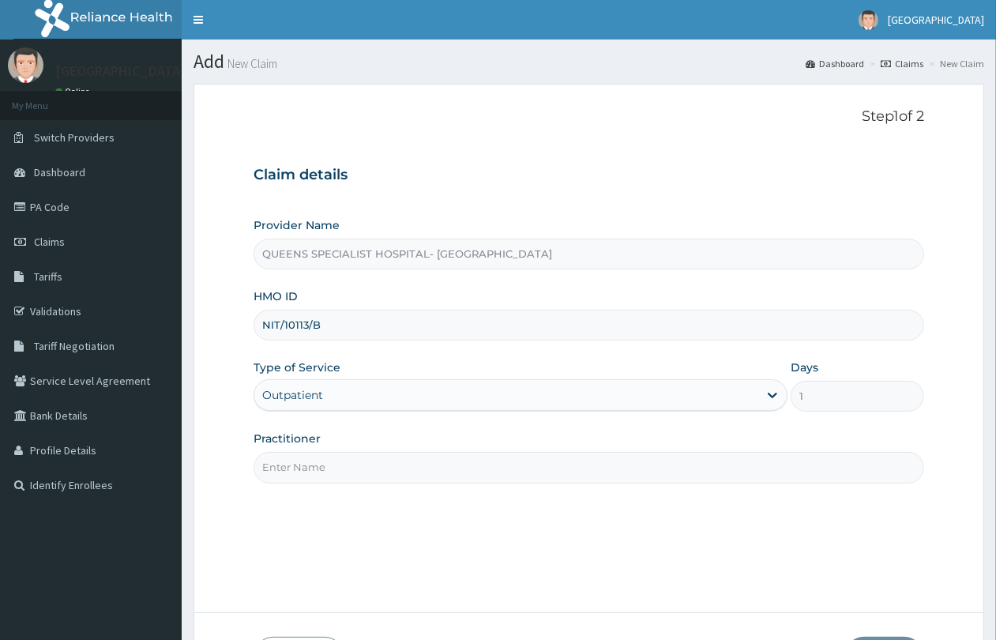
type input "GP"
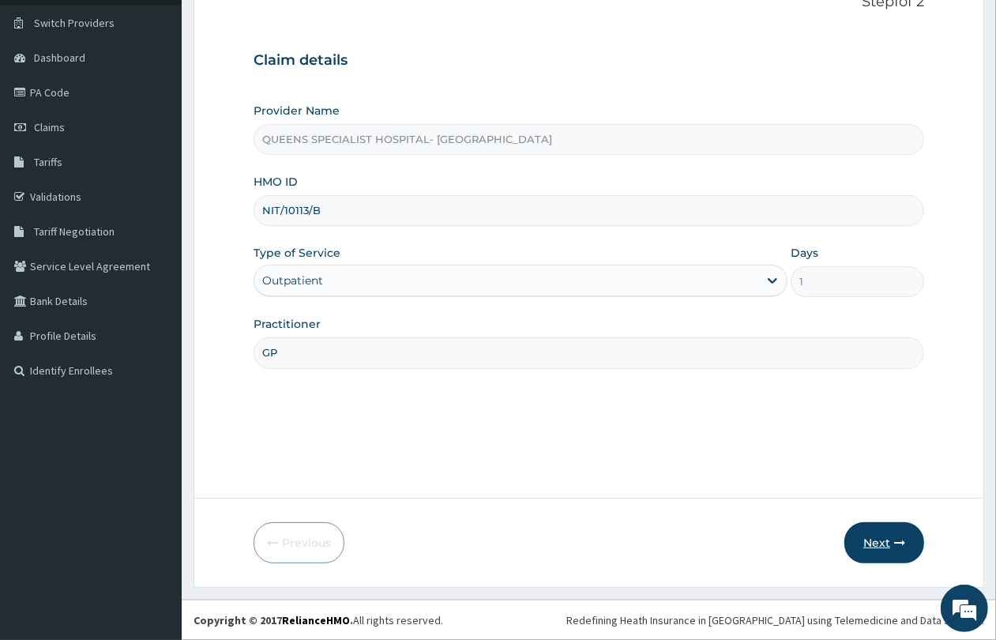
click at [887, 537] on button "Next" at bounding box center [885, 542] width 80 height 41
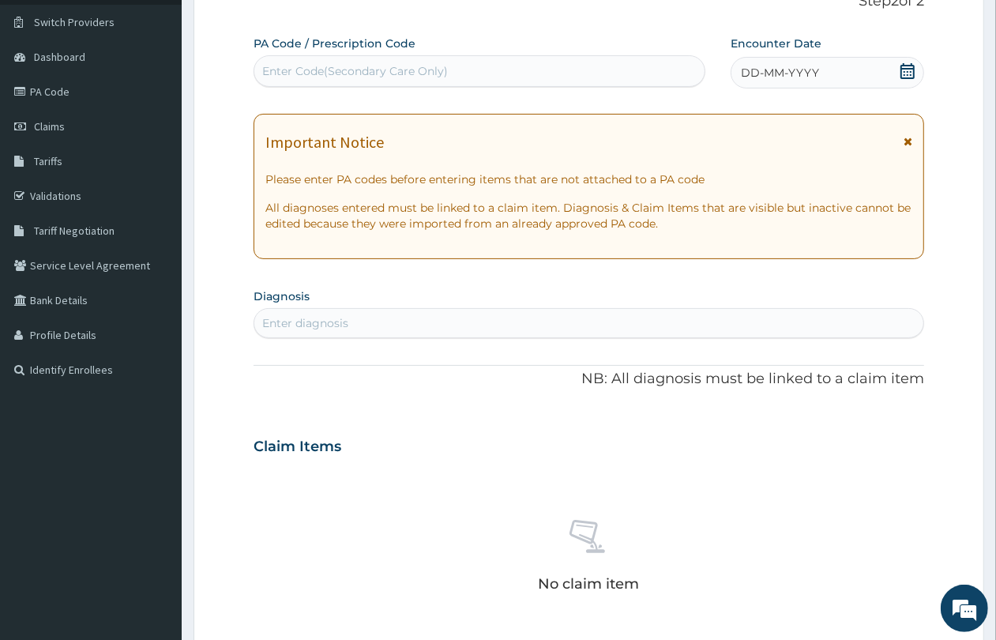
click at [782, 80] on span "DD-MM-YYYY" at bounding box center [780, 73] width 78 height 16
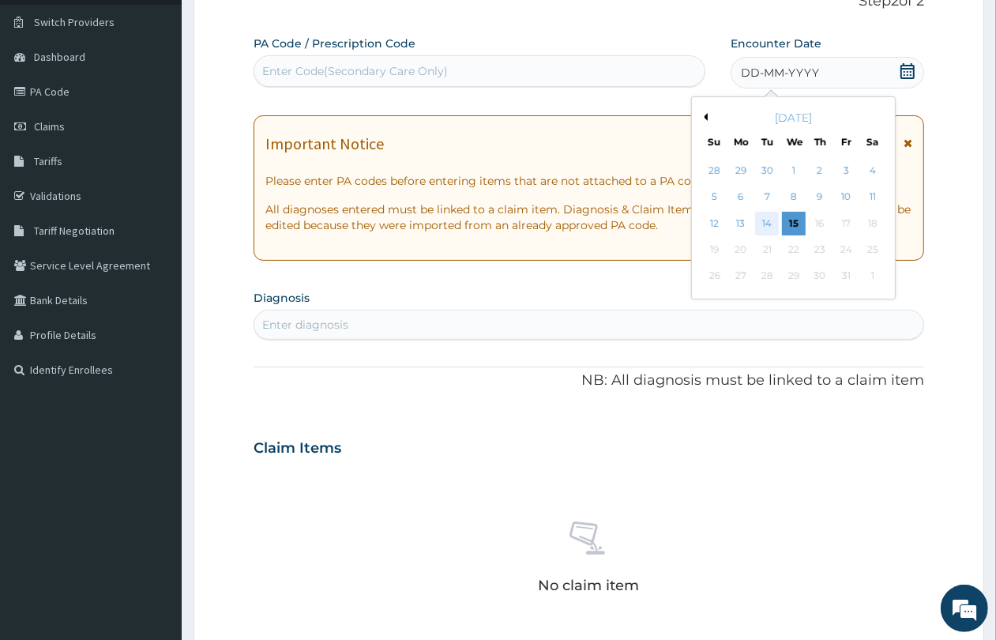
click at [771, 226] on div "14" at bounding box center [767, 224] width 24 height 24
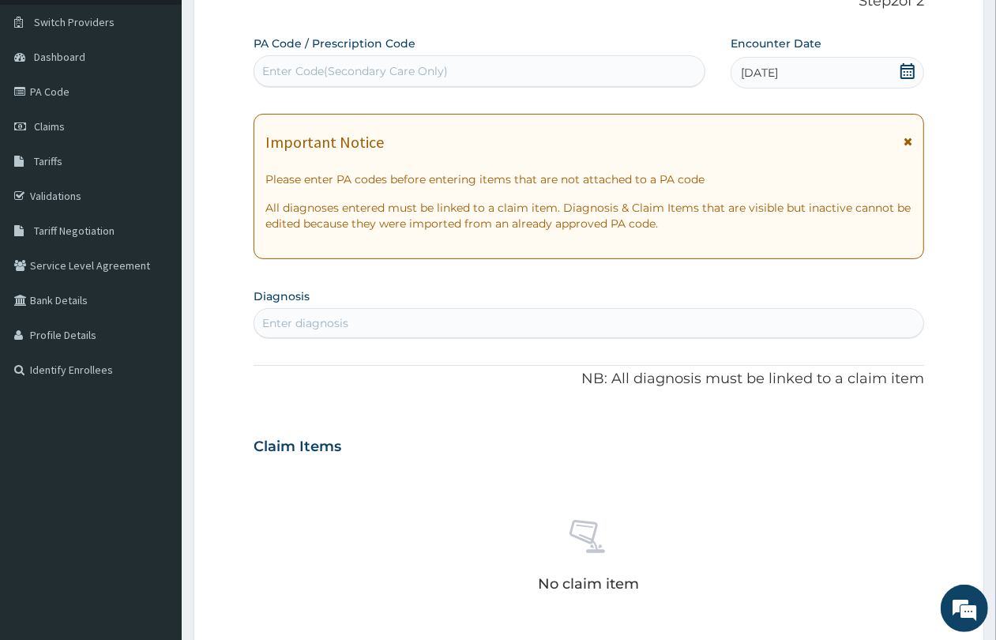
click at [482, 326] on div "Enter diagnosis" at bounding box center [588, 323] width 669 height 25
type input "[MEDICAL_DATA]"
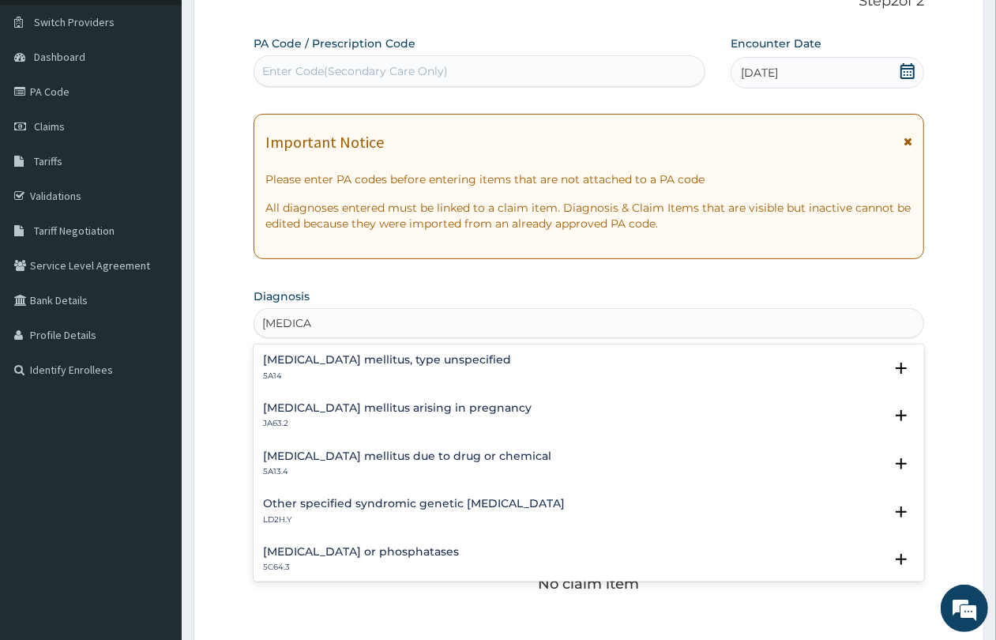
click at [445, 364] on h4 "[MEDICAL_DATA] mellitus, type unspecified" at bounding box center [387, 360] width 248 height 12
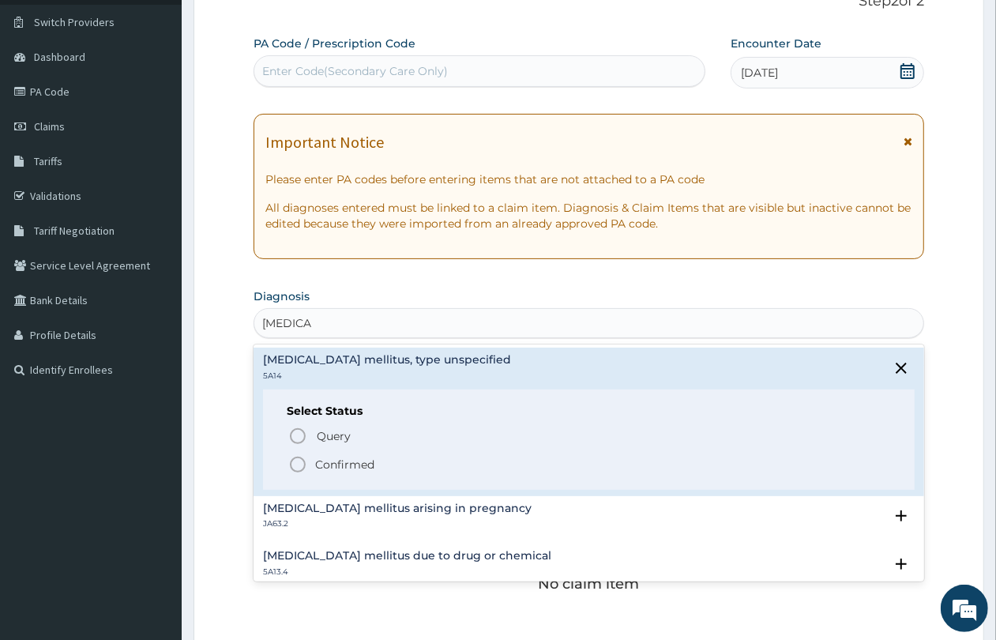
click at [333, 467] on p "Confirmed" at bounding box center [344, 465] width 59 height 16
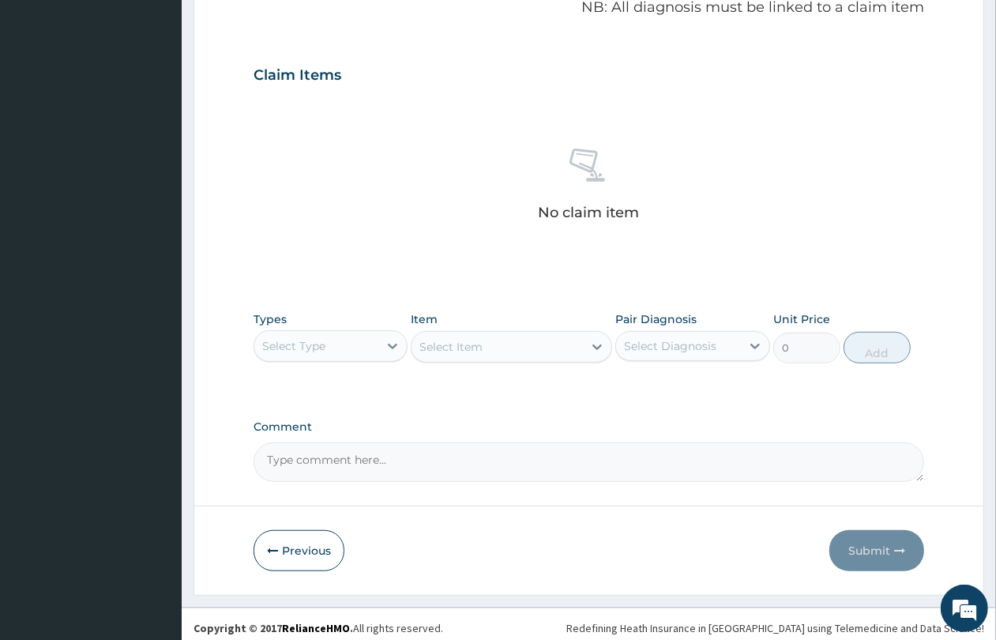
scroll to position [500, 0]
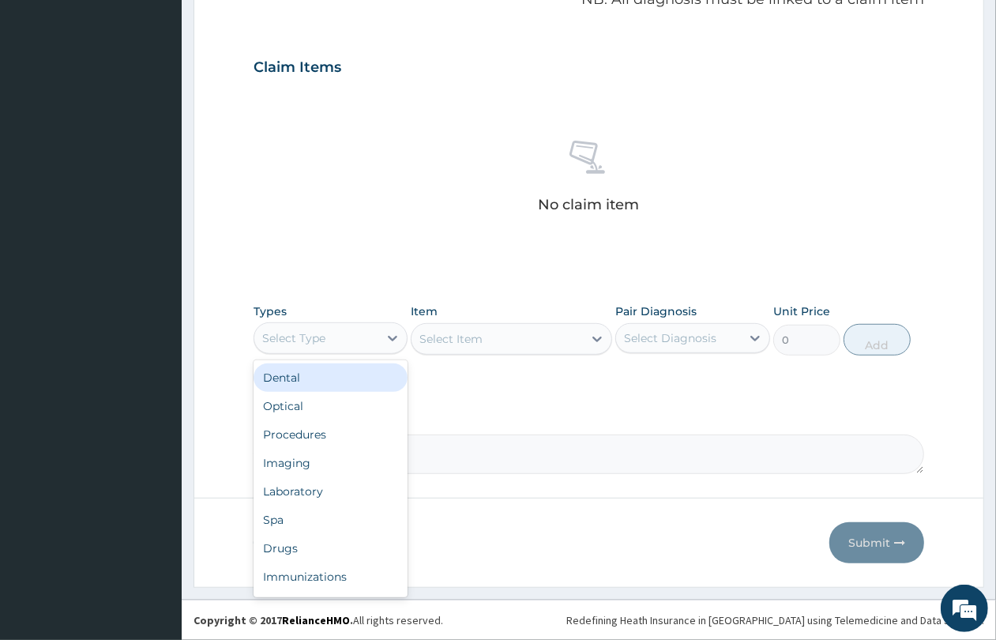
click at [356, 344] on div "Select Type" at bounding box center [316, 338] width 124 height 25
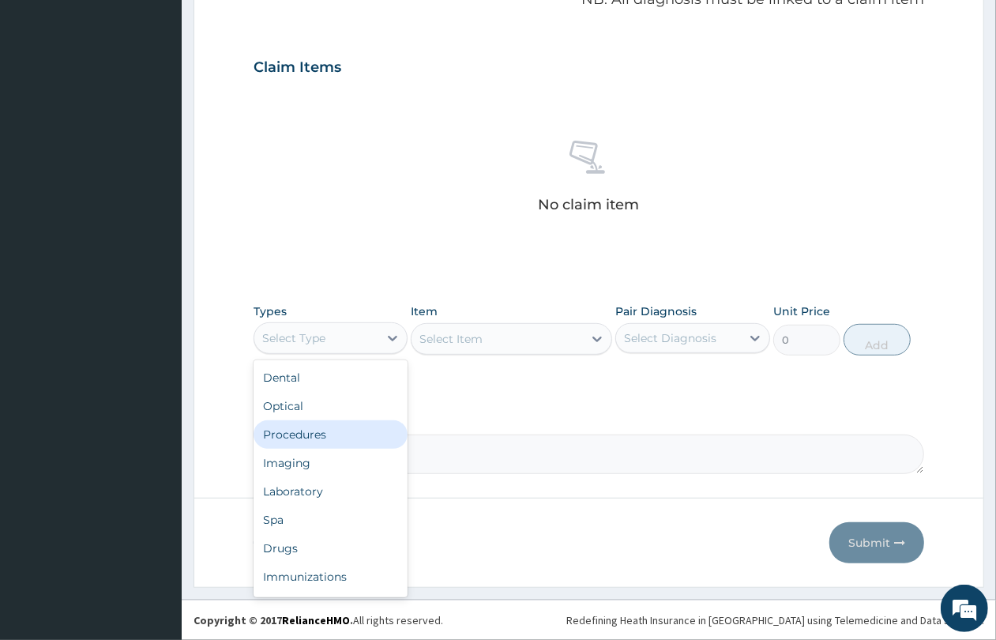
click at [352, 431] on div "Procedures" at bounding box center [331, 434] width 154 height 28
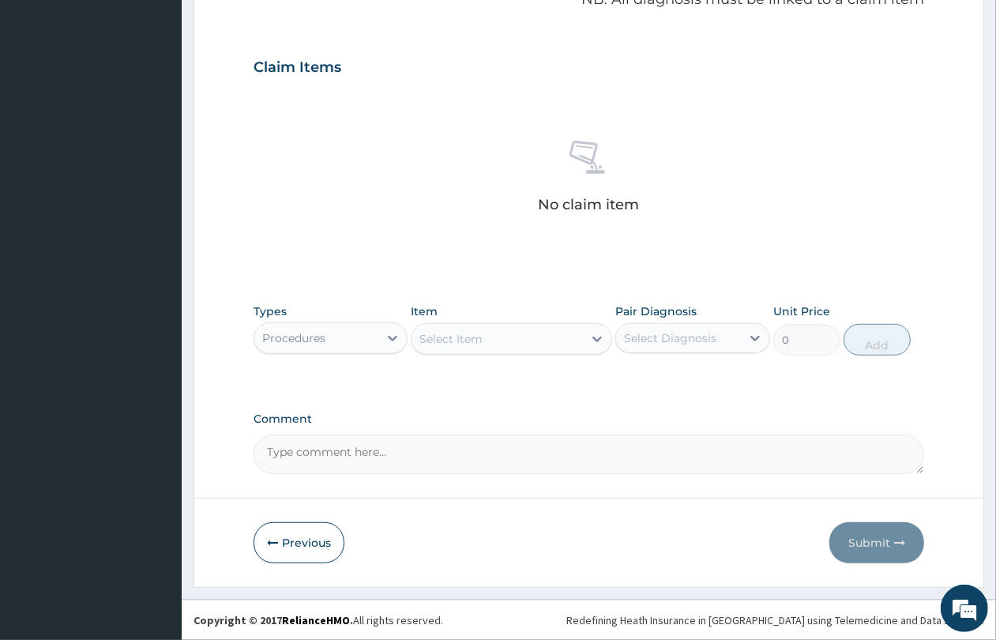
click at [535, 346] on div "Select Item" at bounding box center [497, 338] width 171 height 25
type input "g"
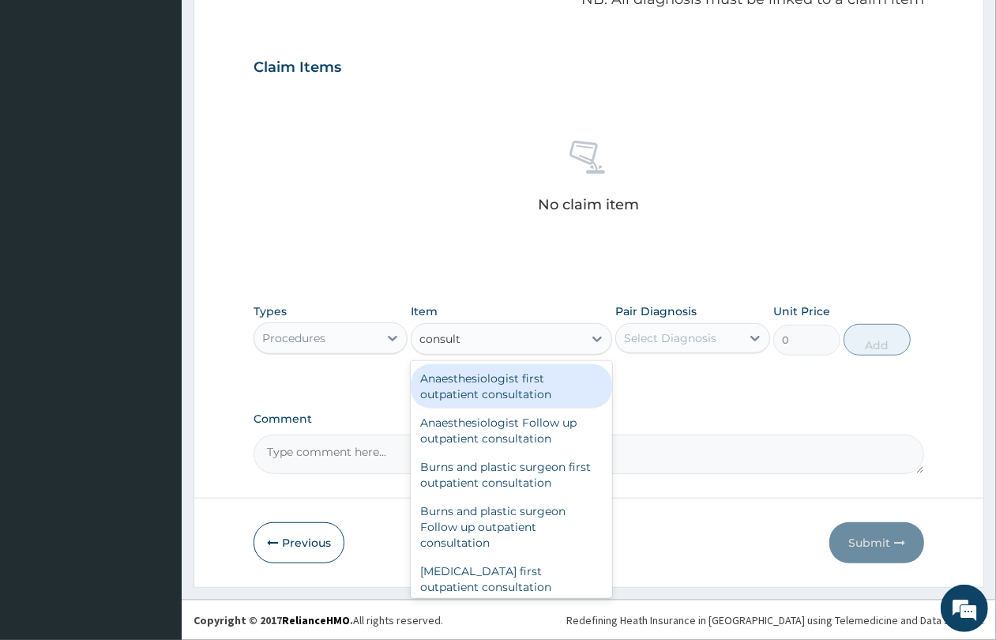
type input "consulta"
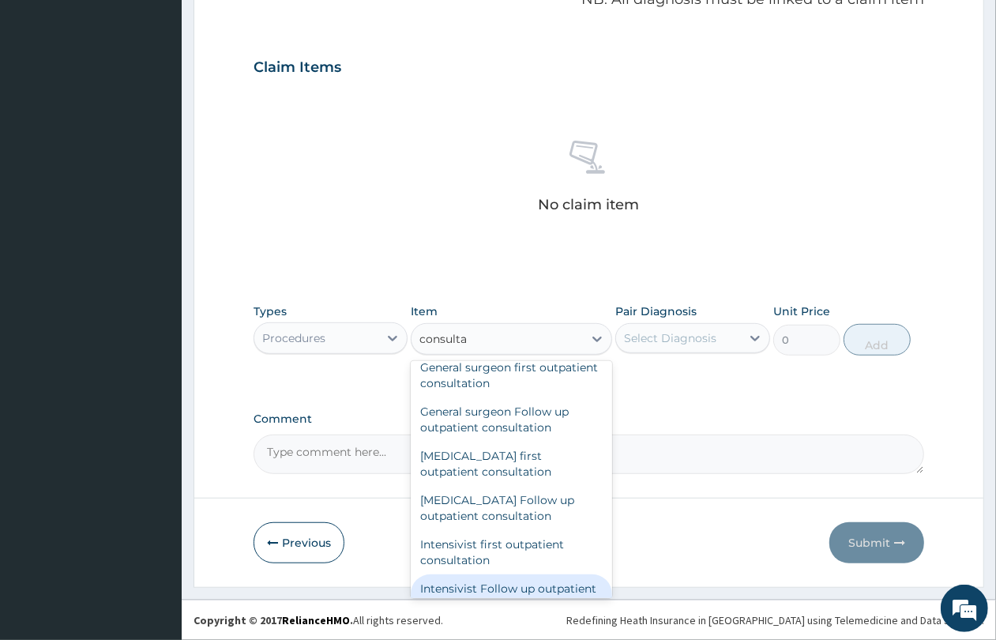
scroll to position [889, 0]
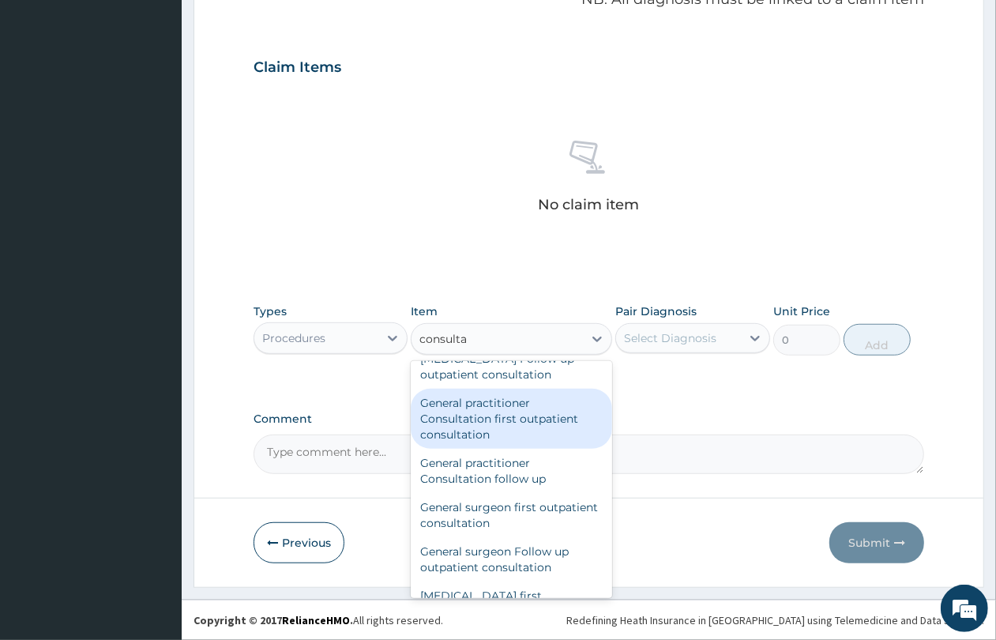
click at [550, 447] on div "General practitioner Consultation first outpatient consultation" at bounding box center [511, 419] width 201 height 60
type input "4350"
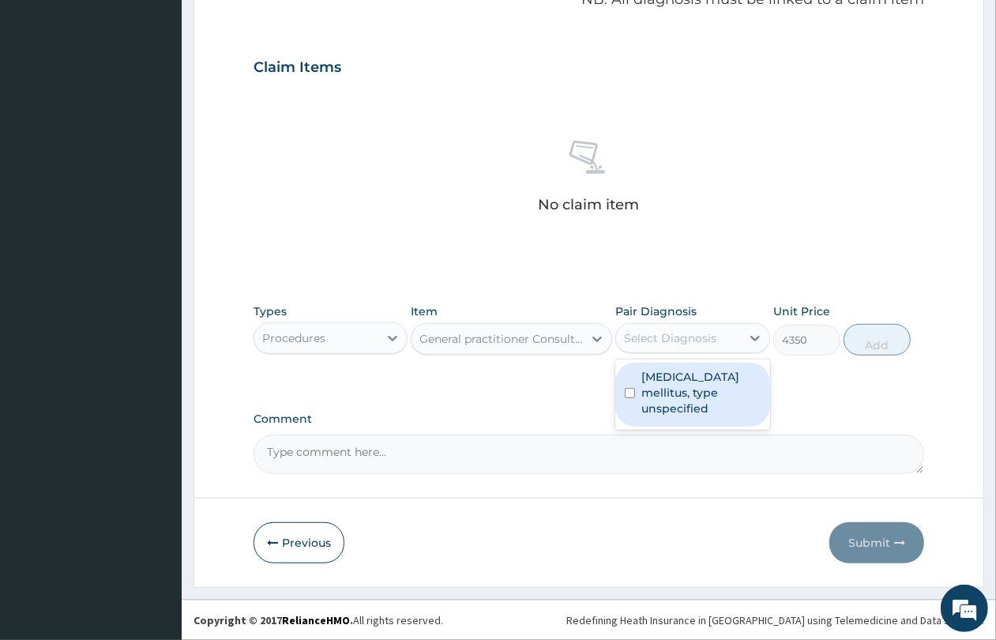
click at [688, 326] on div "Select Diagnosis" at bounding box center [678, 338] width 124 height 25
click at [685, 375] on label "[MEDICAL_DATA] mellitus, type unspecified" at bounding box center [701, 392] width 119 height 47
checkbox input "true"
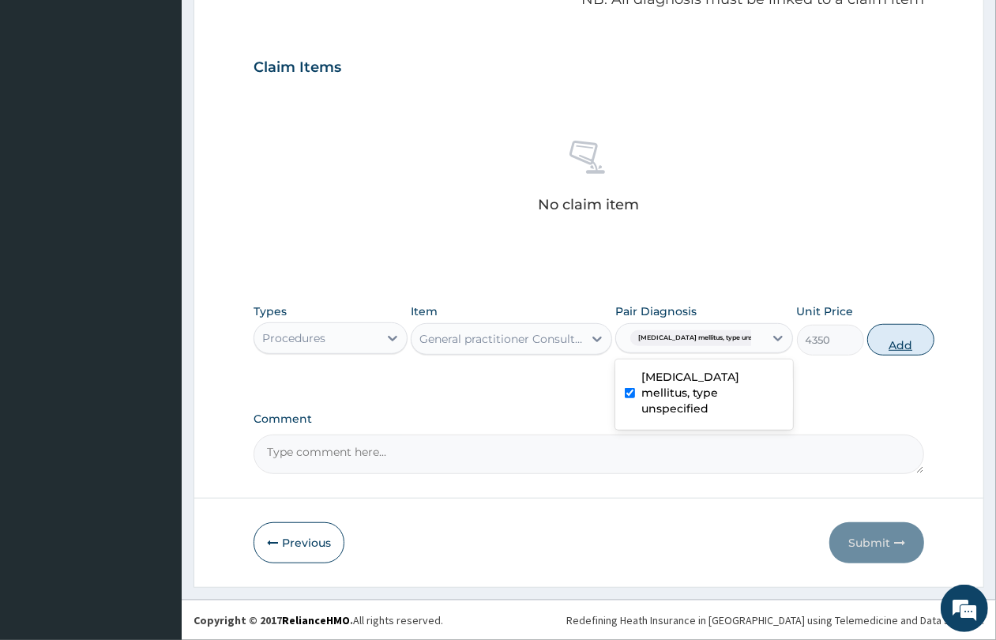
click at [874, 344] on button "Add" at bounding box center [901, 340] width 67 height 32
type input "0"
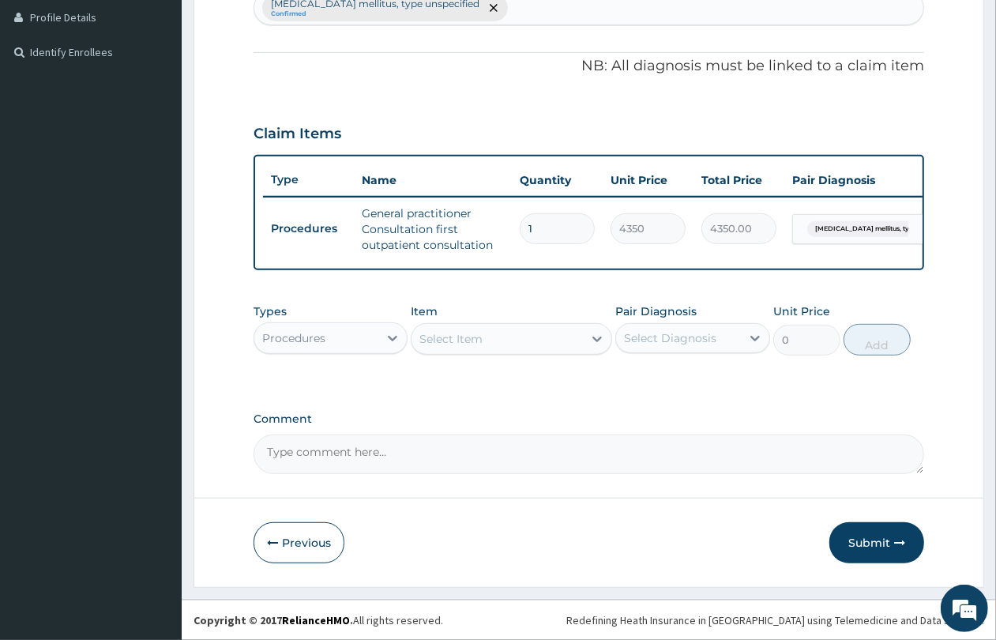
scroll to position [447, 0]
click at [862, 551] on button "Submit" at bounding box center [877, 542] width 95 height 41
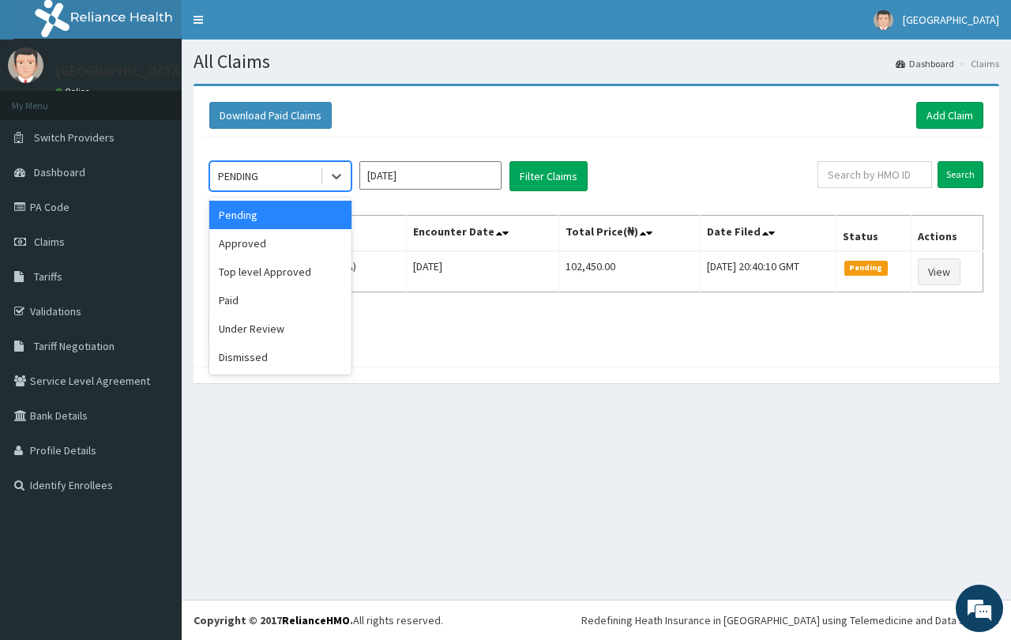
click at [274, 174] on div "PENDING" at bounding box center [265, 176] width 110 height 25
click at [289, 246] on div "Approved" at bounding box center [280, 243] width 142 height 28
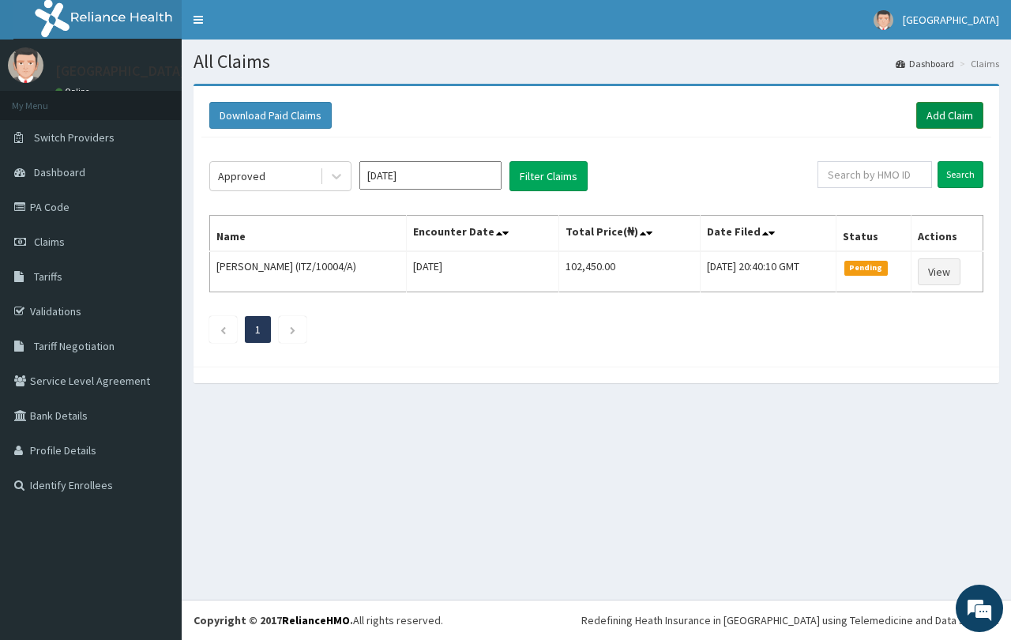
click at [926, 119] on link "Add Claim" at bounding box center [950, 115] width 67 height 27
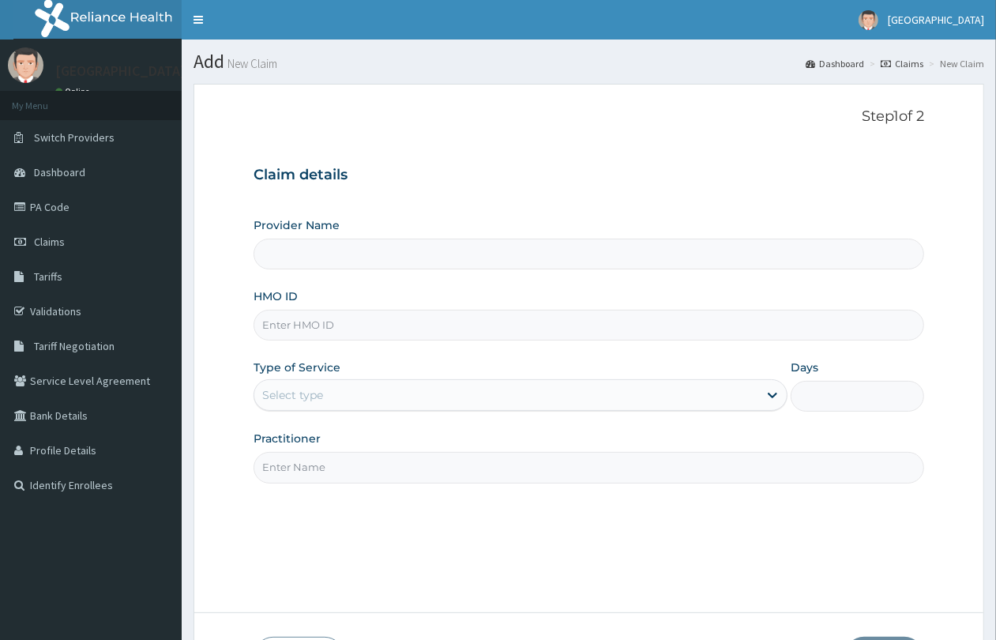
type input "QUEENS SPECIALIST HOSPITAL- [GEOGRAPHIC_DATA]"
click at [92, 247] on link "Claims" at bounding box center [91, 241] width 182 height 35
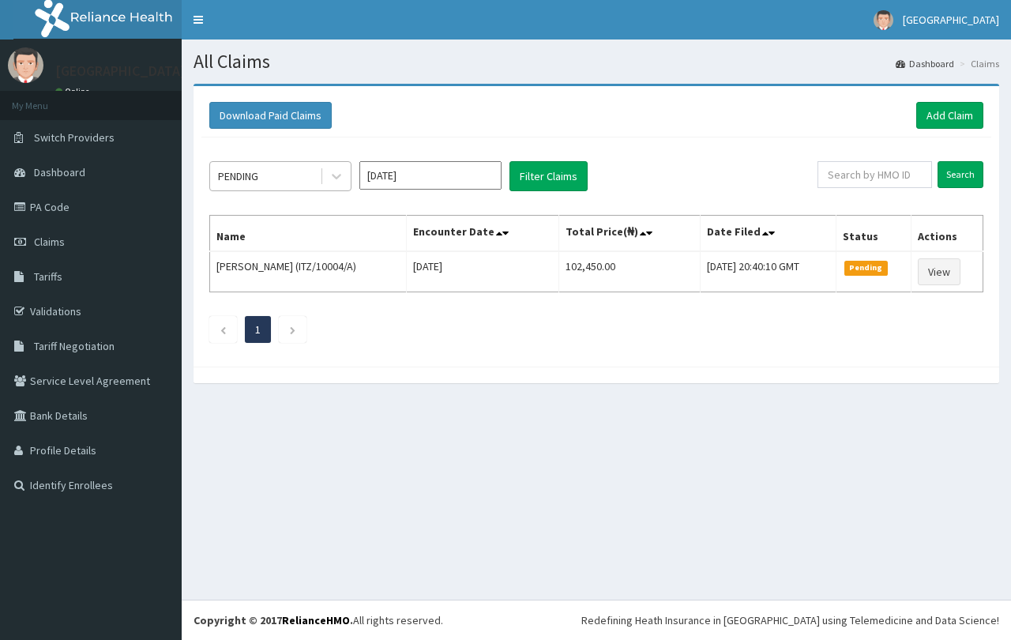
click at [258, 183] on div "PENDING" at bounding box center [238, 176] width 40 height 16
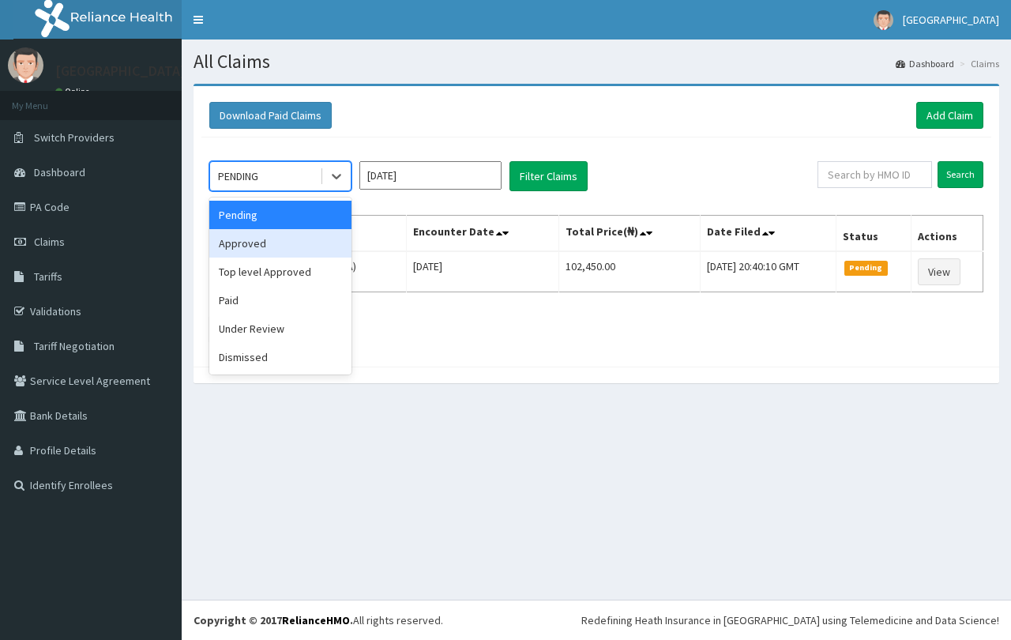
click at [273, 250] on div "Approved" at bounding box center [280, 243] width 142 height 28
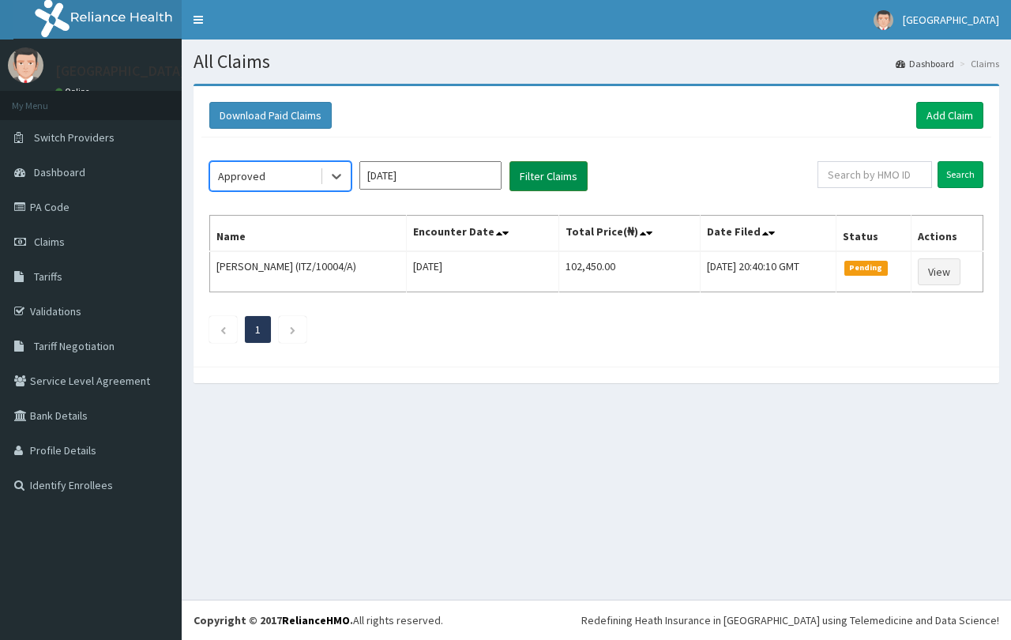
click at [527, 179] on button "Filter Claims" at bounding box center [549, 176] width 78 height 30
